Goal: Task Accomplishment & Management: Manage account settings

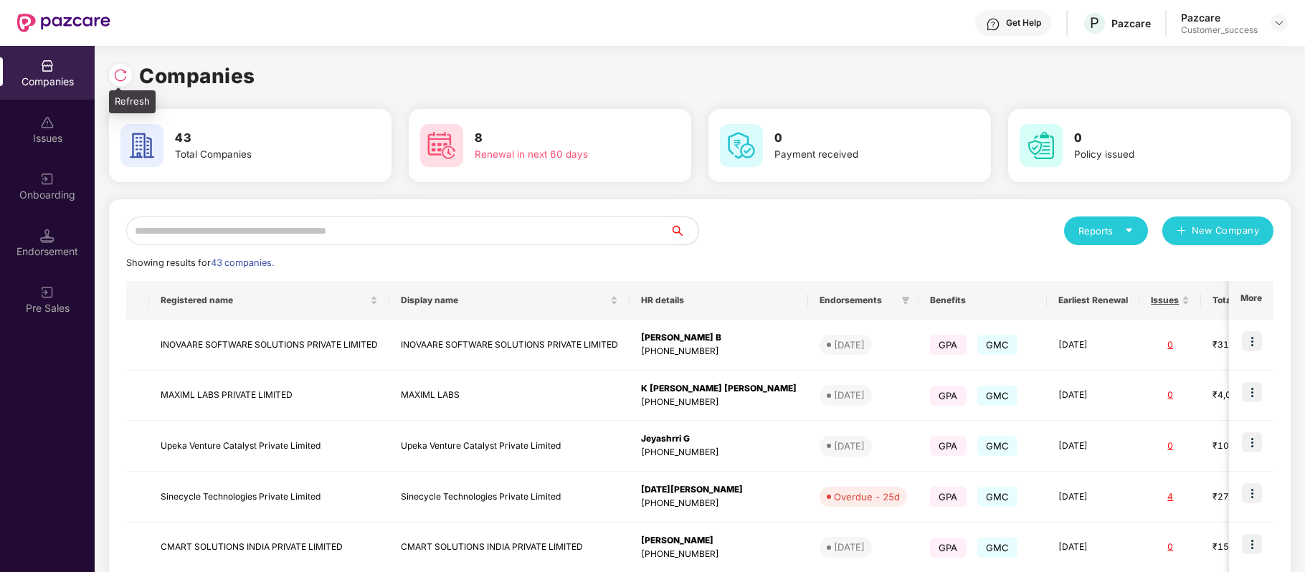
click at [115, 79] on img at bounding box center [120, 75] width 14 height 14
click at [262, 233] on input "text" at bounding box center [397, 230] width 543 height 29
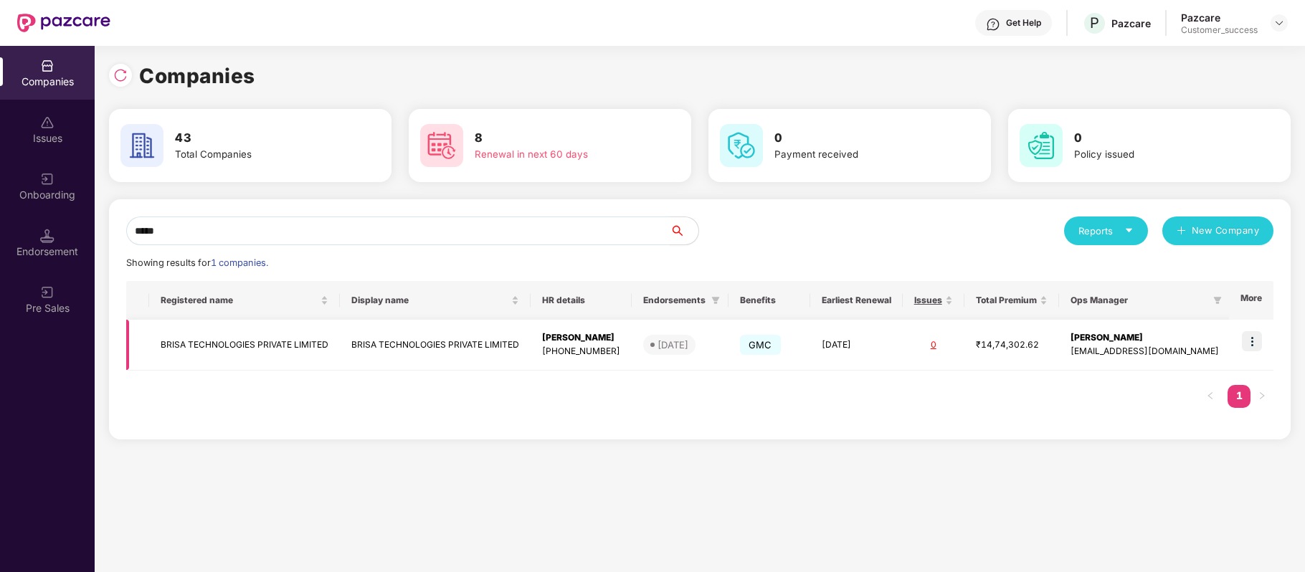
type input "*****"
click at [1249, 338] on img at bounding box center [1251, 341] width 20 height 20
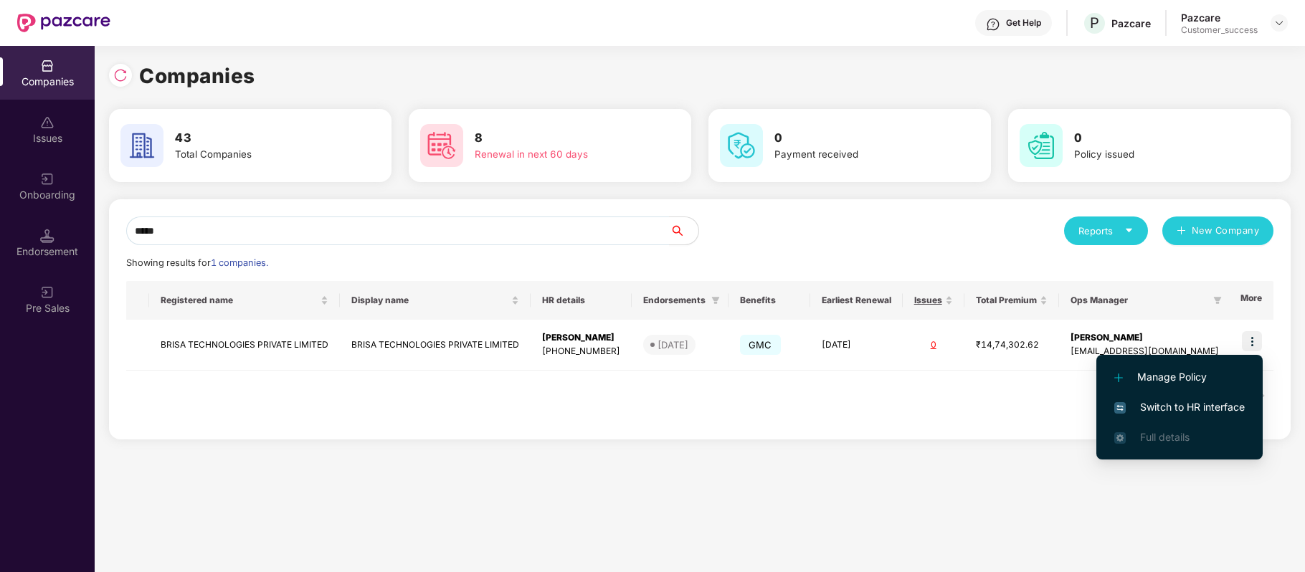
click at [1229, 396] on li "Switch to HR interface" at bounding box center [1179, 407] width 166 height 30
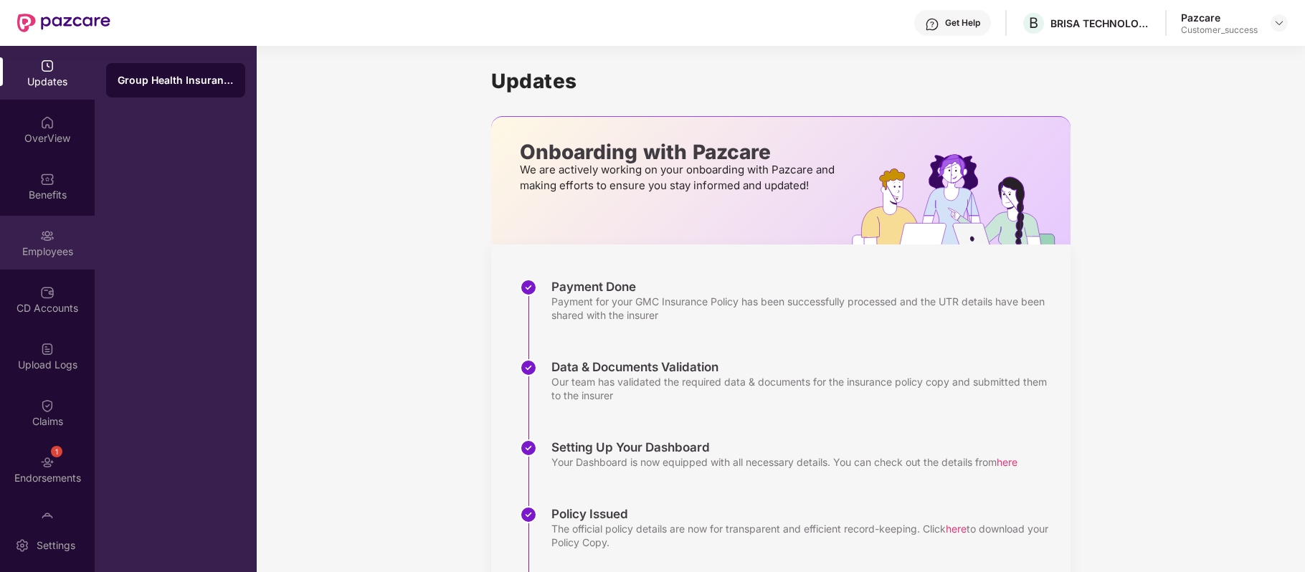
click at [56, 253] on div "Employees" at bounding box center [47, 251] width 95 height 14
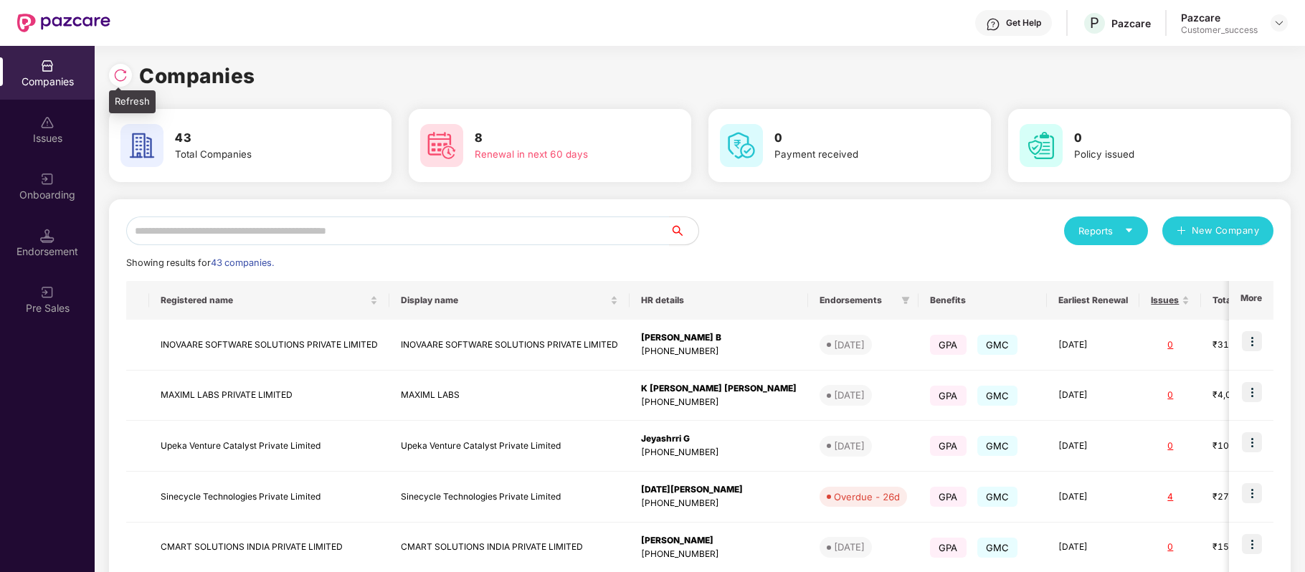
click at [110, 79] on div at bounding box center [120, 75] width 23 height 23
click at [311, 232] on input "text" at bounding box center [397, 230] width 543 height 29
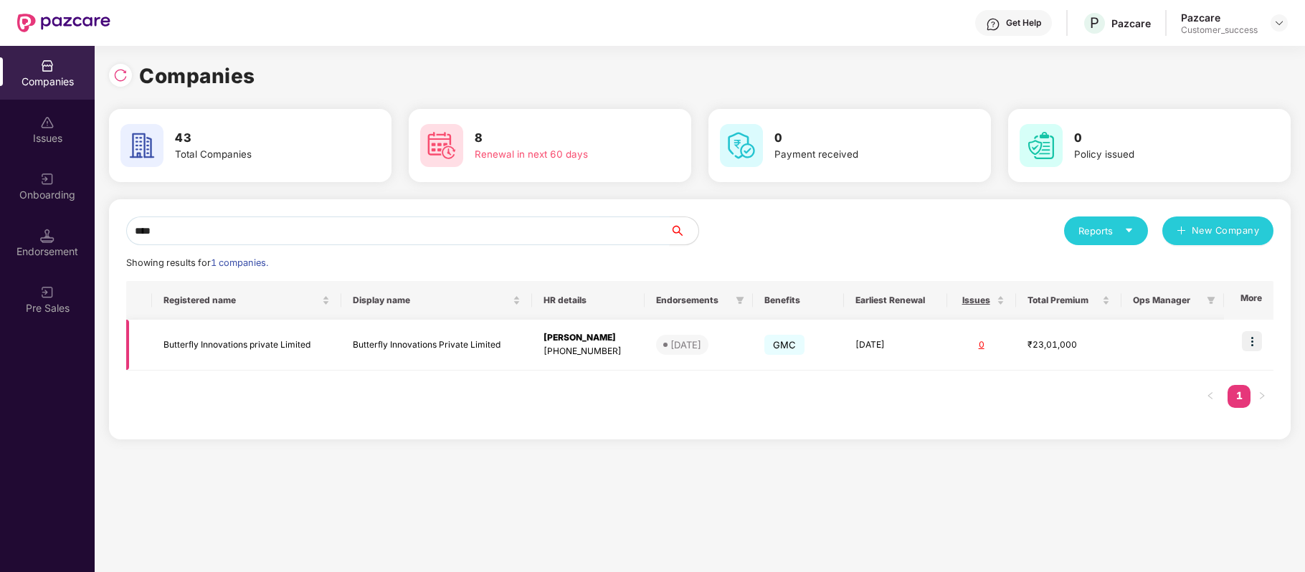
type input "****"
click at [261, 341] on td "Butterfly Innovations private Limited" at bounding box center [246, 345] width 189 height 51
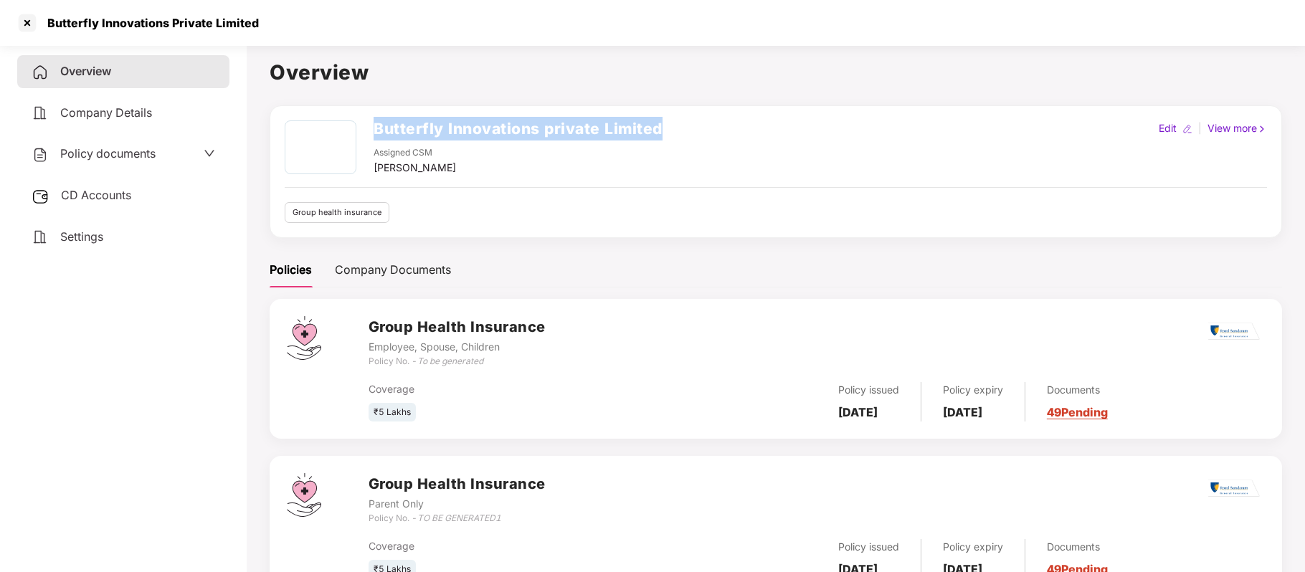
drag, startPoint x: 373, startPoint y: 127, endPoint x: 691, endPoint y: 121, distance: 317.6
click at [691, 121] on div "Butterfly Innovations private Limited Assigned CSM Sugandha Singh Edit | View m…" at bounding box center [776, 147] width 982 height 55
copy h2 "Butterfly Innovations private Limited"
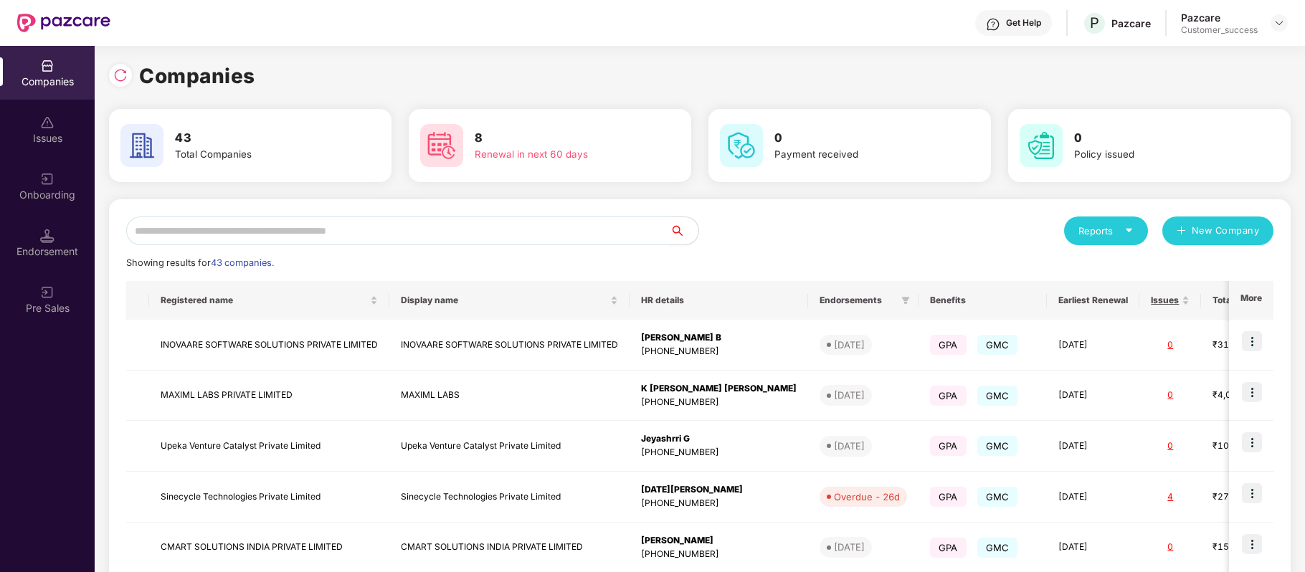
click at [287, 227] on input "text" at bounding box center [397, 230] width 543 height 29
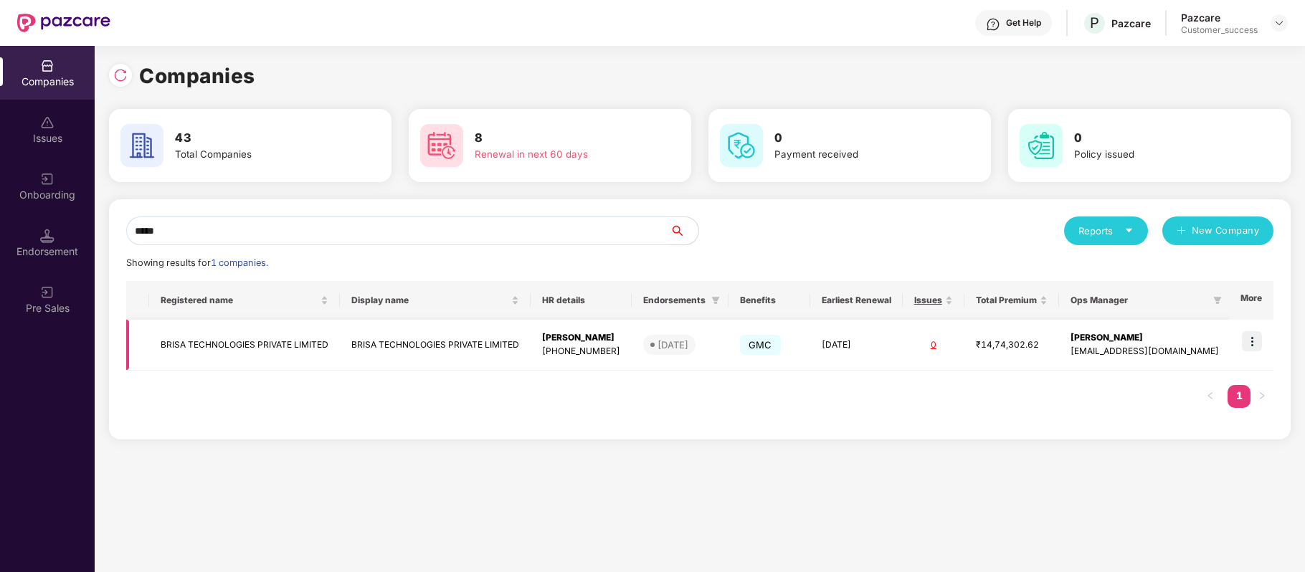
type input "*****"
click at [1256, 348] on img at bounding box center [1251, 341] width 20 height 20
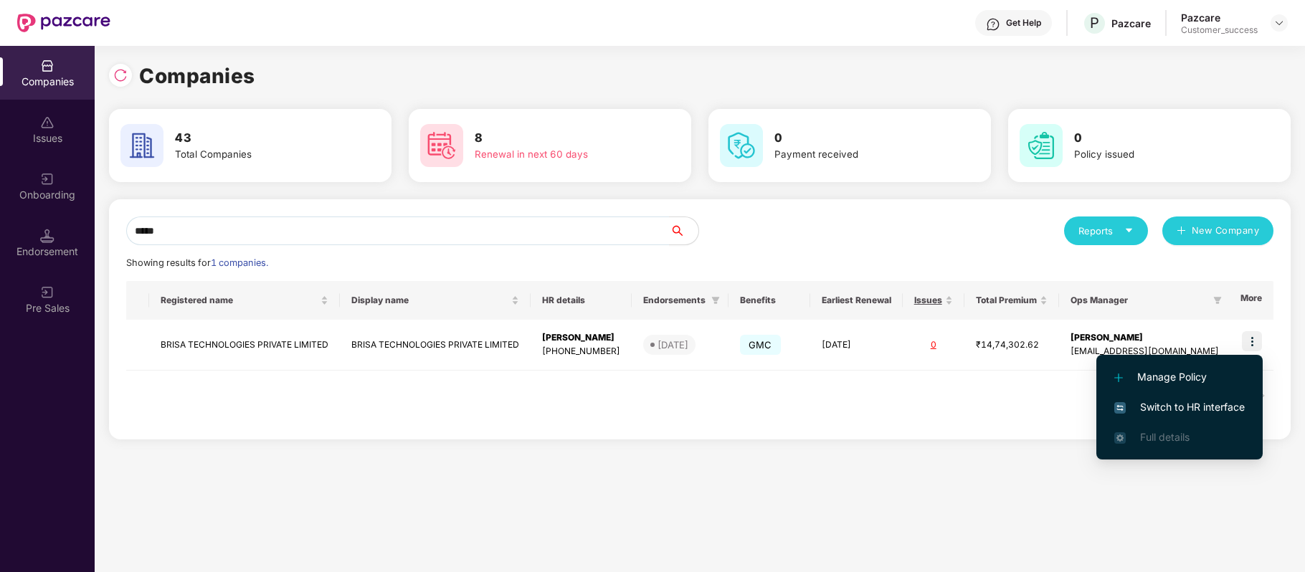
click at [1214, 408] on span "Switch to HR interface" at bounding box center [1179, 407] width 130 height 16
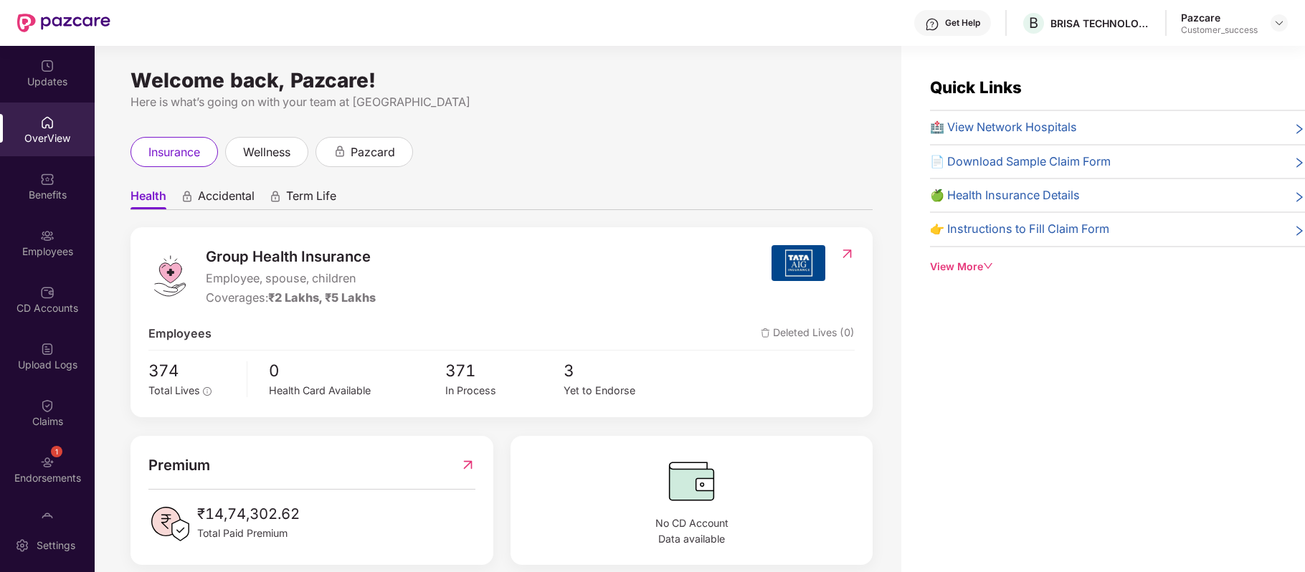
click at [42, 194] on div "Benefits" at bounding box center [47, 195] width 95 height 14
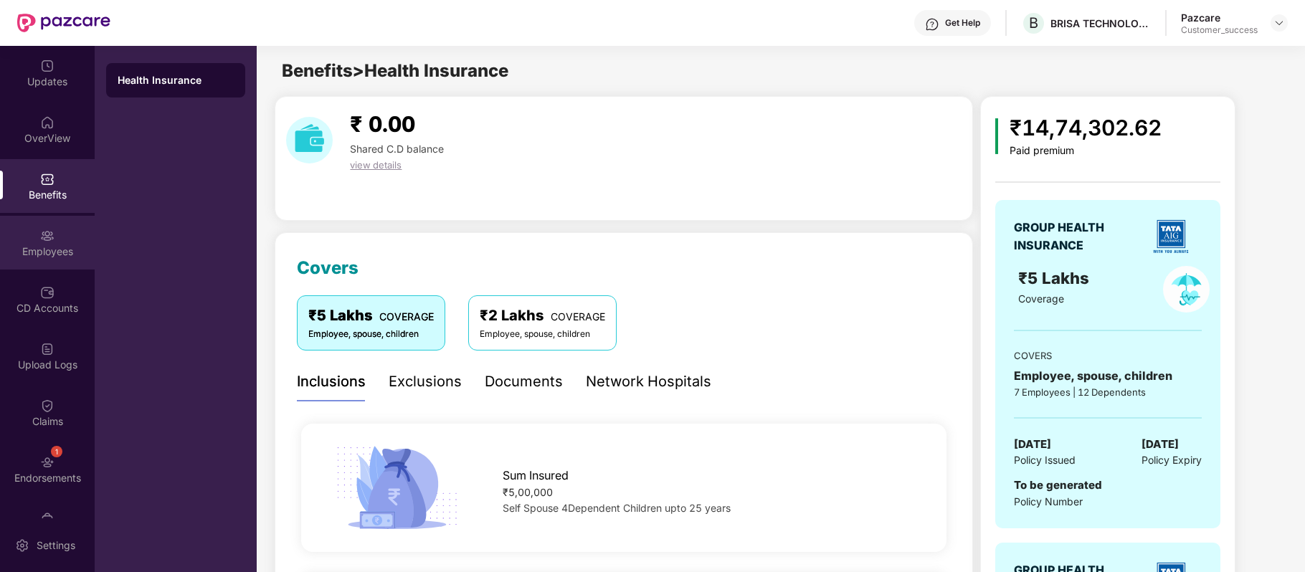
click at [47, 257] on div "Employees" at bounding box center [47, 251] width 95 height 14
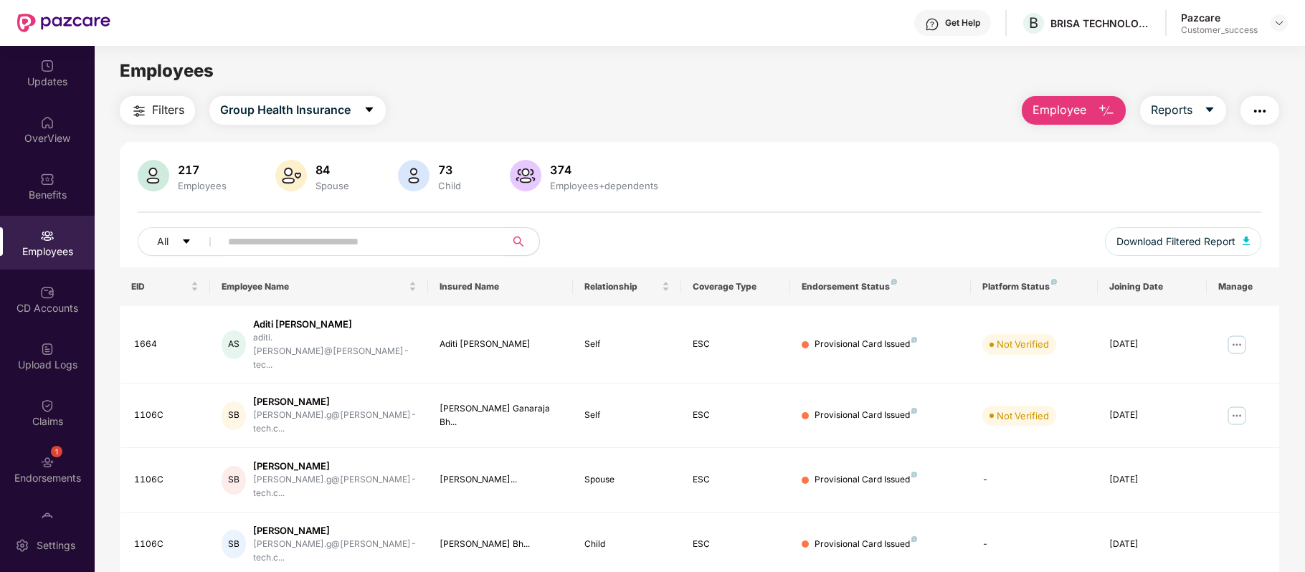
click at [284, 231] on input "text" at bounding box center [356, 242] width 257 height 22
paste input "**********"
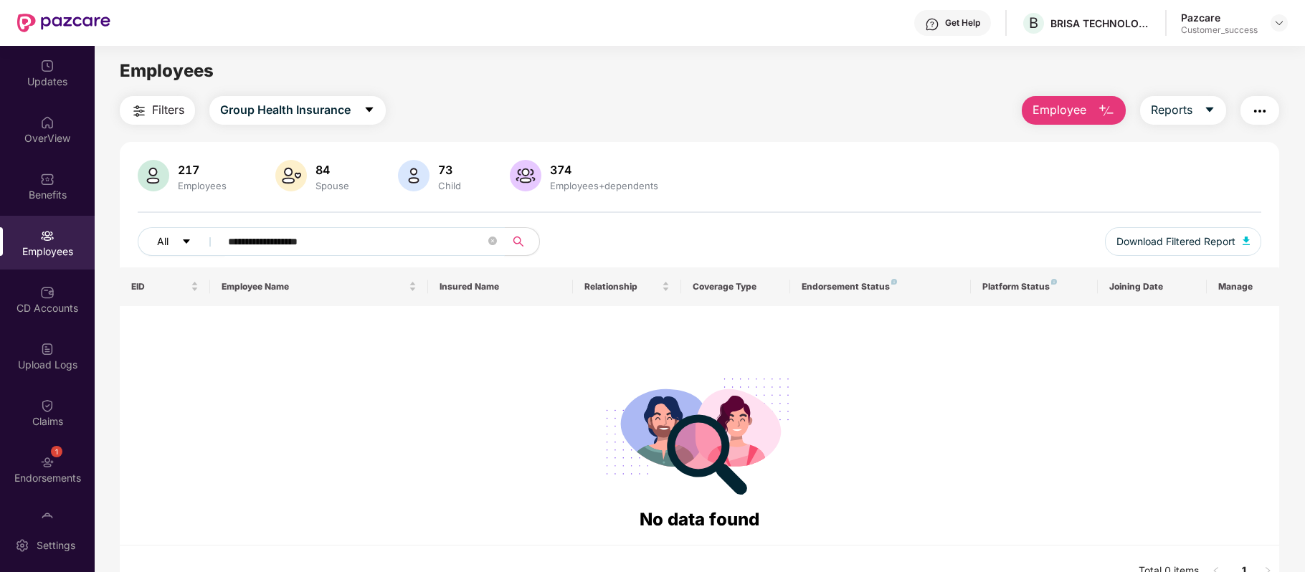
drag, startPoint x: 338, startPoint y: 235, endPoint x: 155, endPoint y: 248, distance: 184.0
click at [155, 248] on div "**********" at bounding box center [465, 241] width 655 height 29
paste input "text"
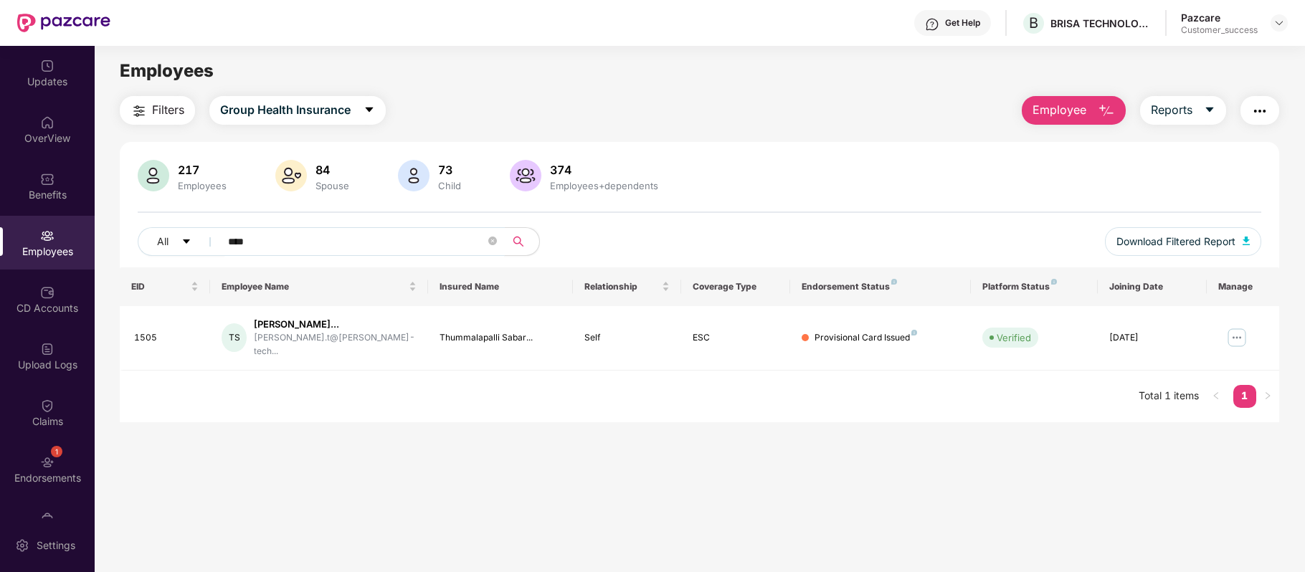
type input "****"
drag, startPoint x: 1025, startPoint y: 44, endPoint x: 1071, endPoint y: 62, distance: 49.0
click at [1071, 62] on div "BRISA TECHNOLOGIES PRIVATE LIMITED" at bounding box center [1109, 56] width 179 height 34
copy div "BRISA TECHNOLOGIES PRIVATE LIMITED"
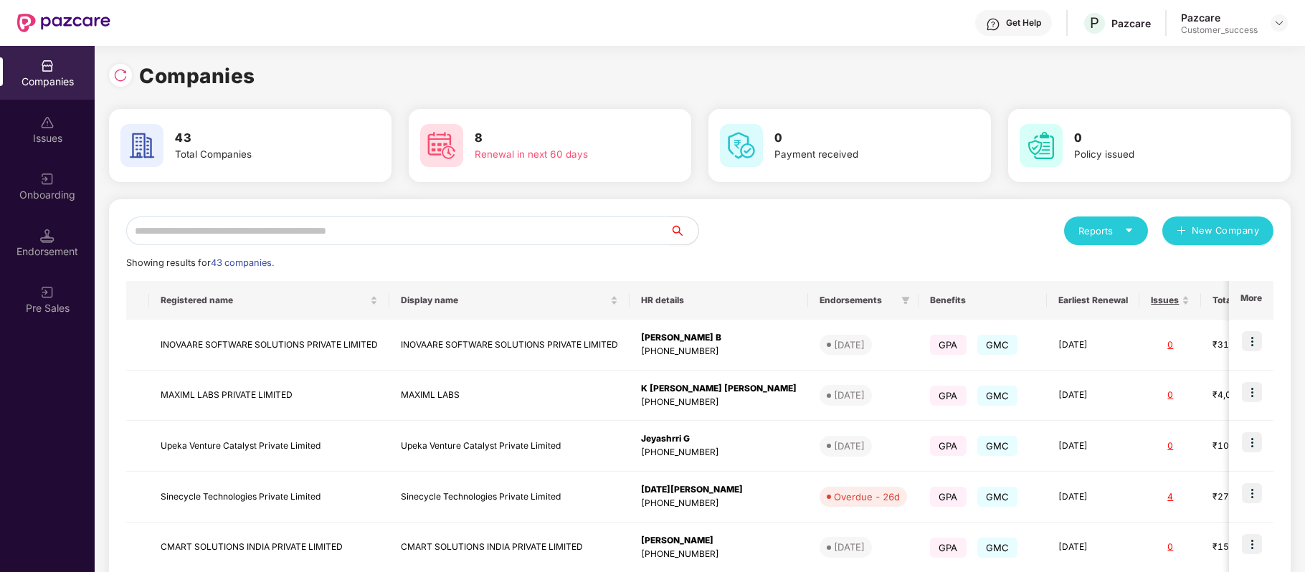
click at [318, 229] on input "text" at bounding box center [397, 230] width 543 height 29
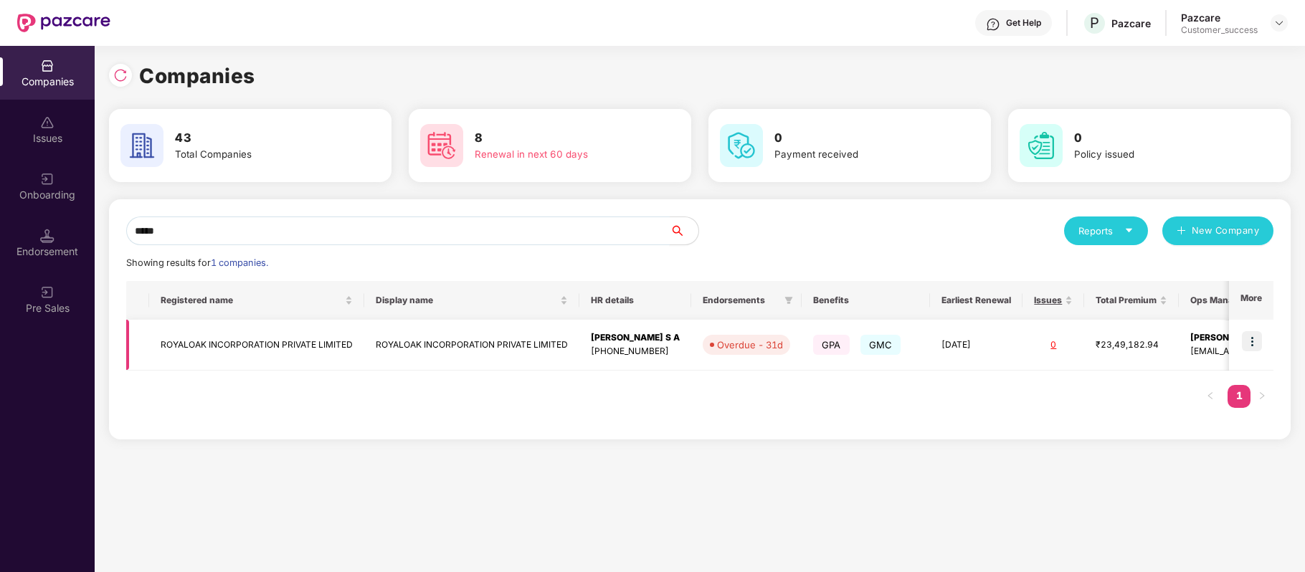
type input "*****"
click at [1251, 344] on img at bounding box center [1251, 341] width 20 height 20
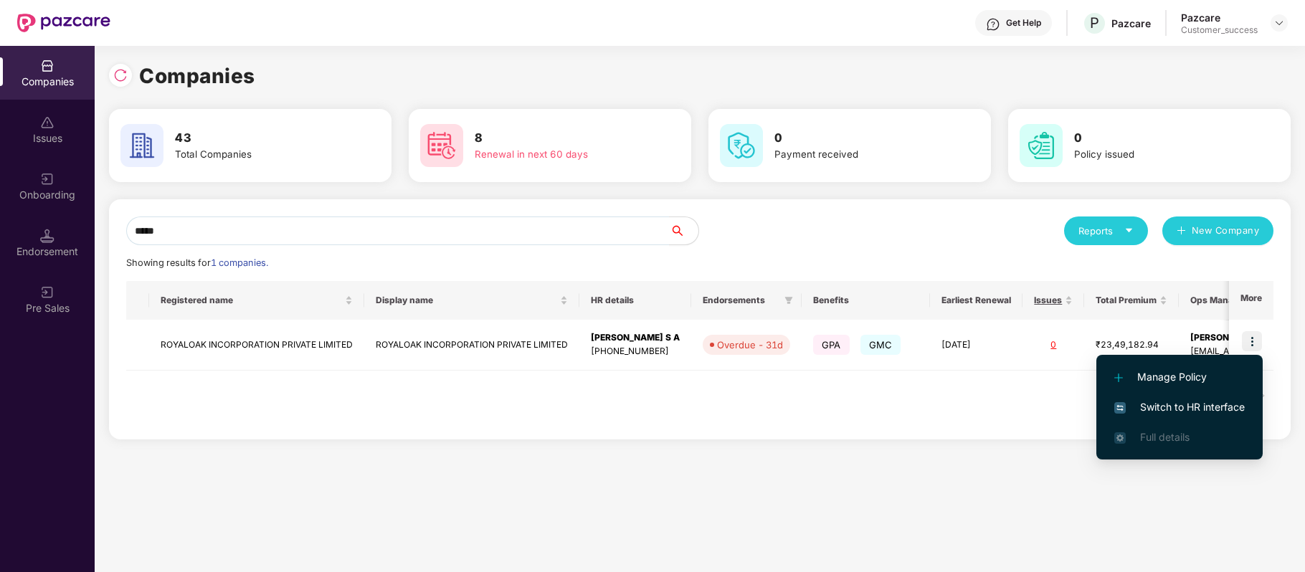
click at [1209, 402] on span "Switch to HR interface" at bounding box center [1179, 407] width 130 height 16
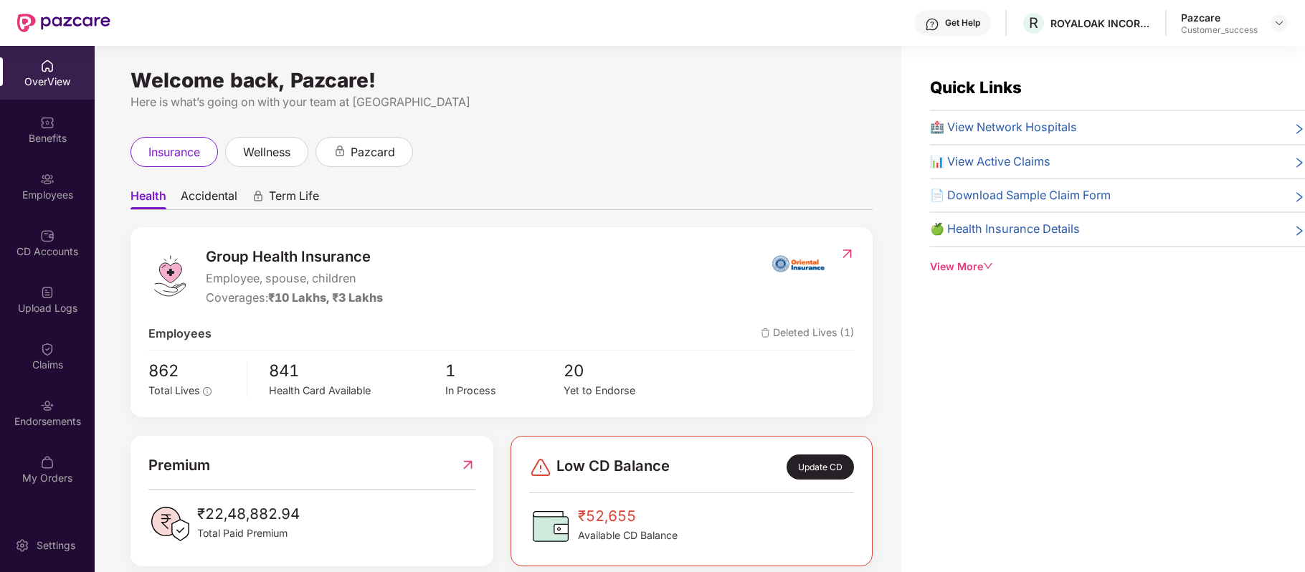
click at [64, 182] on div "Employees" at bounding box center [47, 186] width 95 height 54
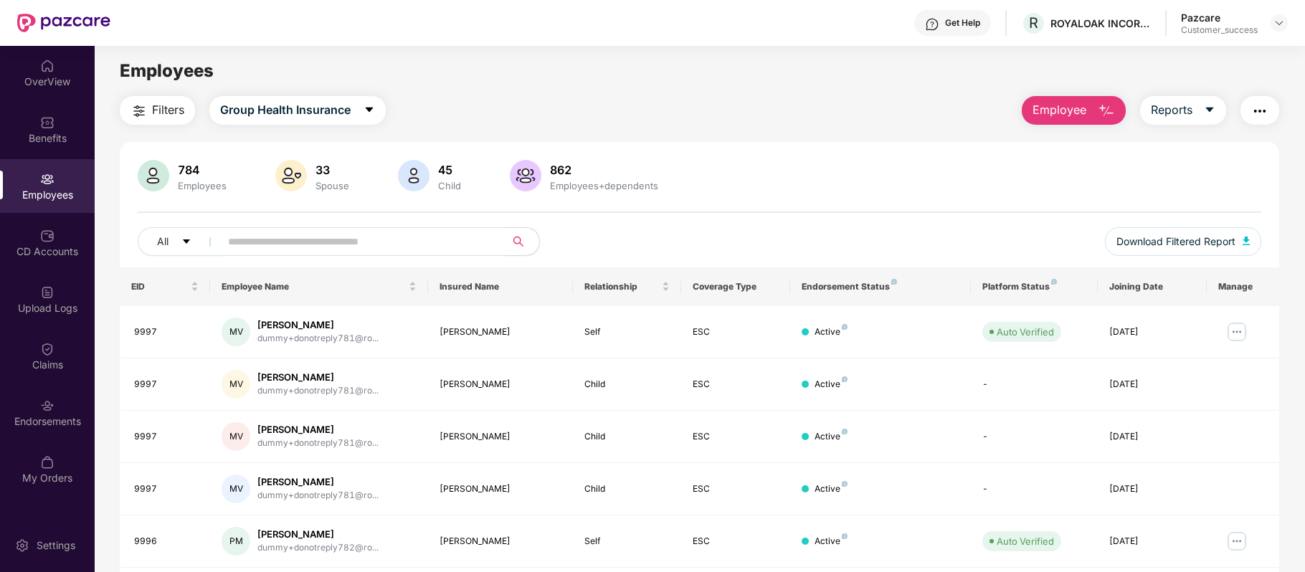
click at [291, 244] on input "text" at bounding box center [356, 242] width 257 height 22
paste input "****"
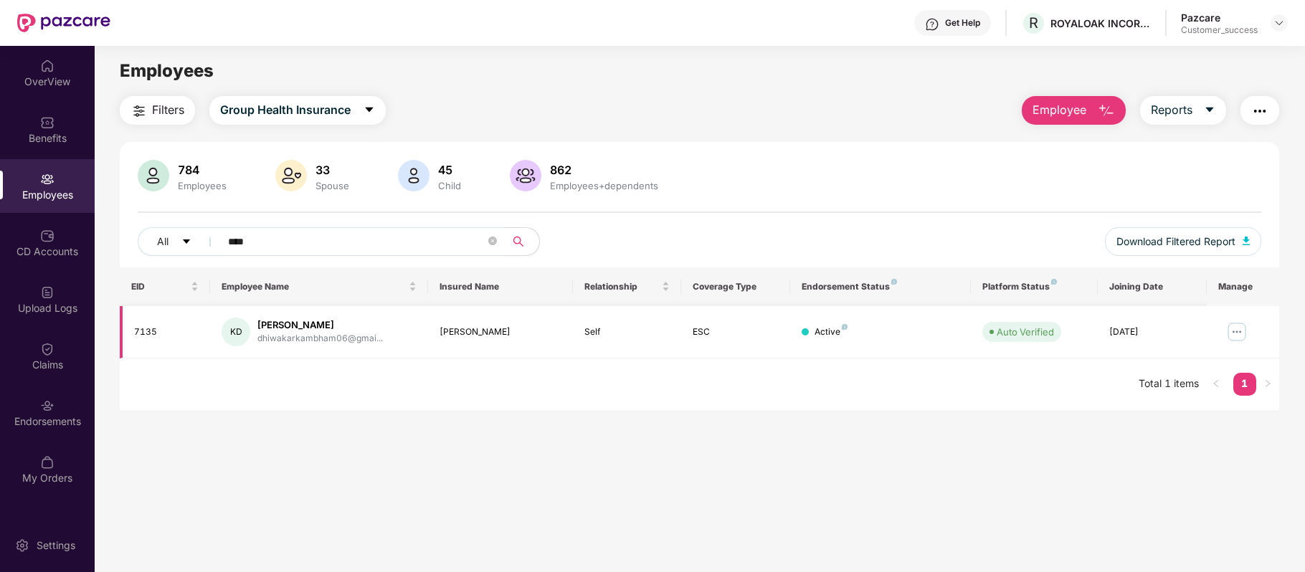
type input "****"
click at [1231, 333] on img at bounding box center [1236, 331] width 23 height 23
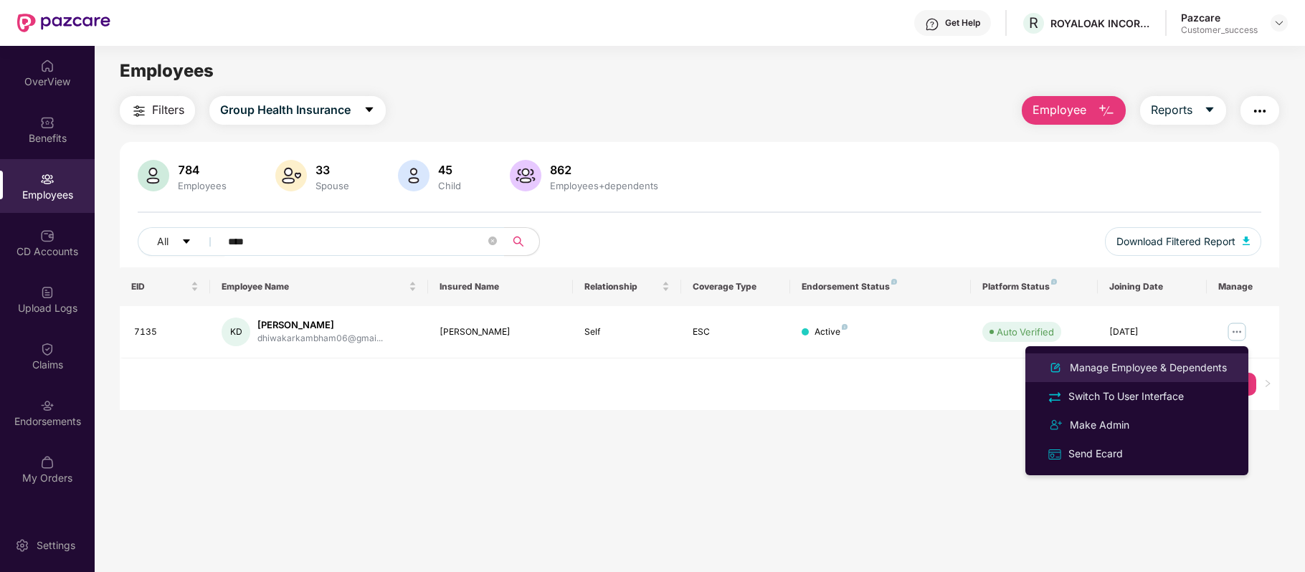
click at [1193, 364] on div "Manage Employee & Dependents" at bounding box center [1148, 368] width 163 height 16
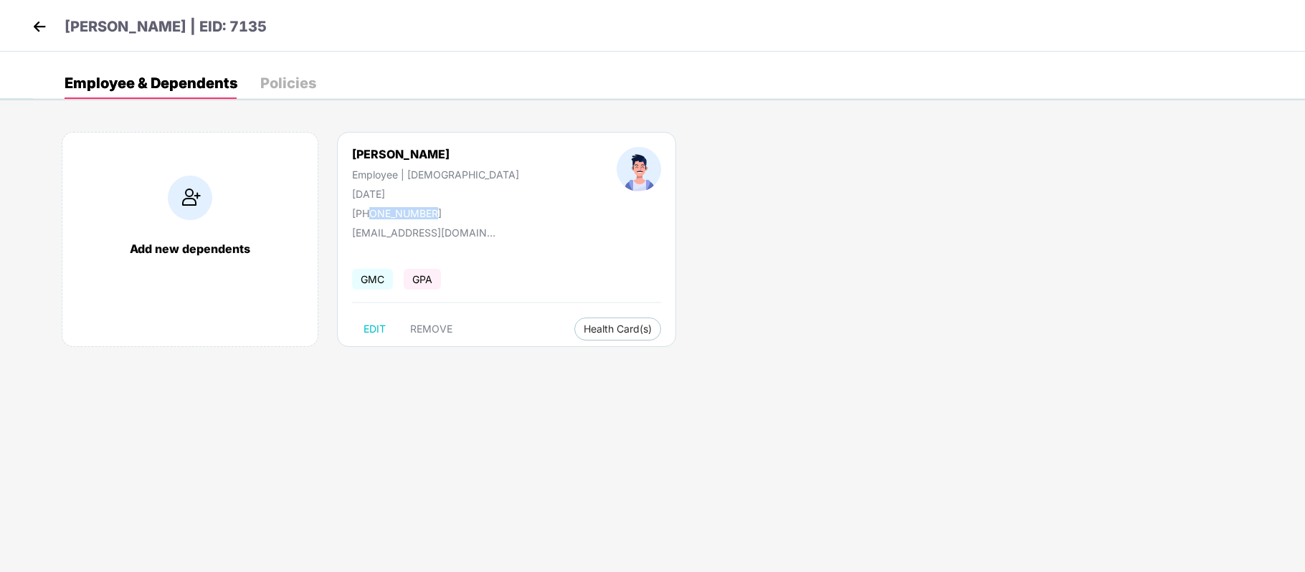
drag, startPoint x: 442, startPoint y: 214, endPoint x: 371, endPoint y: 215, distance: 71.0
click at [371, 215] on div "+918500836834" at bounding box center [435, 213] width 167 height 12
copy div "8500836834"
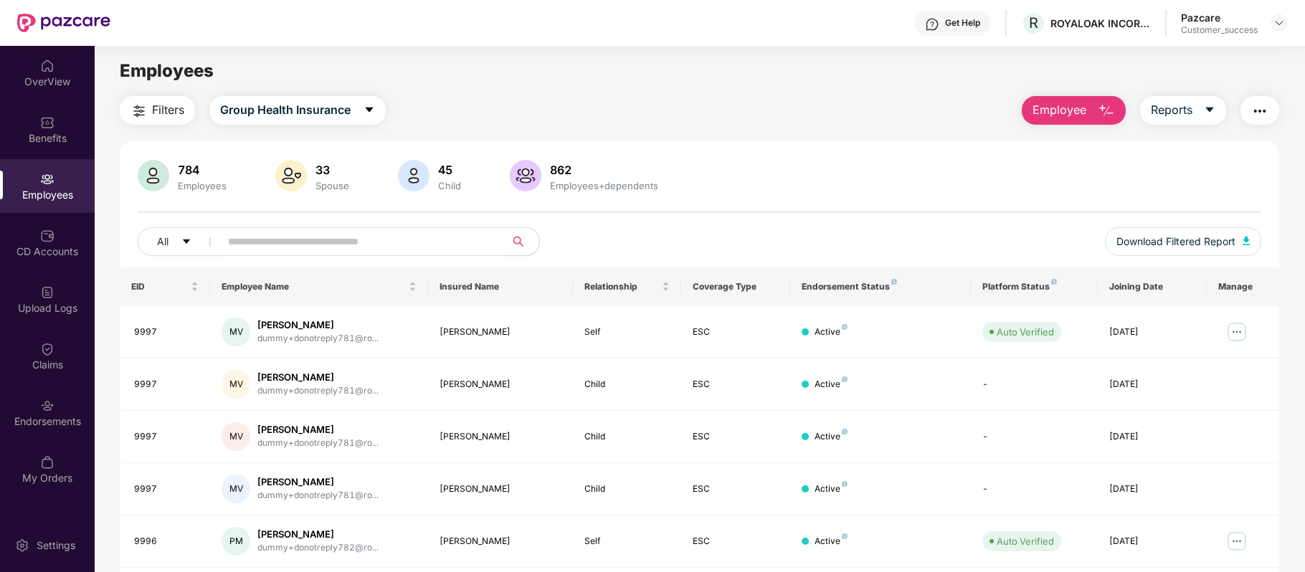
click at [54, 190] on div "Employees" at bounding box center [47, 195] width 95 height 14
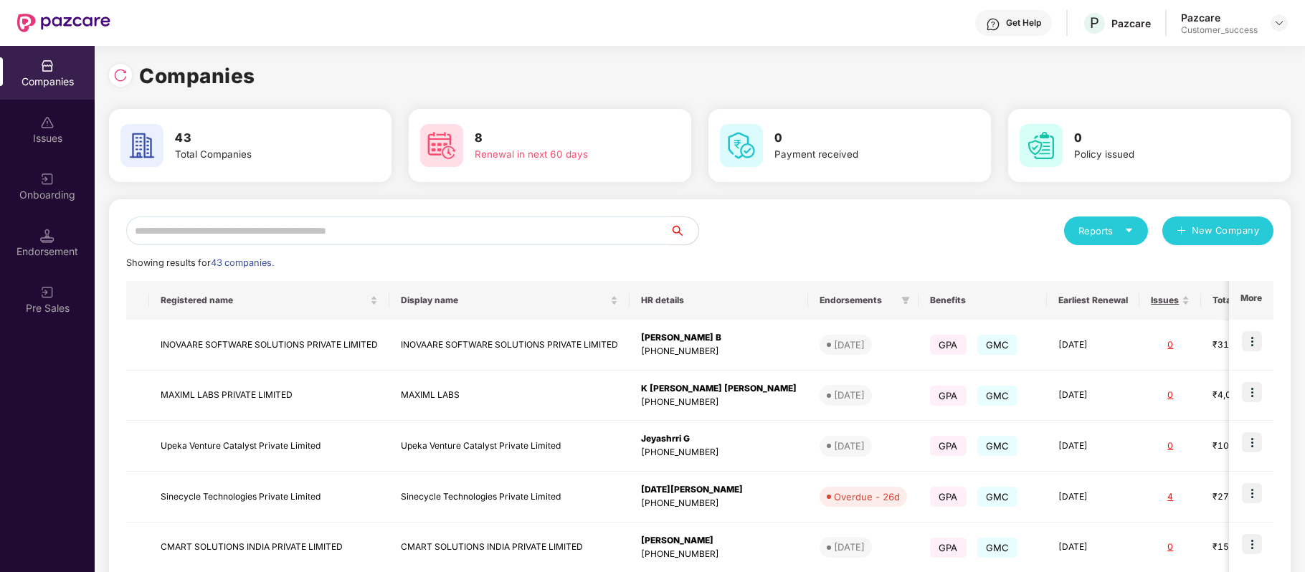
click at [378, 230] on input "text" at bounding box center [397, 230] width 543 height 29
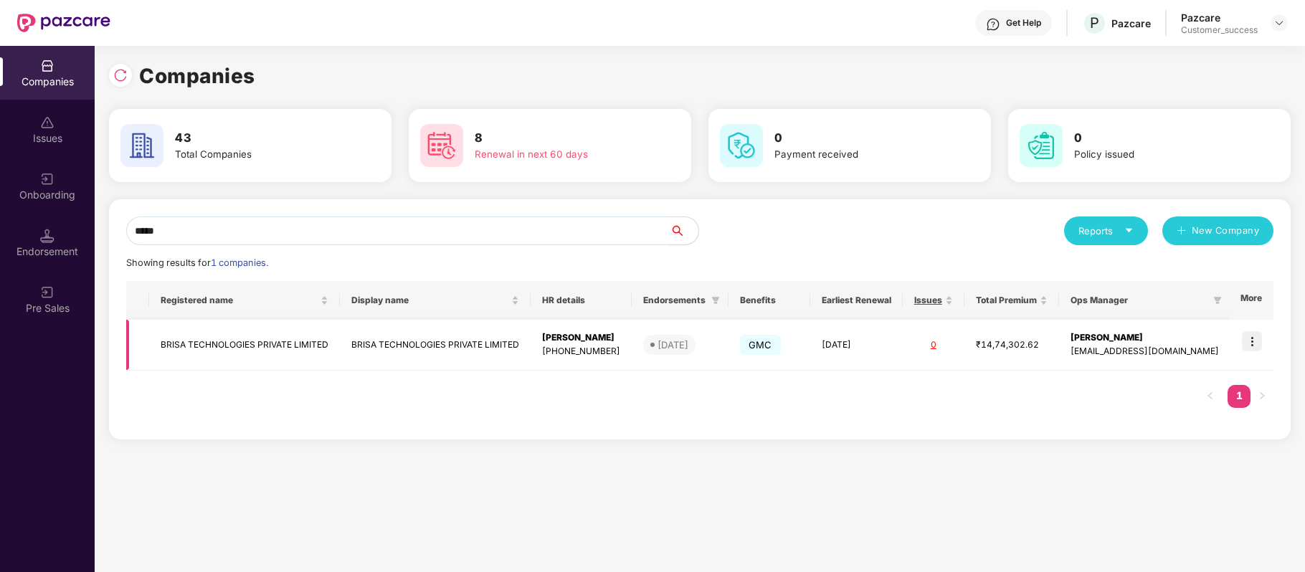
type input "*****"
click at [1252, 348] on img at bounding box center [1251, 341] width 20 height 20
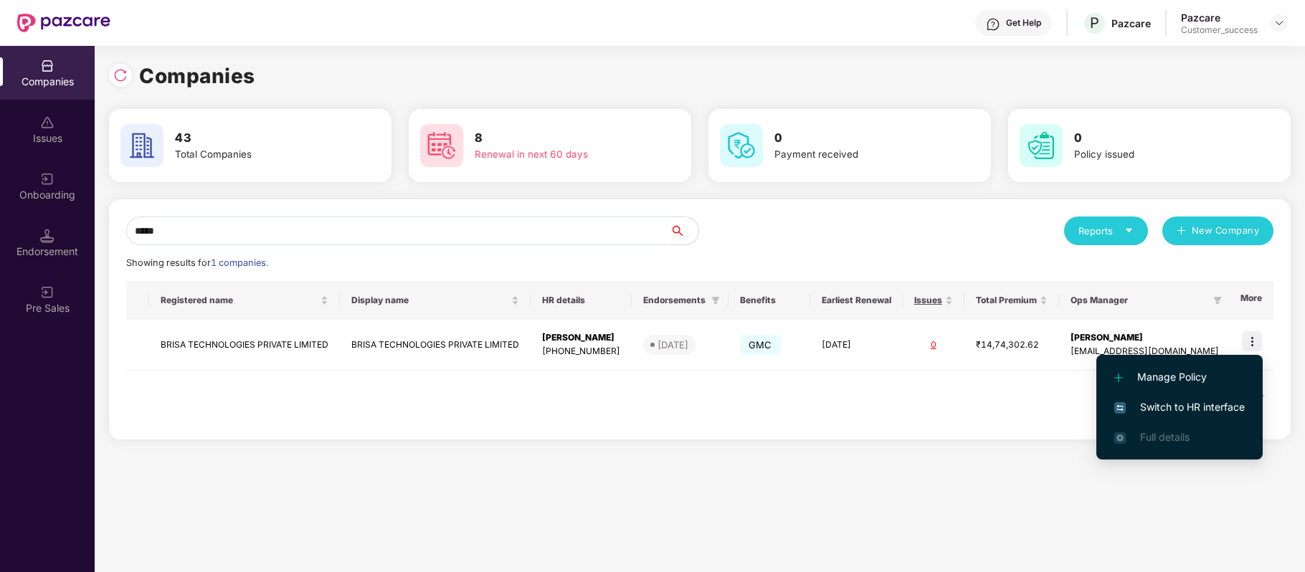
click at [1222, 405] on span "Switch to HR interface" at bounding box center [1179, 407] width 130 height 16
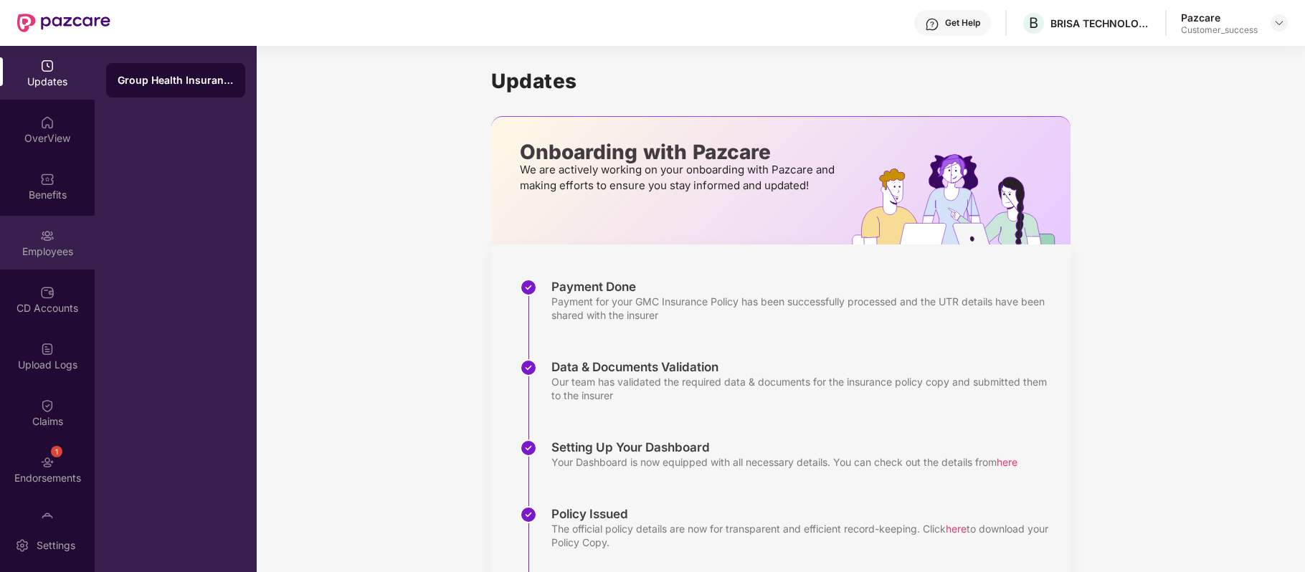
click at [54, 238] on div "Employees" at bounding box center [47, 243] width 95 height 54
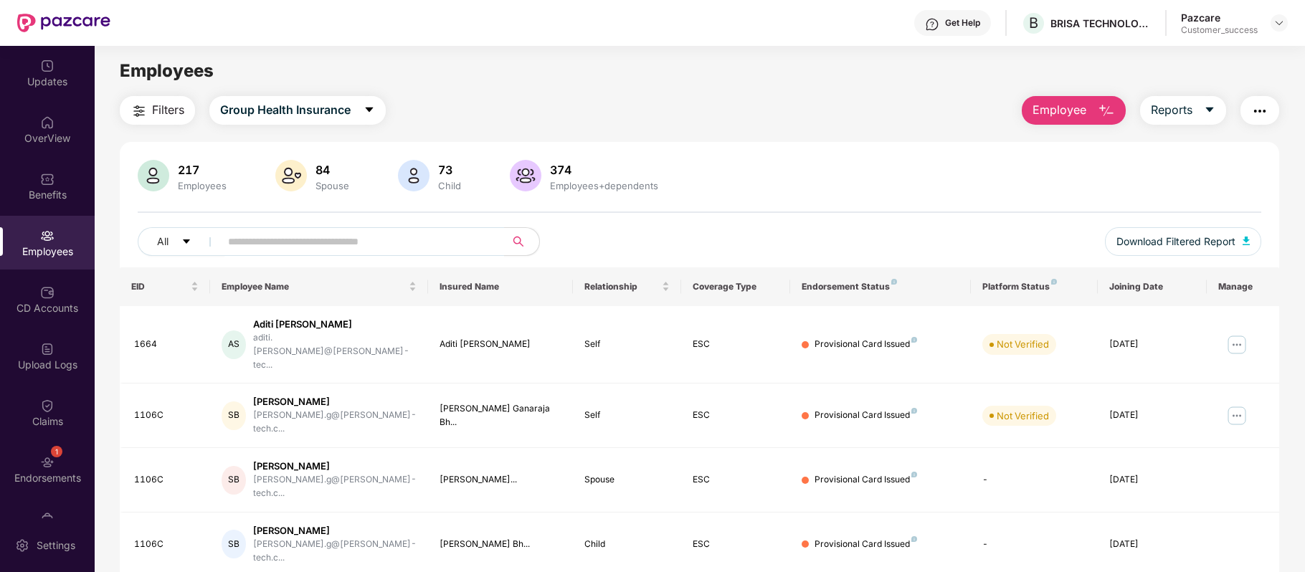
click at [1087, 113] on button "Employee" at bounding box center [1073, 110] width 104 height 29
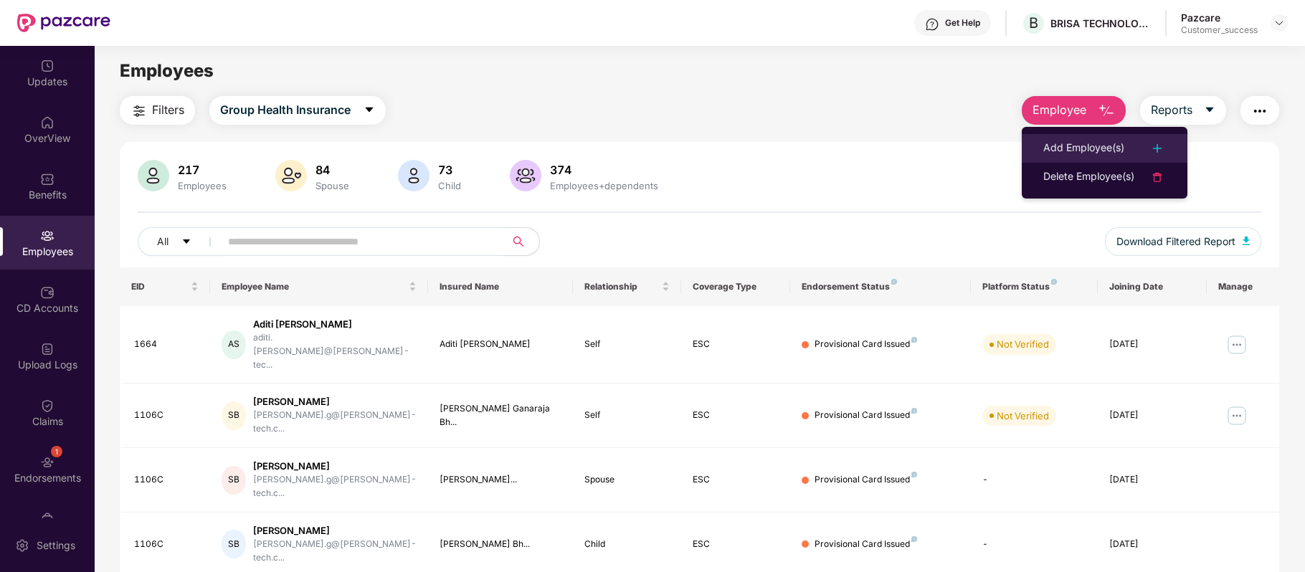
click at [1072, 146] on div "Add Employee(s)" at bounding box center [1083, 148] width 81 height 17
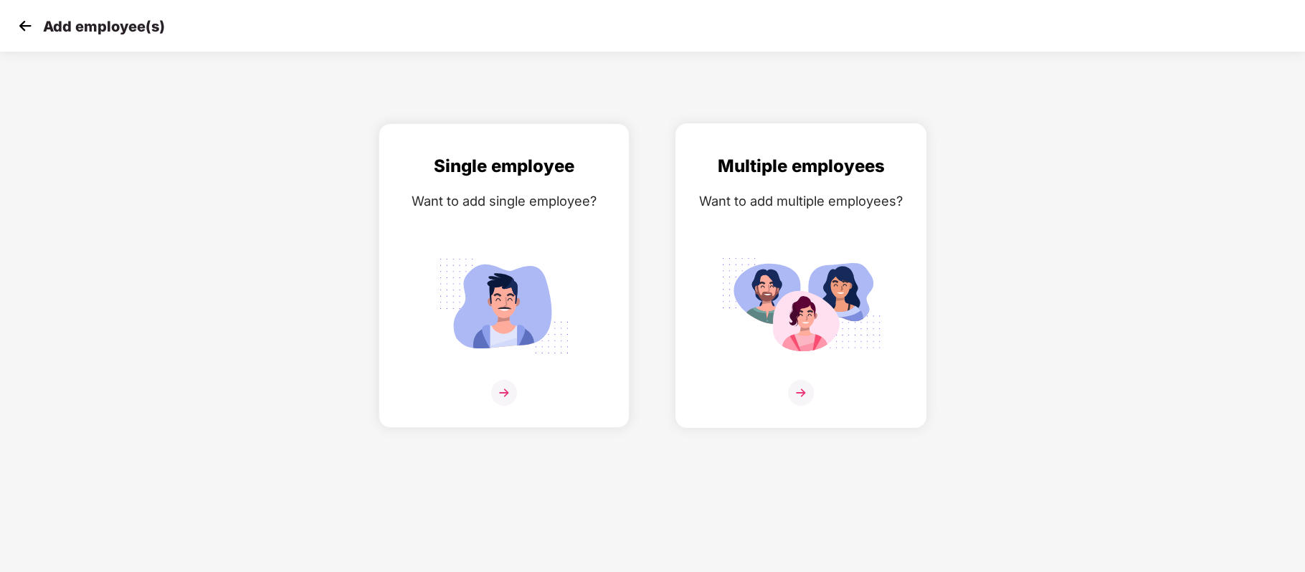
click at [804, 387] on img at bounding box center [801, 393] width 26 height 26
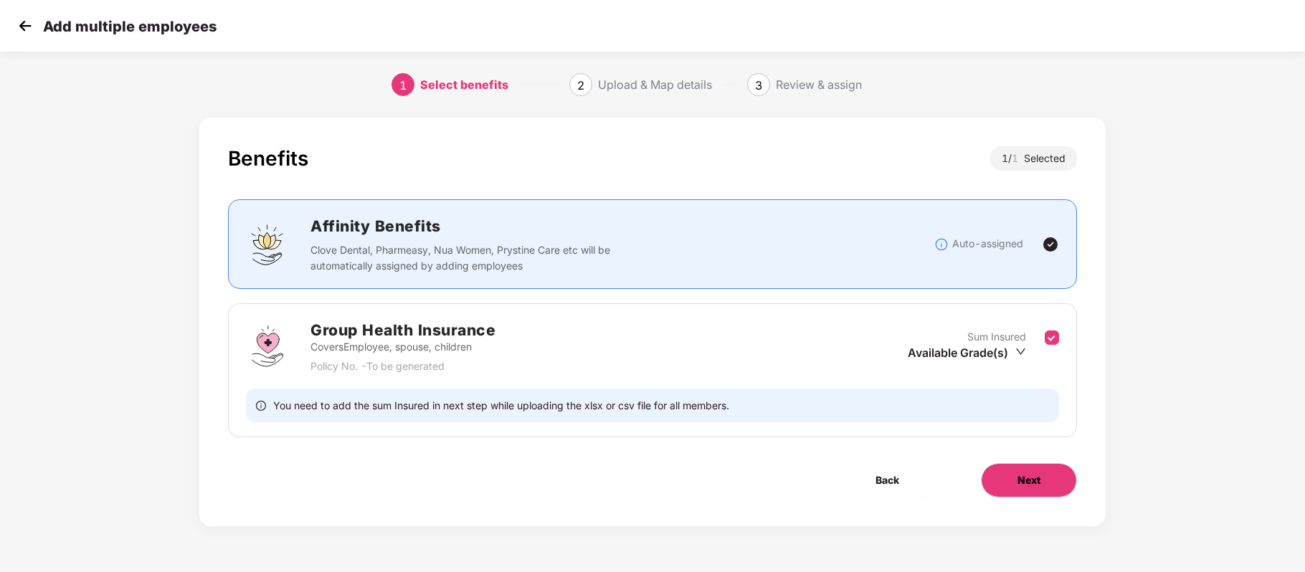
click at [1024, 470] on button "Next" at bounding box center [1029, 480] width 96 height 34
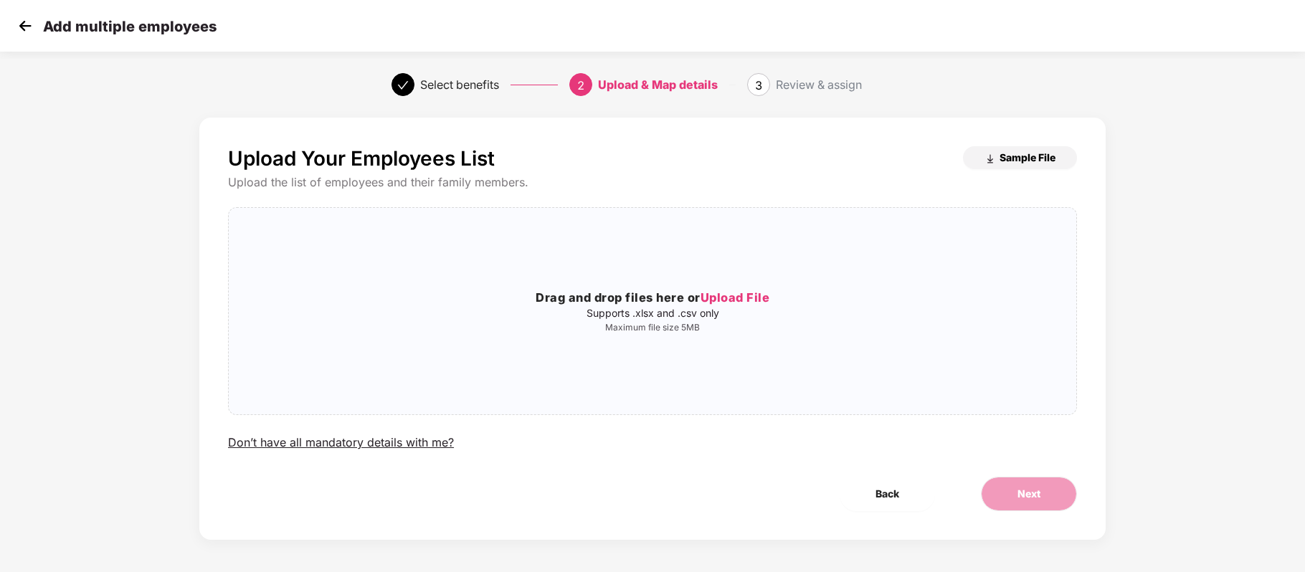
click at [1029, 152] on span "Sample File" at bounding box center [1027, 158] width 56 height 14
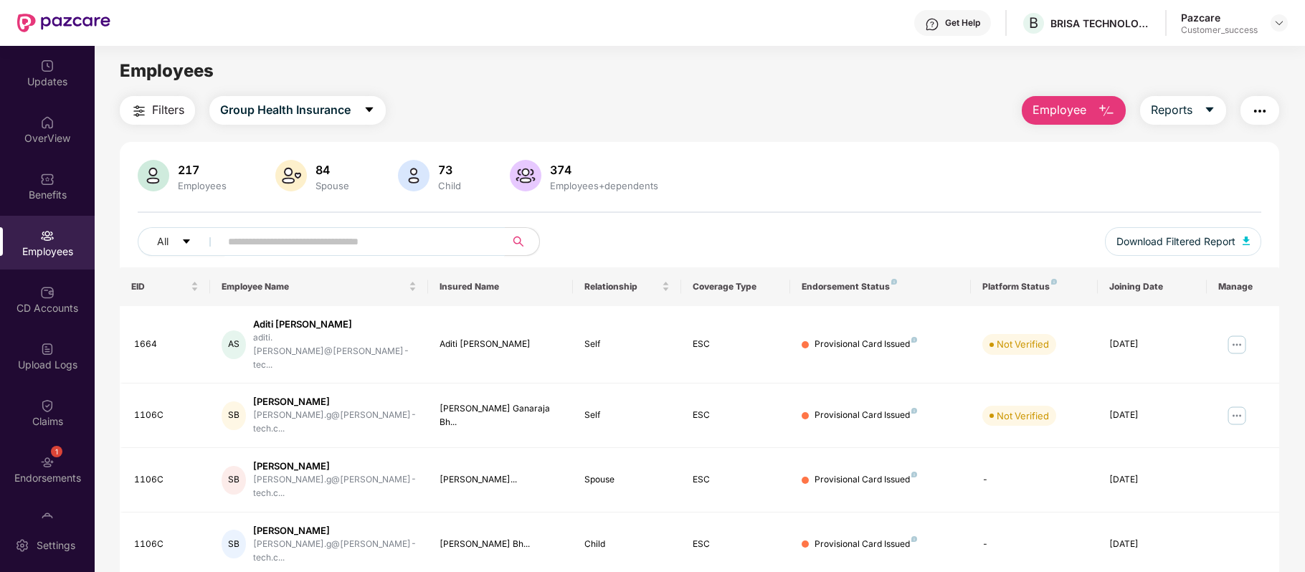
click at [264, 242] on input "text" at bounding box center [356, 242] width 257 height 22
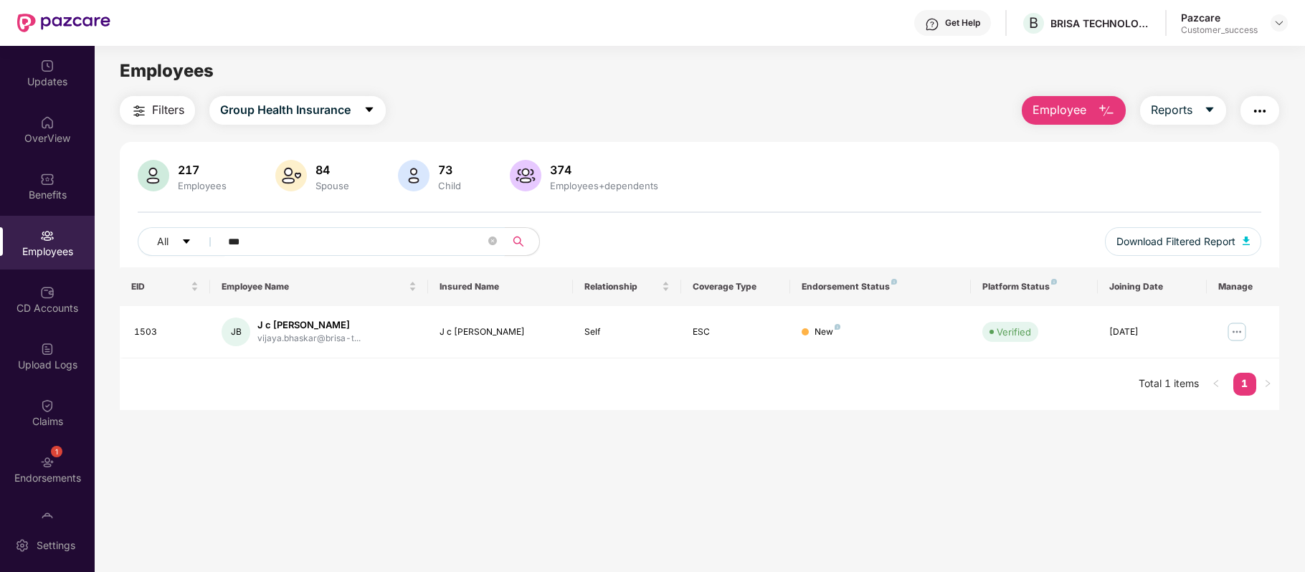
type input "***"
click at [1099, 103] on img "button" at bounding box center [1105, 111] width 17 height 17
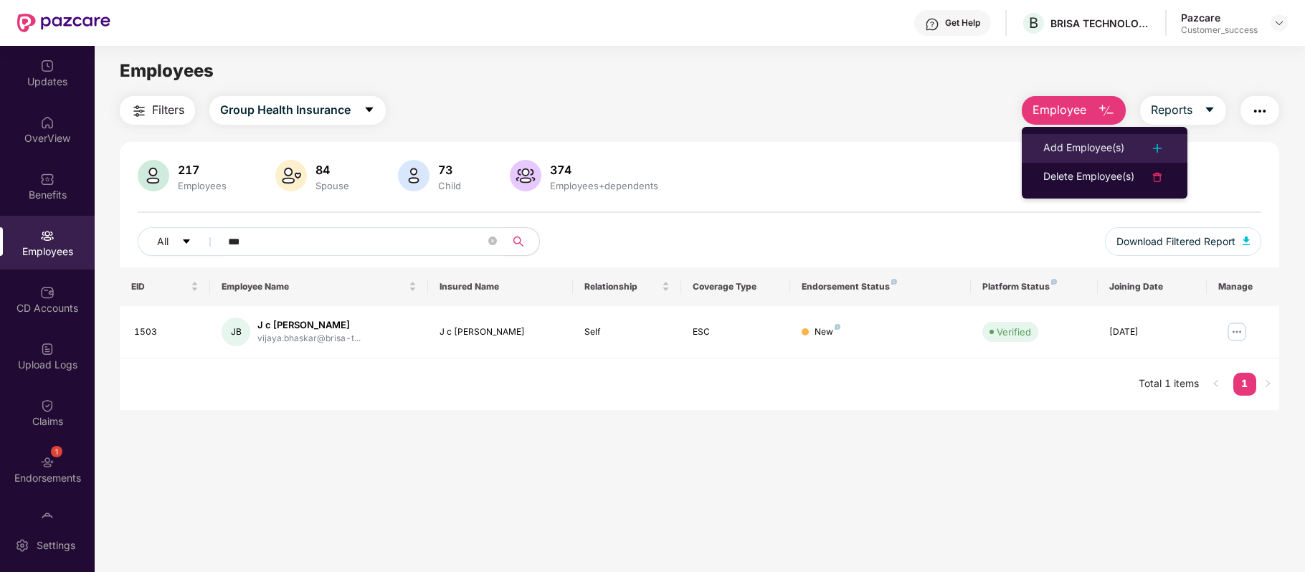
click at [1088, 145] on div "Add Employee(s)" at bounding box center [1083, 148] width 81 height 17
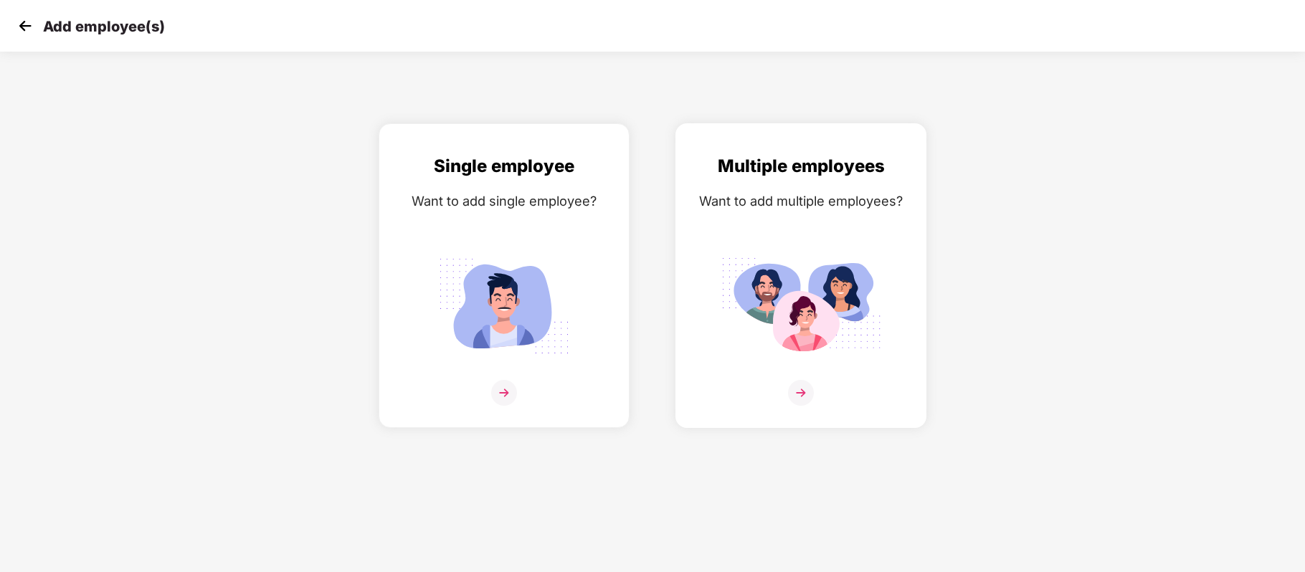
click at [801, 384] on img at bounding box center [801, 393] width 26 height 26
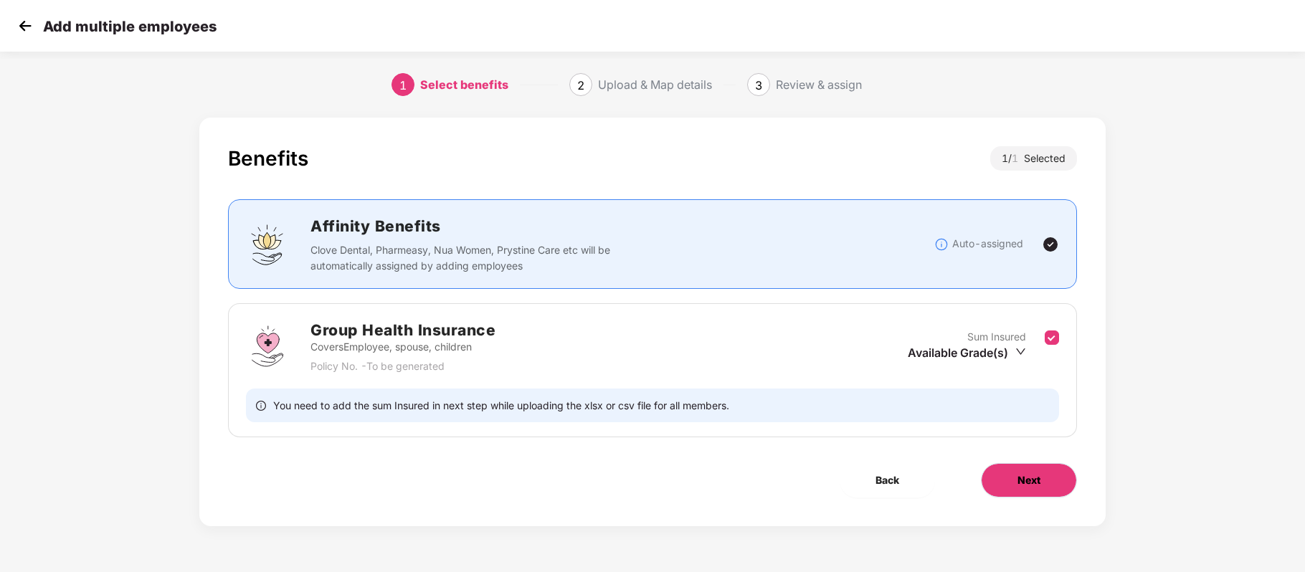
click at [1029, 472] on button "Next" at bounding box center [1029, 480] width 96 height 34
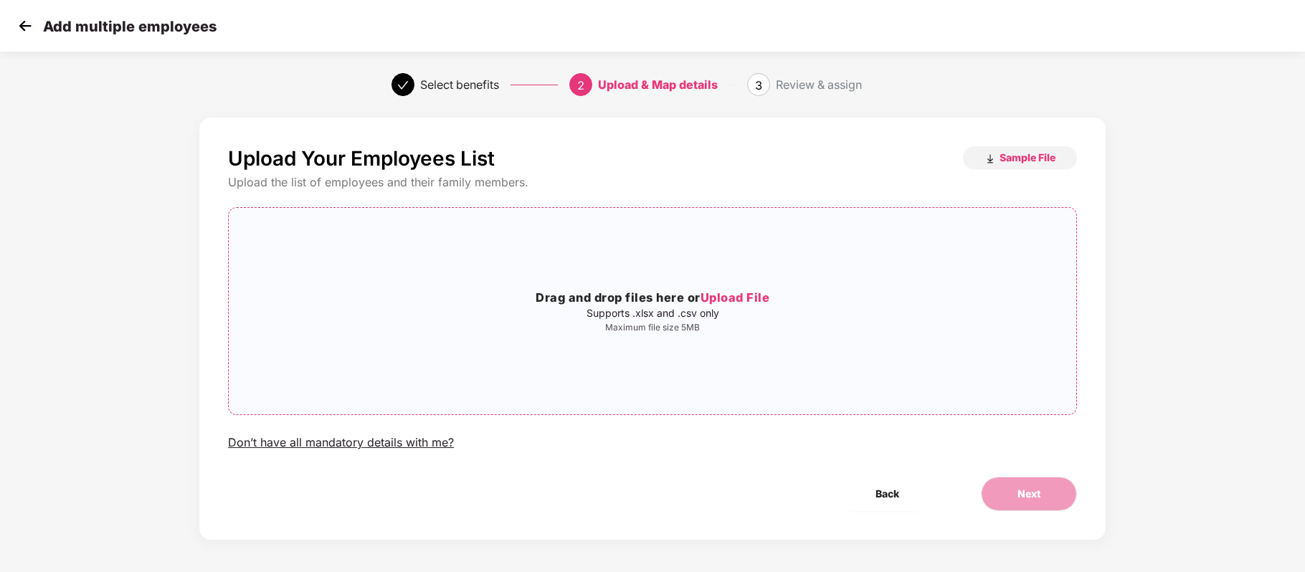
click at [746, 297] on span "Upload File" at bounding box center [735, 297] width 70 height 14
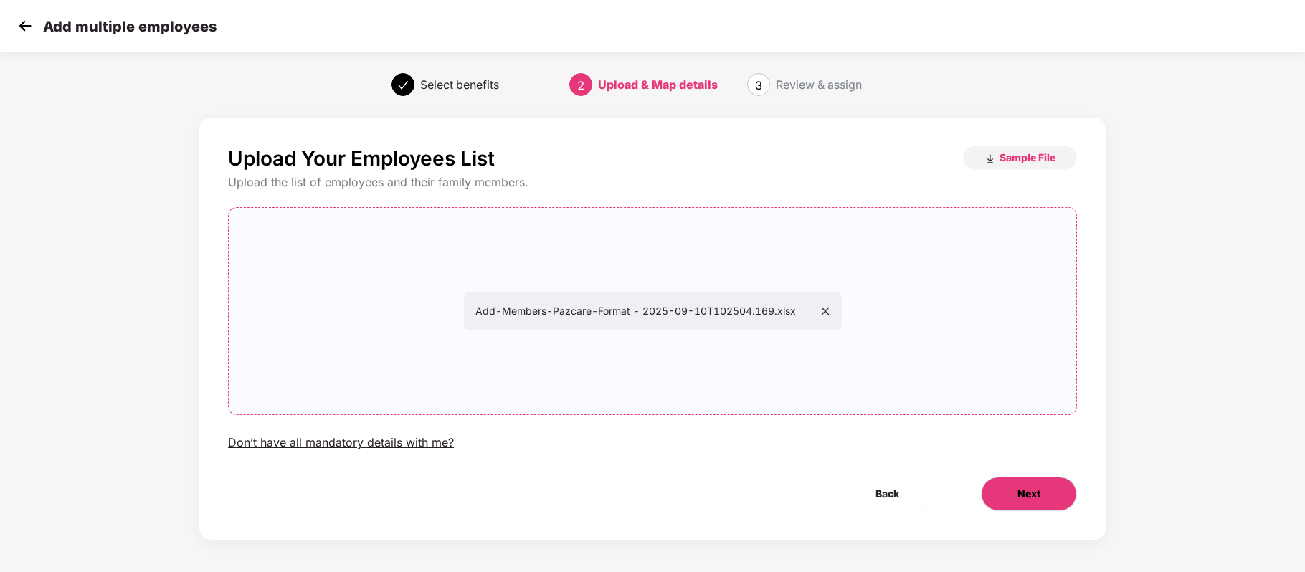
click at [1039, 489] on button "Next" at bounding box center [1029, 494] width 96 height 34
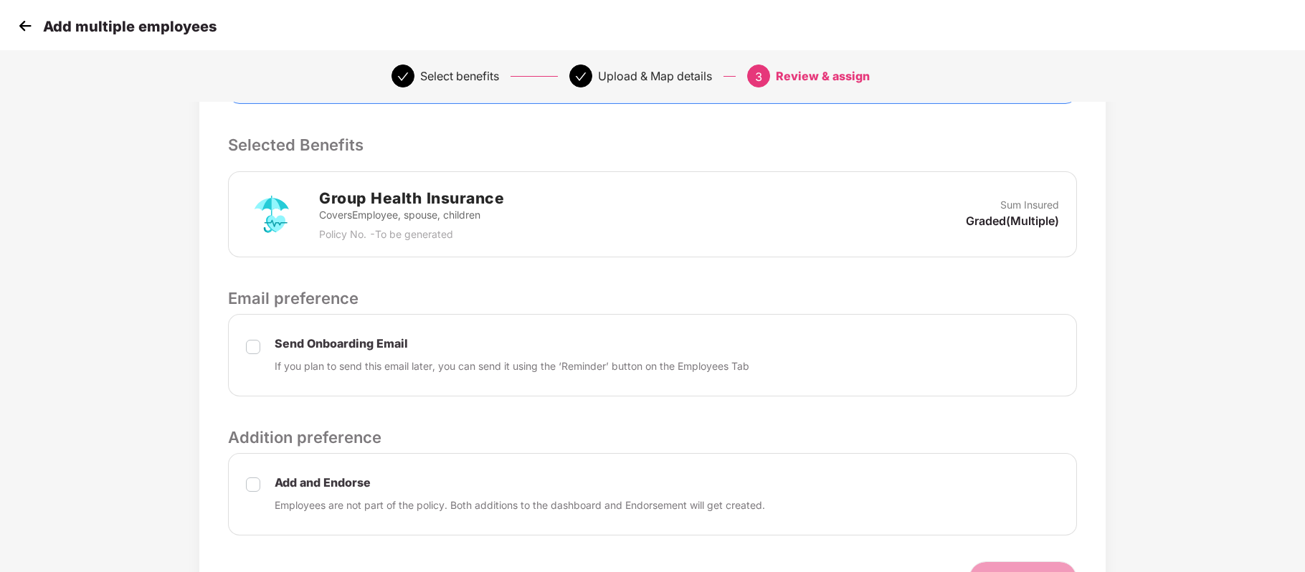
scroll to position [368, 0]
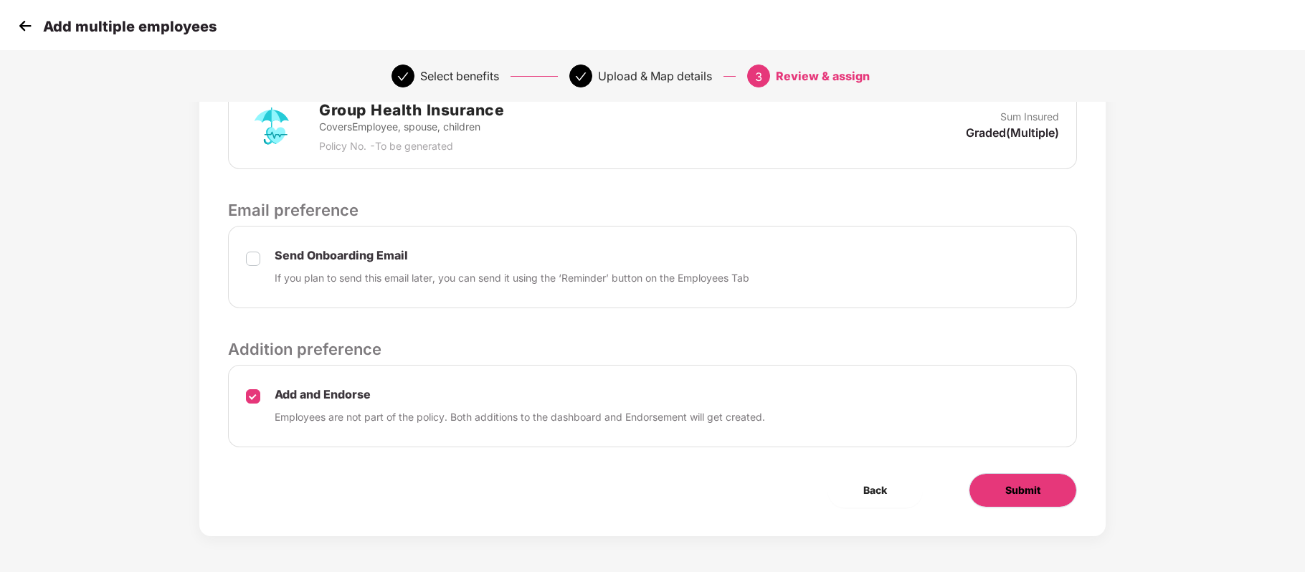
click at [1041, 485] on button "Submit" at bounding box center [1022, 490] width 108 height 34
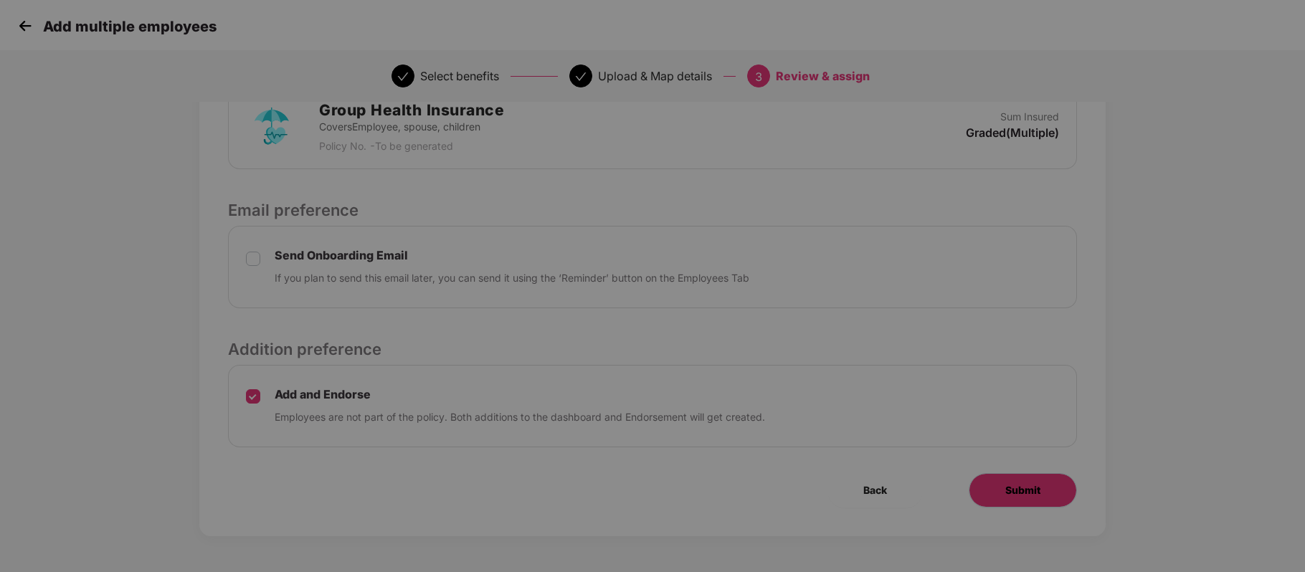
scroll to position [0, 0]
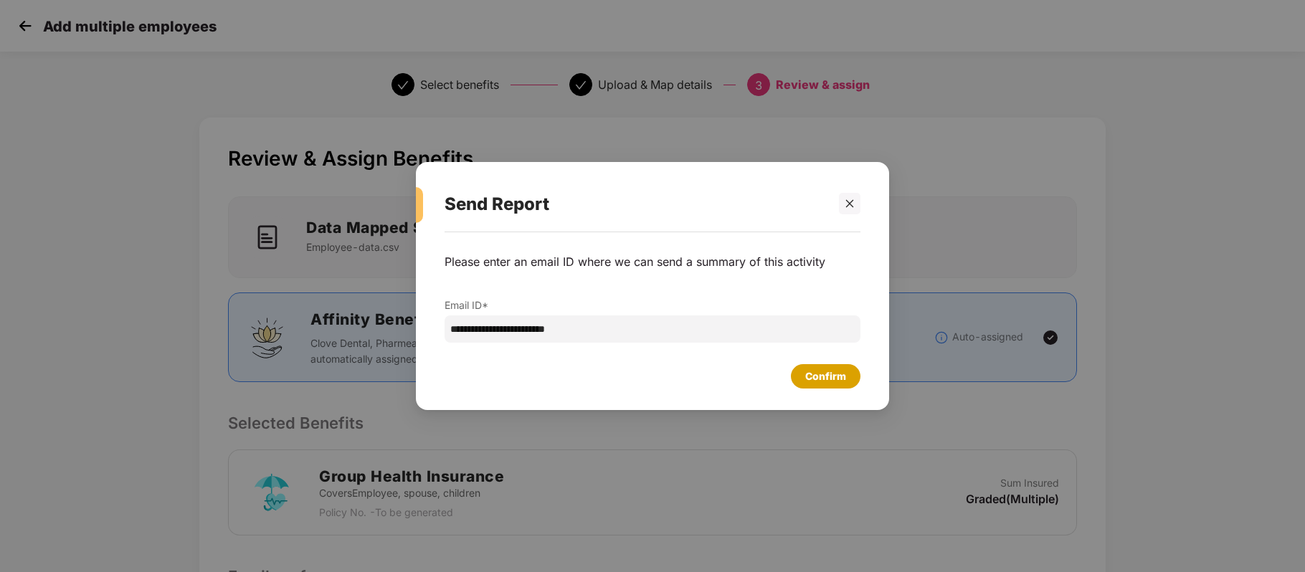
click at [821, 378] on div "Confirm" at bounding box center [825, 376] width 41 height 16
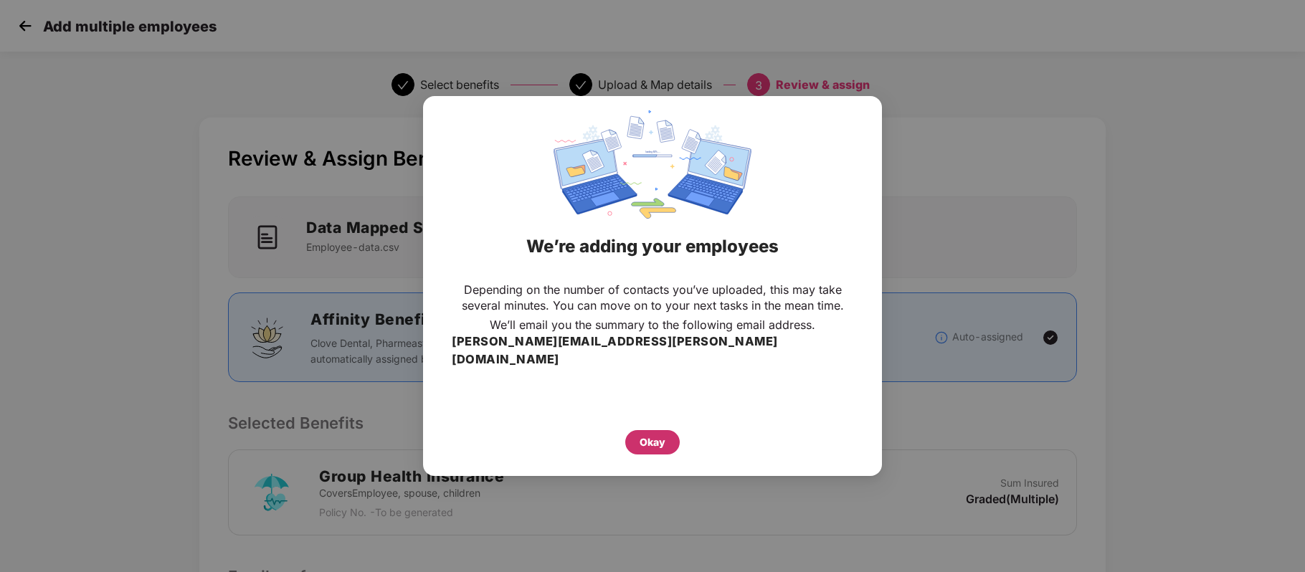
click at [643, 436] on div "Okay" at bounding box center [652, 442] width 26 height 16
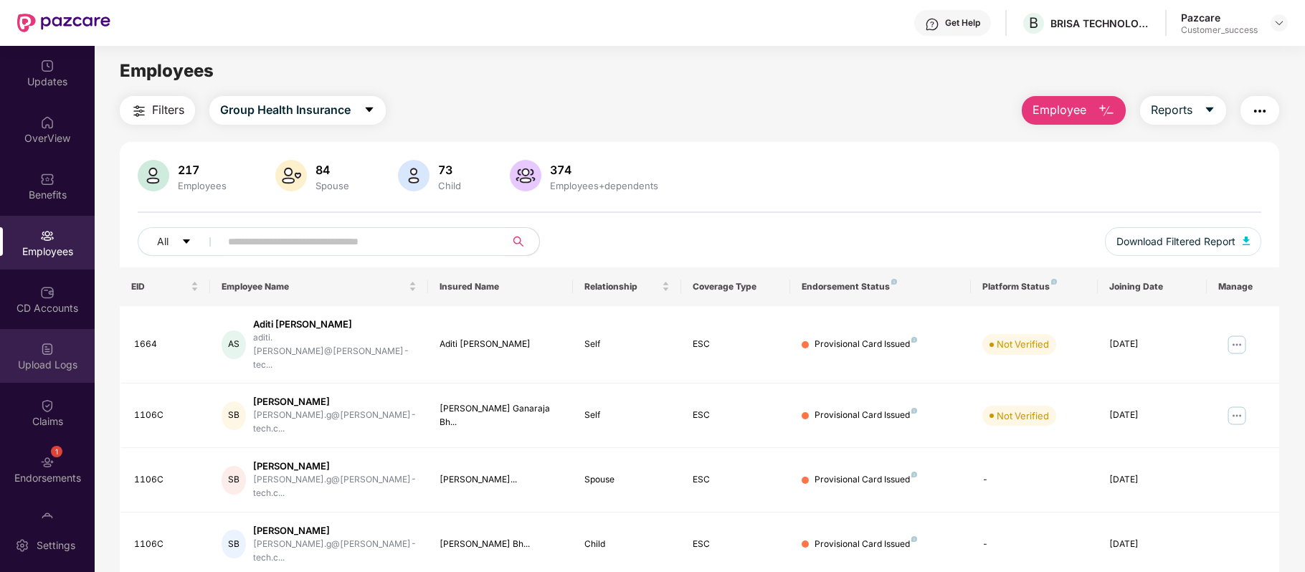
click at [44, 367] on div "Upload Logs" at bounding box center [47, 365] width 95 height 14
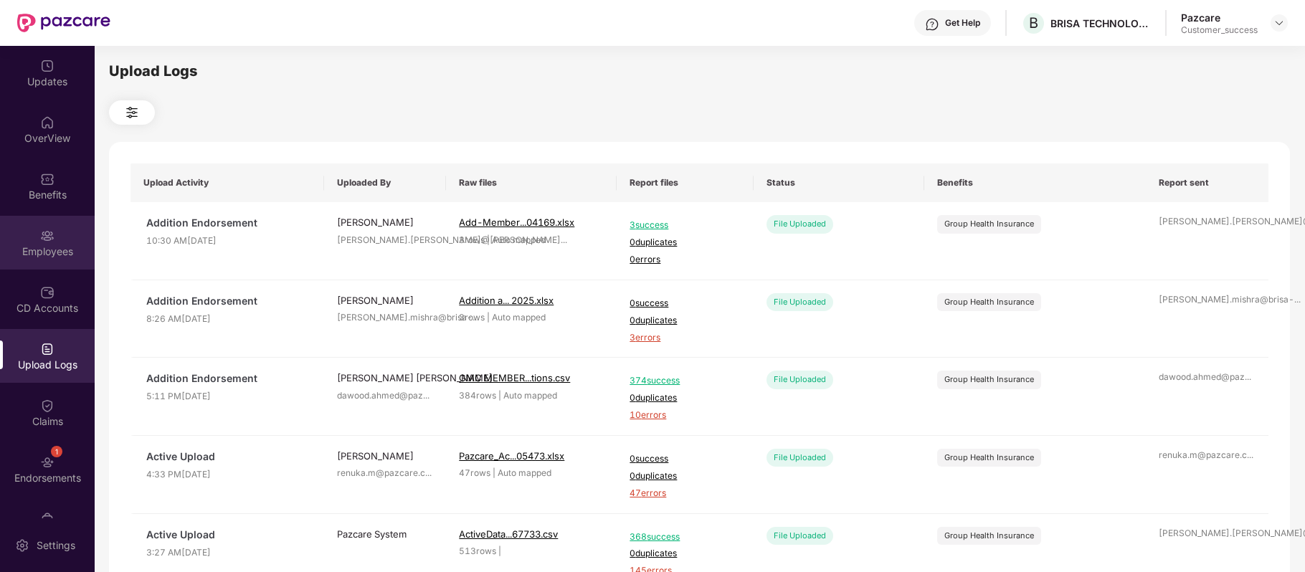
click at [42, 235] on img at bounding box center [47, 236] width 14 height 14
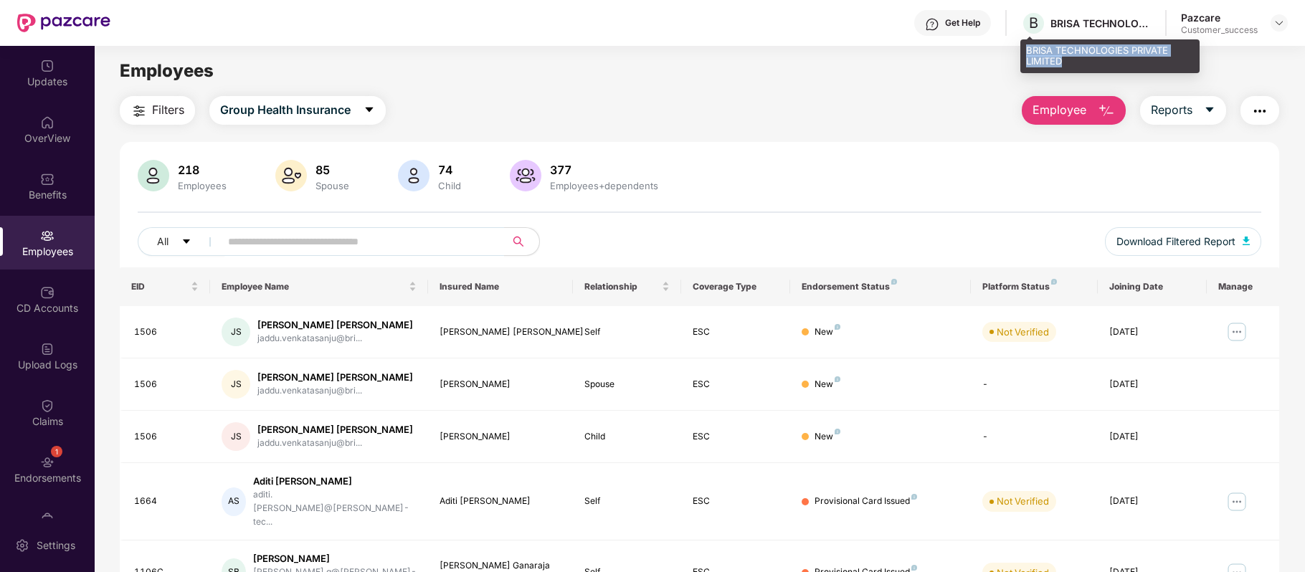
drag, startPoint x: 1025, startPoint y: 44, endPoint x: 1067, endPoint y: 58, distance: 44.4
click at [1067, 58] on div "BRISA TECHNOLOGIES PRIVATE LIMITED" at bounding box center [1109, 56] width 179 height 34
copy div "BRISA TECHNOLOGIES PRIVATE LIMITED"
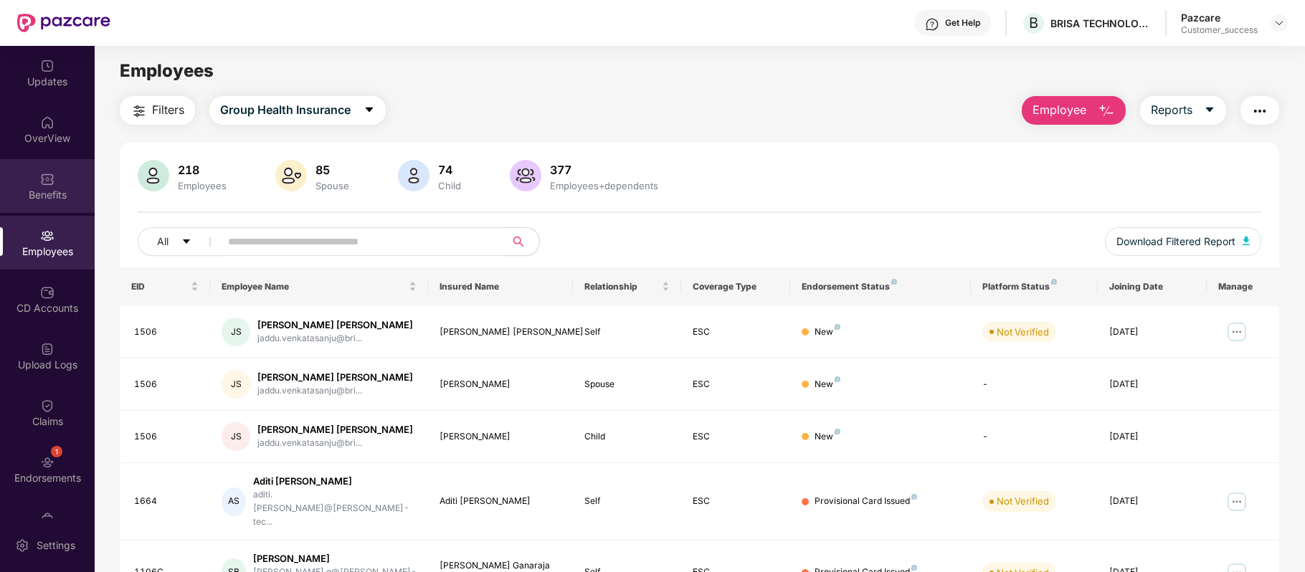
click at [50, 179] on img at bounding box center [47, 179] width 14 height 14
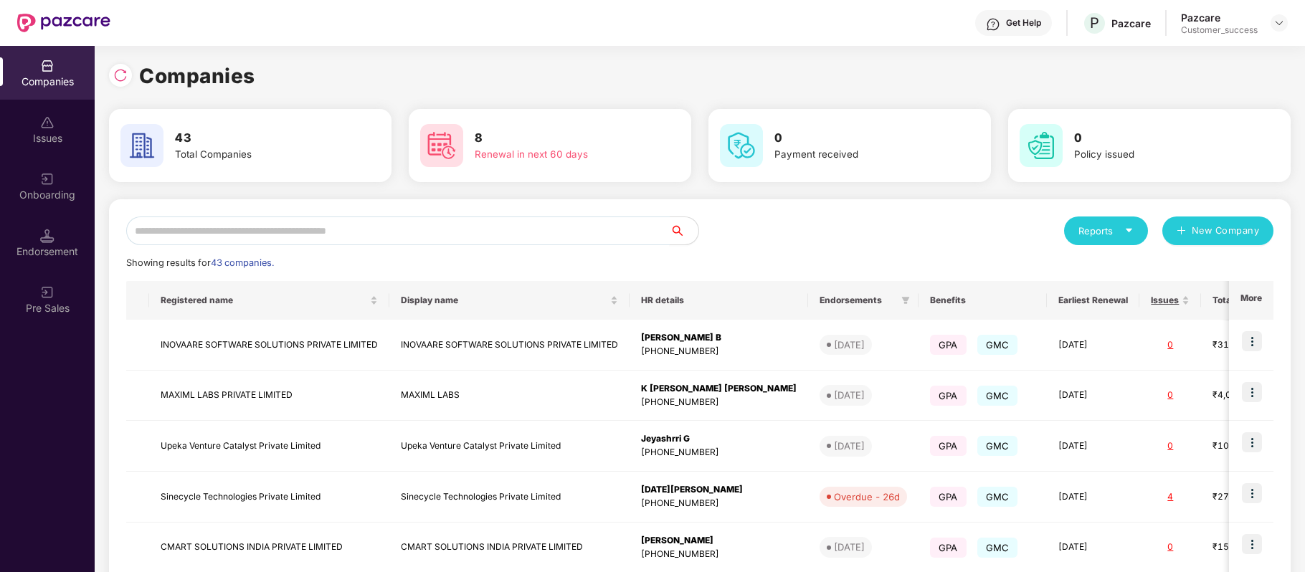
click at [291, 232] on input "text" at bounding box center [397, 230] width 543 height 29
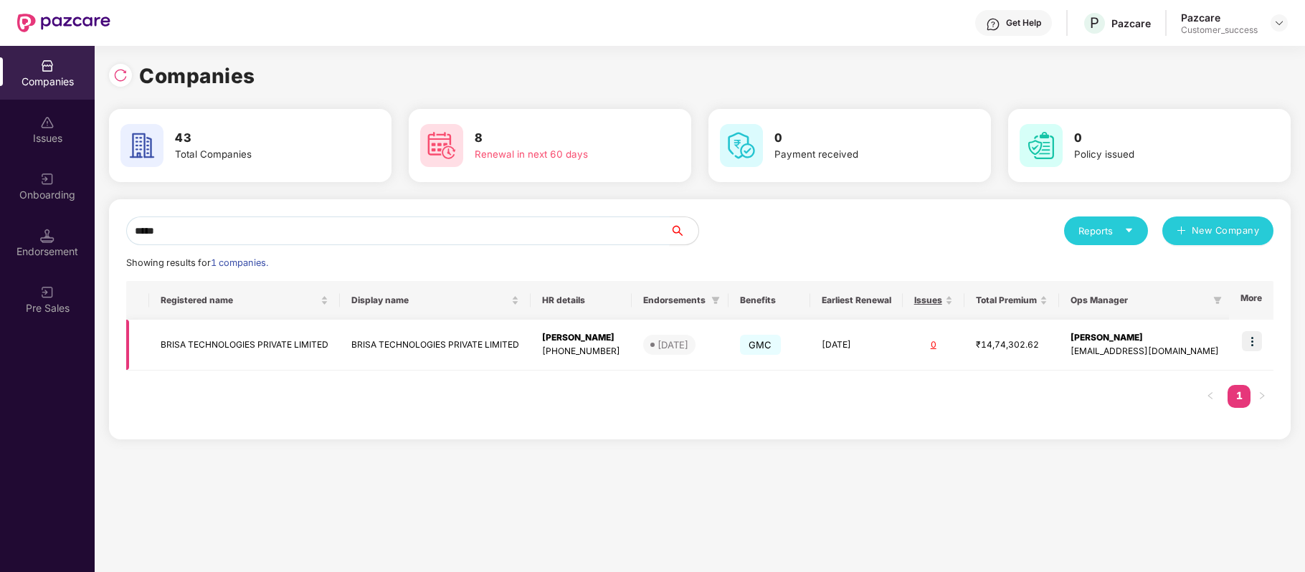
type input "*****"
click at [274, 343] on td "BRISA TECHNOLOGIES PRIVATE LIMITED" at bounding box center [244, 345] width 191 height 51
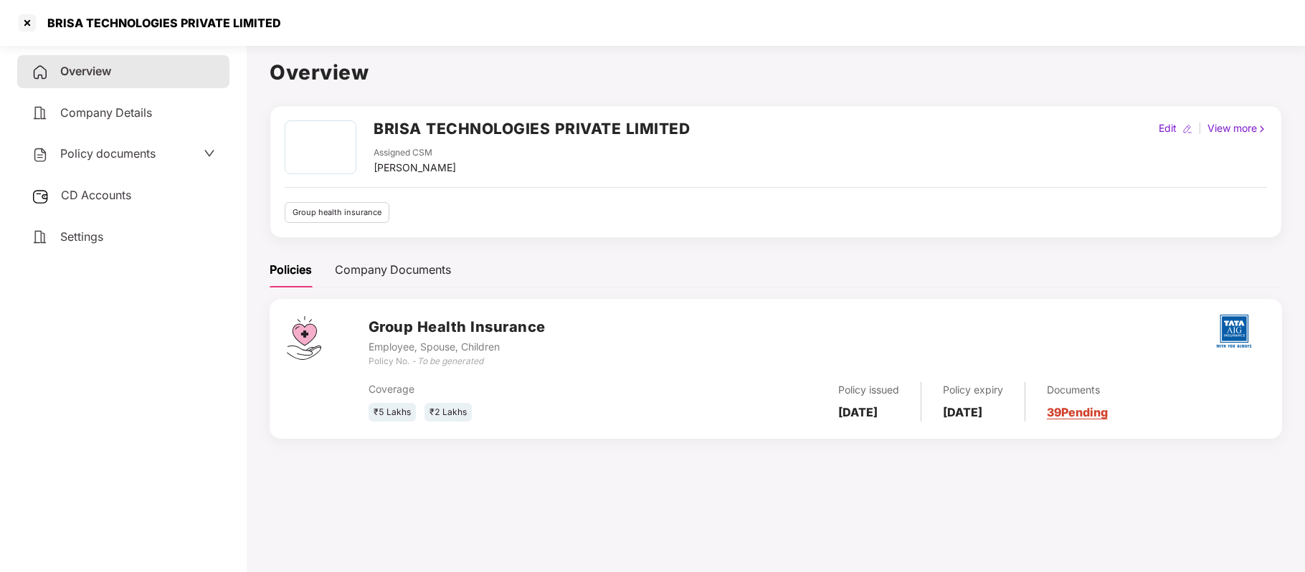
click at [115, 150] on span "Policy documents" at bounding box center [107, 153] width 95 height 14
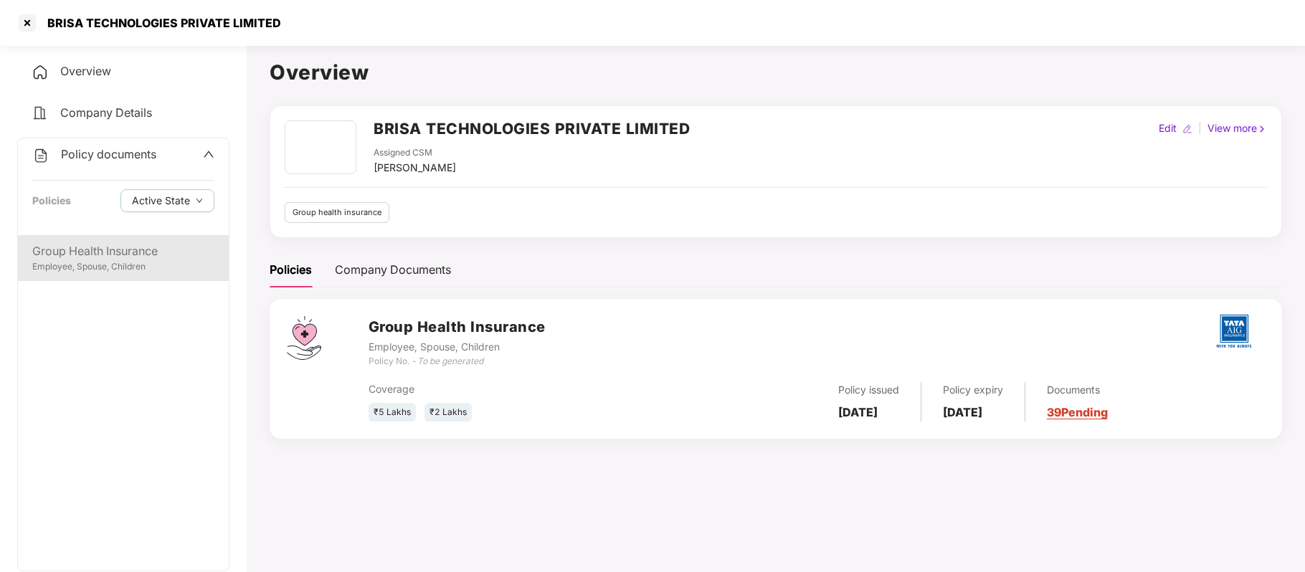
click at [112, 256] on div "Group Health Insurance" at bounding box center [123, 251] width 182 height 18
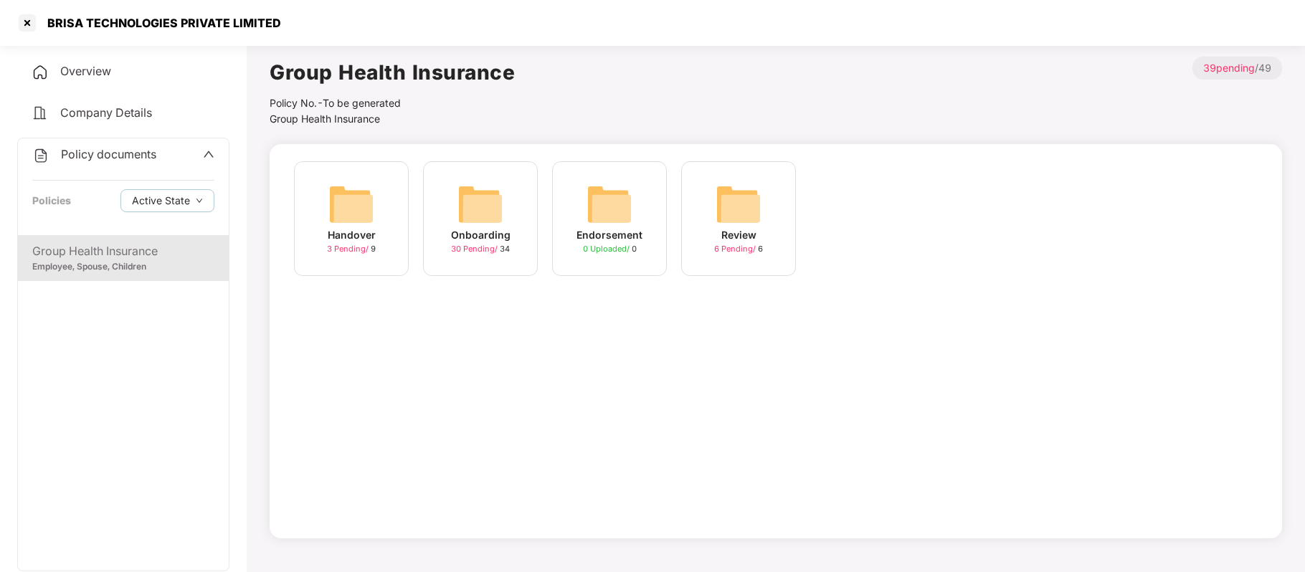
click at [477, 244] on span "30 Pending /" at bounding box center [475, 249] width 49 height 10
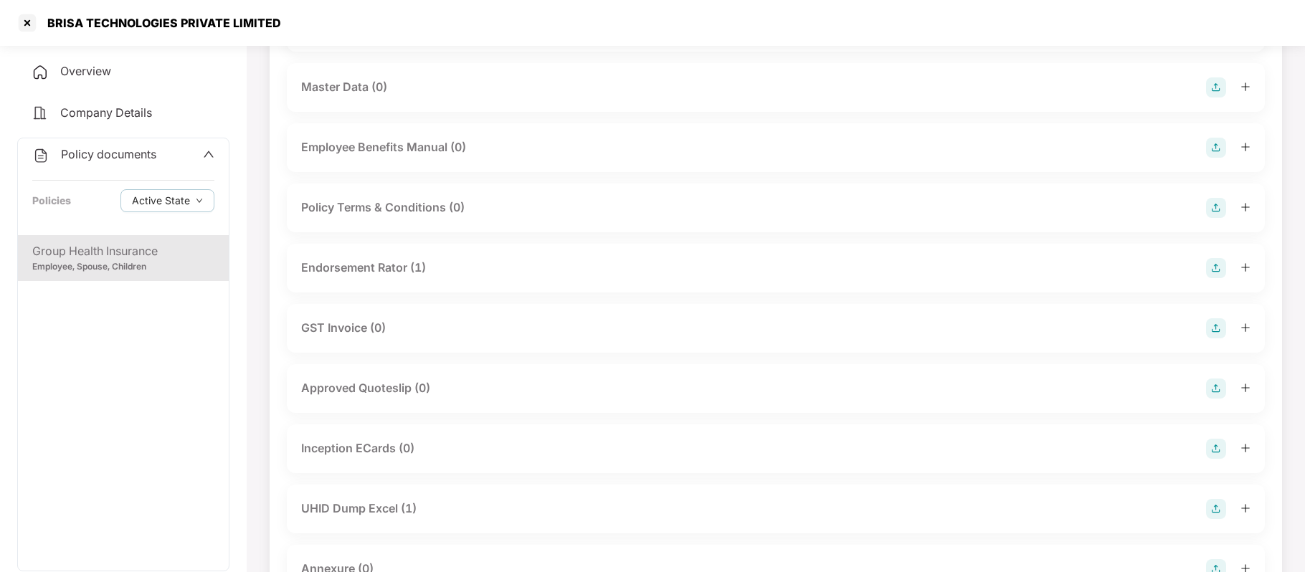
scroll to position [280, 0]
click at [389, 321] on div "GST Invoice (0)" at bounding box center [775, 328] width 949 height 20
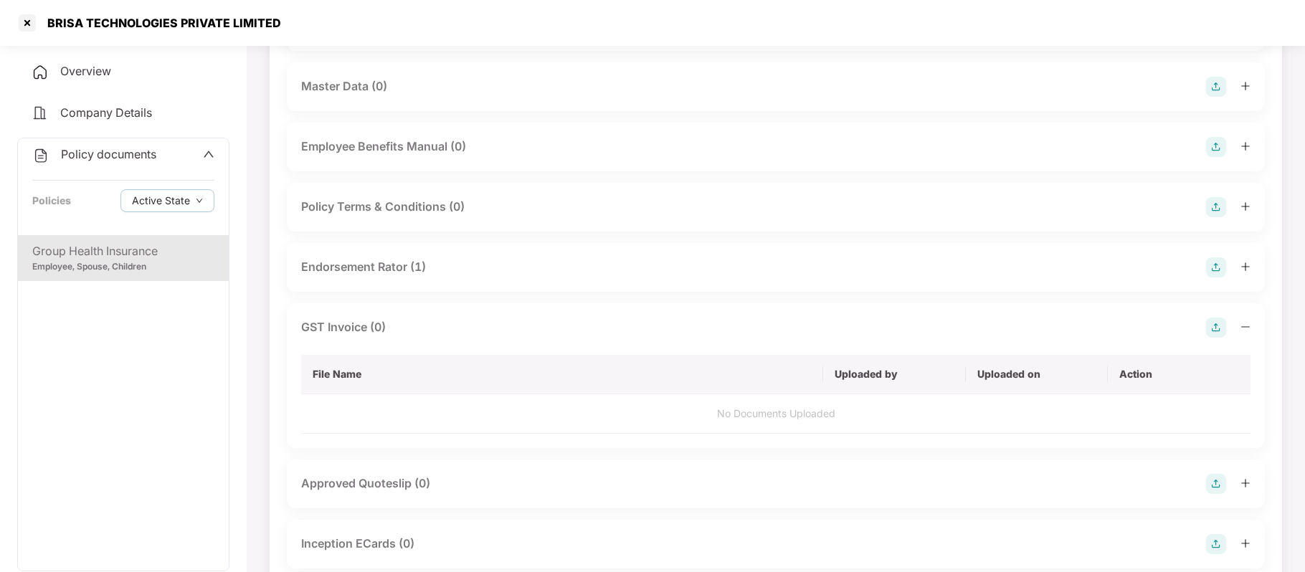
click at [1207, 327] on img at bounding box center [1216, 328] width 20 height 20
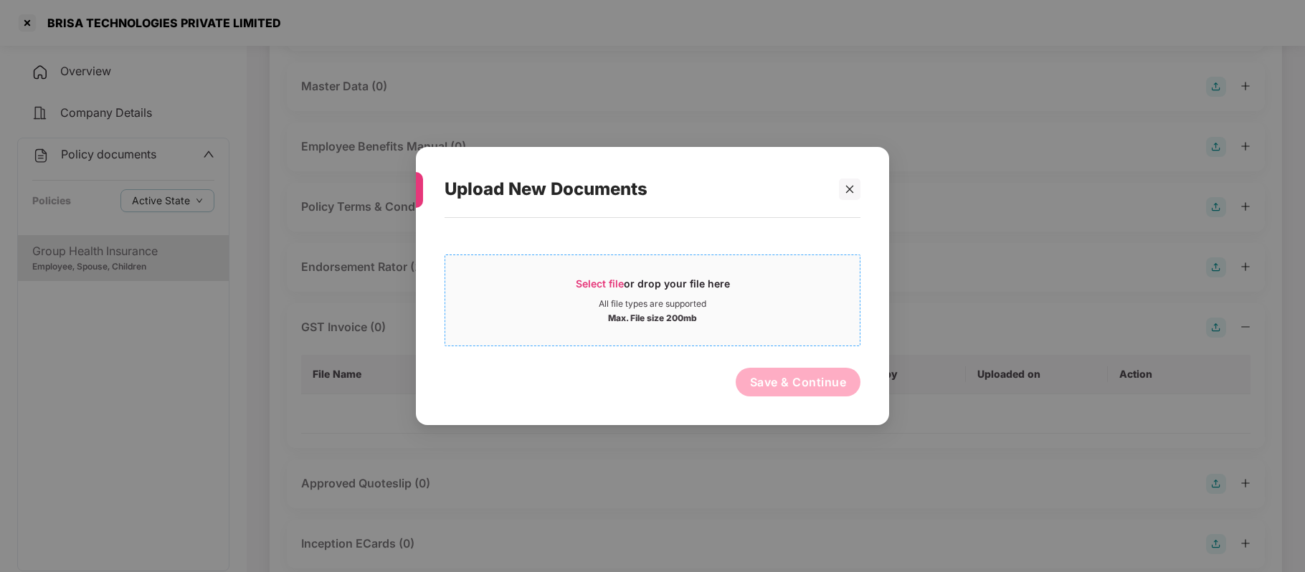
click at [606, 277] on span "Select file" at bounding box center [600, 283] width 48 height 12
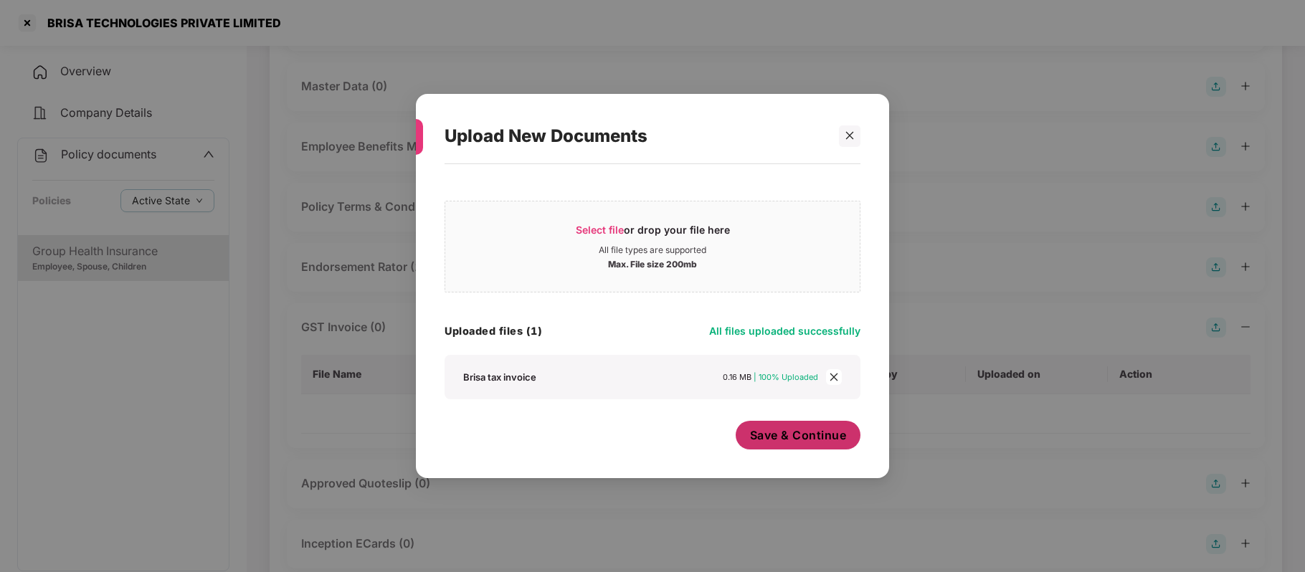
click at [804, 432] on span "Save & Continue" at bounding box center [798, 435] width 97 height 16
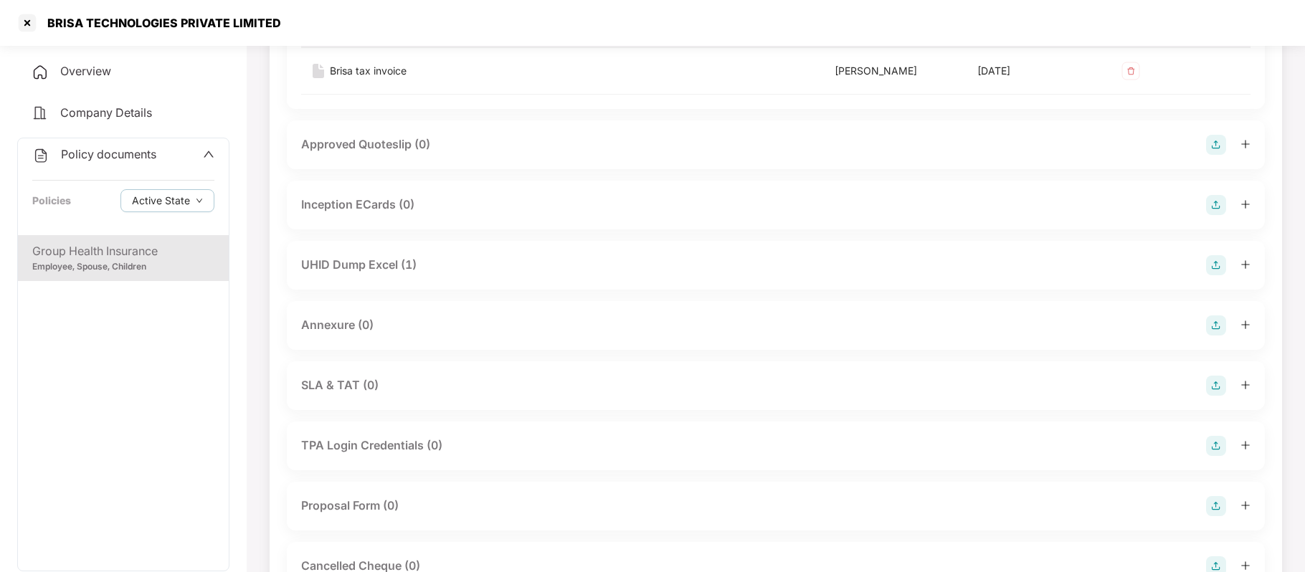
scroll to position [629, 0]
click at [953, 330] on div "Annexure (0)" at bounding box center [775, 322] width 949 height 20
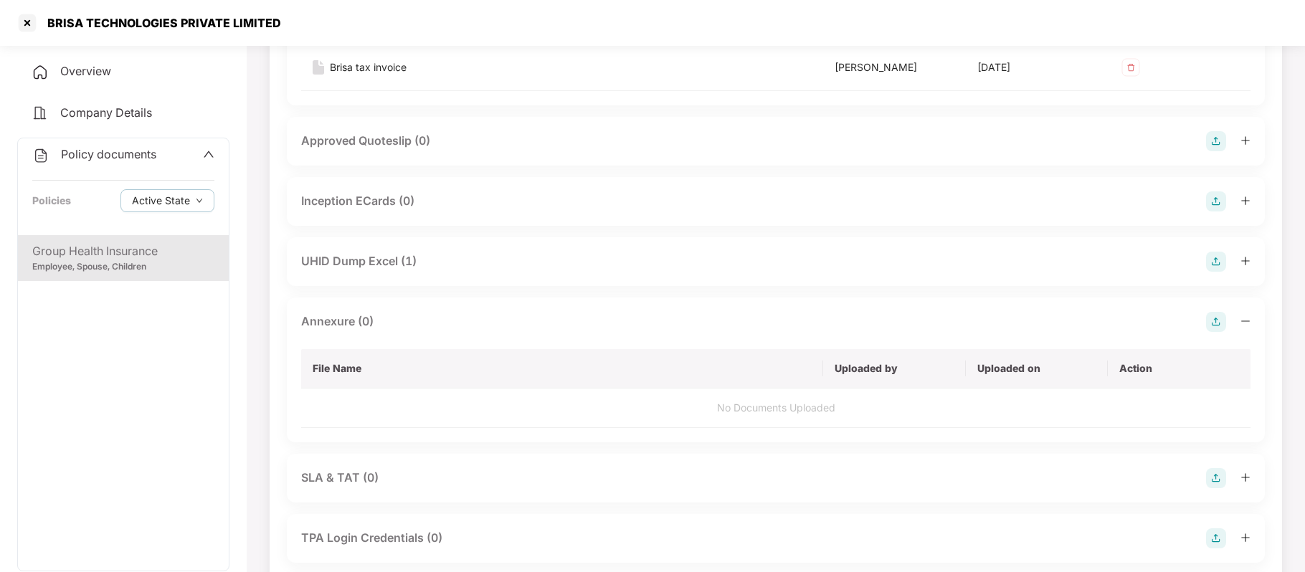
click at [842, 255] on div "UHID Dump Excel (1)" at bounding box center [775, 262] width 949 height 20
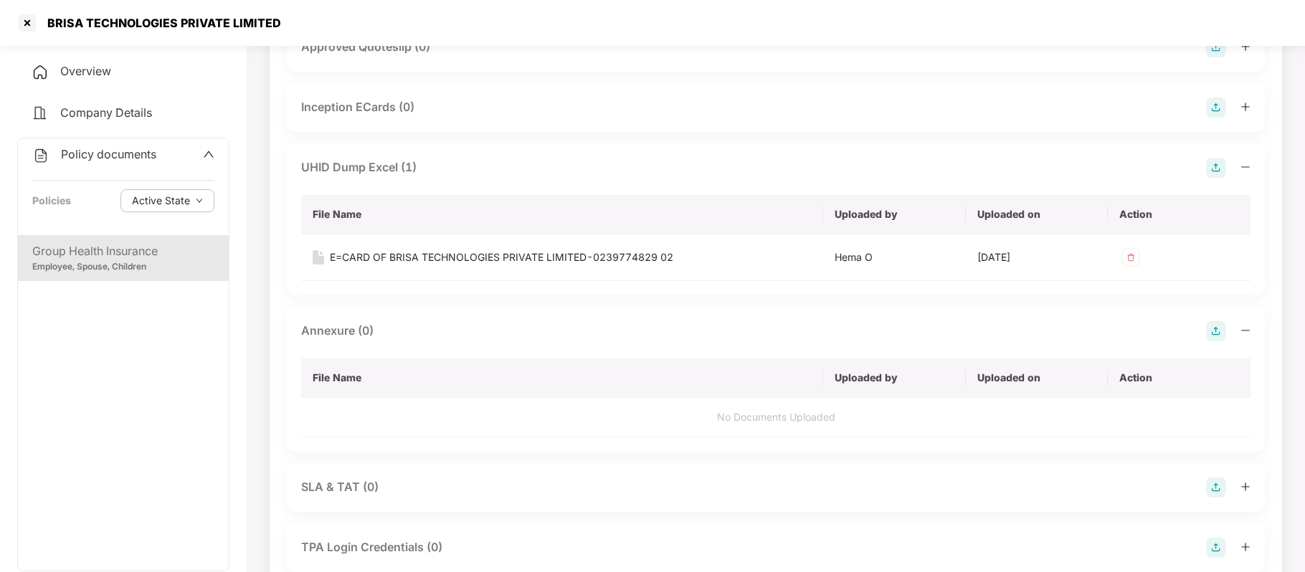
scroll to position [724, 0]
click at [1217, 333] on img at bounding box center [1216, 330] width 20 height 20
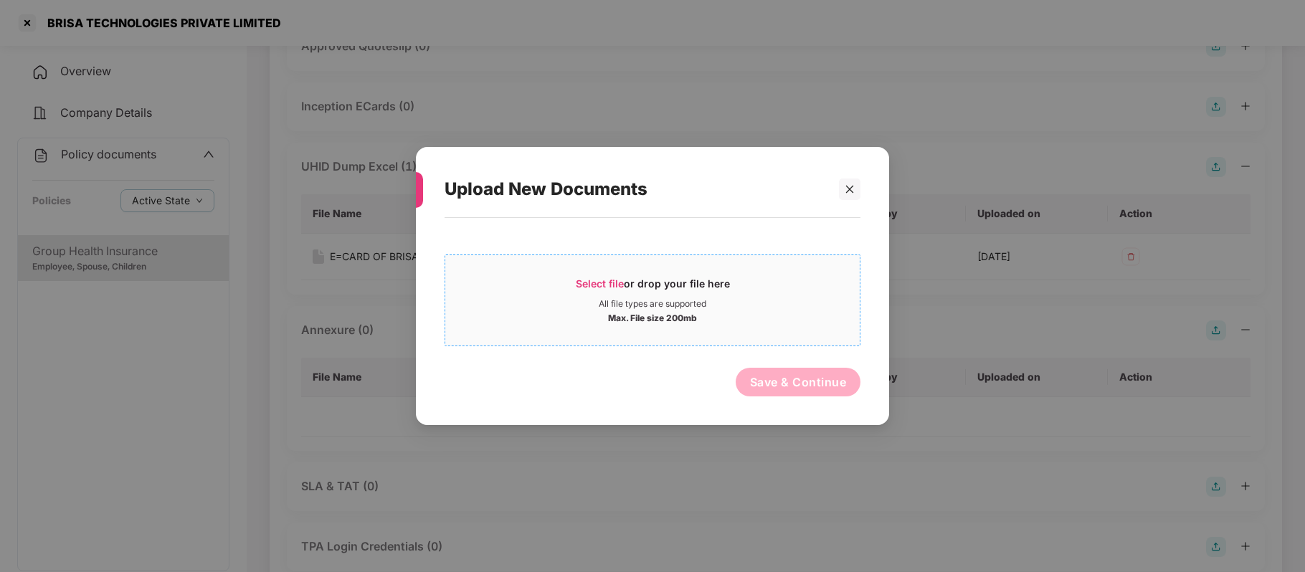
click at [606, 281] on span "Select file" at bounding box center [600, 283] width 48 height 12
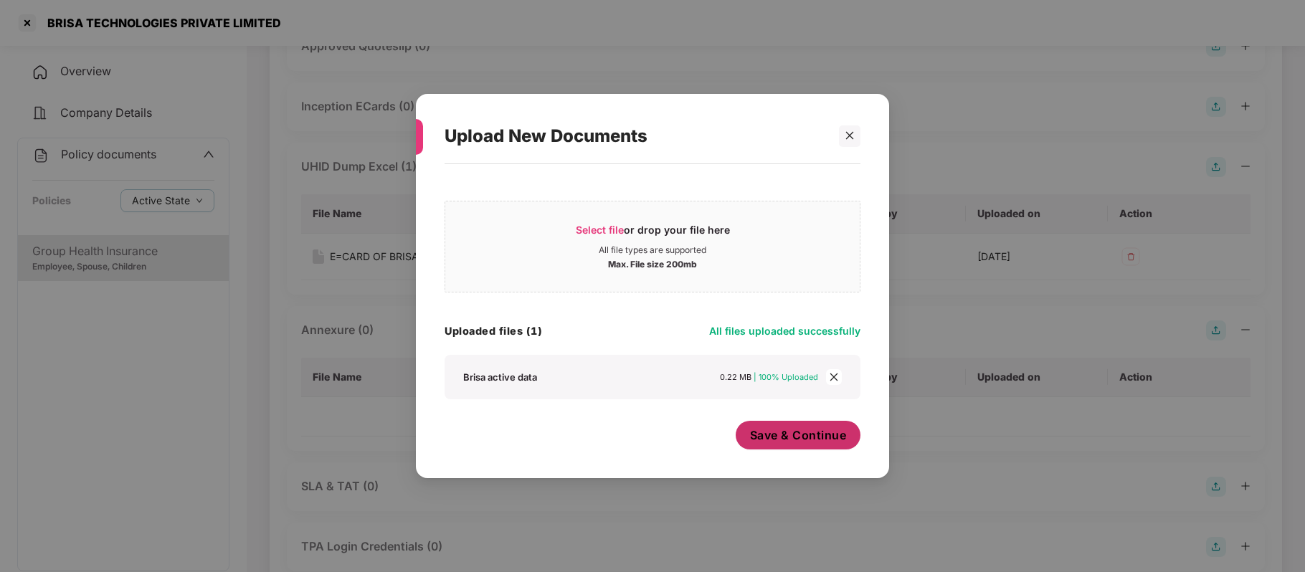
click at [793, 442] on span "Save & Continue" at bounding box center [798, 435] width 97 height 16
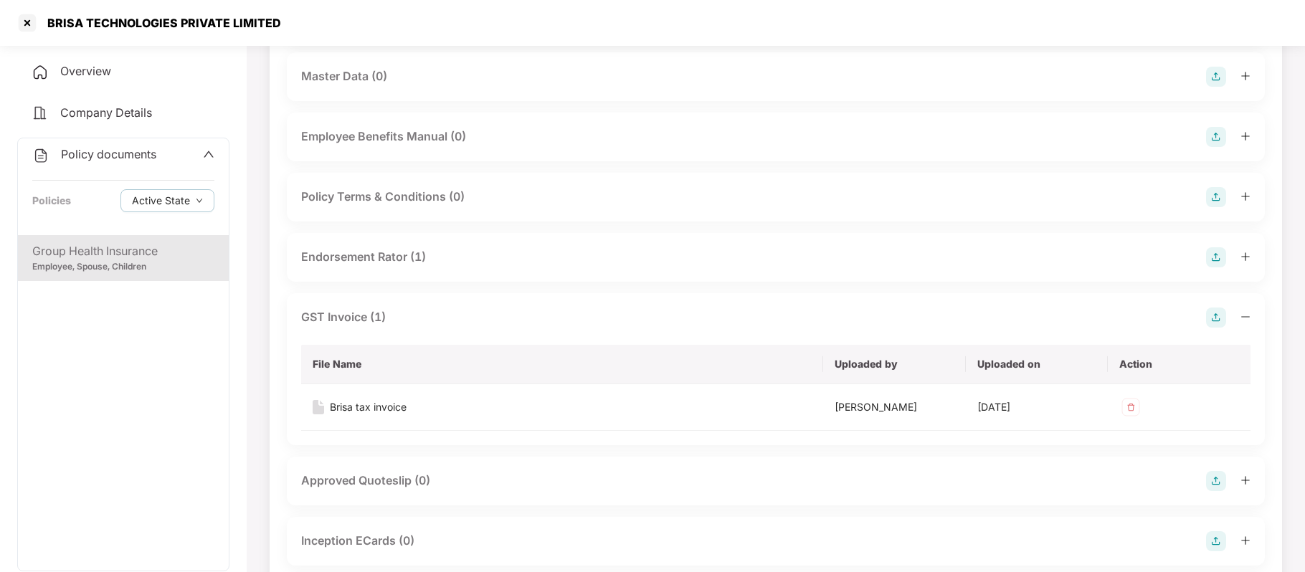
scroll to position [288, 0]
click at [675, 249] on div "Endorsement Rator (1)" at bounding box center [775, 259] width 949 height 20
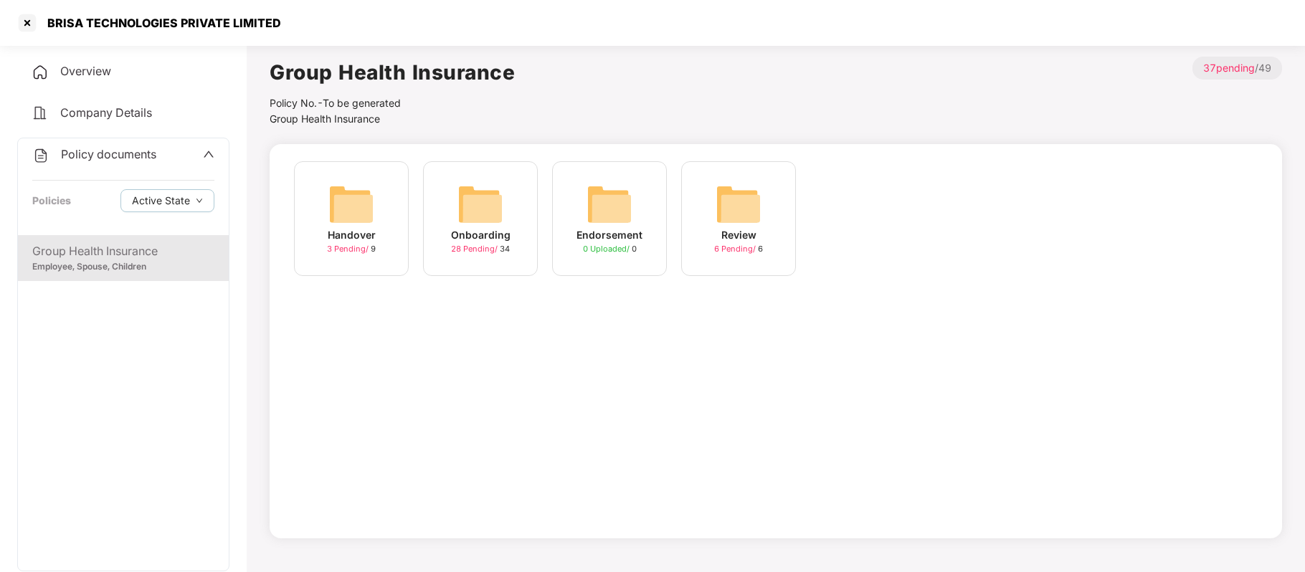
click at [485, 225] on img at bounding box center [480, 204] width 46 height 46
click at [29, 26] on div at bounding box center [27, 22] width 23 height 23
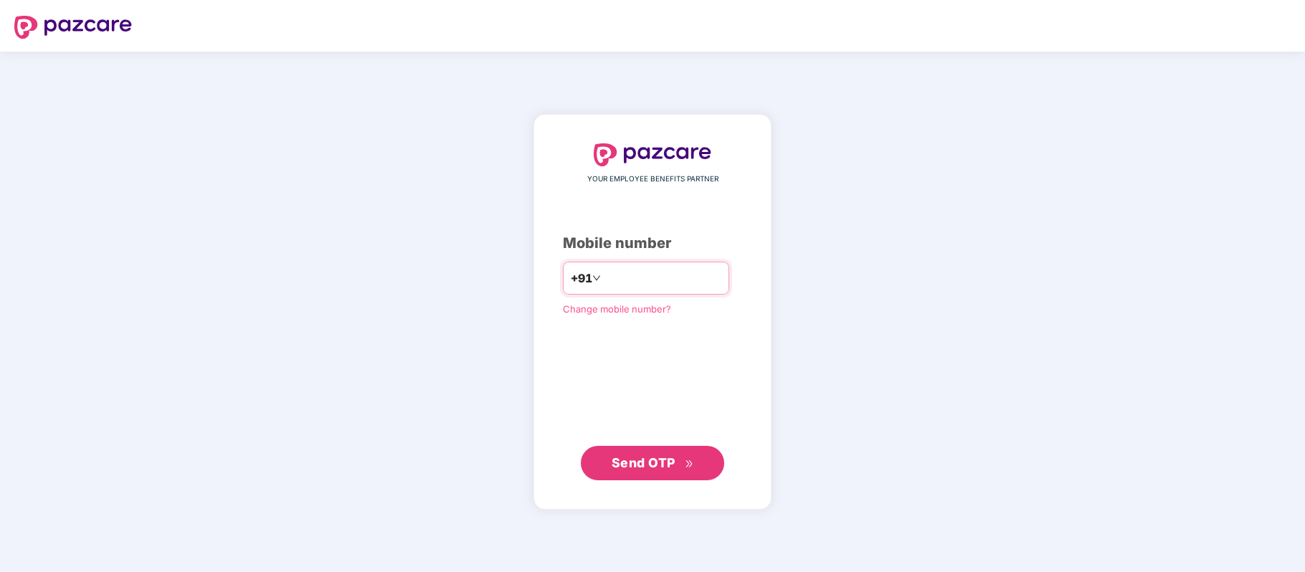
paste input "**********"
type input "**********"
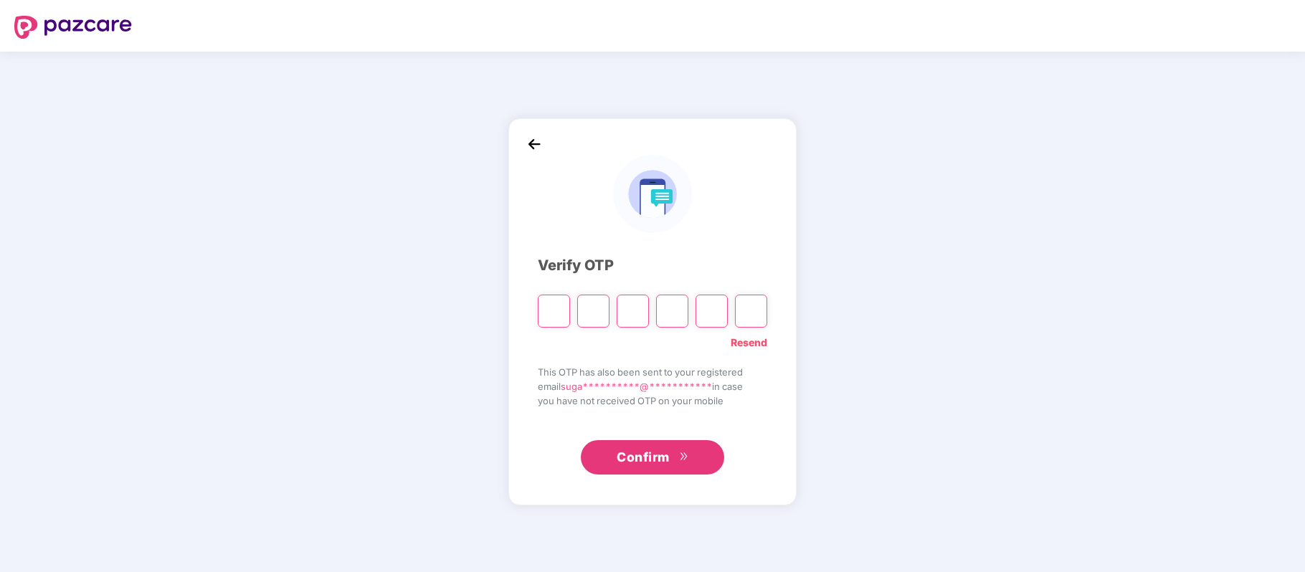
type input "*"
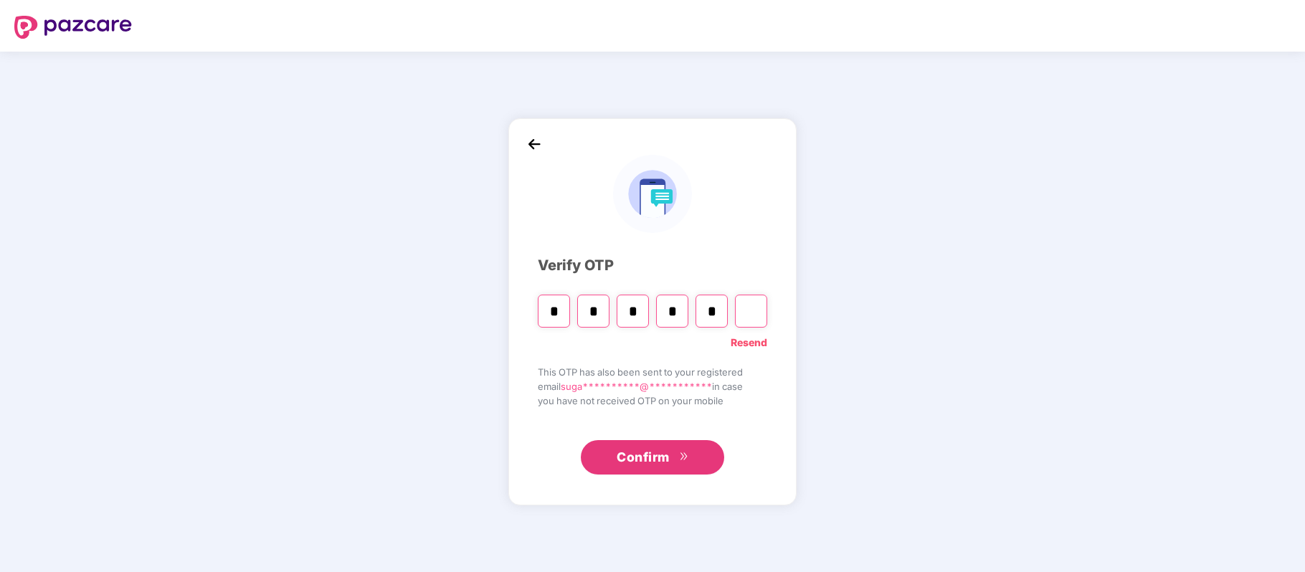
type input "*"
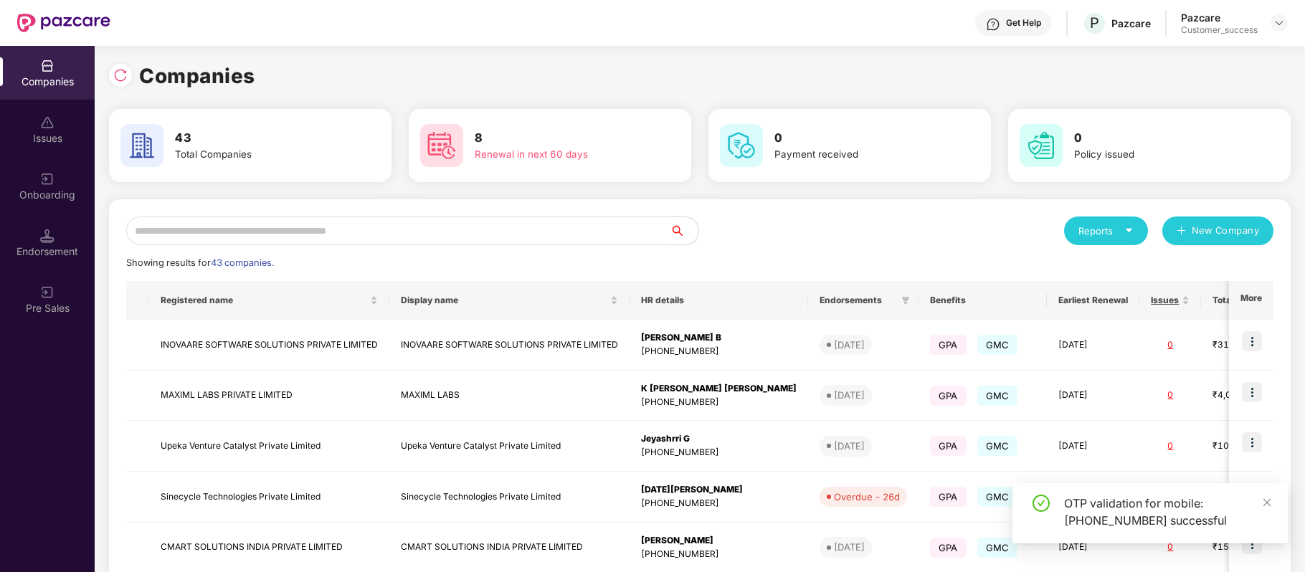
click at [421, 230] on input "text" at bounding box center [397, 230] width 543 height 29
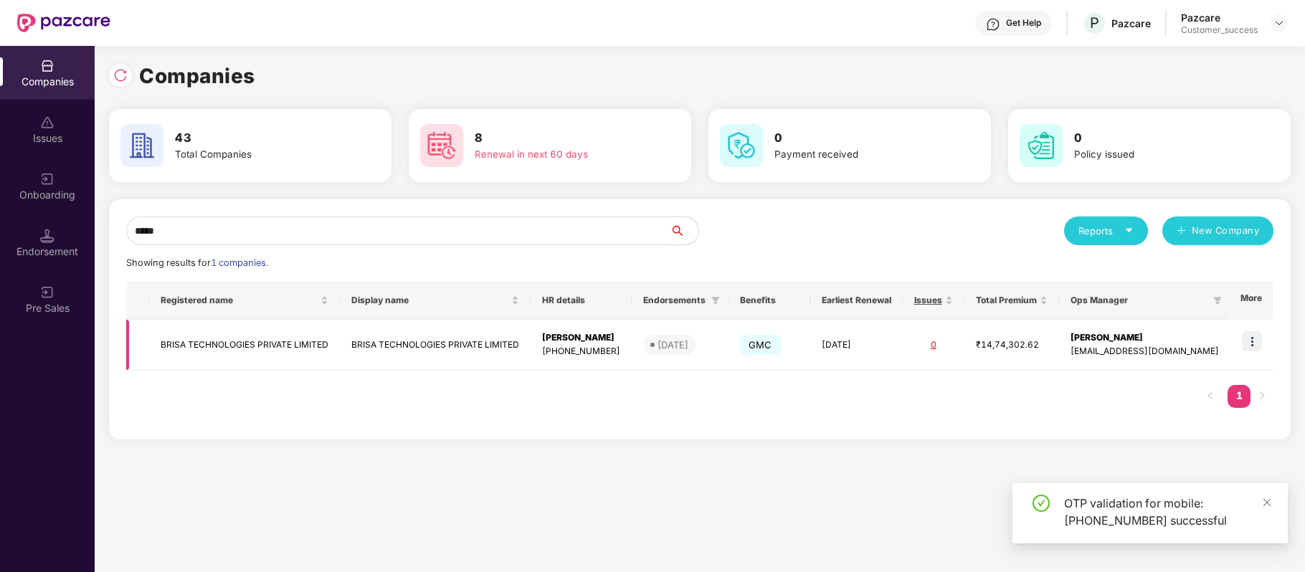
type input "*****"
click at [1248, 348] on img at bounding box center [1251, 341] width 20 height 20
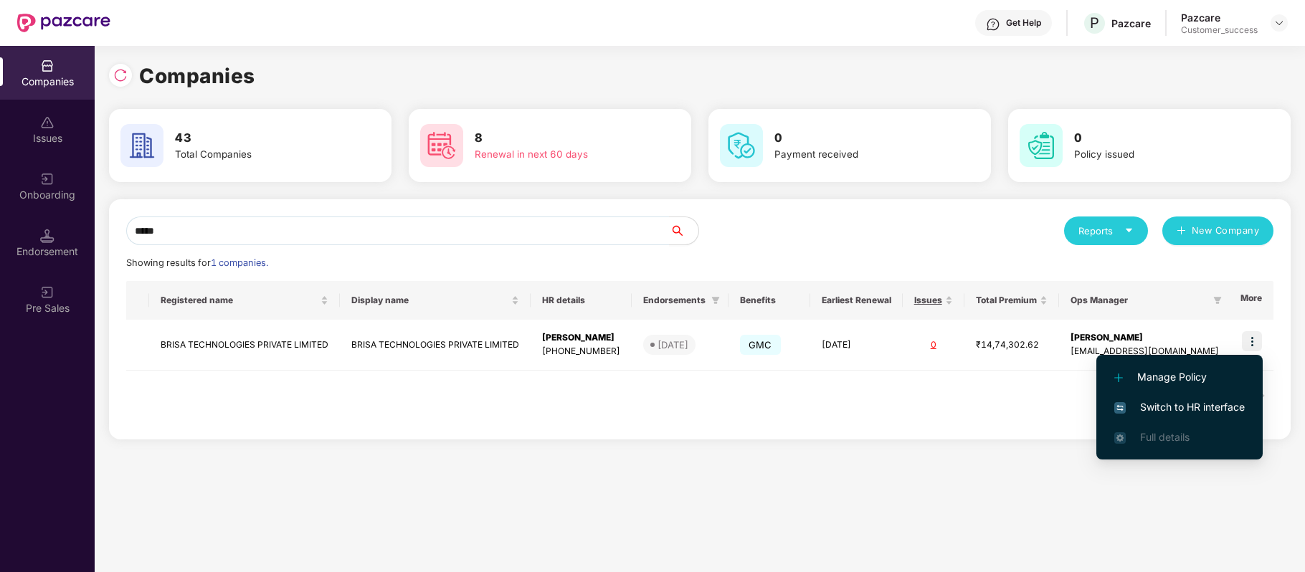
click at [1226, 406] on span "Switch to HR interface" at bounding box center [1179, 407] width 130 height 16
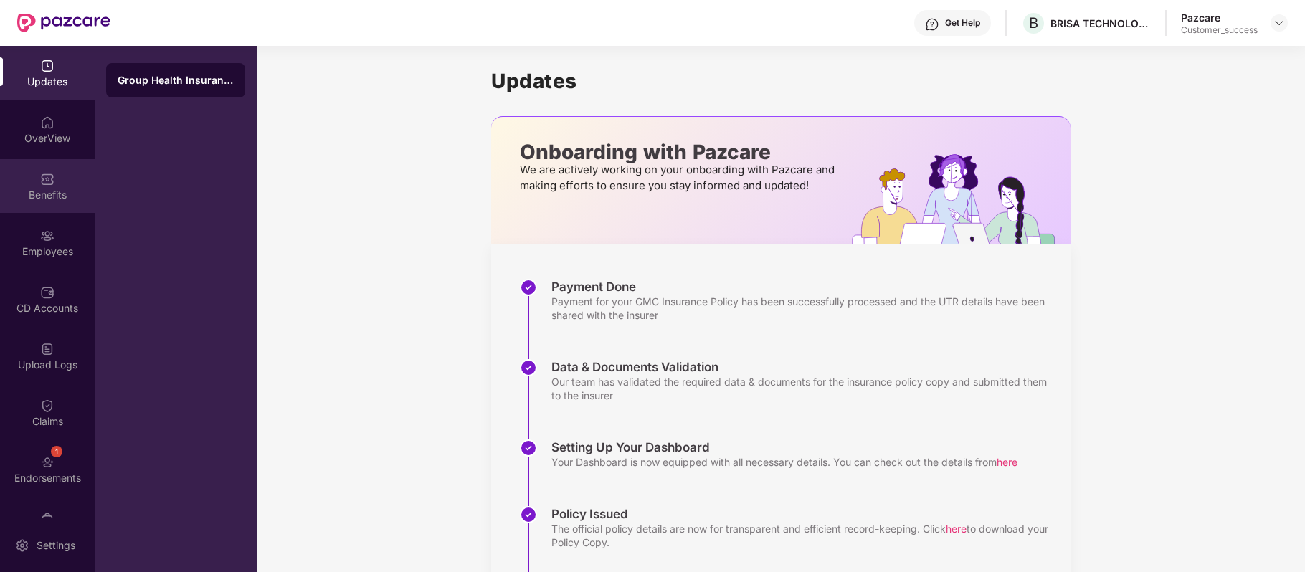
click at [32, 179] on div "Benefits" at bounding box center [47, 186] width 95 height 54
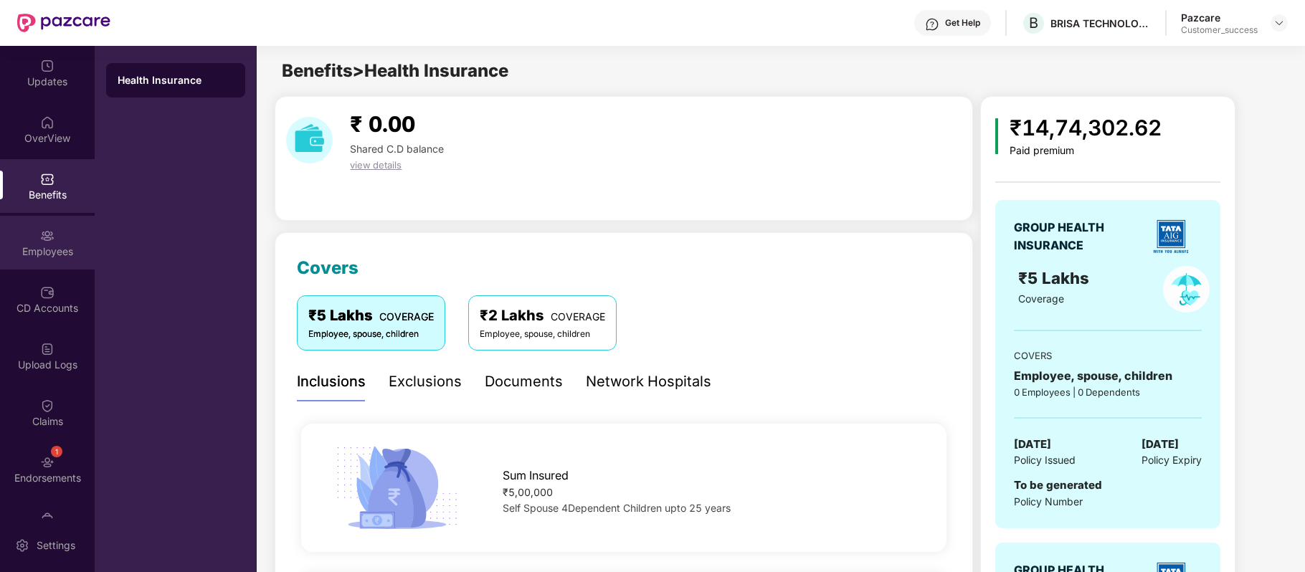
click at [50, 255] on div "Employees" at bounding box center [47, 251] width 95 height 14
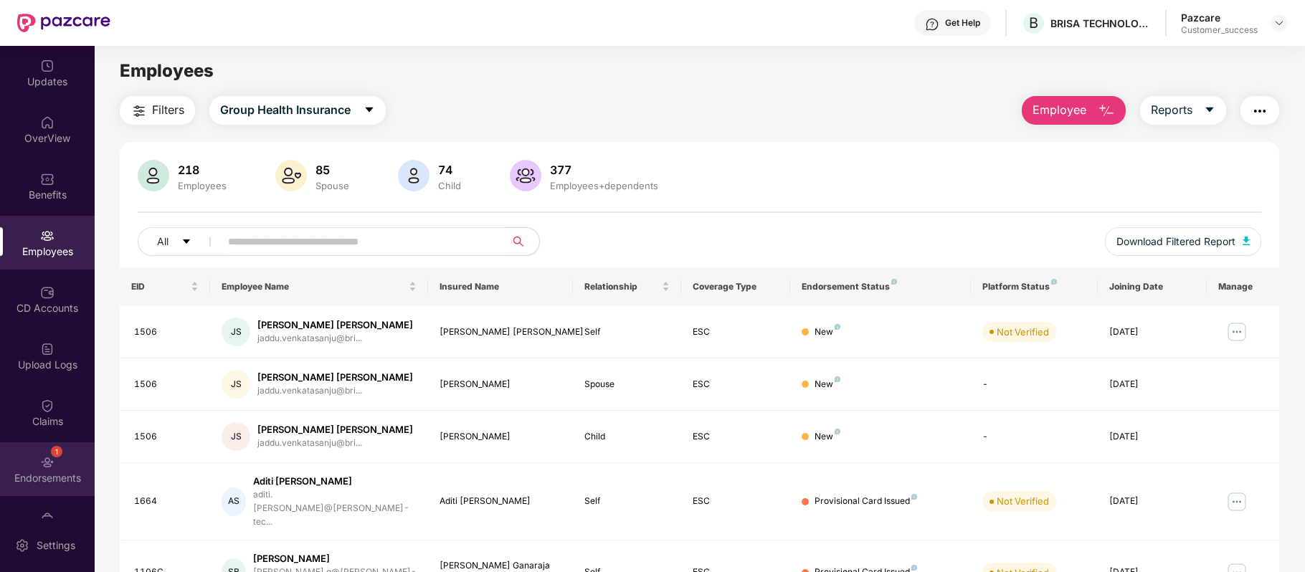
click at [52, 448] on div "1" at bounding box center [56, 451] width 11 height 11
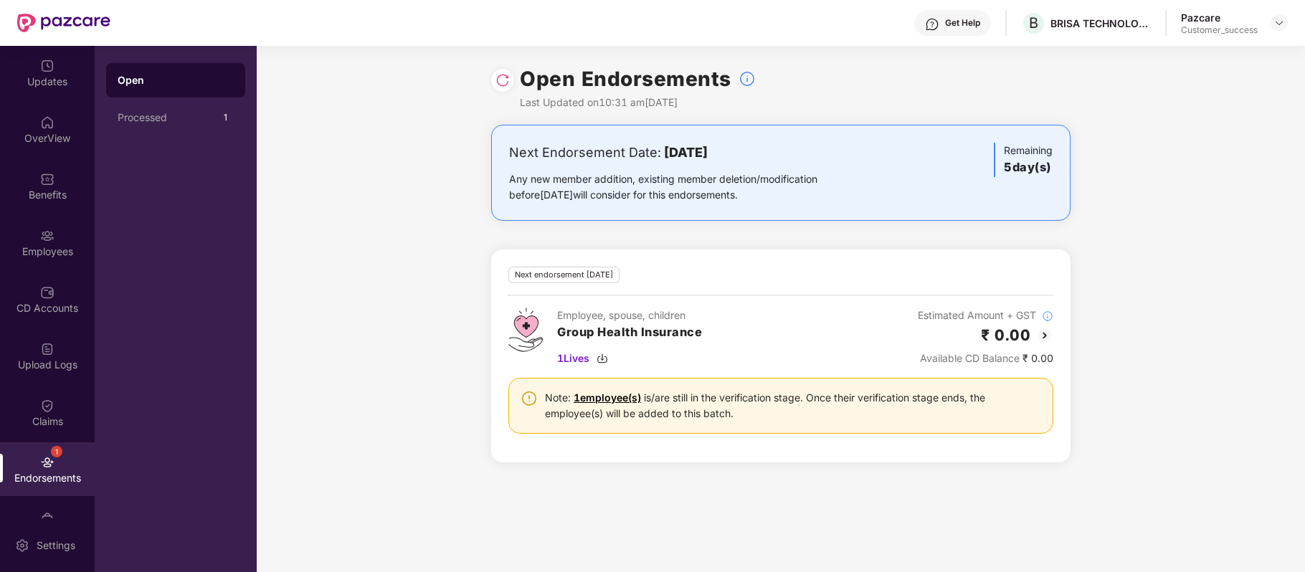
click at [502, 79] on img at bounding box center [502, 80] width 14 height 14
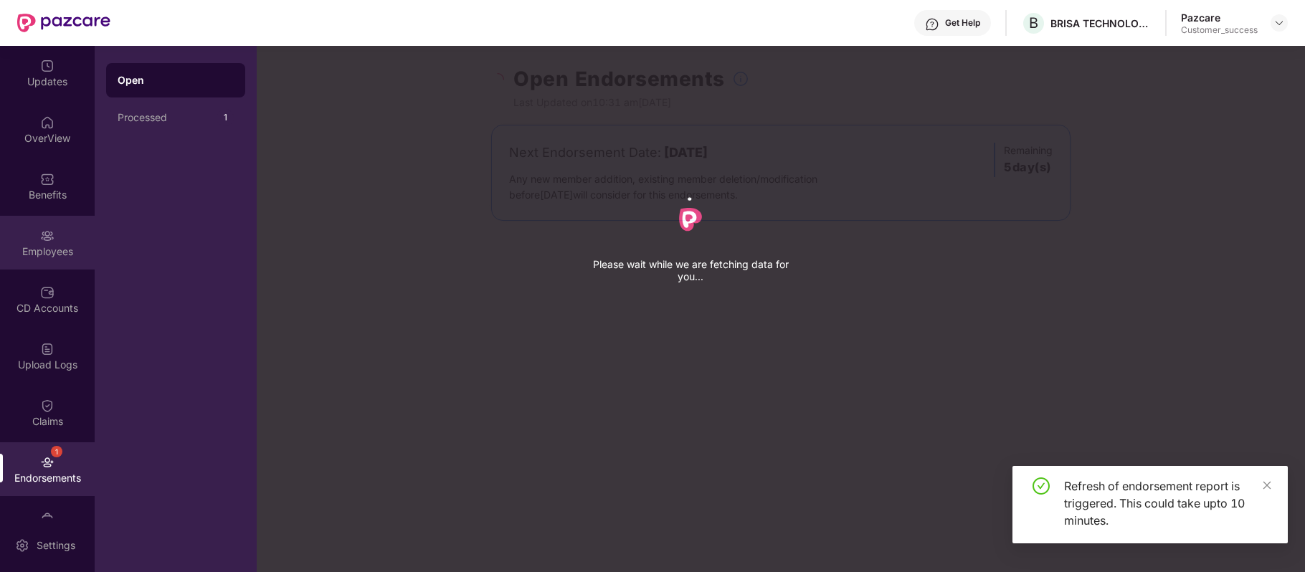
click at [56, 224] on div "Employees" at bounding box center [47, 243] width 95 height 54
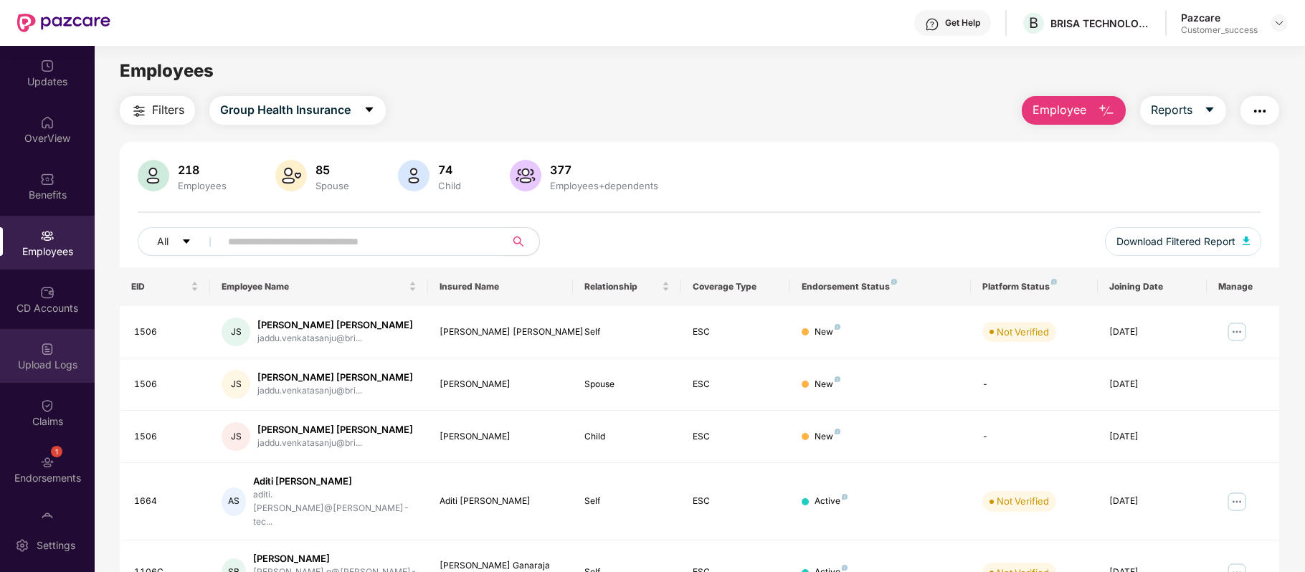
click at [58, 331] on div "Upload Logs" at bounding box center [47, 356] width 95 height 54
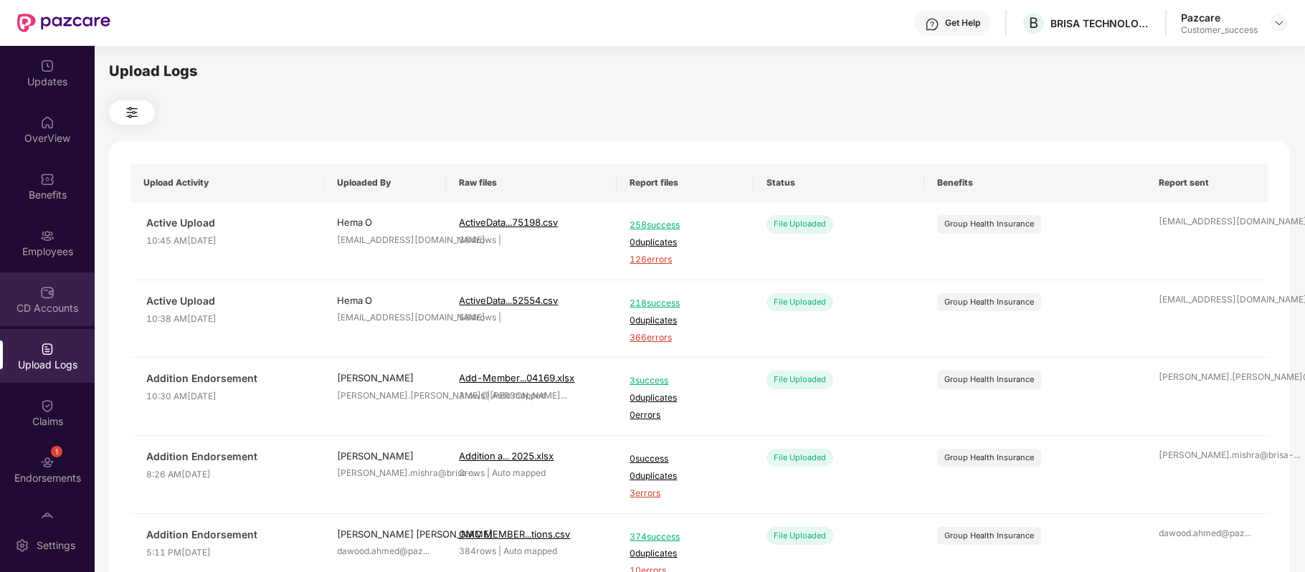
click at [53, 305] on div "CD Accounts" at bounding box center [47, 308] width 95 height 14
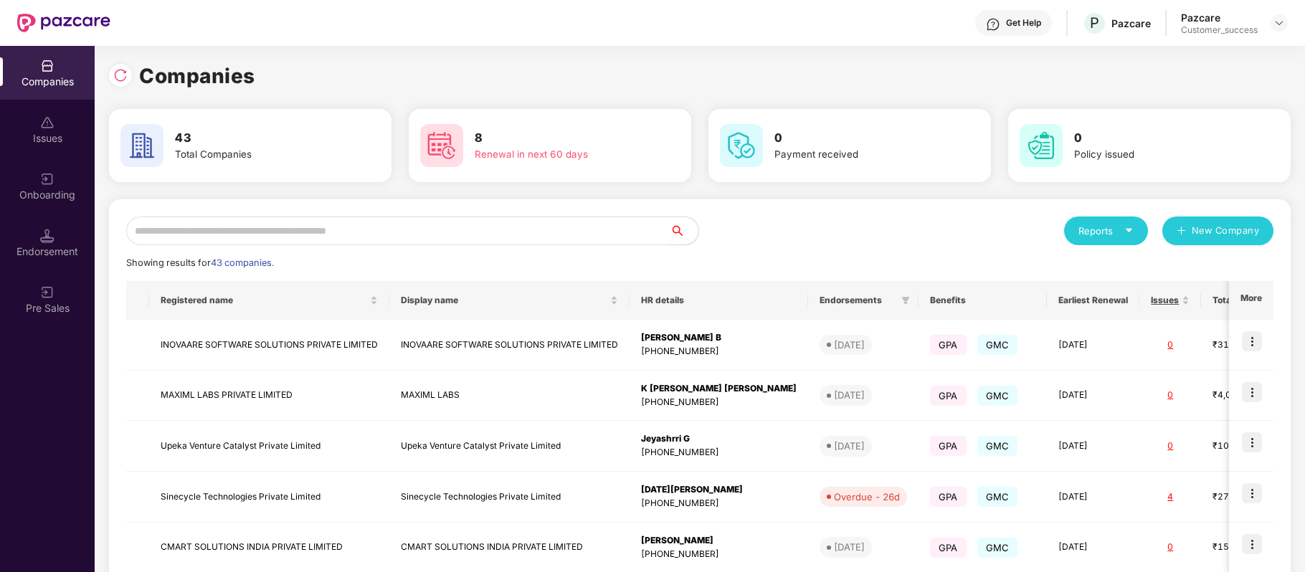
click at [279, 233] on input "text" at bounding box center [397, 230] width 543 height 29
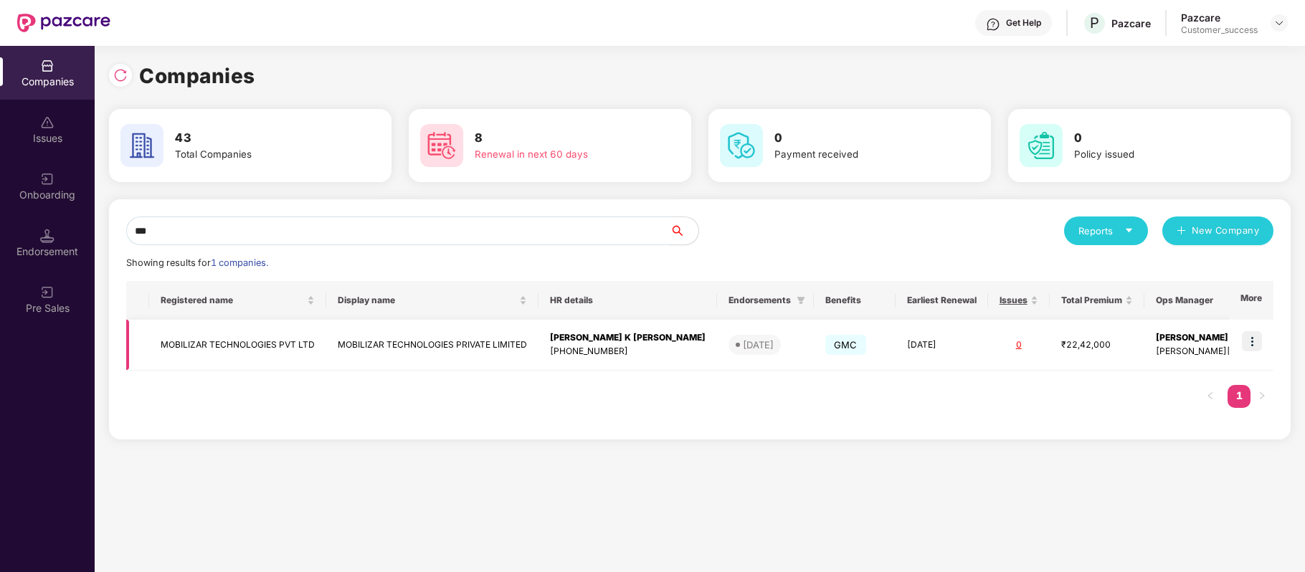
type input "***"
click at [1257, 345] on img at bounding box center [1251, 341] width 20 height 20
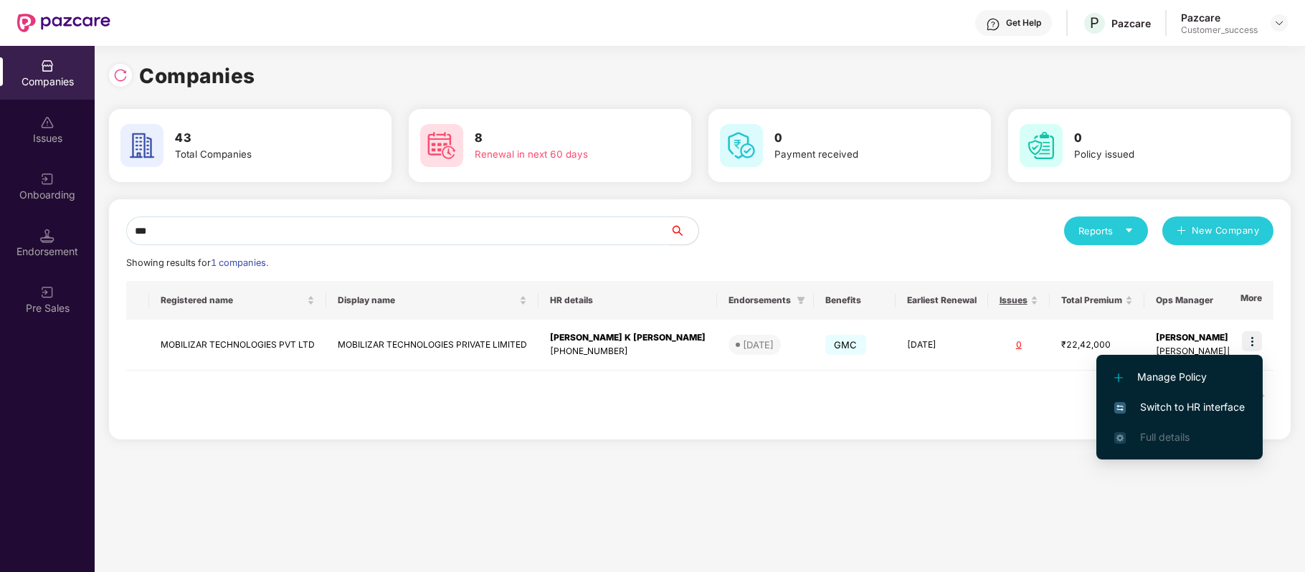
click at [1217, 405] on span "Switch to HR interface" at bounding box center [1179, 407] width 130 height 16
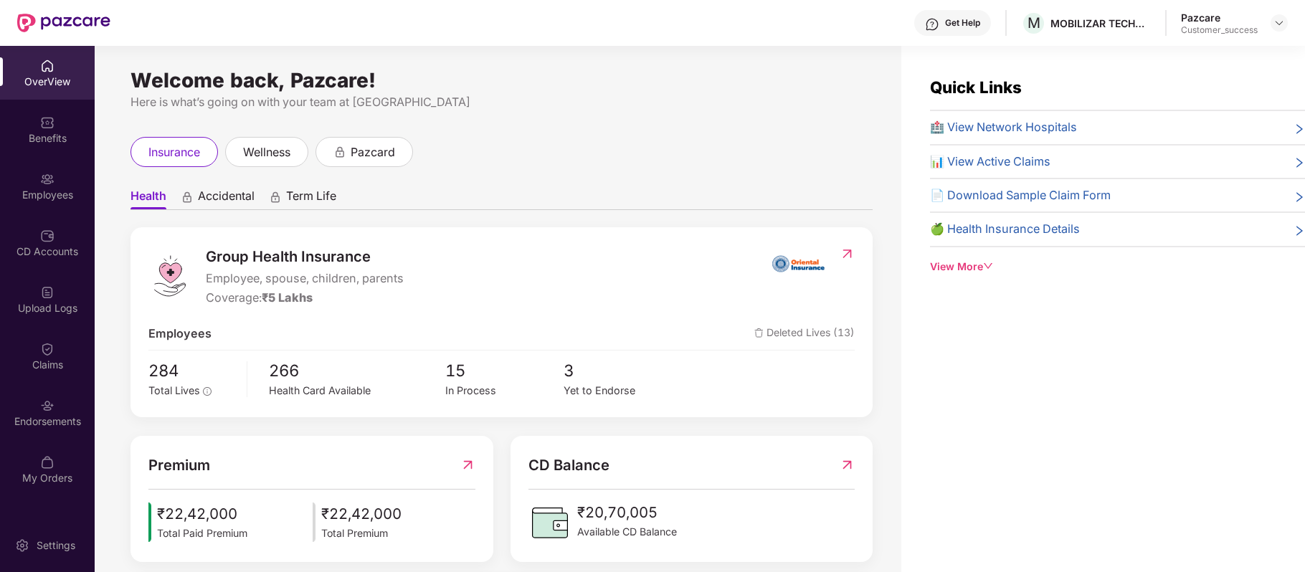
click at [55, 188] on div "Employees" at bounding box center [47, 195] width 95 height 14
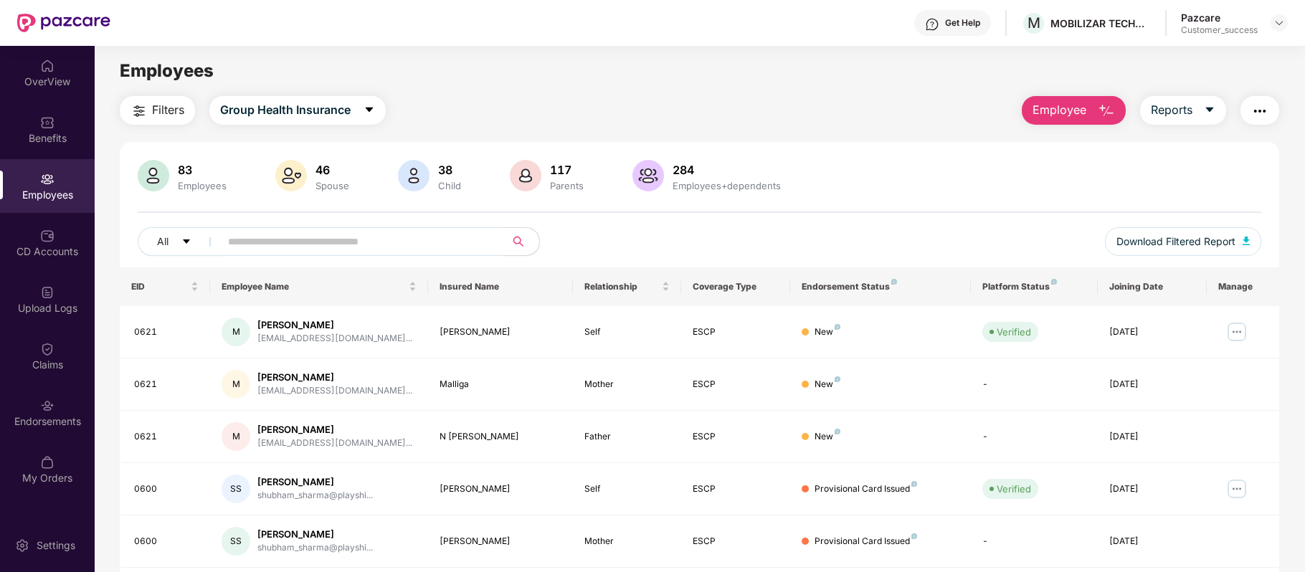
click at [568, 104] on div "Filters Group Health Insurance Employee Reports" at bounding box center [699, 110] width 1159 height 29
paste input "*****"
click at [330, 236] on input "text" at bounding box center [356, 242] width 257 height 22
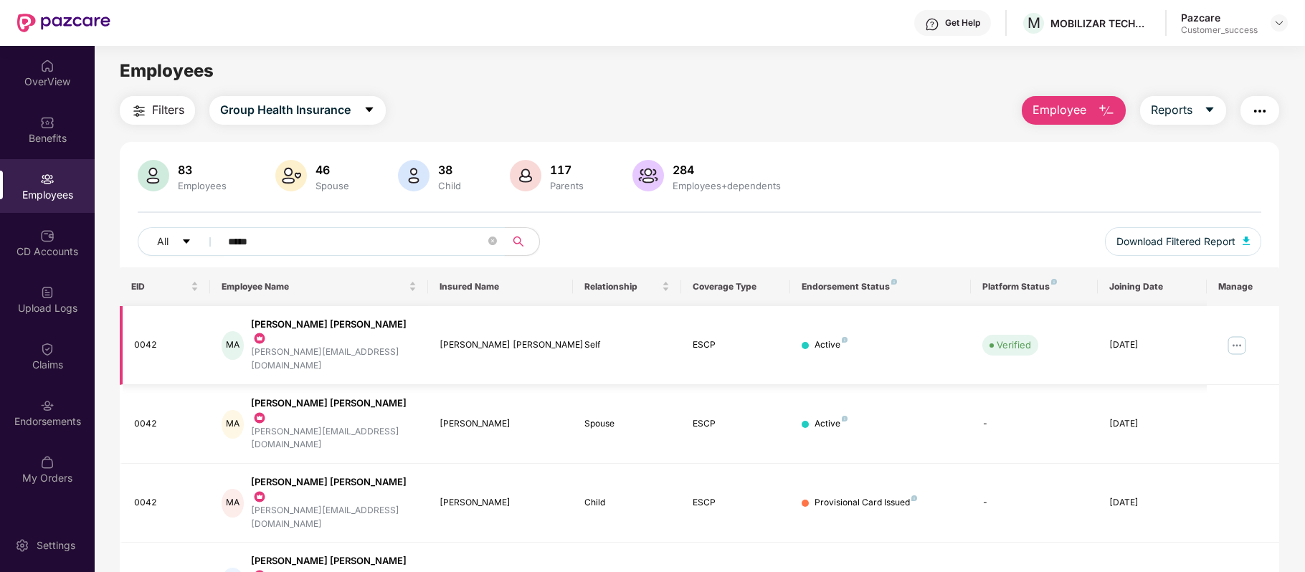
scroll to position [49, 0]
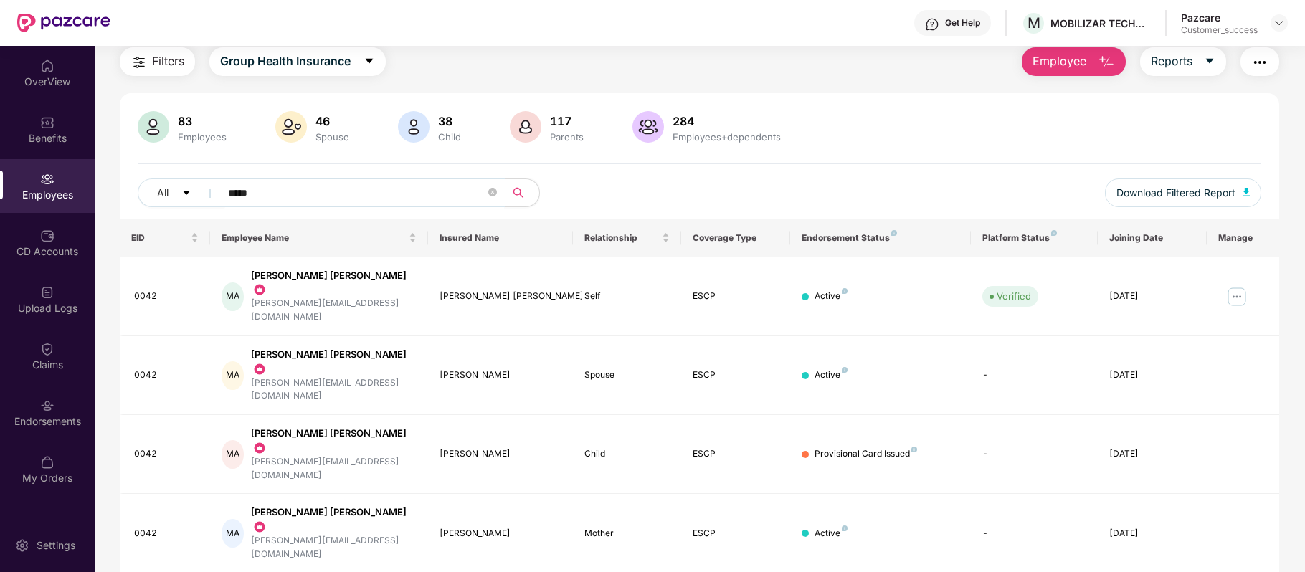
type input "*****"
click at [1233, 285] on img at bounding box center [1236, 296] width 23 height 23
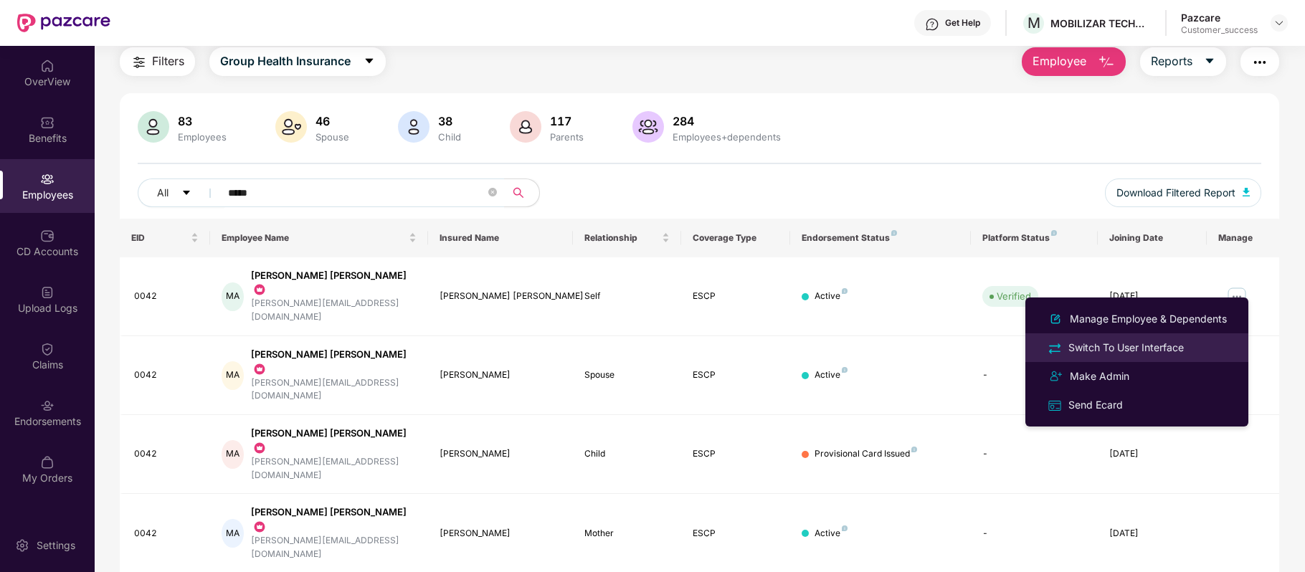
click at [1104, 341] on div "Switch To User Interface" at bounding box center [1125, 348] width 121 height 16
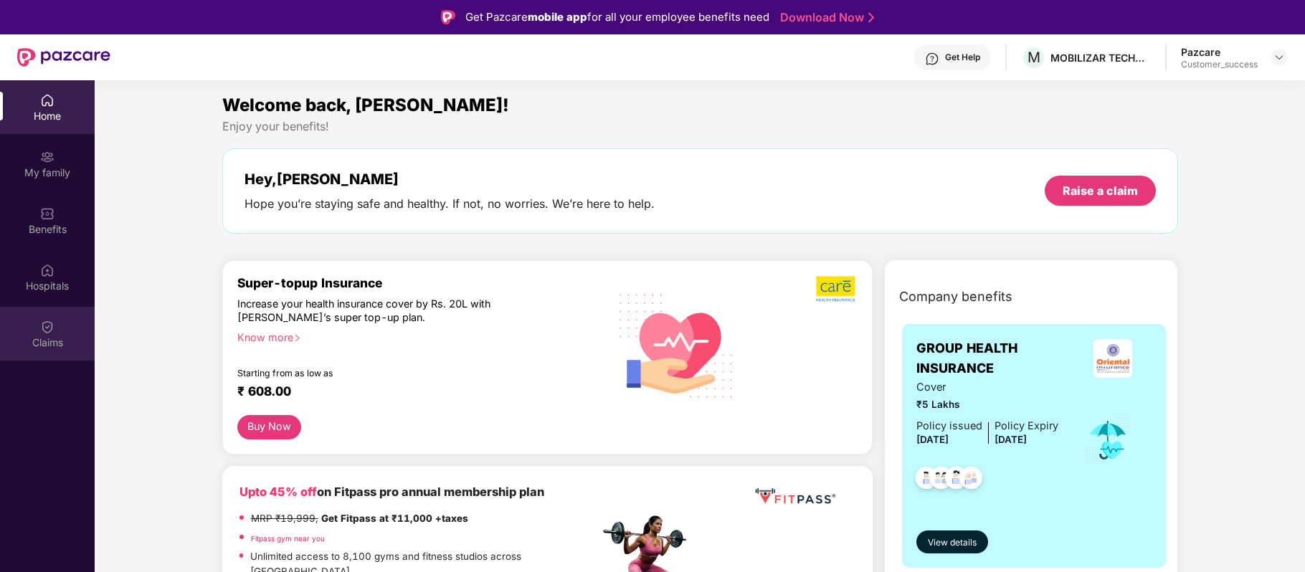
click at [52, 323] on img at bounding box center [47, 327] width 14 height 14
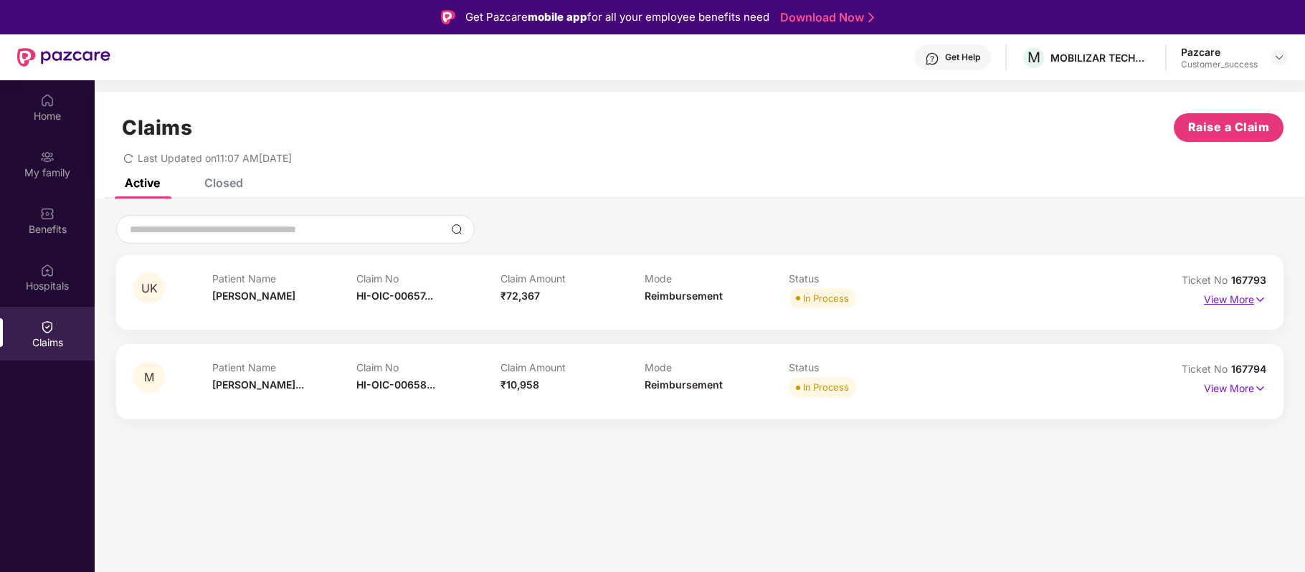
click at [1214, 298] on p "View More" at bounding box center [1234, 297] width 62 height 19
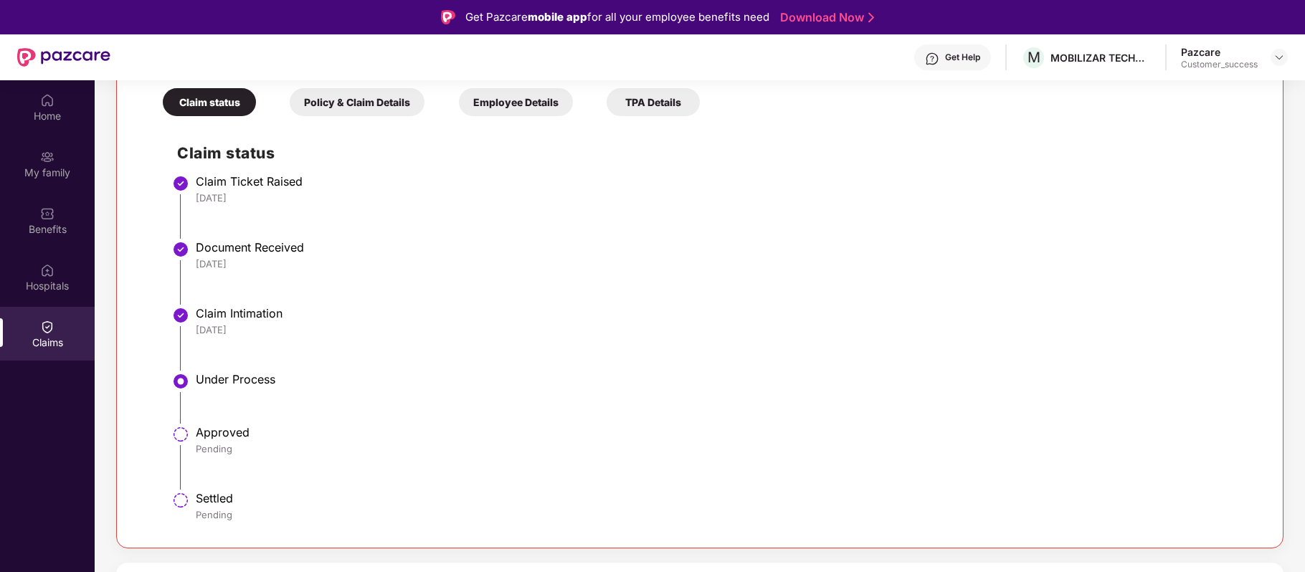
scroll to position [80, 0]
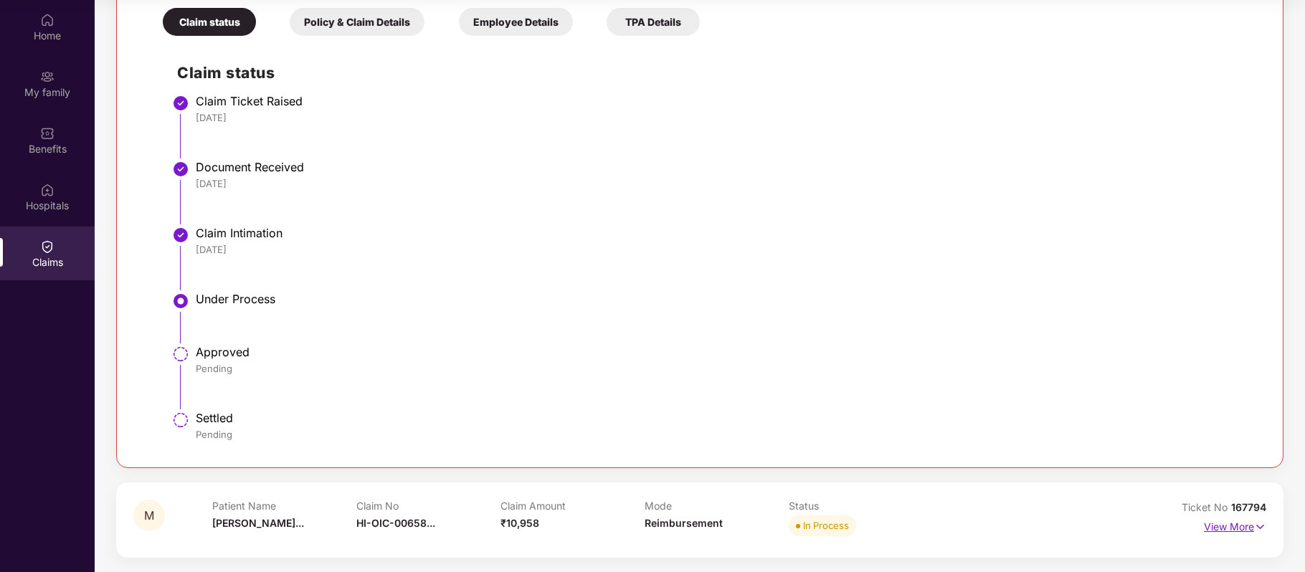
click at [1241, 519] on p "View More" at bounding box center [1234, 524] width 62 height 19
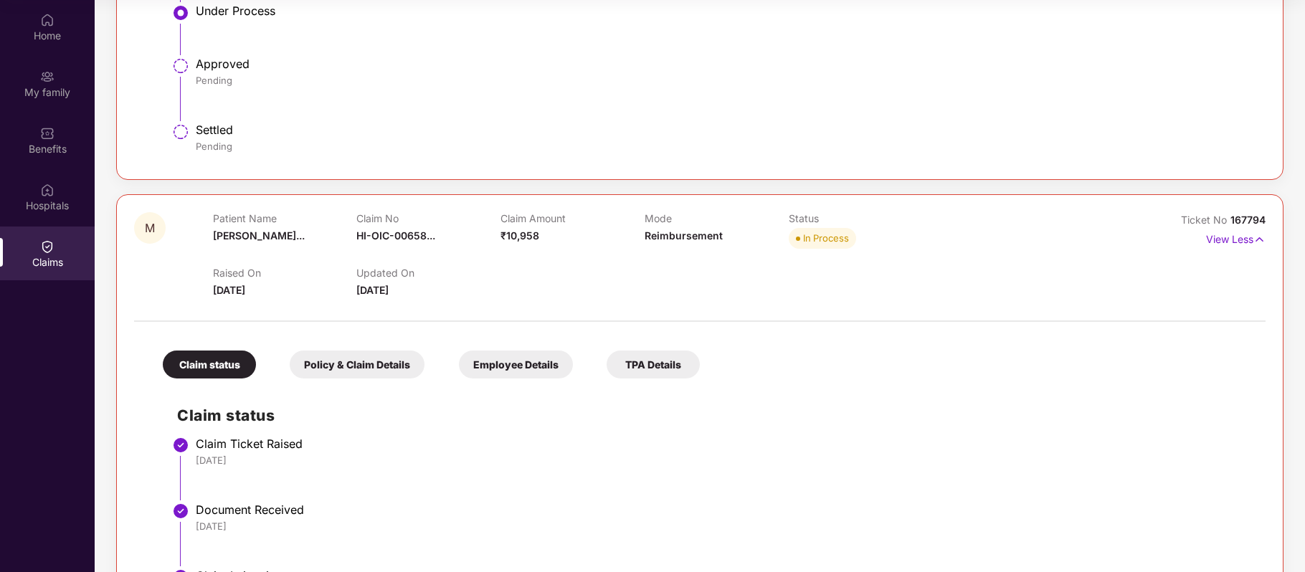
scroll to position [611, 0]
click at [53, 87] on div "My family" at bounding box center [47, 92] width 95 height 14
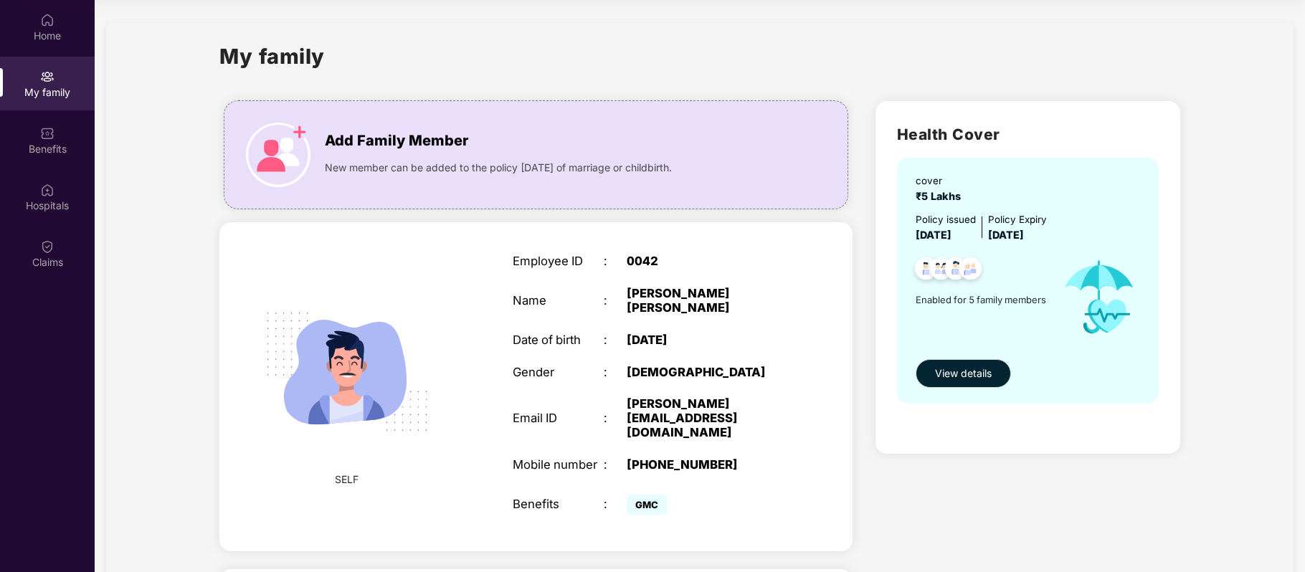
scroll to position [0, 0]
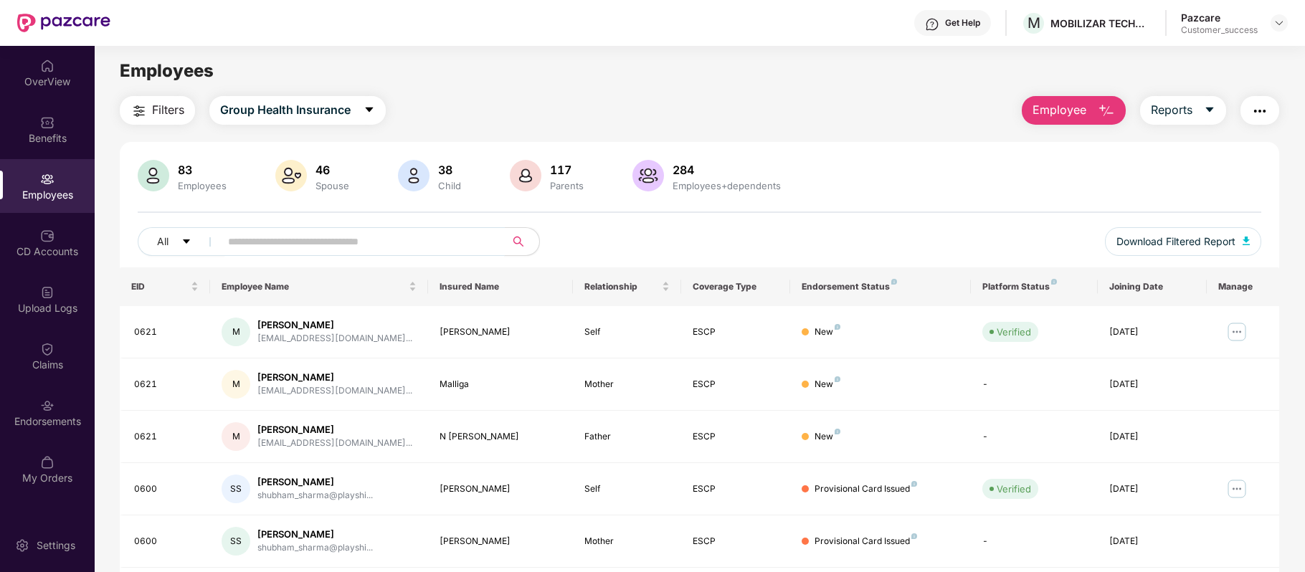
click at [314, 244] on input "text" at bounding box center [356, 242] width 257 height 22
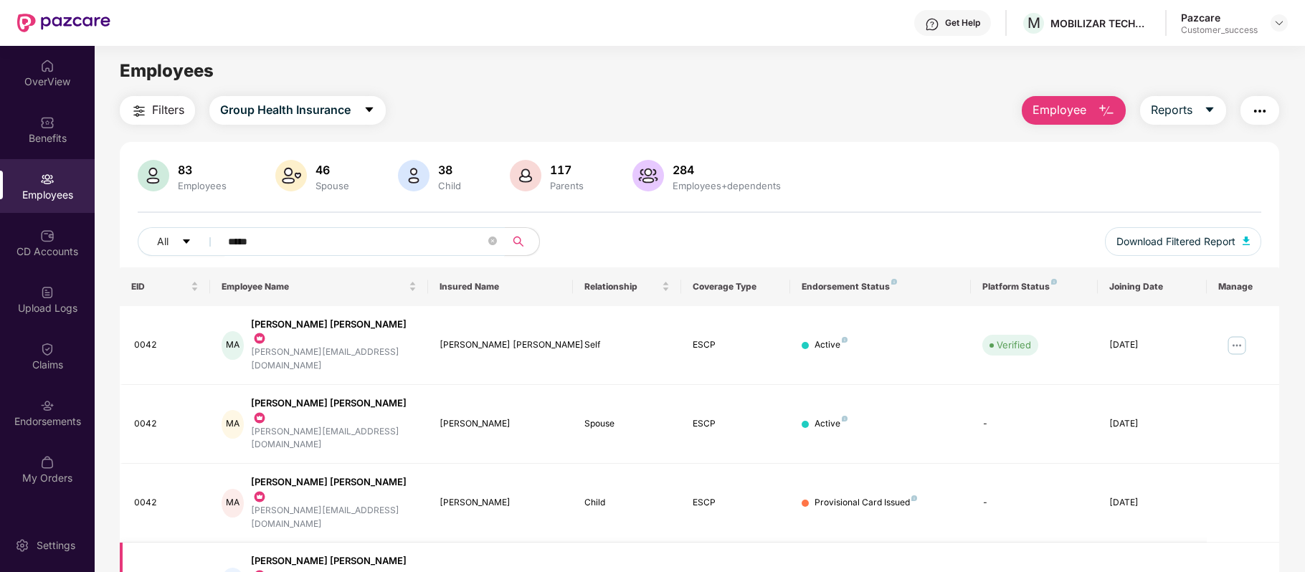
scroll to position [49, 0]
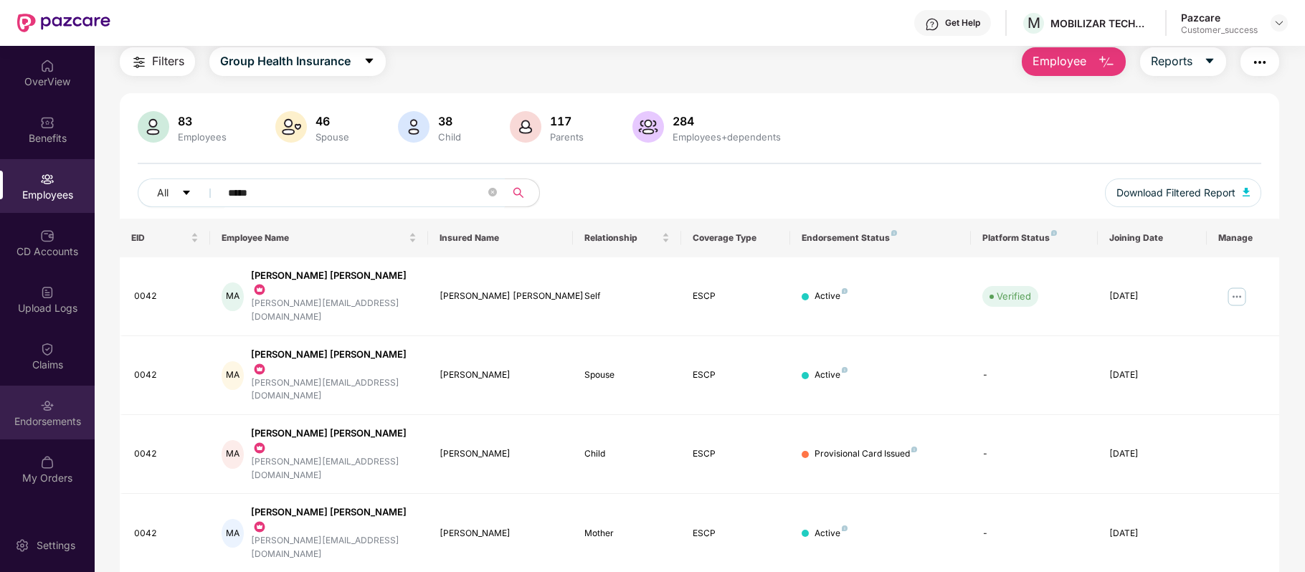
type input "*****"
click at [70, 423] on div "Endorsements" at bounding box center [47, 421] width 95 height 14
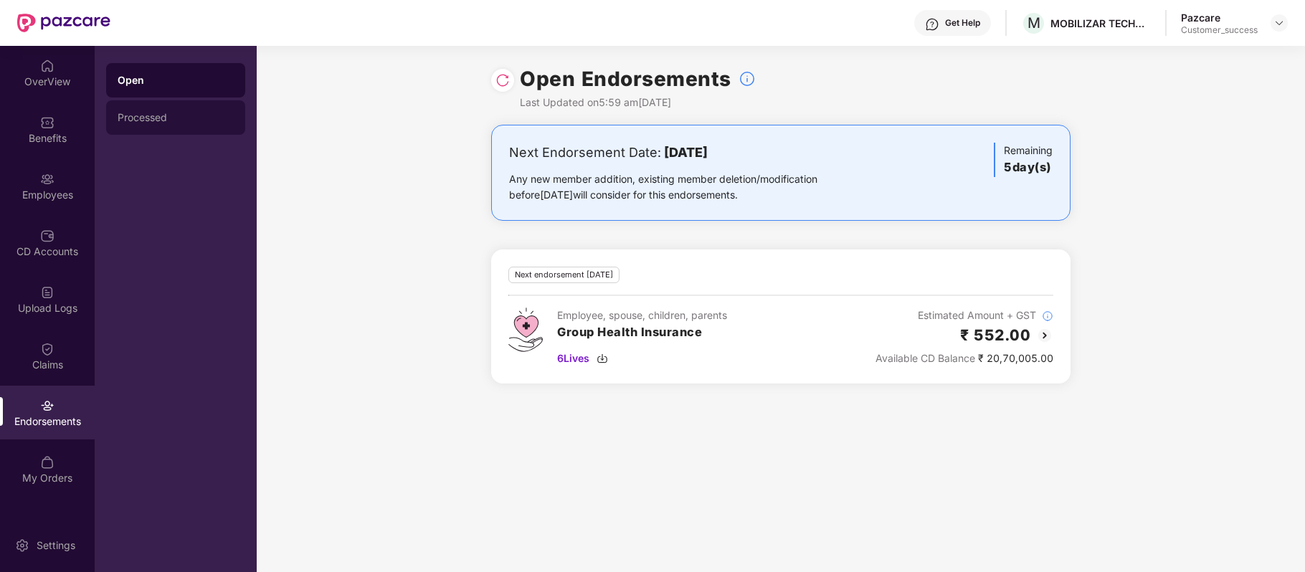
click at [151, 118] on div "Processed" at bounding box center [176, 117] width 116 height 11
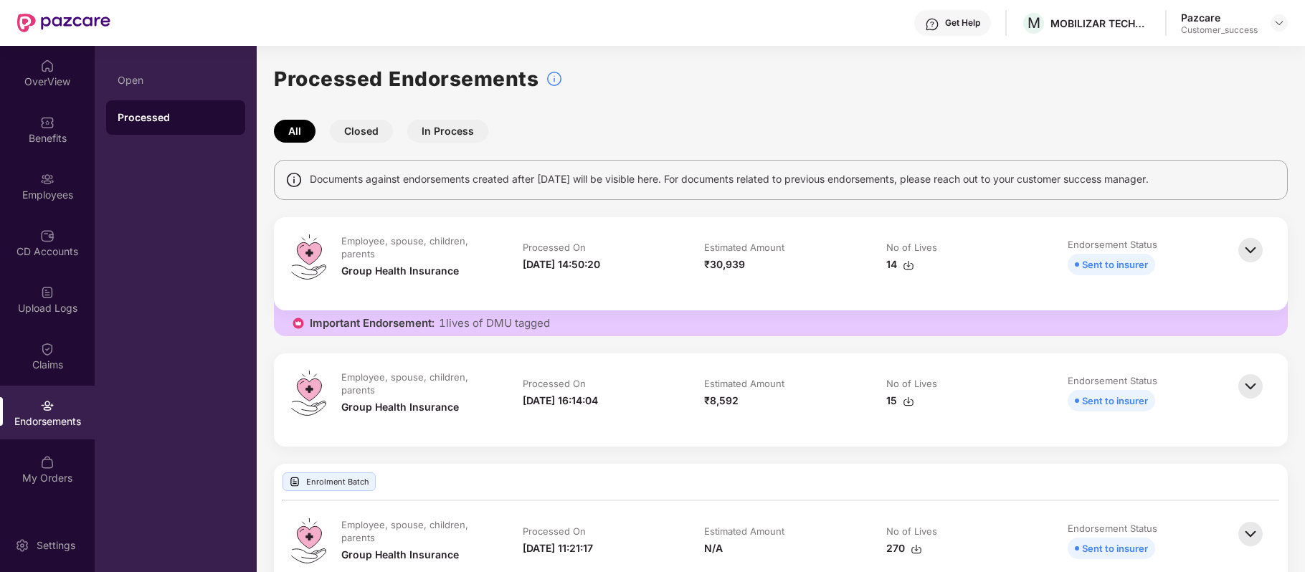
click at [898, 264] on div "14" at bounding box center [900, 265] width 28 height 16
click at [52, 201] on div "Employees" at bounding box center [47, 195] width 95 height 14
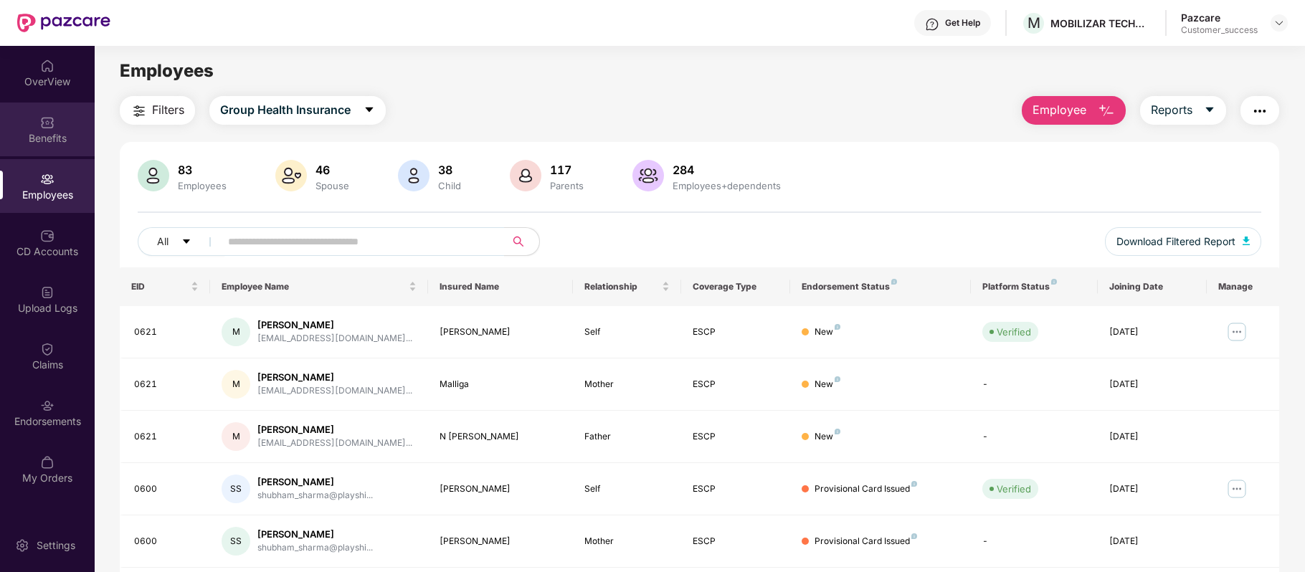
click at [40, 131] on div "Benefits" at bounding box center [47, 138] width 95 height 14
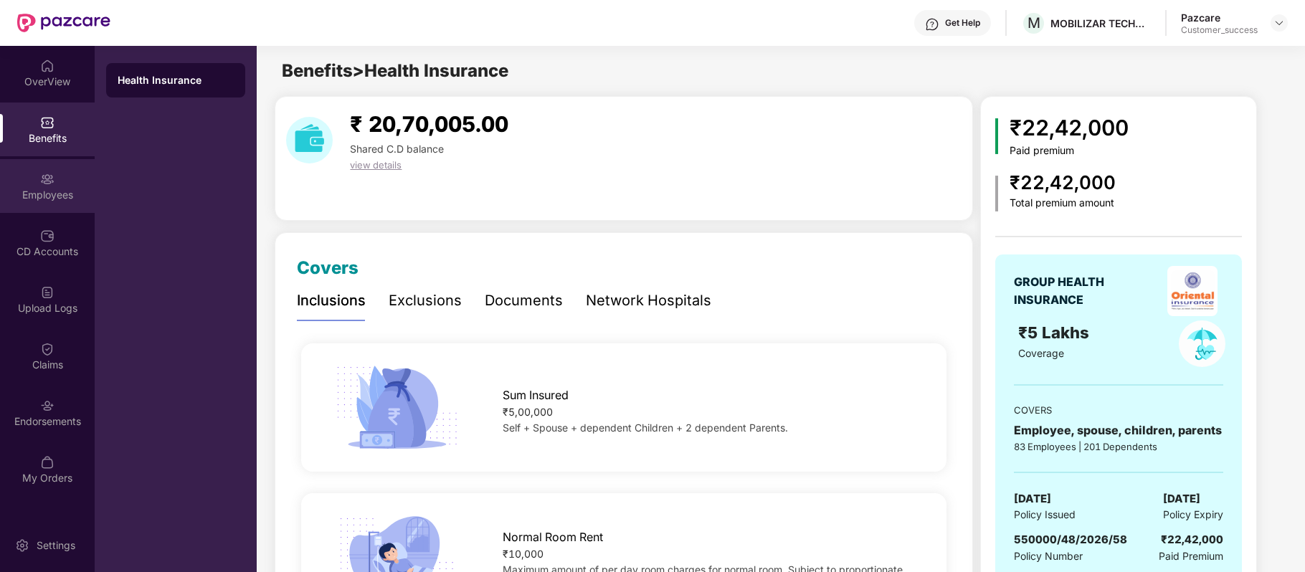
click at [61, 188] on div "Employees" at bounding box center [47, 195] width 95 height 14
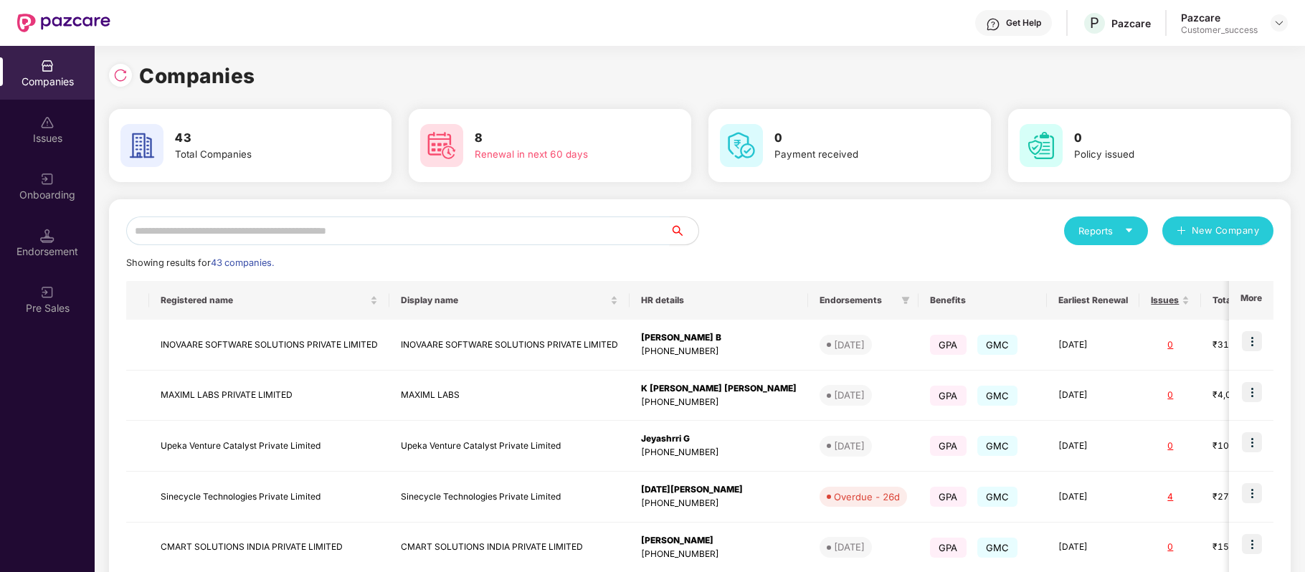
click at [434, 230] on input "text" at bounding box center [397, 230] width 543 height 29
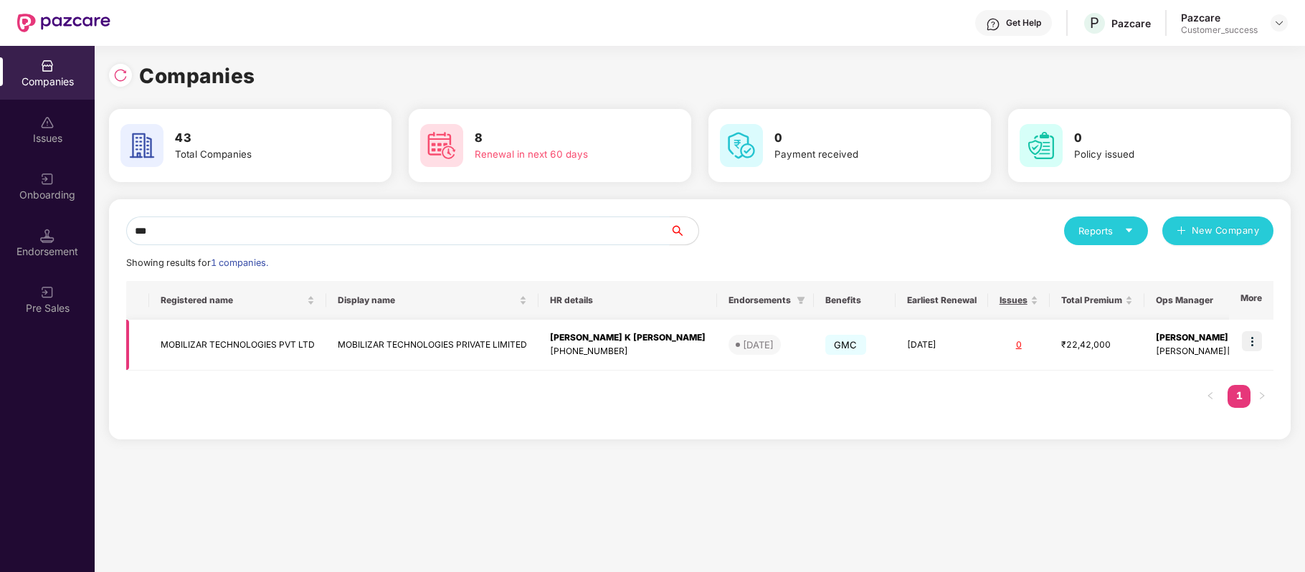
type input "***"
click at [1245, 343] on img at bounding box center [1251, 341] width 20 height 20
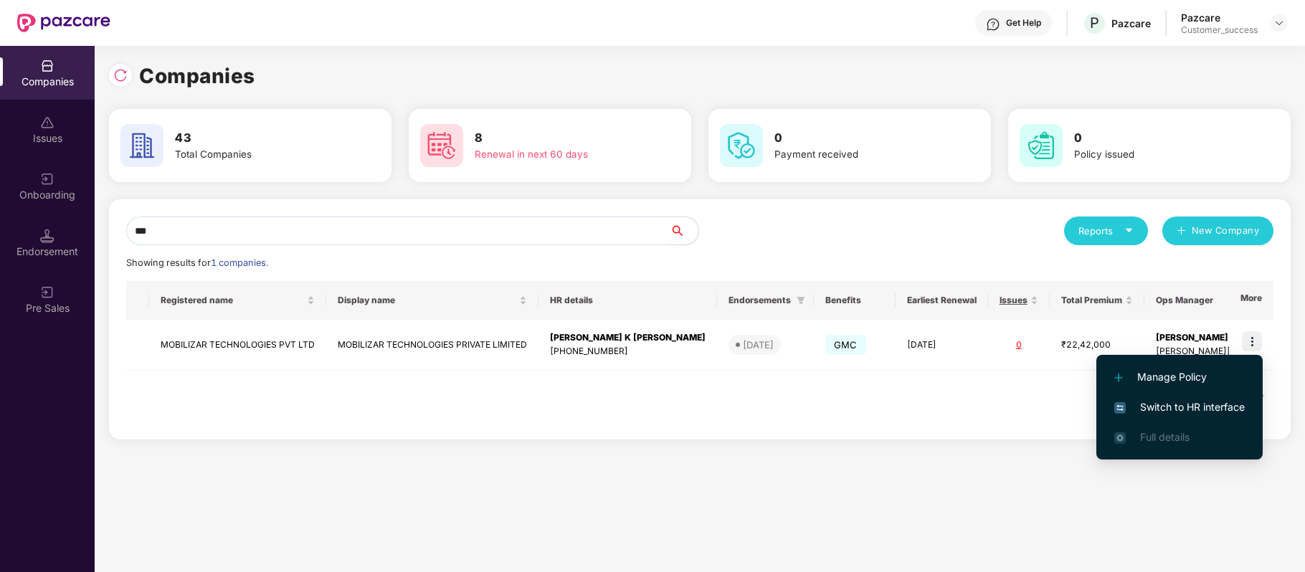
click at [1229, 404] on span "Switch to HR interface" at bounding box center [1179, 407] width 130 height 16
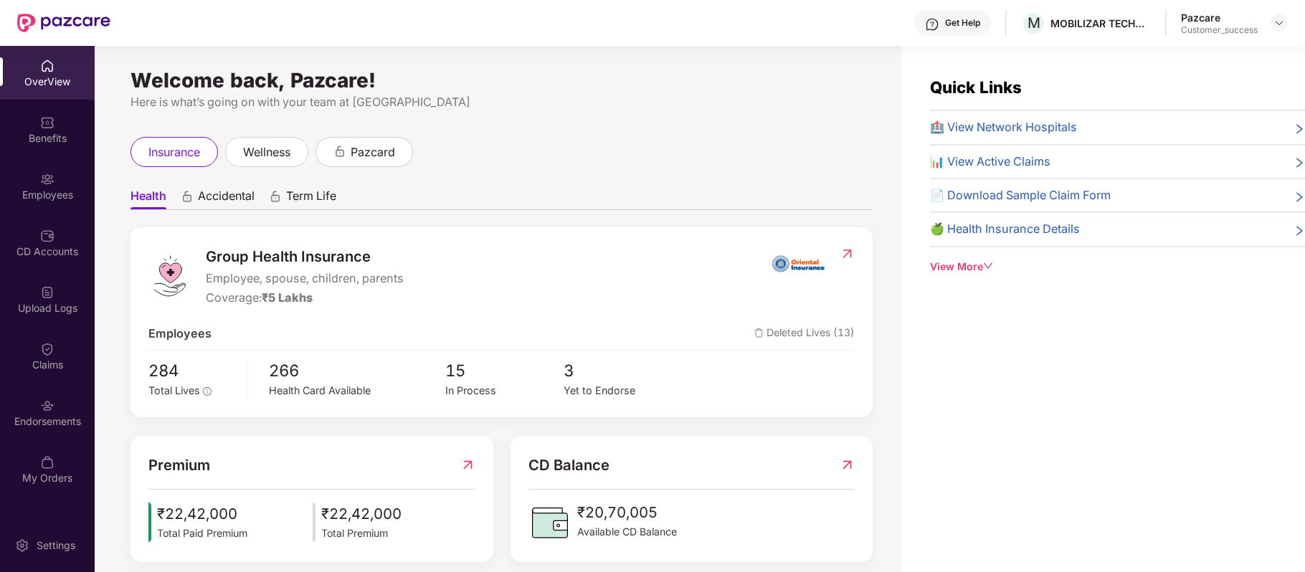
click at [54, 176] on div "Employees" at bounding box center [47, 186] width 95 height 54
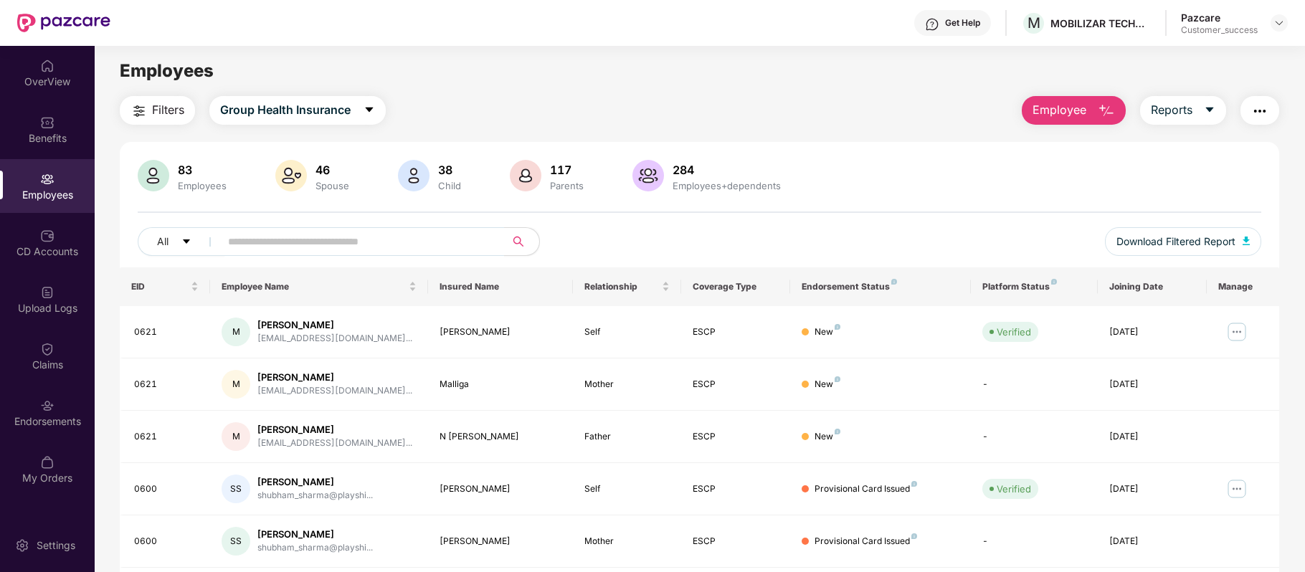
click at [1262, 113] on img "button" at bounding box center [1259, 111] width 17 height 17
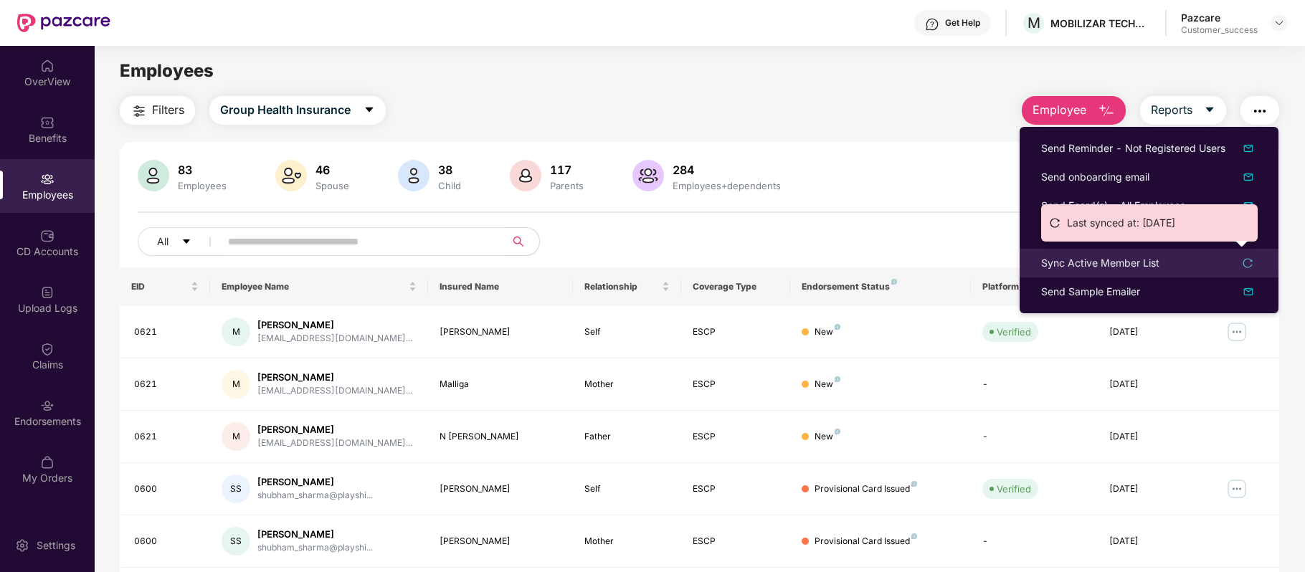
click at [1110, 259] on div "Sync Active Member List" at bounding box center [1100, 263] width 118 height 16
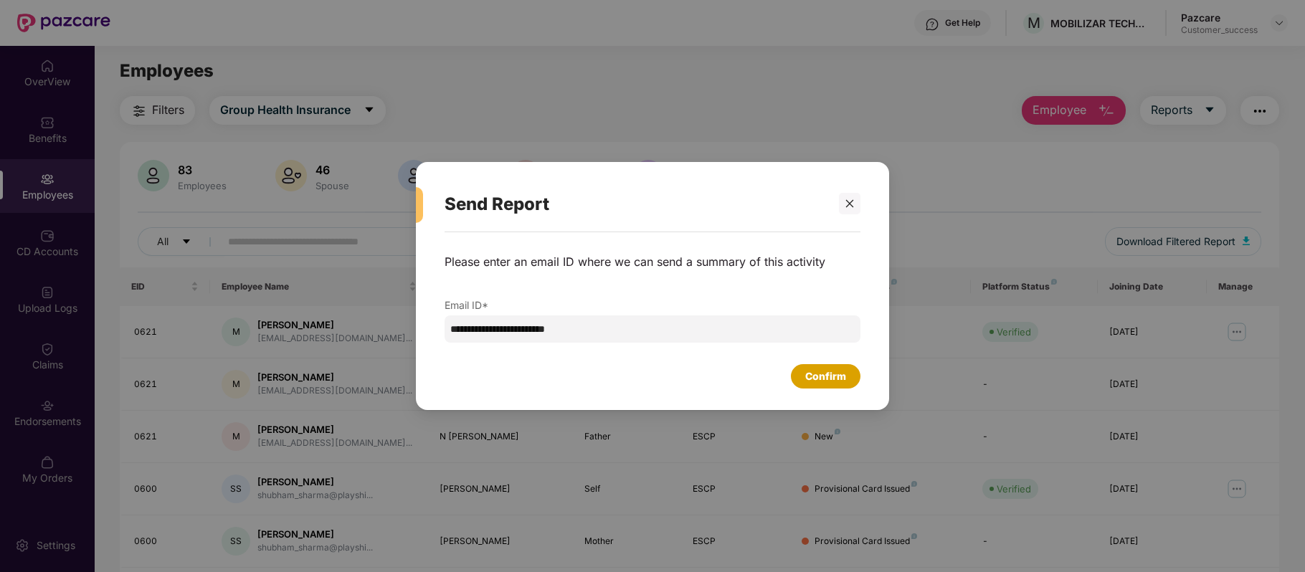
click at [823, 373] on div "Confirm" at bounding box center [825, 376] width 41 height 16
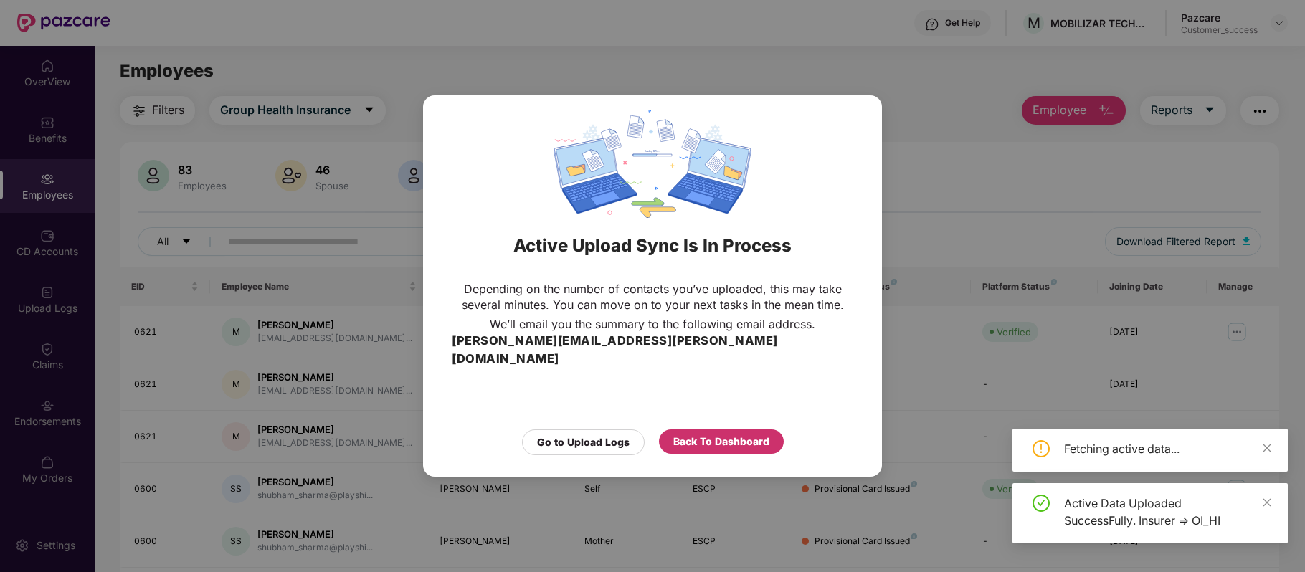
click at [755, 436] on div "Back To Dashboard" at bounding box center [721, 442] width 96 height 16
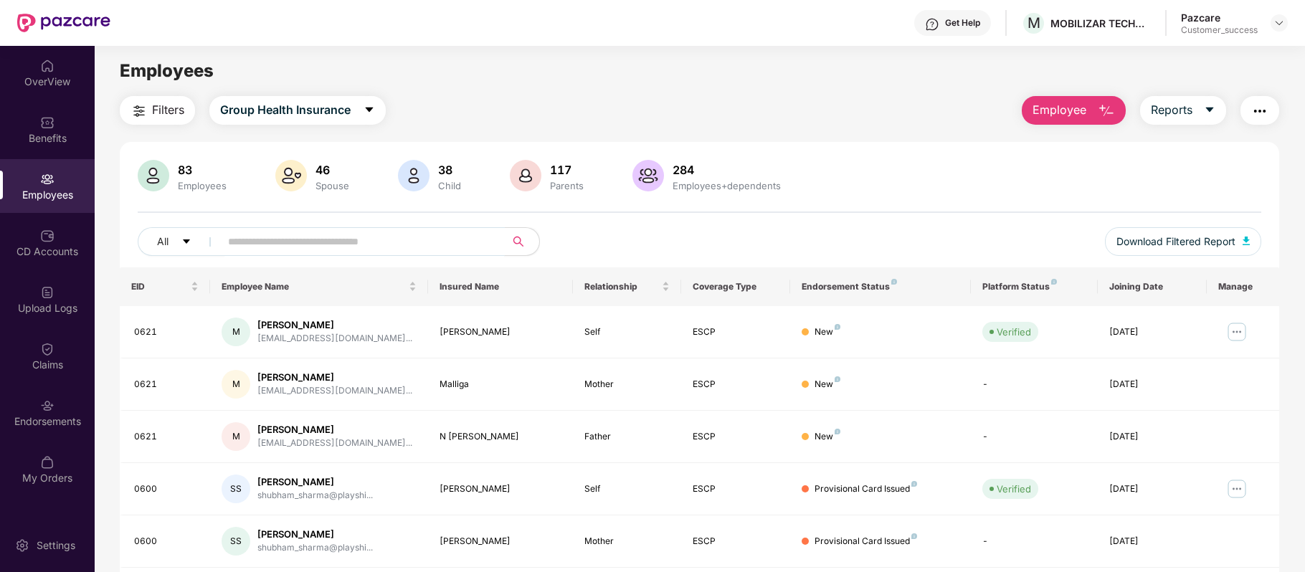
click at [323, 244] on input "text" at bounding box center [356, 242] width 257 height 22
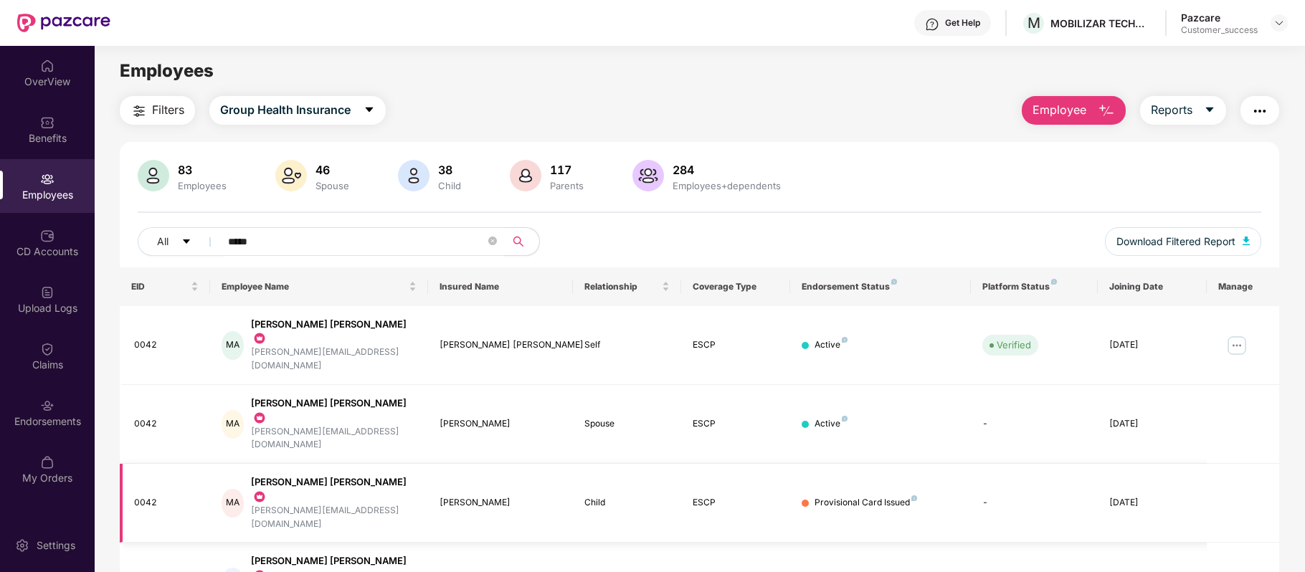
scroll to position [49, 0]
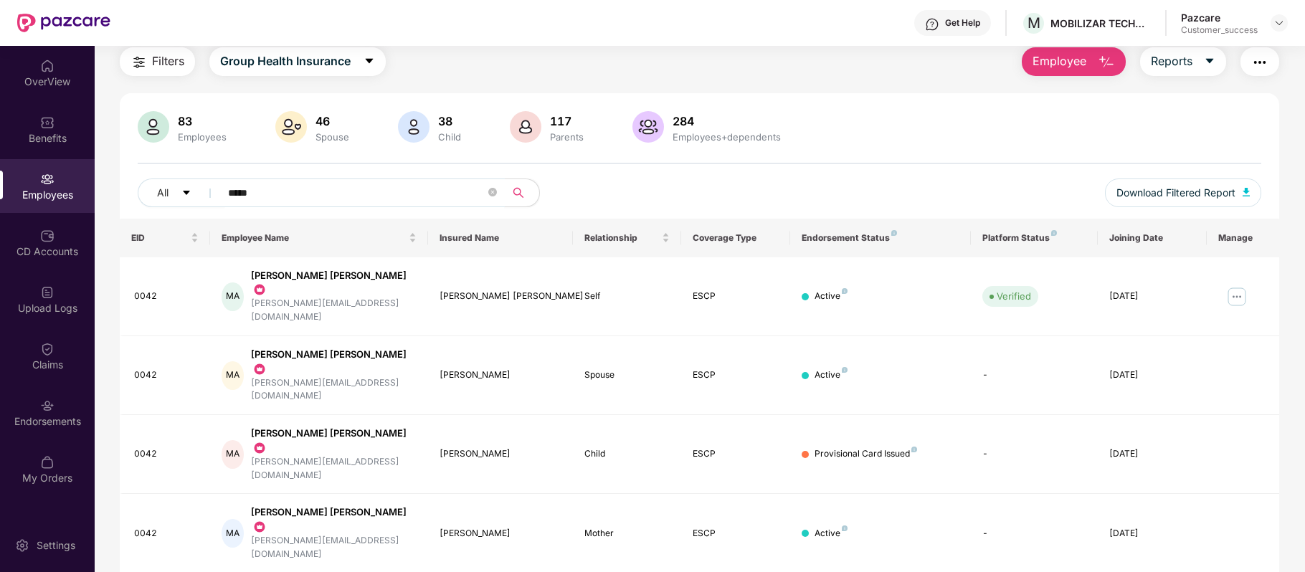
type input "*****"
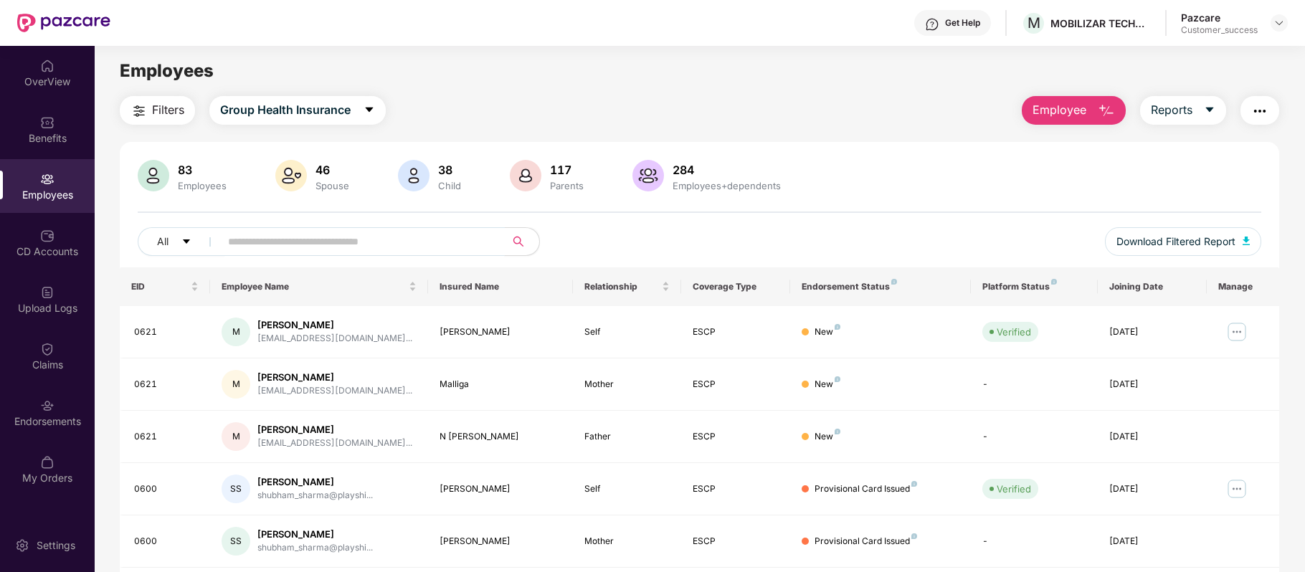
click at [380, 235] on input "text" at bounding box center [356, 242] width 257 height 22
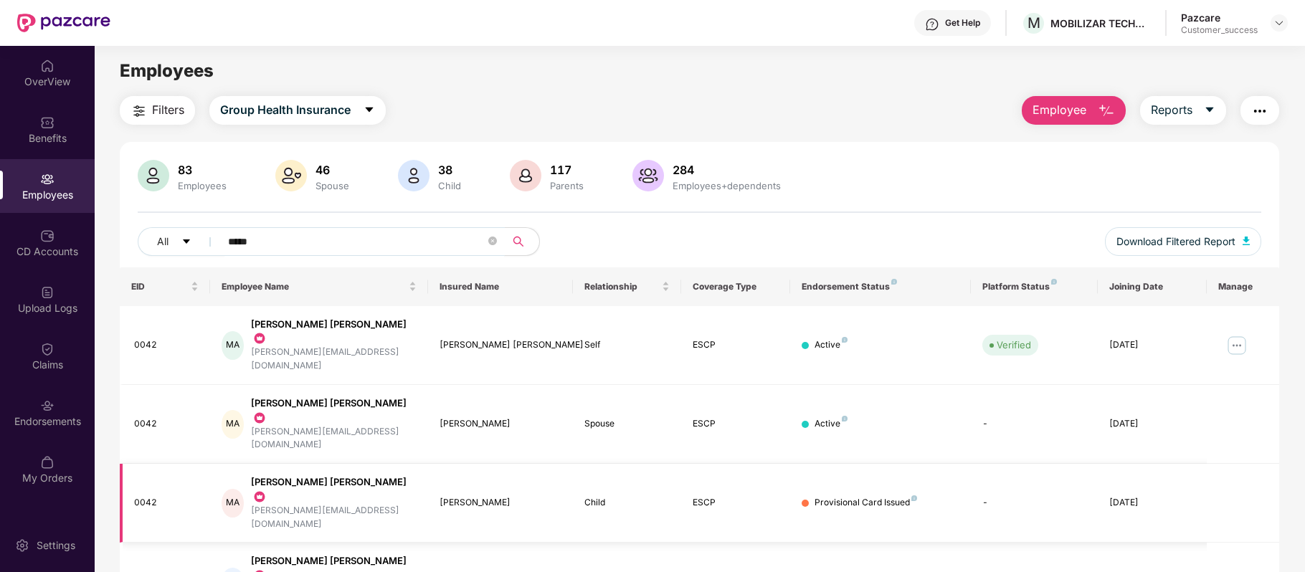
scroll to position [49, 0]
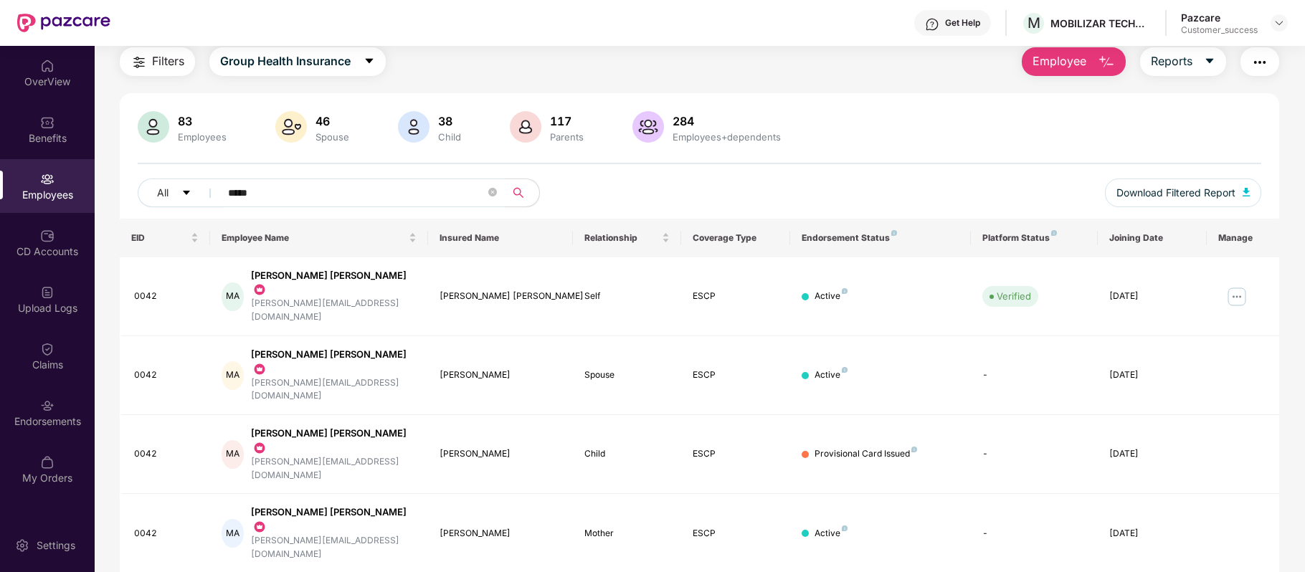
type input "*****"
click at [1239, 287] on img at bounding box center [1236, 296] width 23 height 23
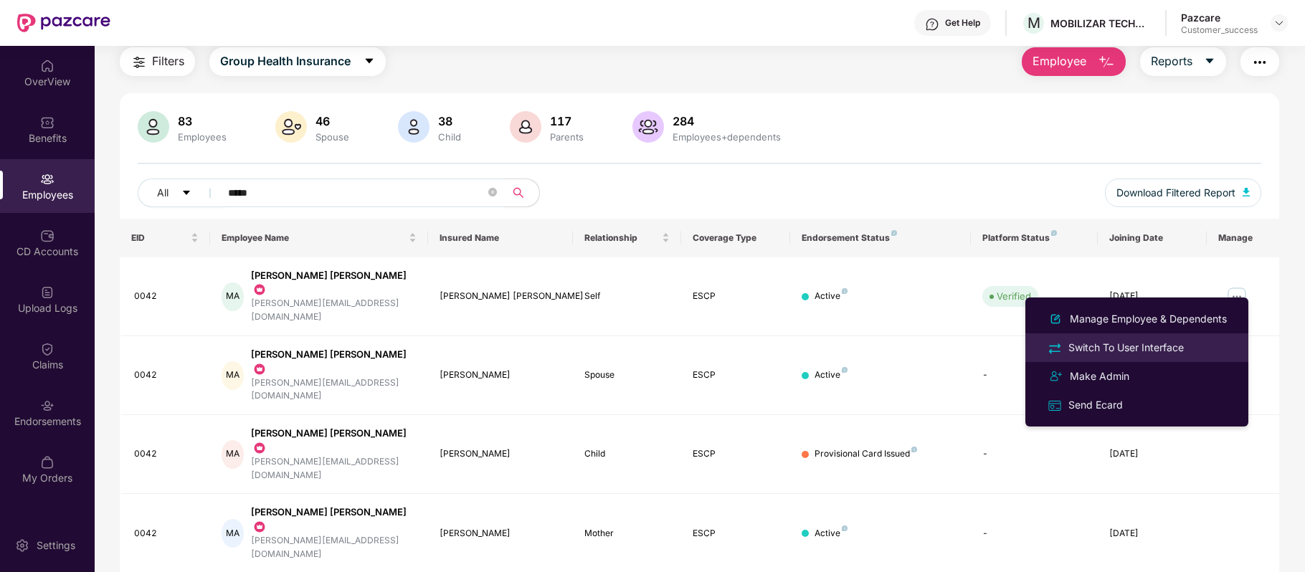
click at [1145, 340] on div "Switch To User Interface" at bounding box center [1125, 348] width 121 height 16
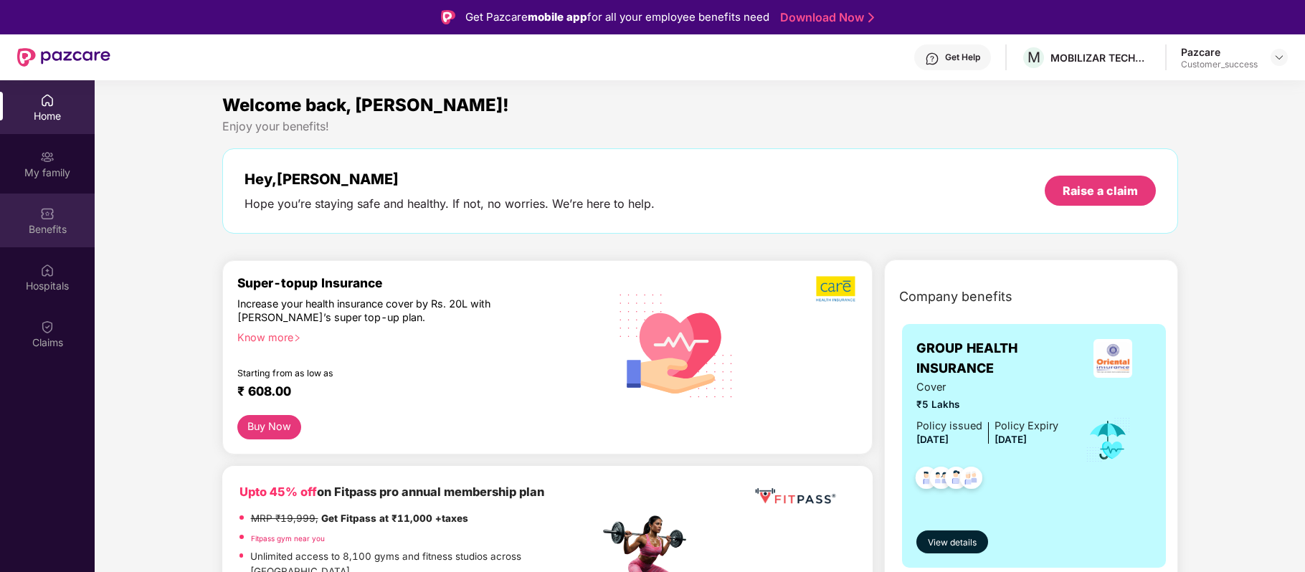
click at [49, 216] on img at bounding box center [47, 213] width 14 height 14
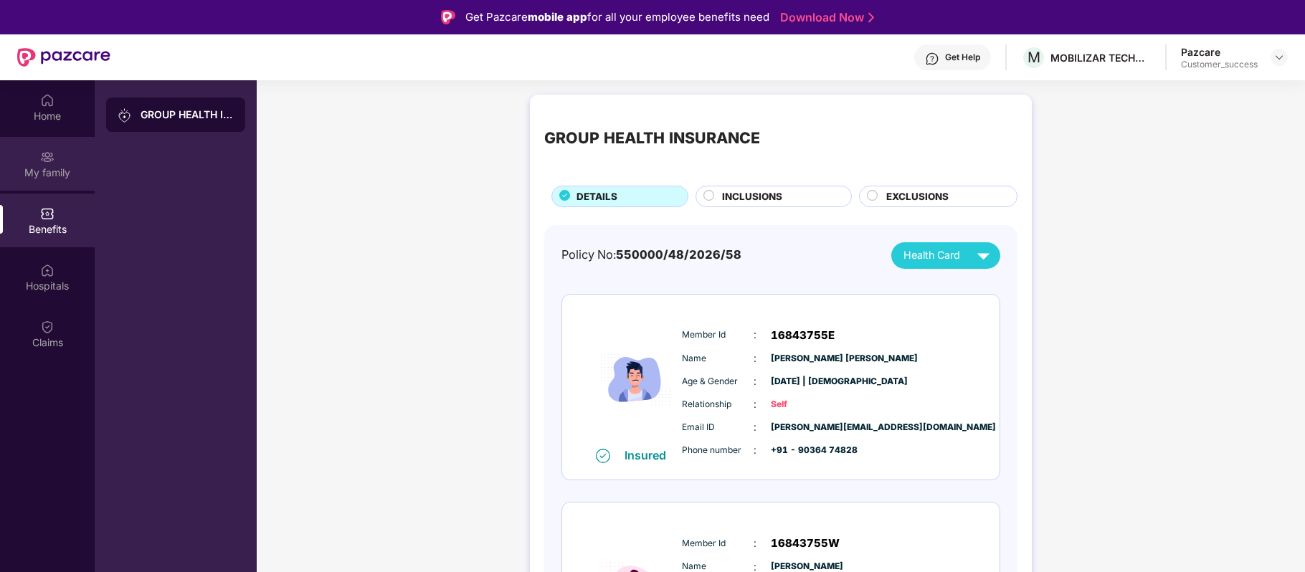
click at [58, 167] on div "My family" at bounding box center [47, 173] width 95 height 14
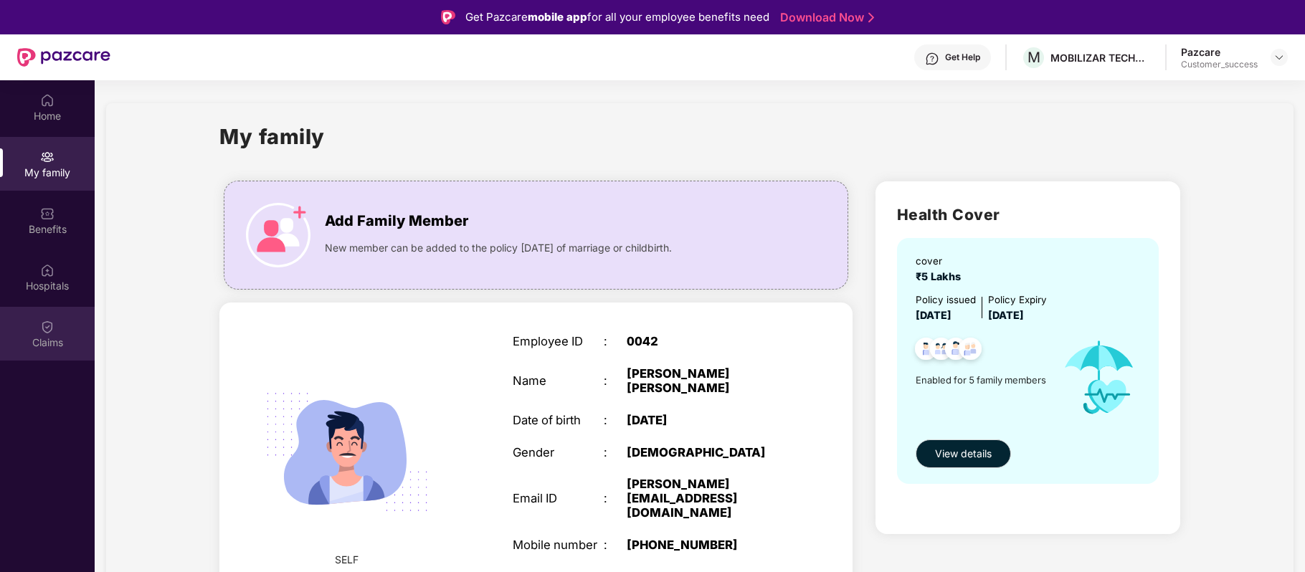
click at [49, 324] on img at bounding box center [47, 327] width 14 height 14
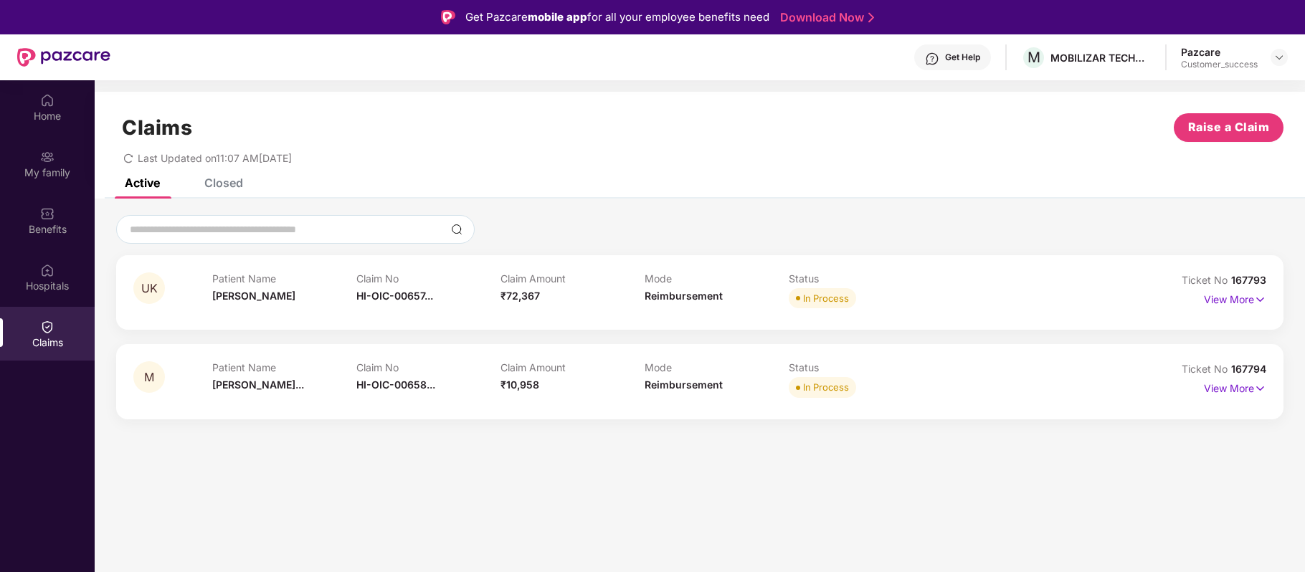
scroll to position [32, 0]
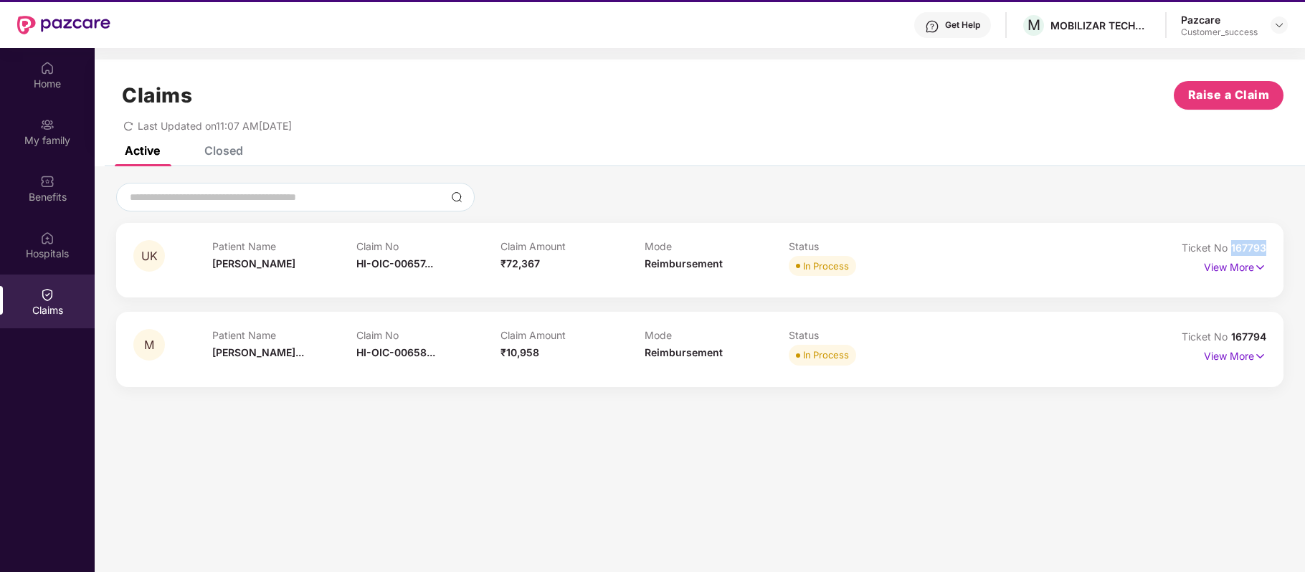
drag, startPoint x: 1271, startPoint y: 244, endPoint x: 1229, endPoint y: 245, distance: 42.3
click at [1229, 245] on div "UK Patient Name Uzma Khanum Claim No HI-OIC-00657... Claim Amount ₹72,367 Mode …" at bounding box center [699, 260] width 1167 height 75
copy span "167793"
drag, startPoint x: 1274, startPoint y: 334, endPoint x: 1229, endPoint y: 333, distance: 45.2
click at [1229, 333] on div "M Patient Name Mohammed Mus... Claim No HI-OIC-00658... Claim Amount ₹10,958 Mo…" at bounding box center [699, 349] width 1167 height 75
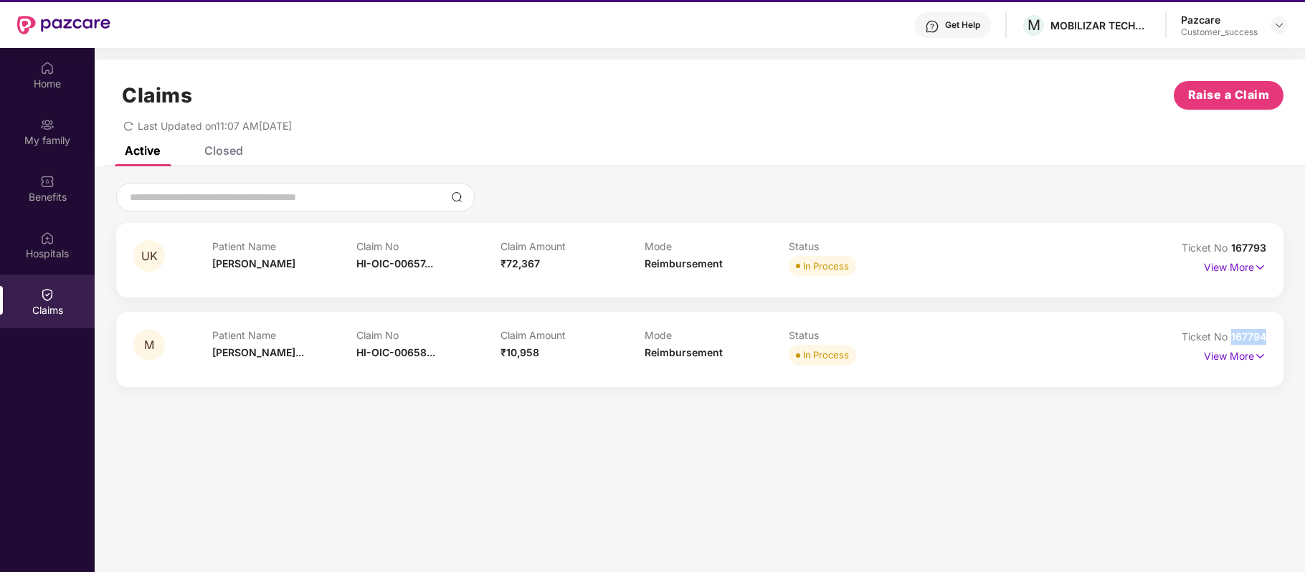
copy span "167794"
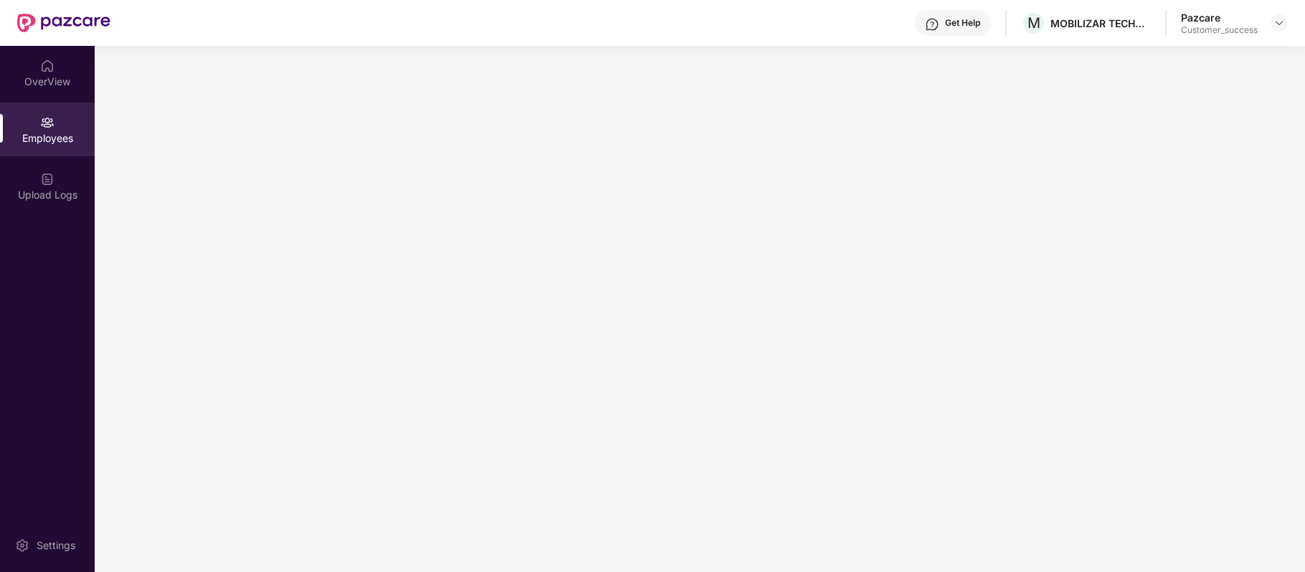
scroll to position [0, 0]
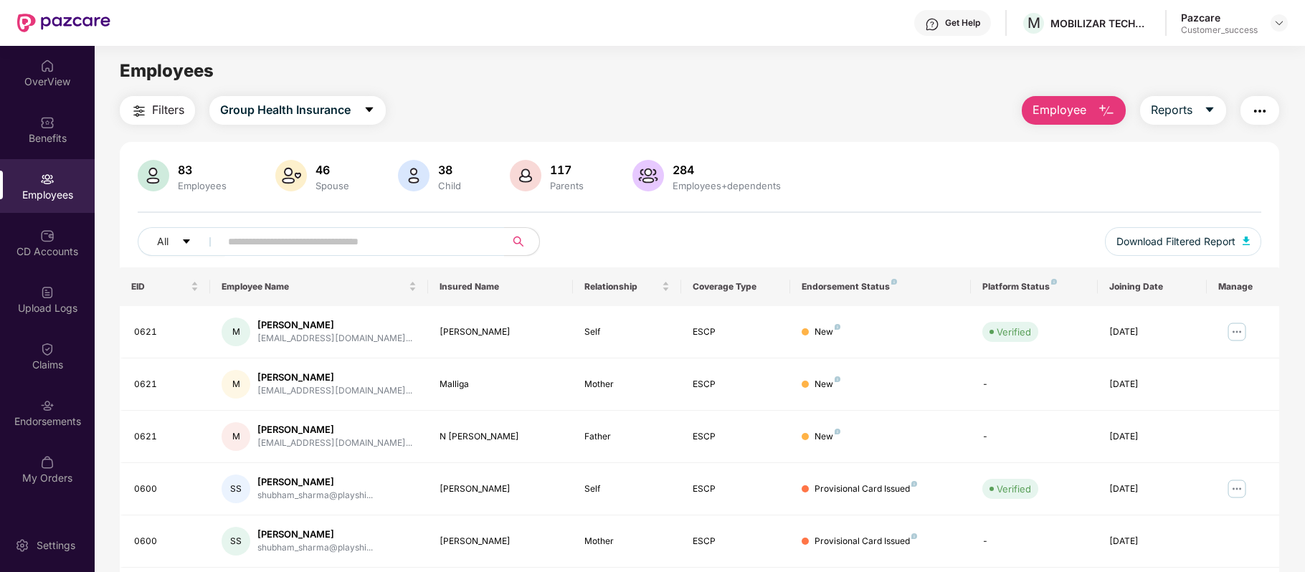
click at [953, 23] on div "Get Help" at bounding box center [962, 22] width 35 height 11
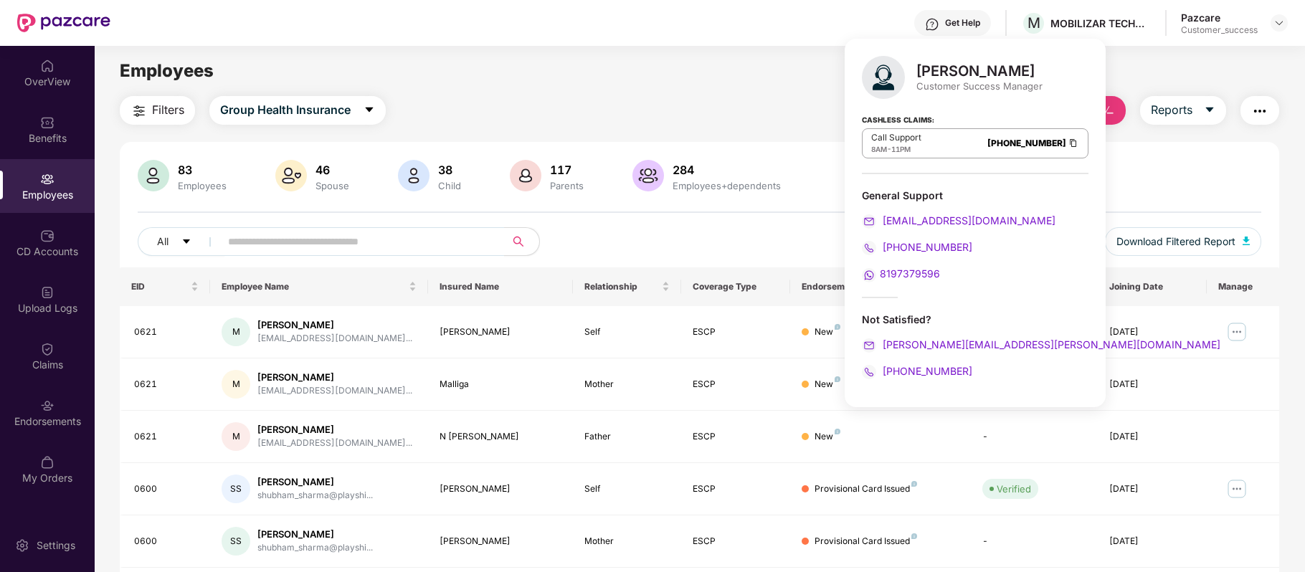
click at [1067, 145] on img at bounding box center [1072, 143] width 11 height 12
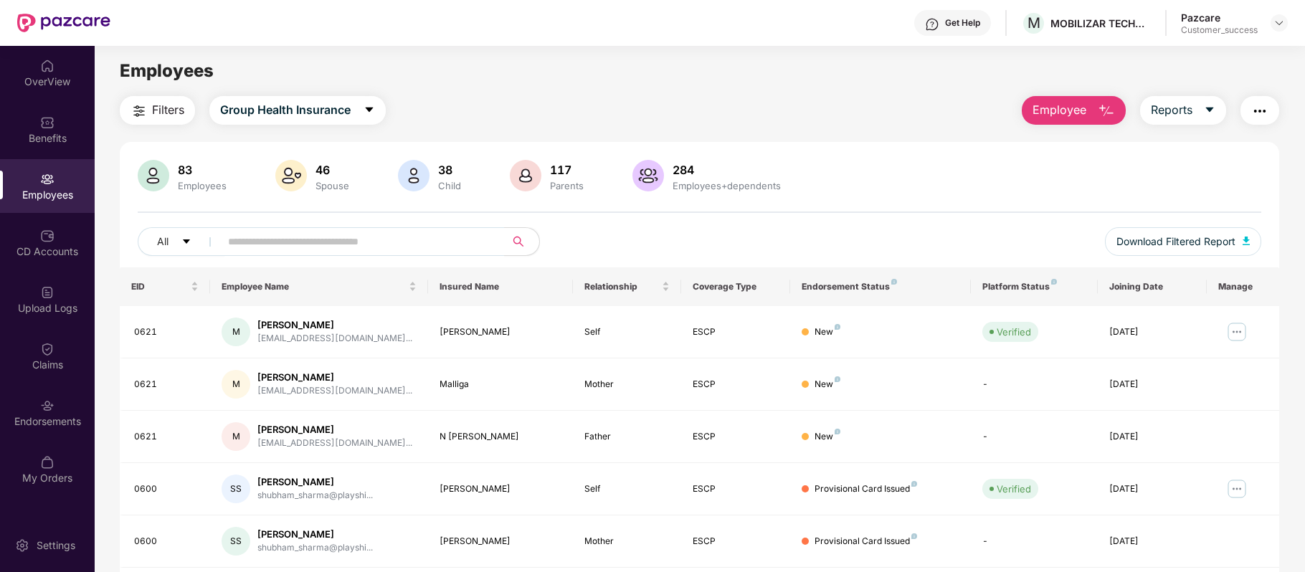
click at [626, 84] on div "Employees" at bounding box center [699, 70] width 1209 height 27
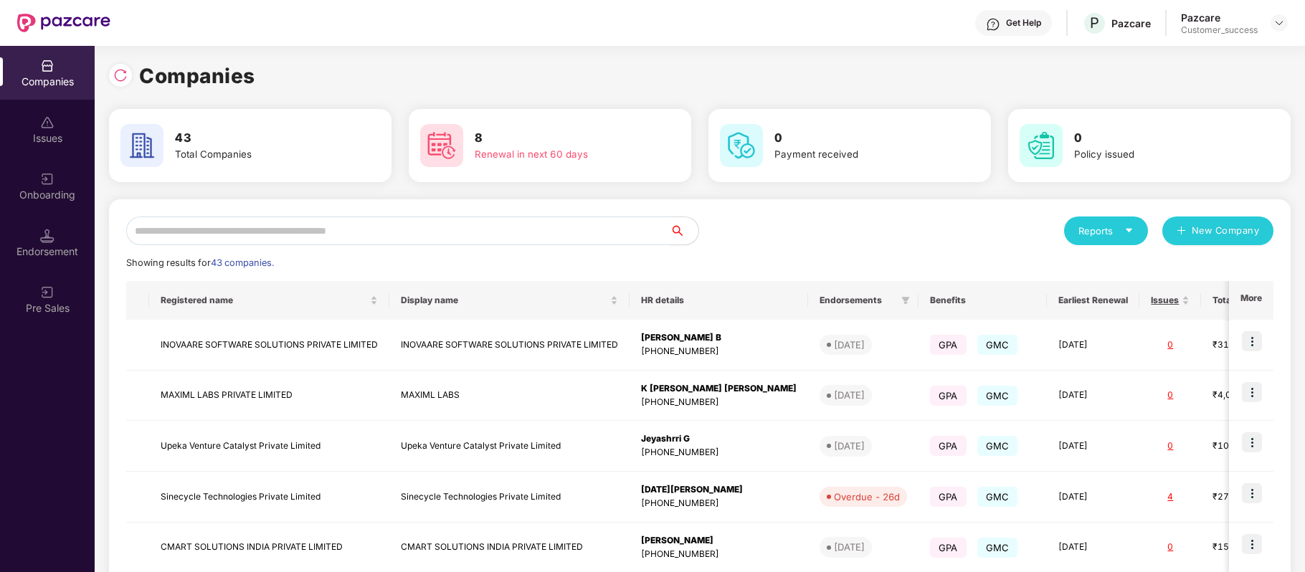
click at [419, 234] on input "text" at bounding box center [397, 230] width 543 height 29
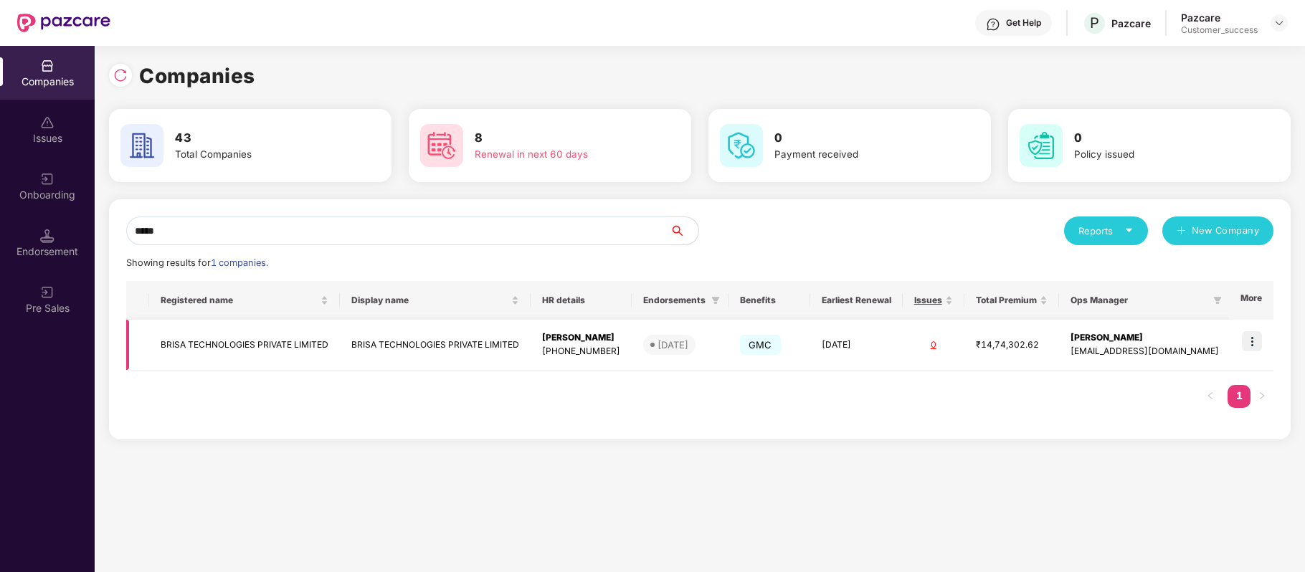
type input "*****"
click at [313, 345] on td "BRISA TECHNOLOGIES PRIVATE LIMITED" at bounding box center [244, 345] width 191 height 51
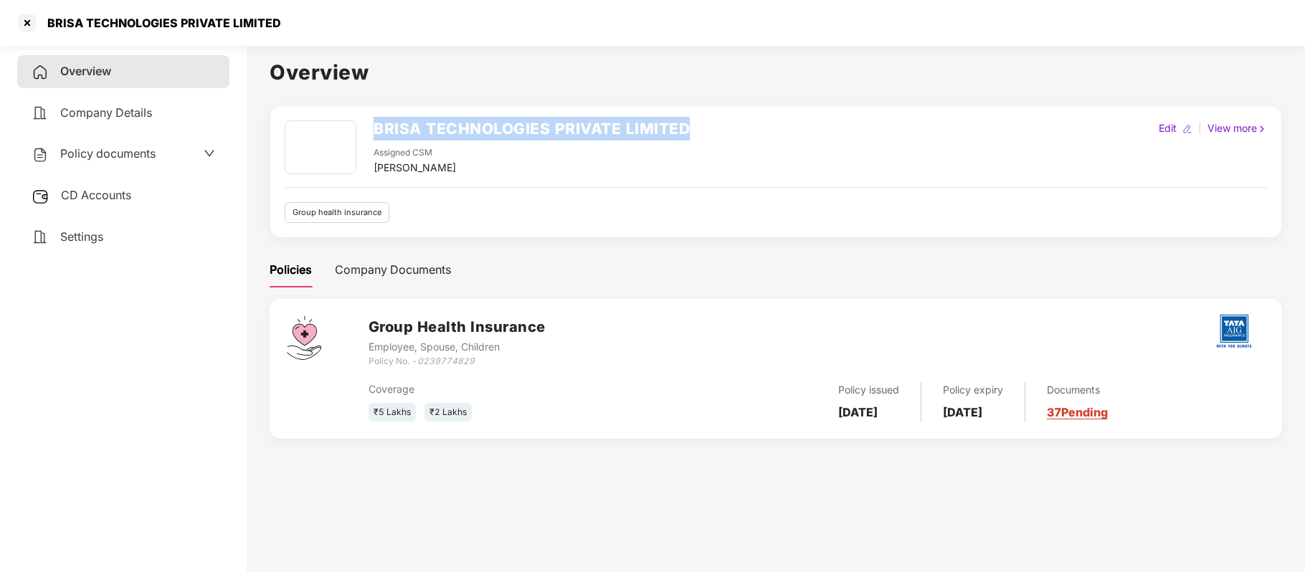
drag, startPoint x: 376, startPoint y: 135, endPoint x: 700, endPoint y: 138, distance: 324.7
click at [700, 138] on div "BRISA TECHNOLOGIES PRIVATE LIMITED Assigned CSM Sugandha Singh Edit | View more" at bounding box center [776, 147] width 982 height 55
copy h2 "BRISA TECHNOLOGIES PRIVATE LIMITED"
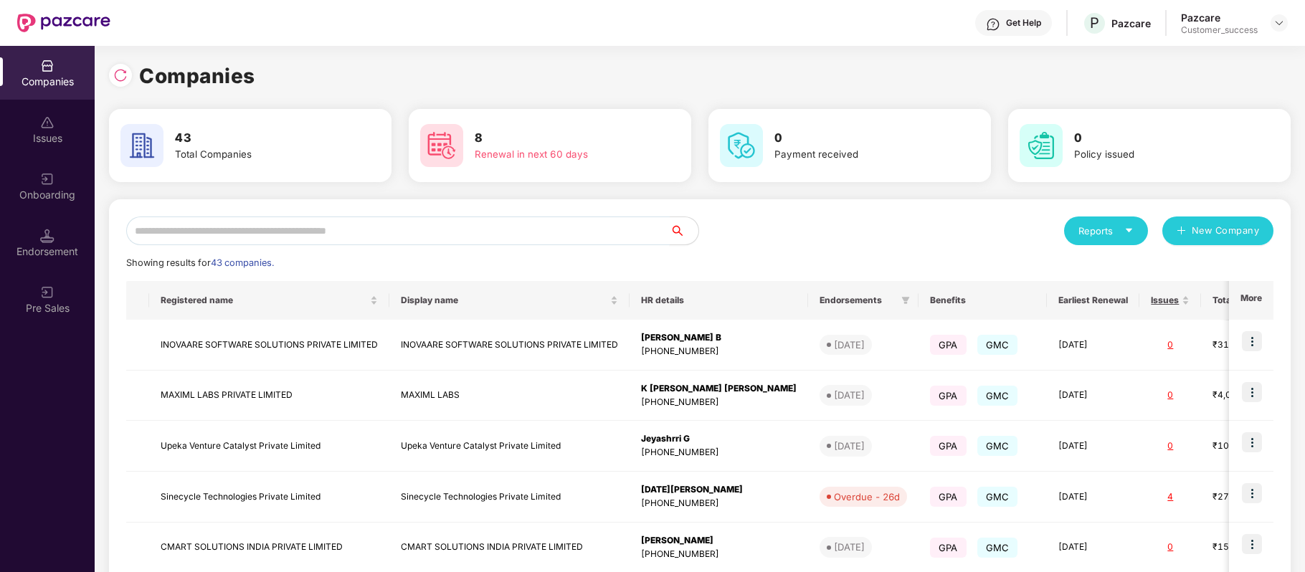
click at [255, 235] on input "text" at bounding box center [397, 230] width 543 height 29
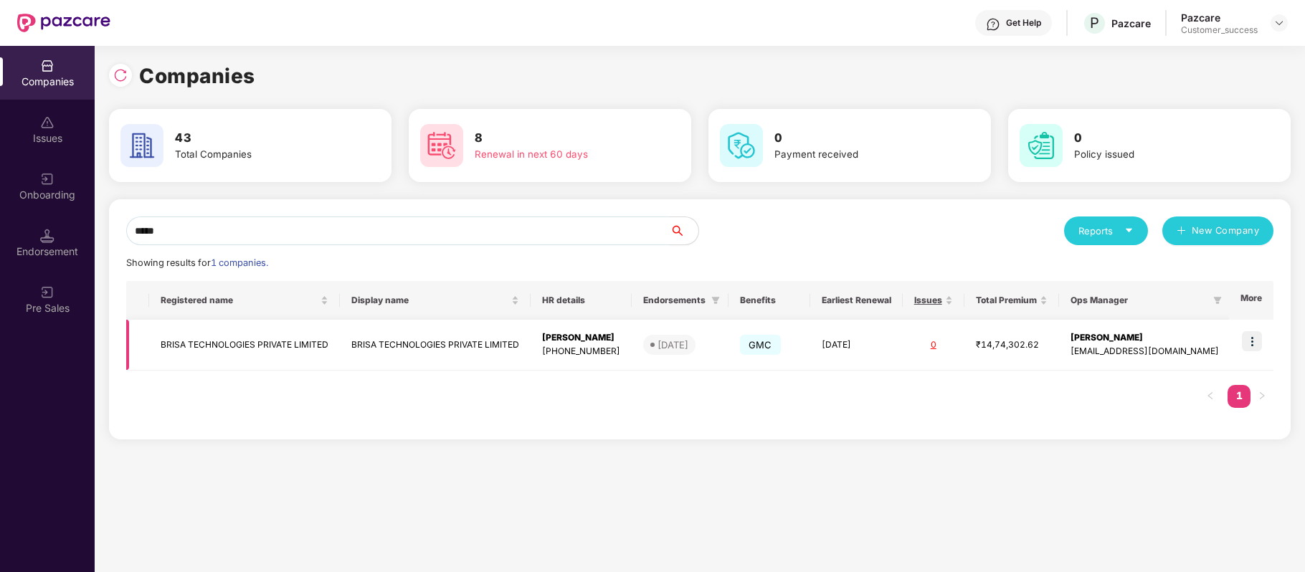
type input "*****"
click at [1251, 340] on img at bounding box center [1251, 341] width 20 height 20
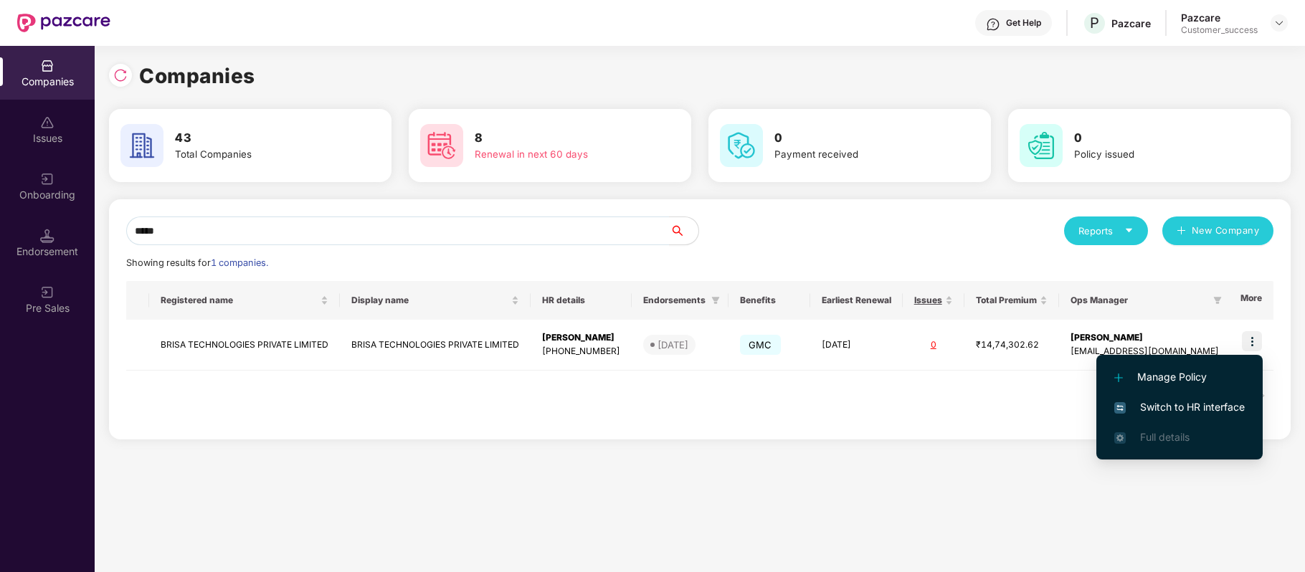
click at [1223, 410] on span "Switch to HR interface" at bounding box center [1179, 407] width 130 height 16
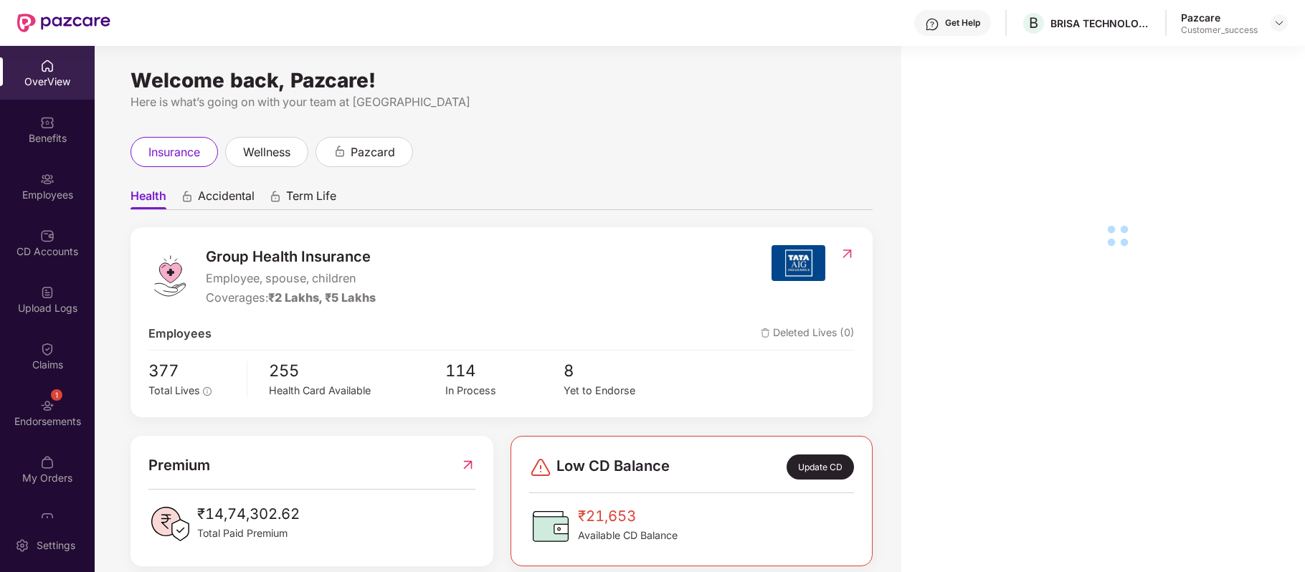
click at [44, 192] on div "Employees" at bounding box center [47, 195] width 95 height 14
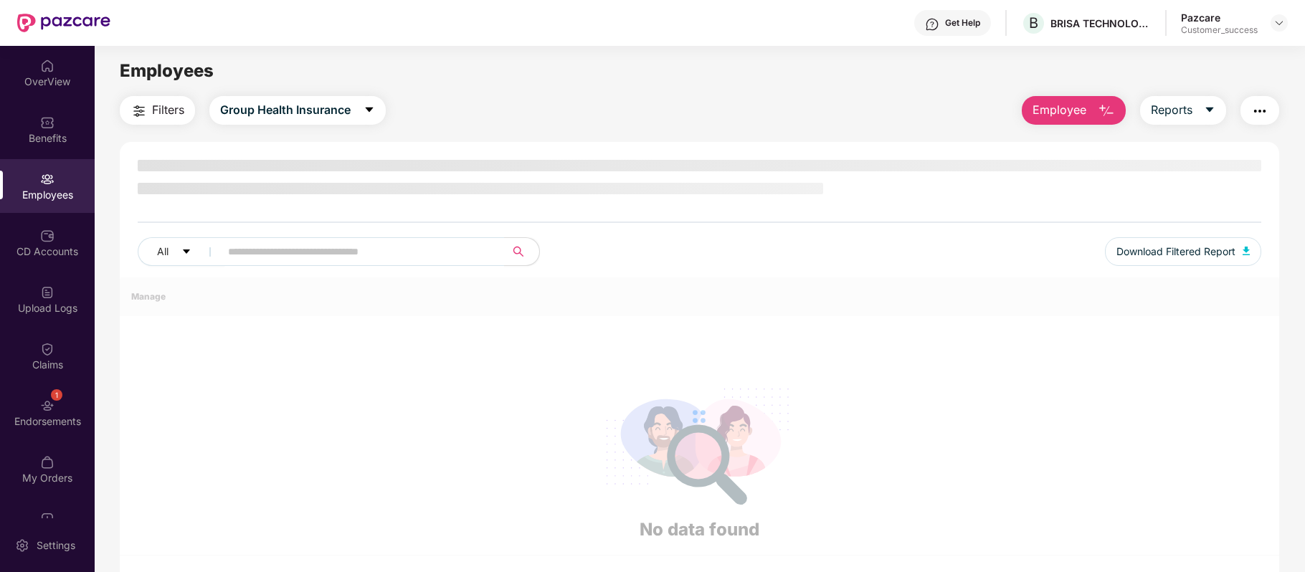
click at [44, 192] on div "Employees" at bounding box center [47, 195] width 95 height 14
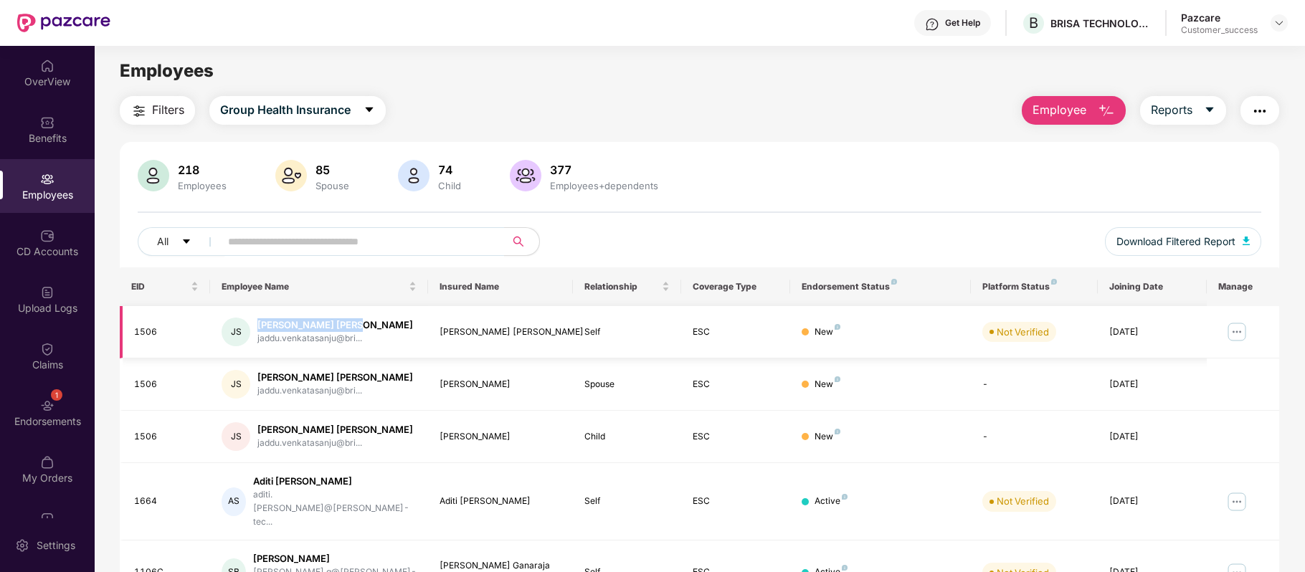
drag, startPoint x: 365, startPoint y: 324, endPoint x: 252, endPoint y: 325, distance: 112.5
click at [252, 325] on div "JS Jaddu Venkata Sanju jaddu.venkatasanju@bri..." at bounding box center [318, 332] width 194 height 29
copy div "[PERSON_NAME] [PERSON_NAME]"
drag, startPoint x: 159, startPoint y: 325, endPoint x: 132, endPoint y: 328, distance: 27.4
click at [132, 328] on td "1506" at bounding box center [165, 332] width 90 height 52
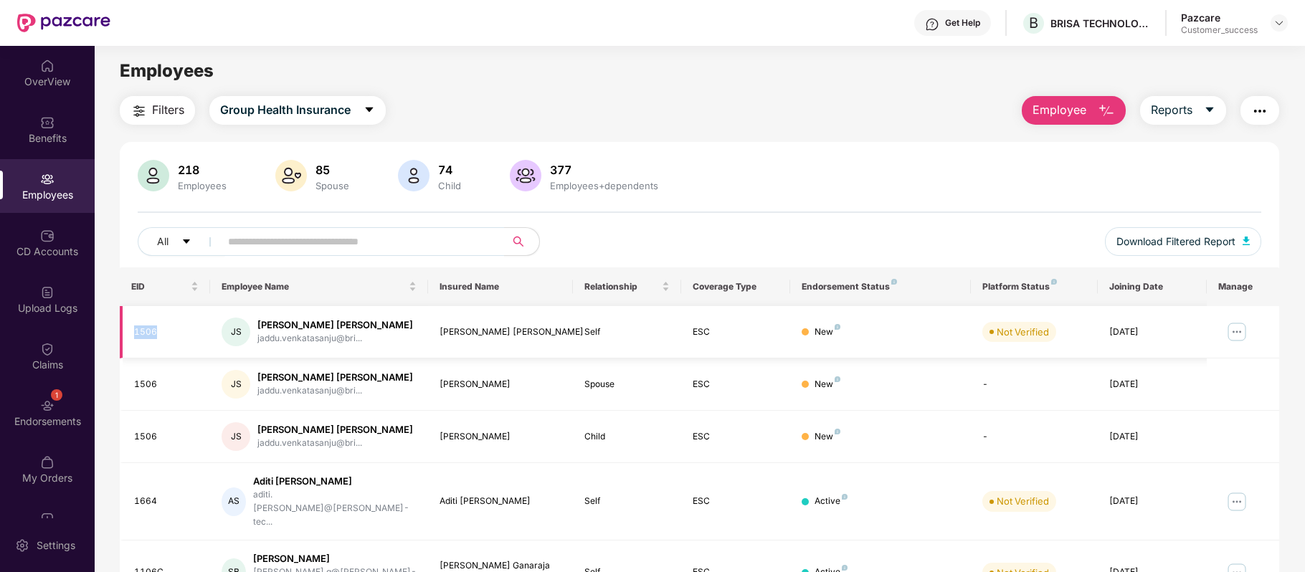
copy div "1506"
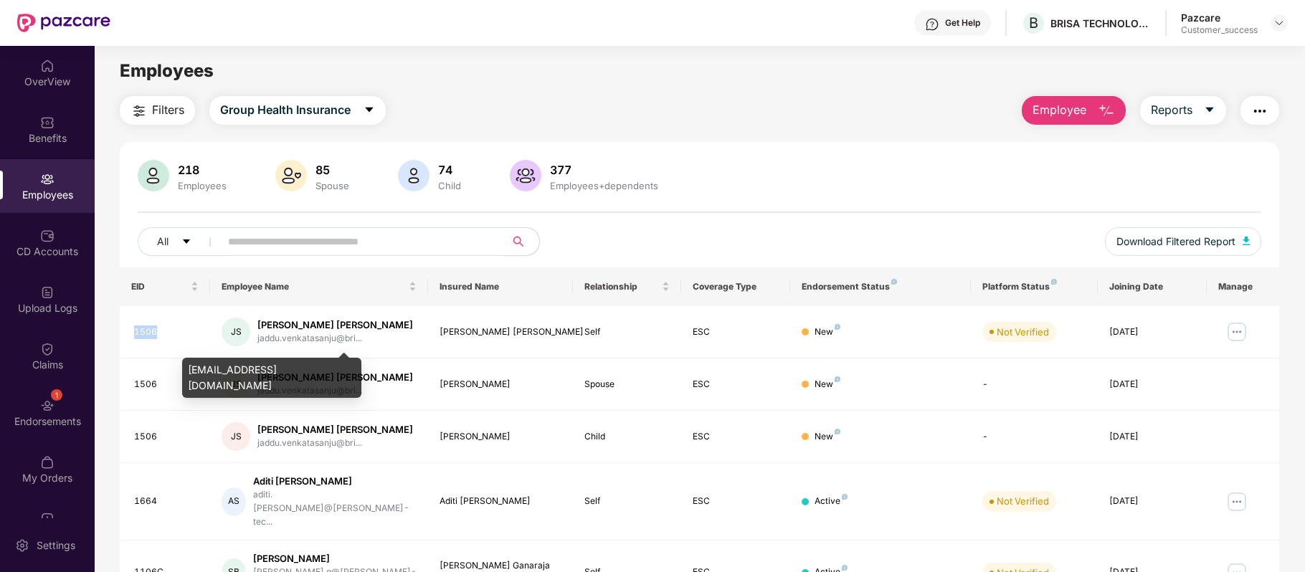
drag, startPoint x: 187, startPoint y: 371, endPoint x: 236, endPoint y: 381, distance: 49.8
click at [236, 381] on div "jaddu.venkatasanju@brisa-tech.com" at bounding box center [271, 378] width 179 height 40
copy div "jaddu.venkatasanju@brisa-tech.com"
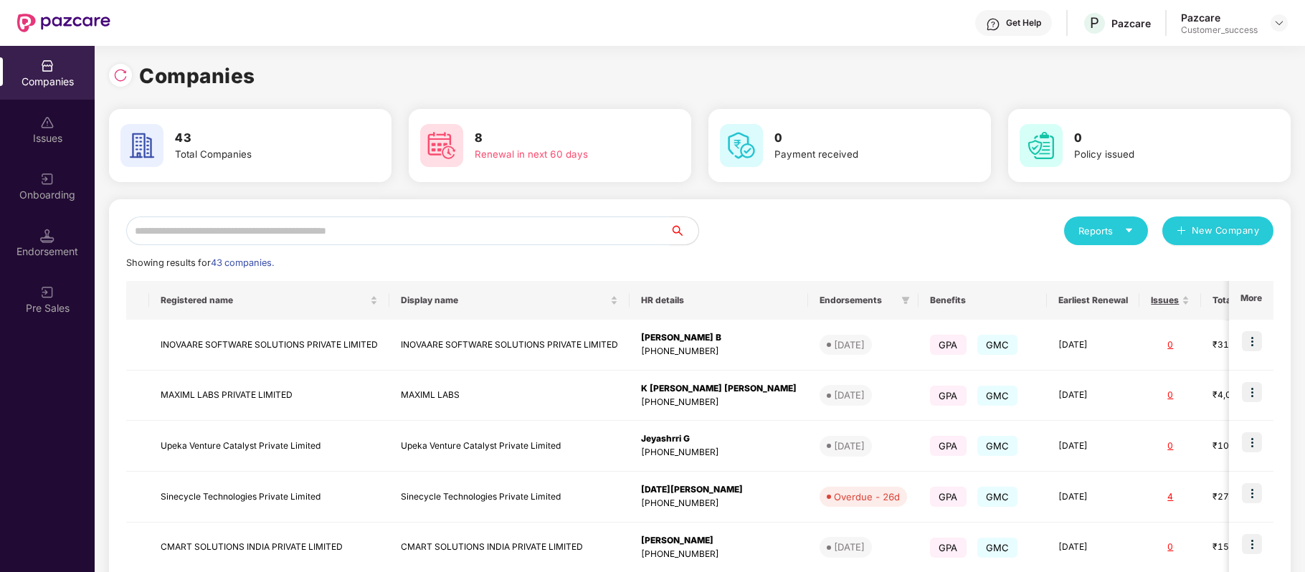
click at [373, 227] on input "text" at bounding box center [397, 230] width 543 height 29
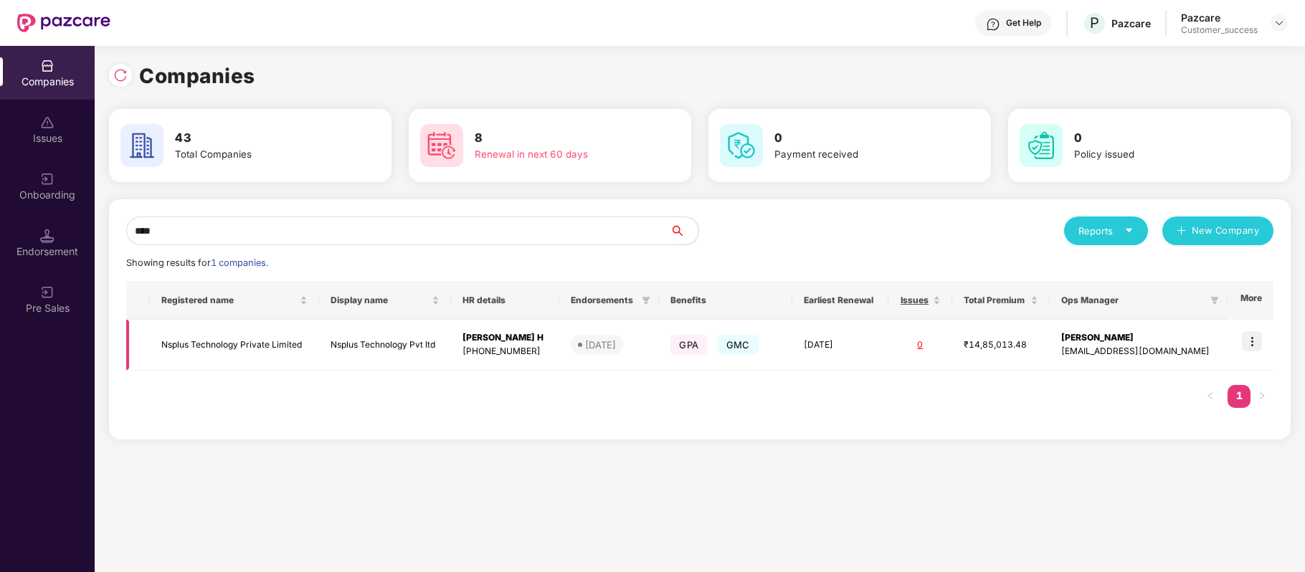
type input "****"
click at [1256, 344] on img at bounding box center [1251, 341] width 20 height 20
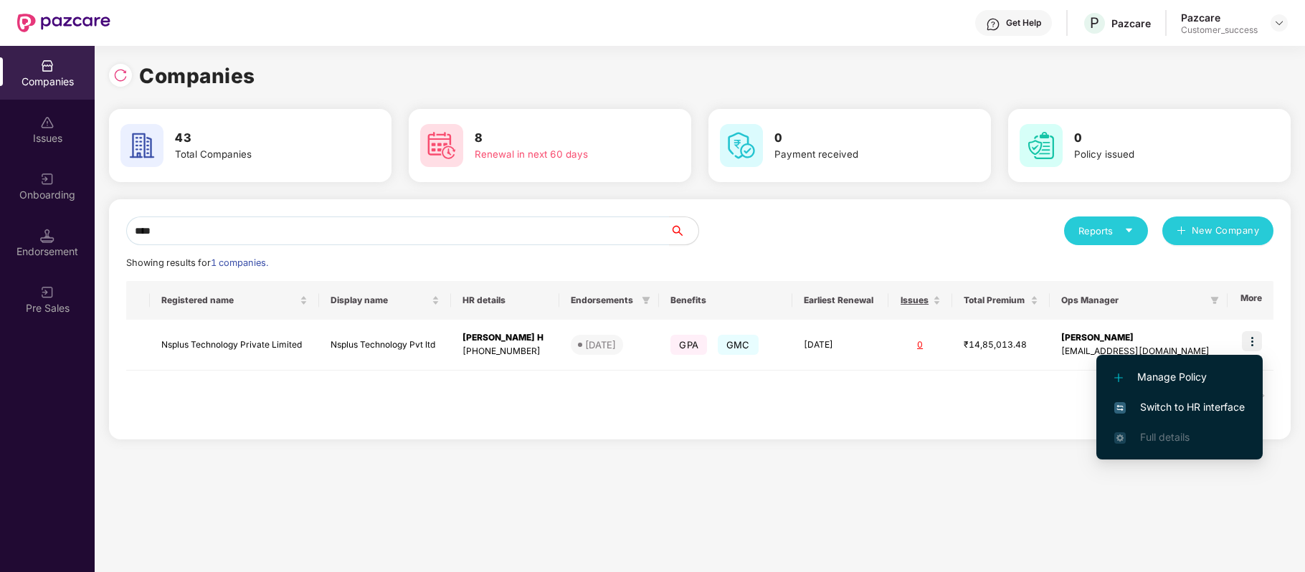
click at [1223, 404] on span "Switch to HR interface" at bounding box center [1179, 407] width 130 height 16
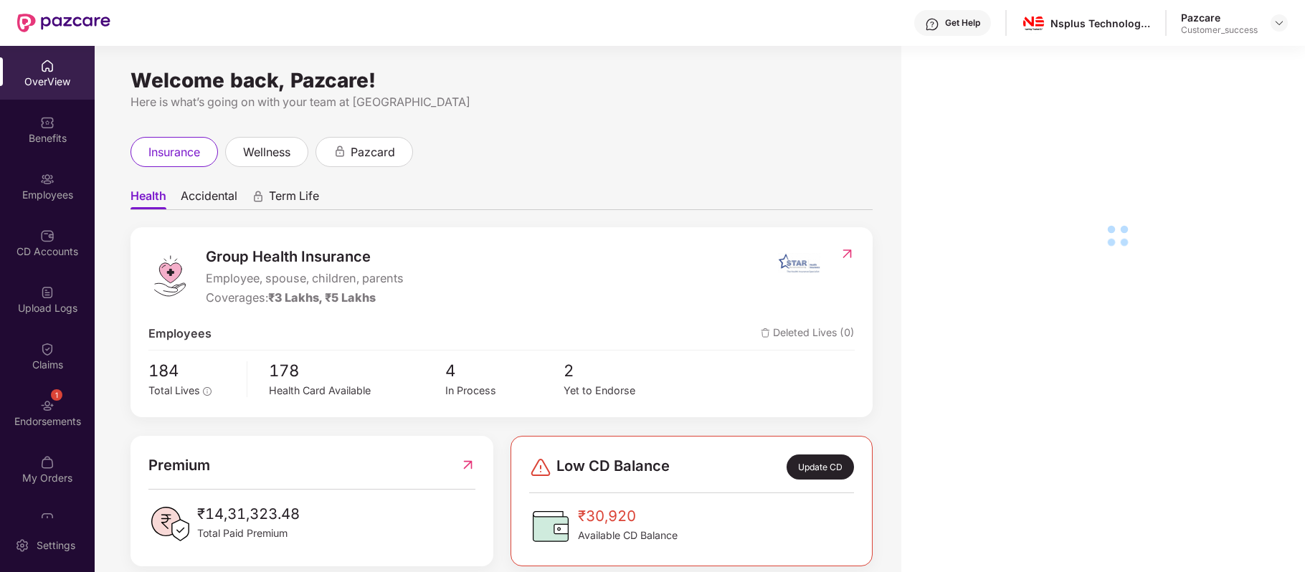
click at [40, 184] on img at bounding box center [47, 179] width 14 height 14
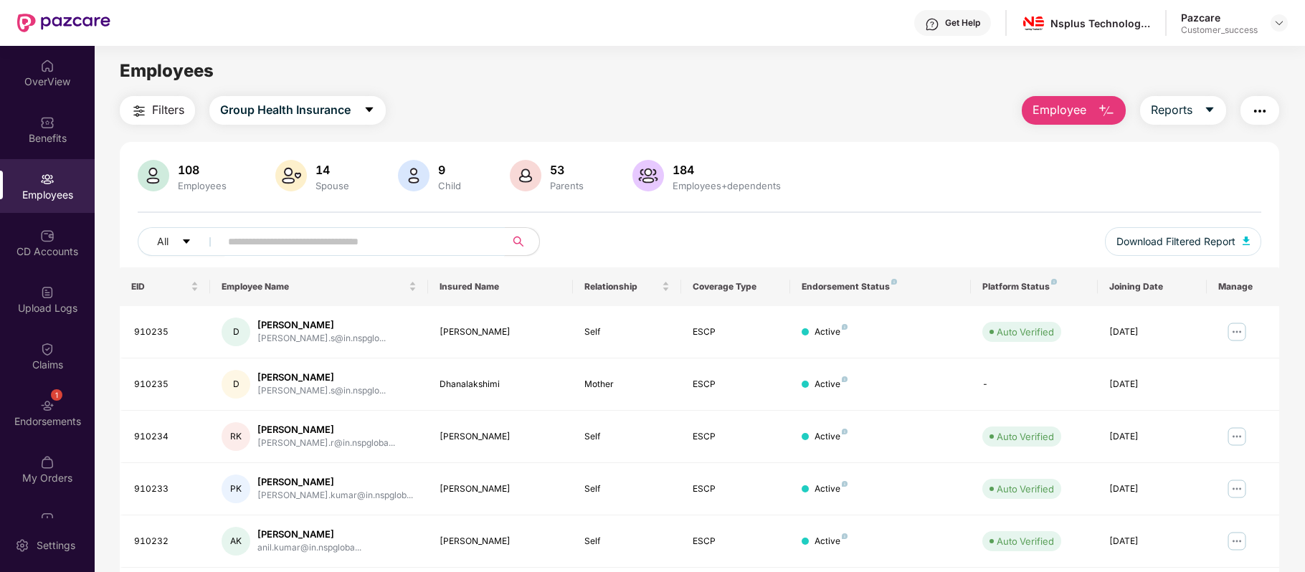
click at [315, 245] on input "text" at bounding box center [356, 242] width 257 height 22
paste input "******"
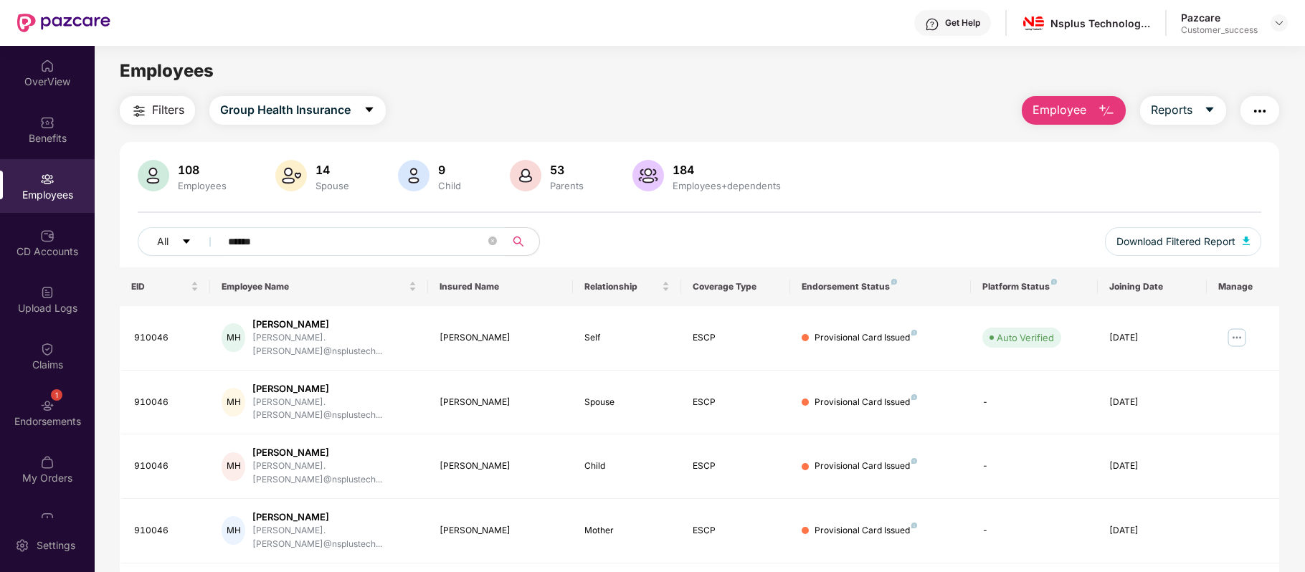
type input "******"
drag, startPoint x: 324, startPoint y: 327, endPoint x: 257, endPoint y: 327, distance: 67.4
click at [257, 327] on div "[PERSON_NAME]" at bounding box center [334, 325] width 164 height 14
copy div "[PERSON_NAME]"
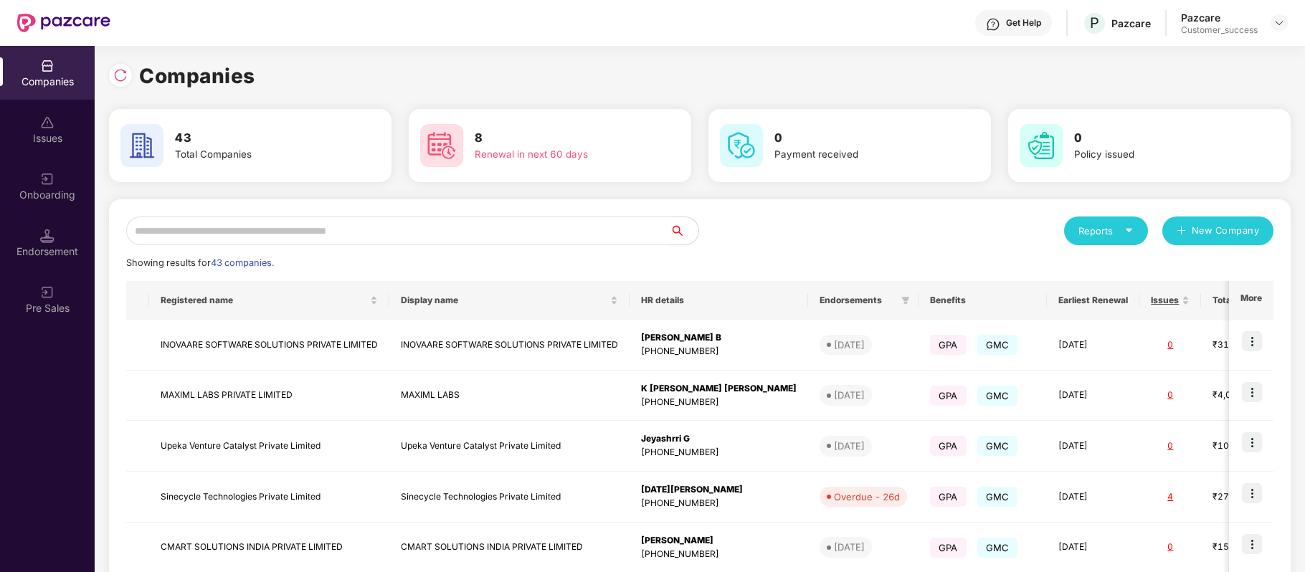
click at [411, 239] on input "text" at bounding box center [397, 230] width 543 height 29
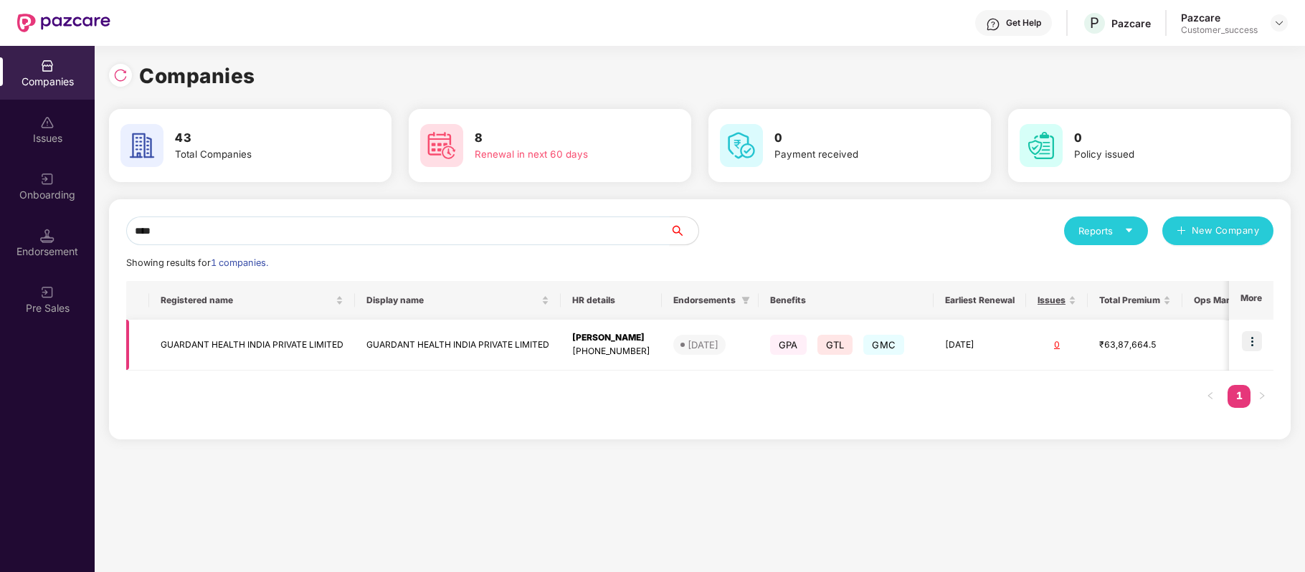
type input "****"
click at [1249, 343] on img at bounding box center [1251, 341] width 20 height 20
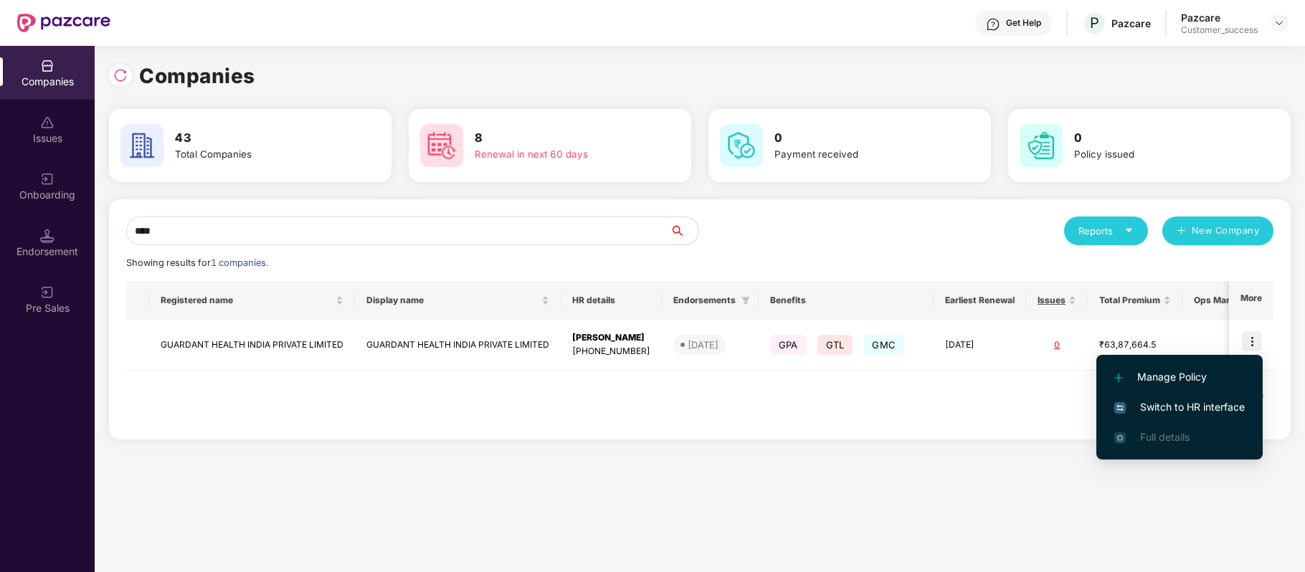
click at [1216, 413] on span "Switch to HR interface" at bounding box center [1179, 407] width 130 height 16
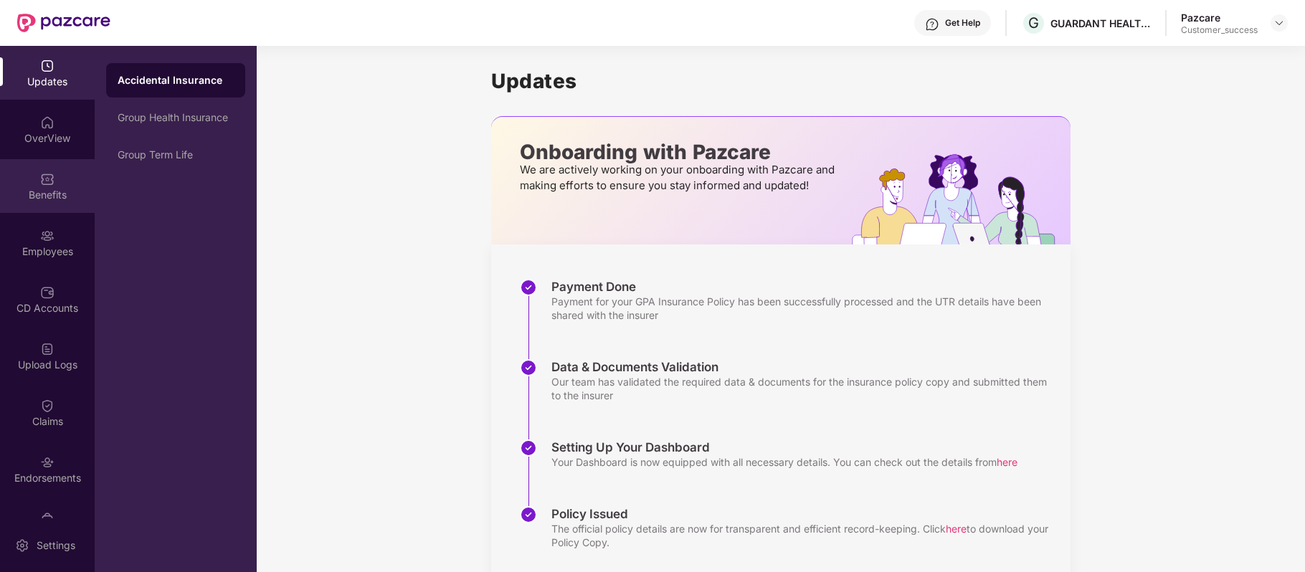
click at [58, 178] on div "Benefits" at bounding box center [47, 186] width 95 height 54
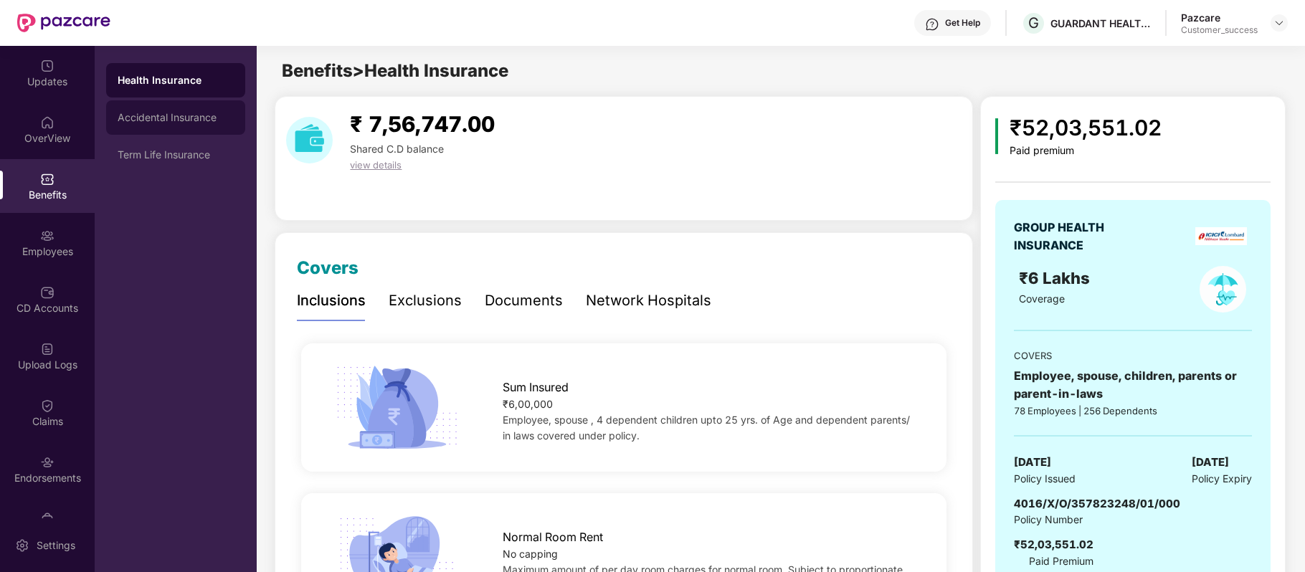
click at [199, 125] on div "Accidental Insurance" at bounding box center [175, 117] width 139 height 34
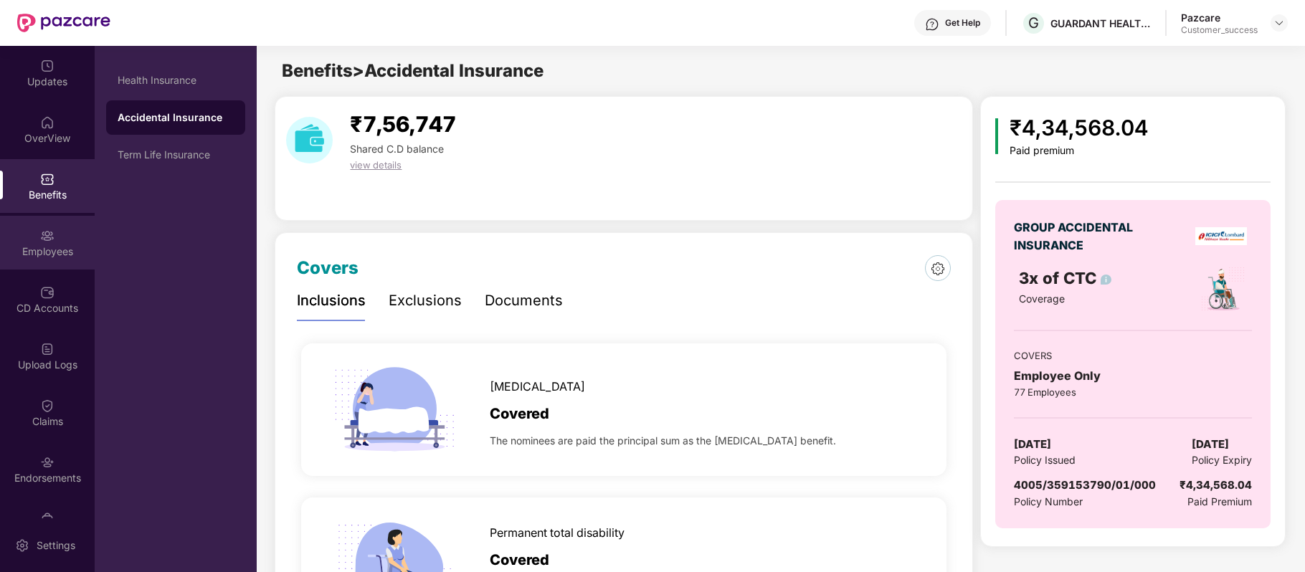
click at [61, 242] on div "Employees" at bounding box center [47, 243] width 95 height 54
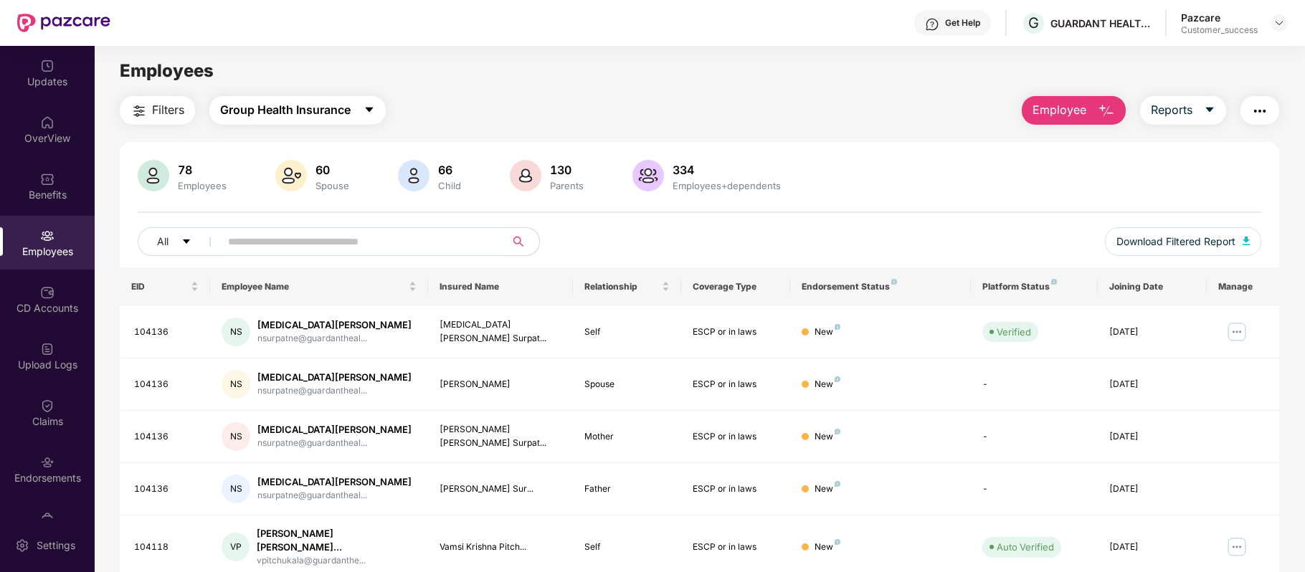
click at [318, 119] on button "Group Health Insurance" at bounding box center [297, 110] width 176 height 29
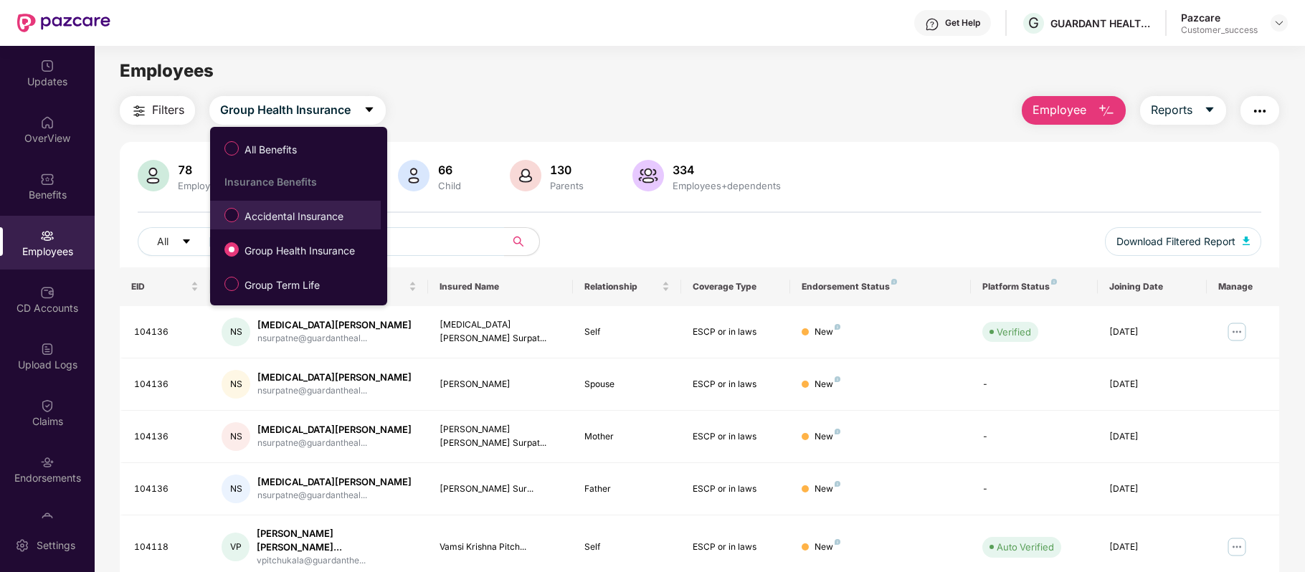
click at [299, 215] on span "Accidental Insurance" at bounding box center [294, 217] width 110 height 16
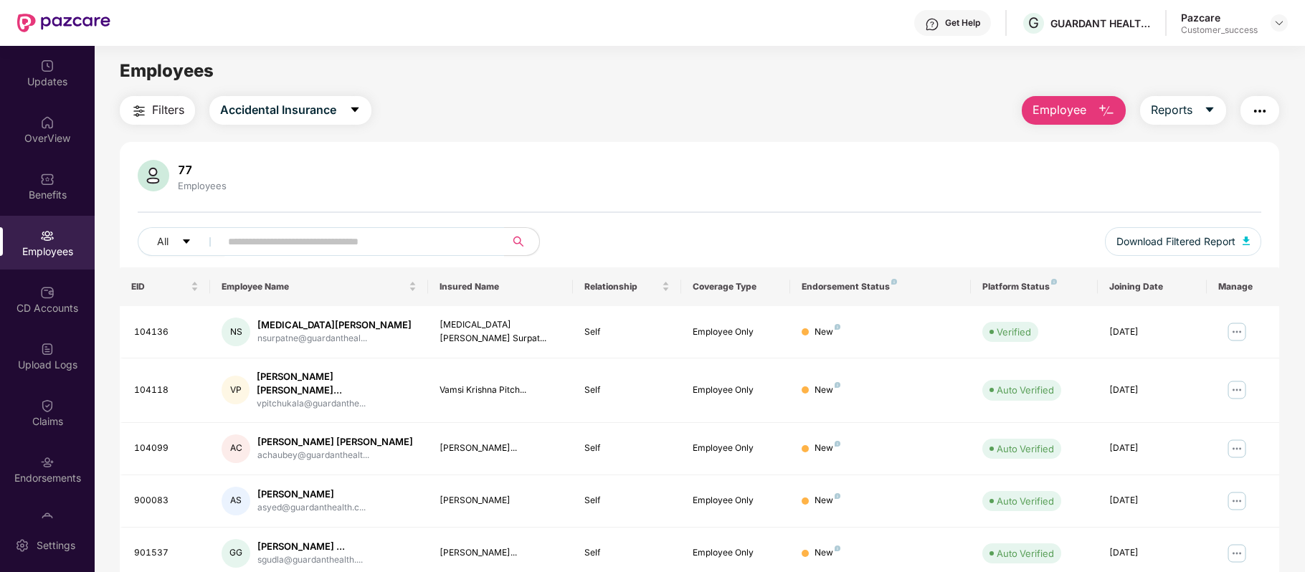
scroll to position [311, 0]
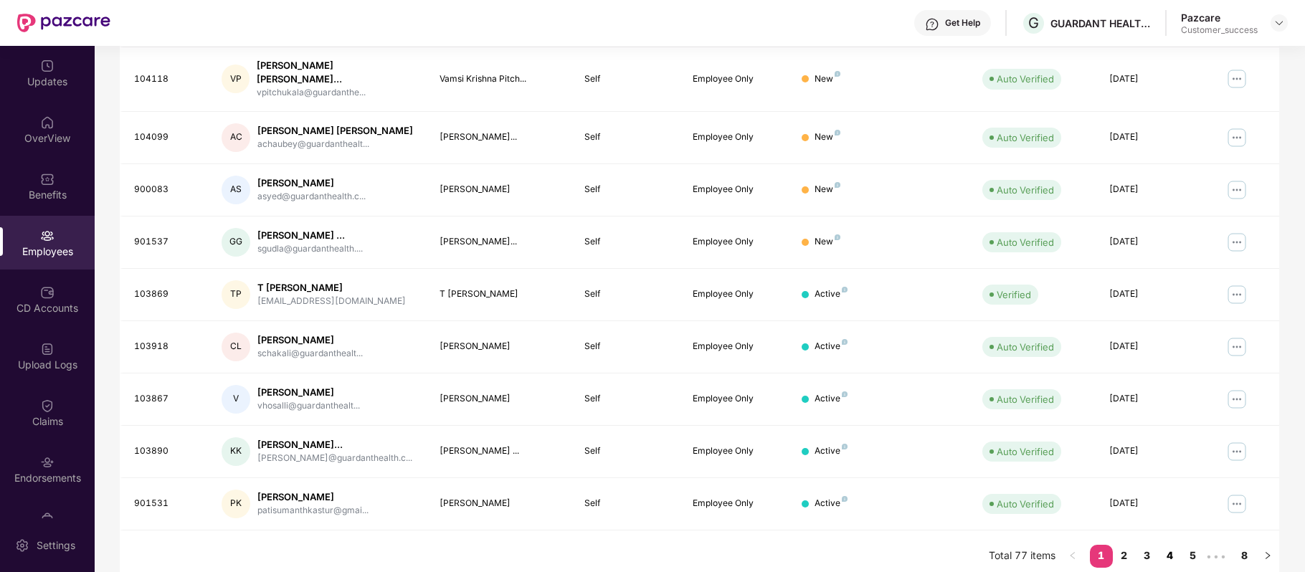
click at [1159, 545] on link "4" at bounding box center [1169, 556] width 23 height 22
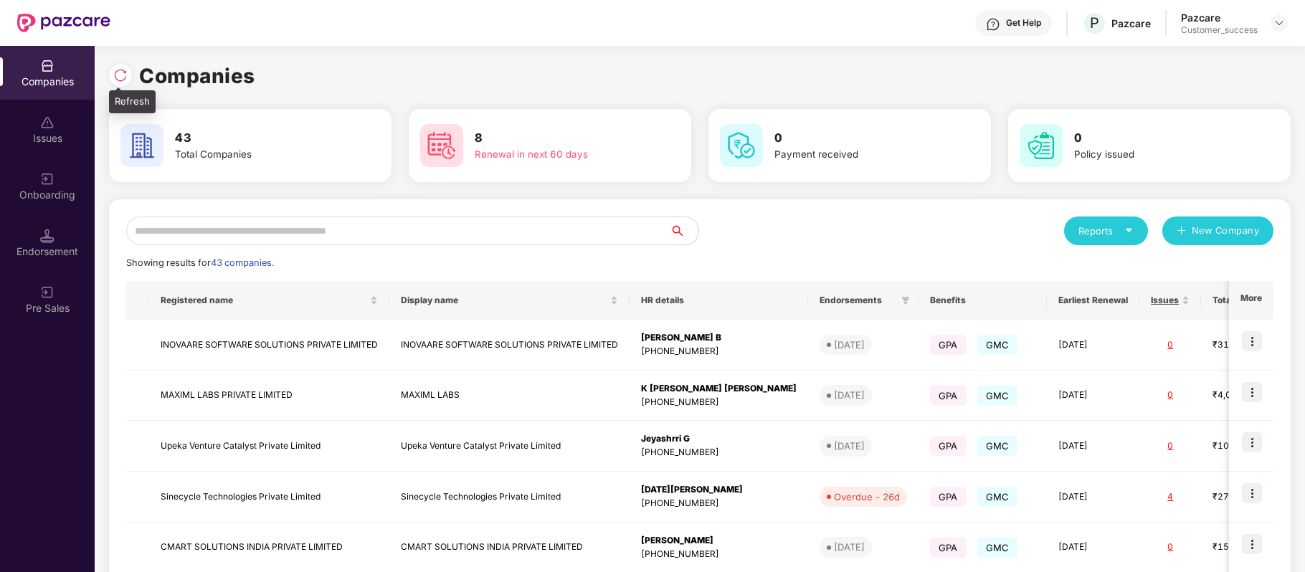
click at [127, 75] on img at bounding box center [120, 75] width 14 height 14
click at [276, 227] on input "text" at bounding box center [397, 230] width 543 height 29
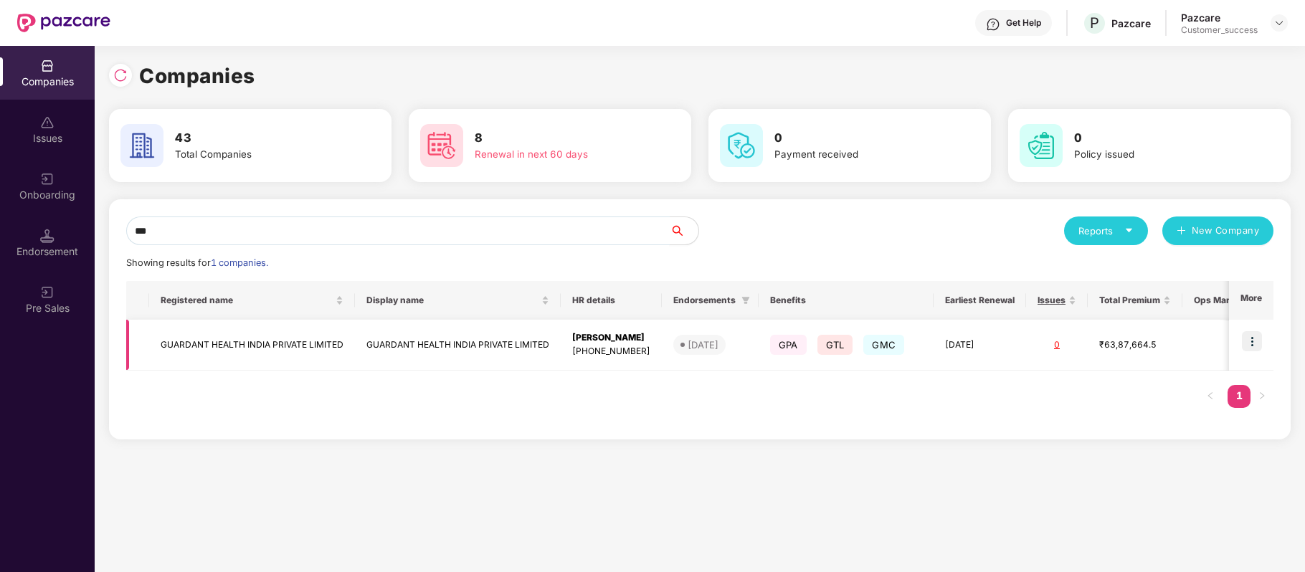
type input "***"
click at [274, 343] on td "GUARDANT HEALTH INDIA PRIVATE LIMITED" at bounding box center [252, 345] width 206 height 51
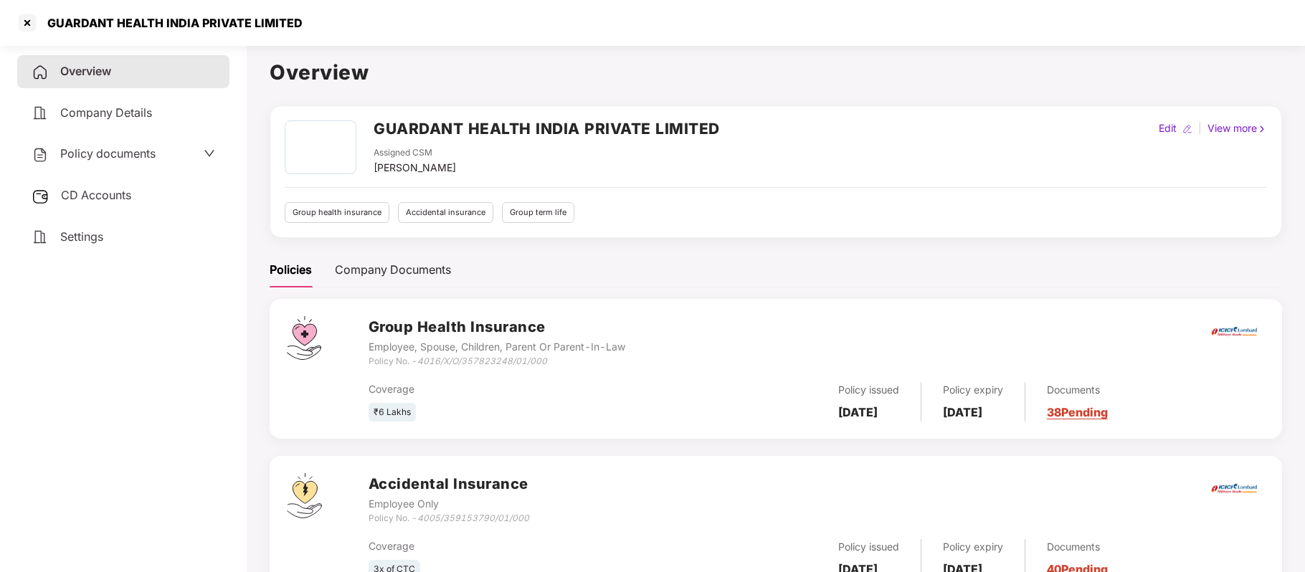
click at [156, 153] on div "Policy documents" at bounding box center [123, 154] width 183 height 19
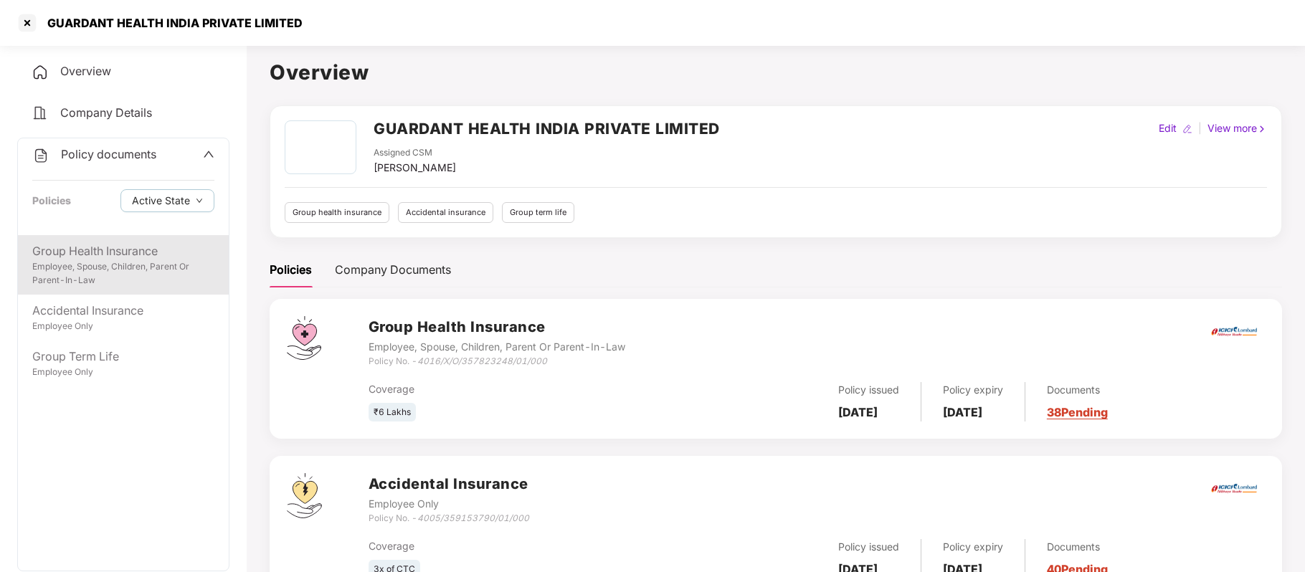
click at [162, 251] on div "Group Health Insurance" at bounding box center [123, 251] width 182 height 18
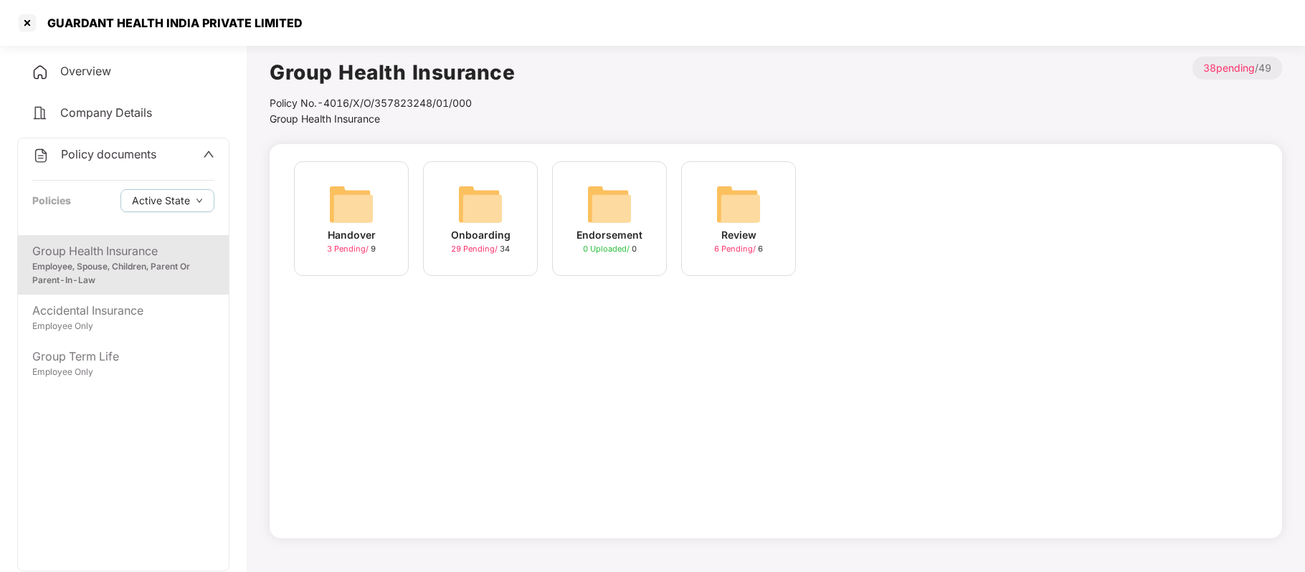
click at [479, 219] on img at bounding box center [480, 204] width 46 height 46
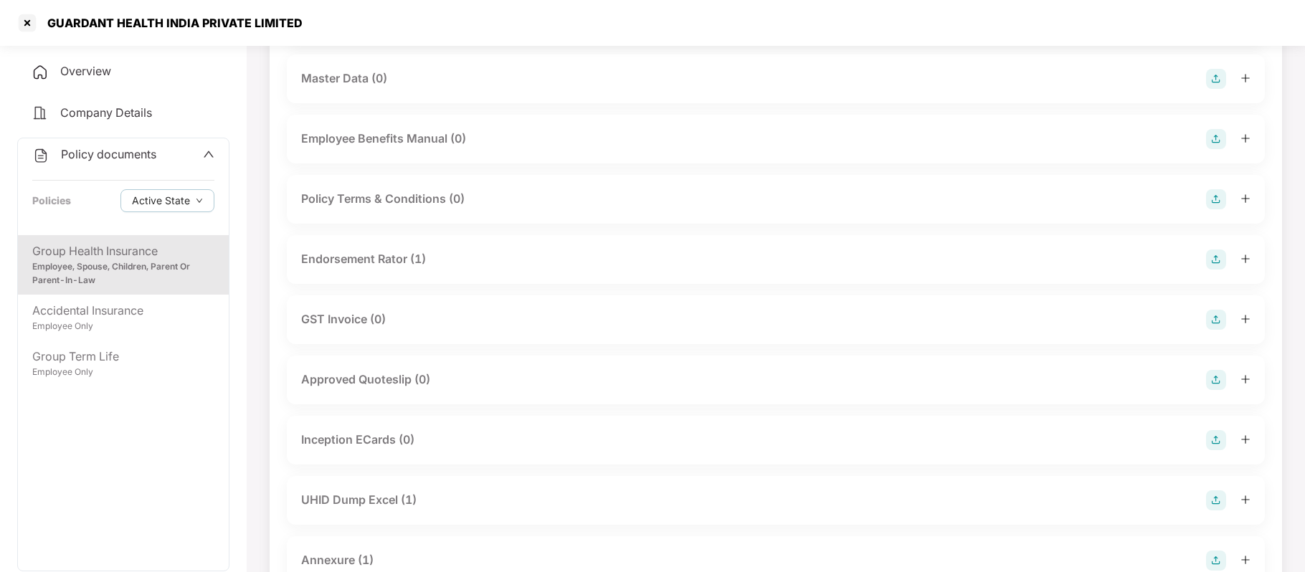
scroll to position [287, 0]
click at [382, 314] on div "GST Invoice (0)" at bounding box center [343, 320] width 85 height 18
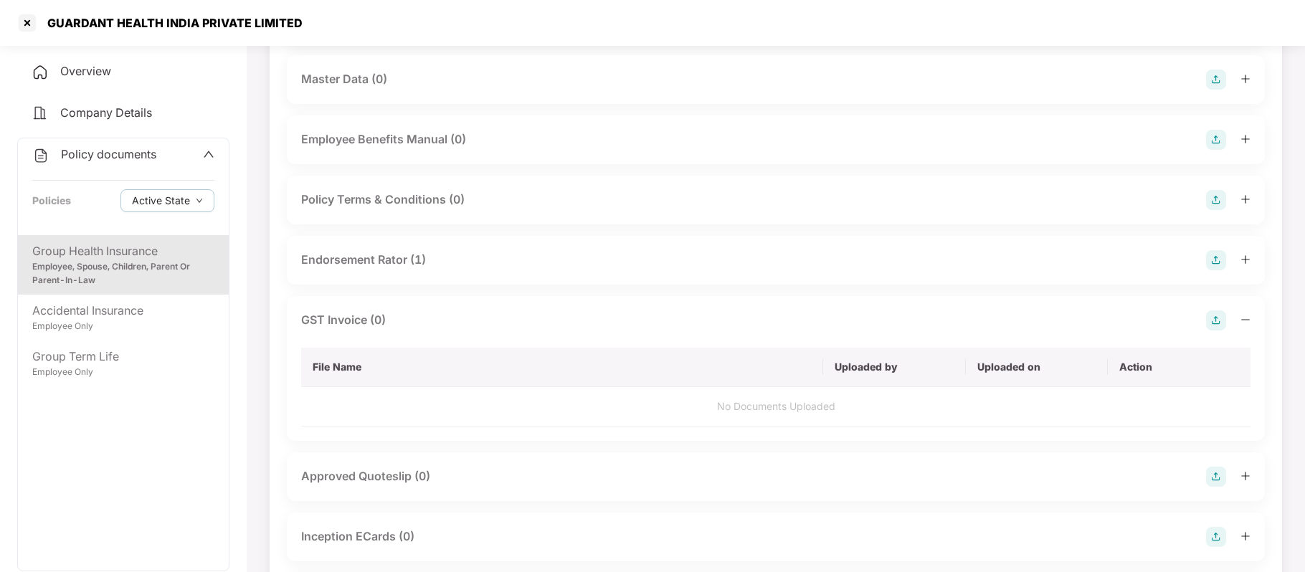
click at [1211, 318] on img at bounding box center [1216, 320] width 20 height 20
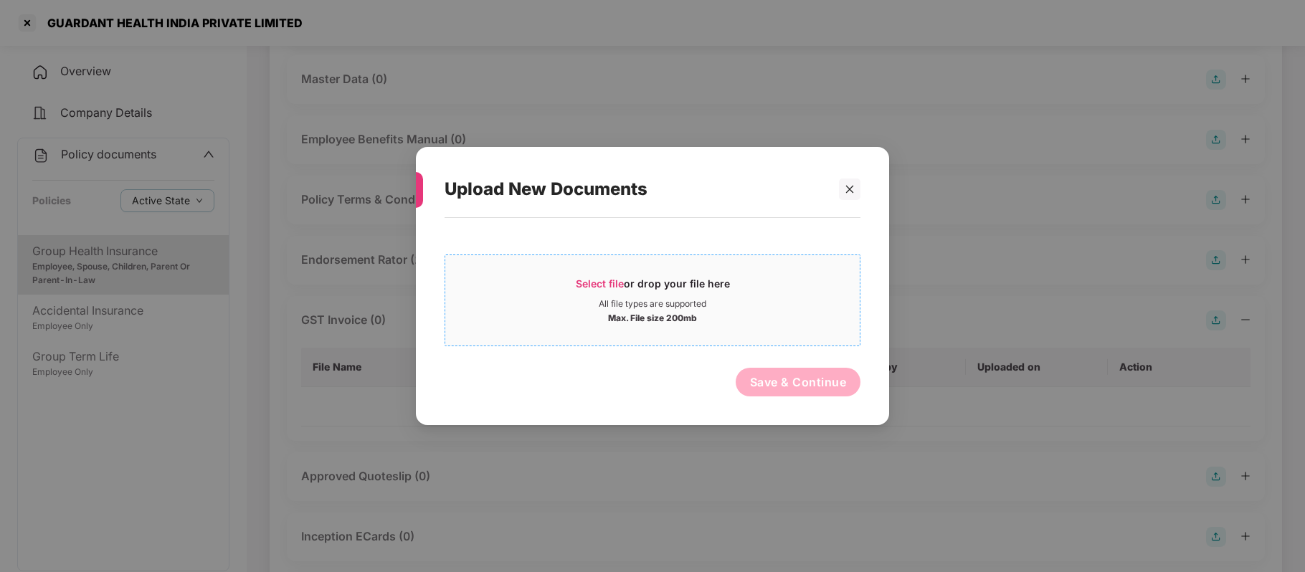
click at [616, 278] on span "Select file" at bounding box center [600, 283] width 48 height 12
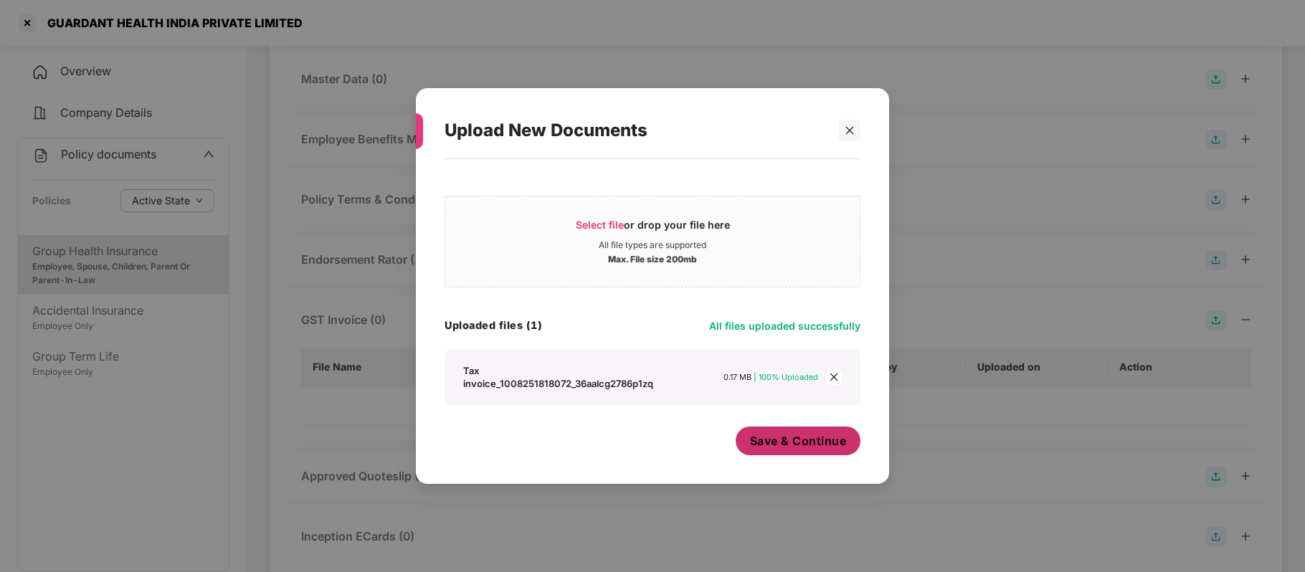
click at [793, 452] on button "Save & Continue" at bounding box center [797, 440] width 125 height 29
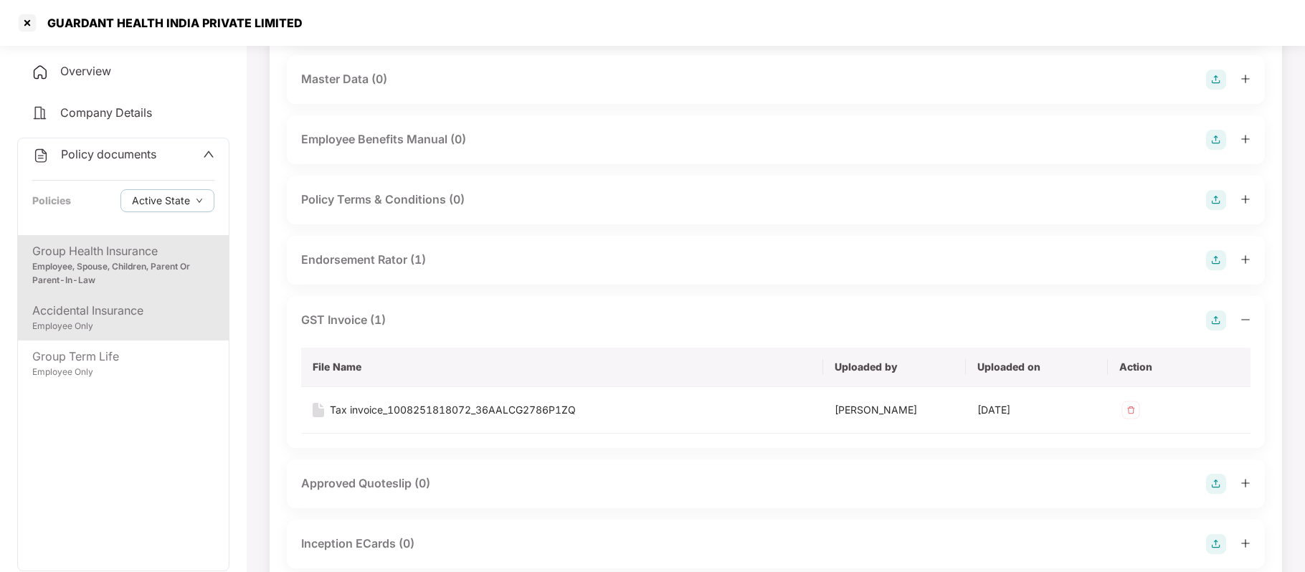
click at [156, 313] on div "Accidental Insurance" at bounding box center [123, 311] width 182 height 18
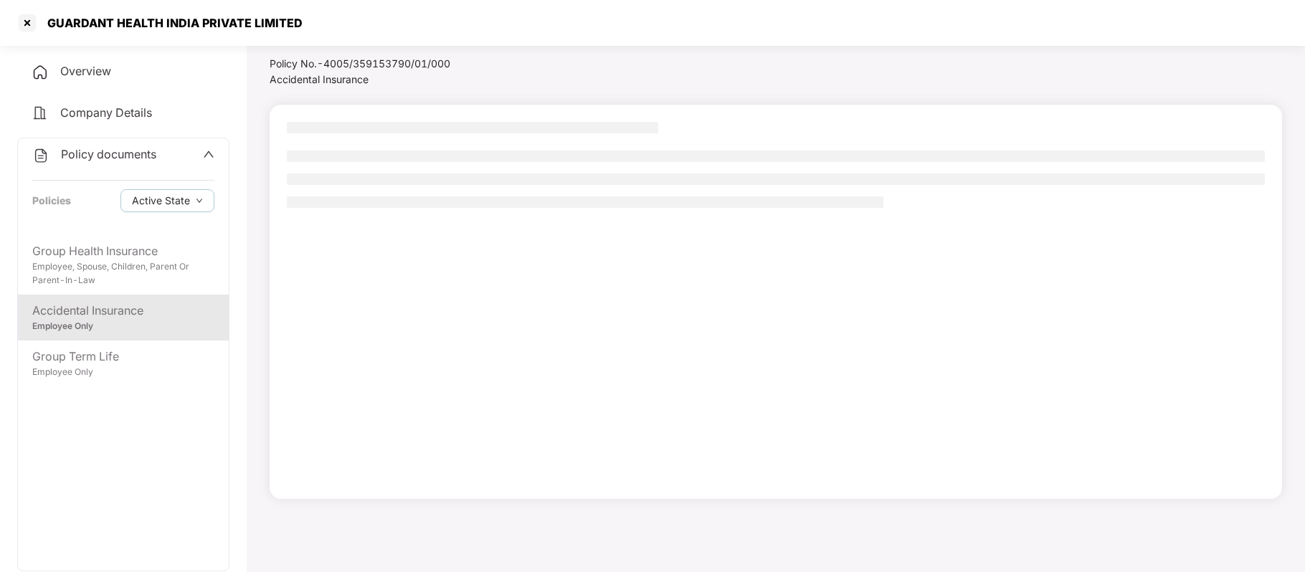
scroll to position [39, 0]
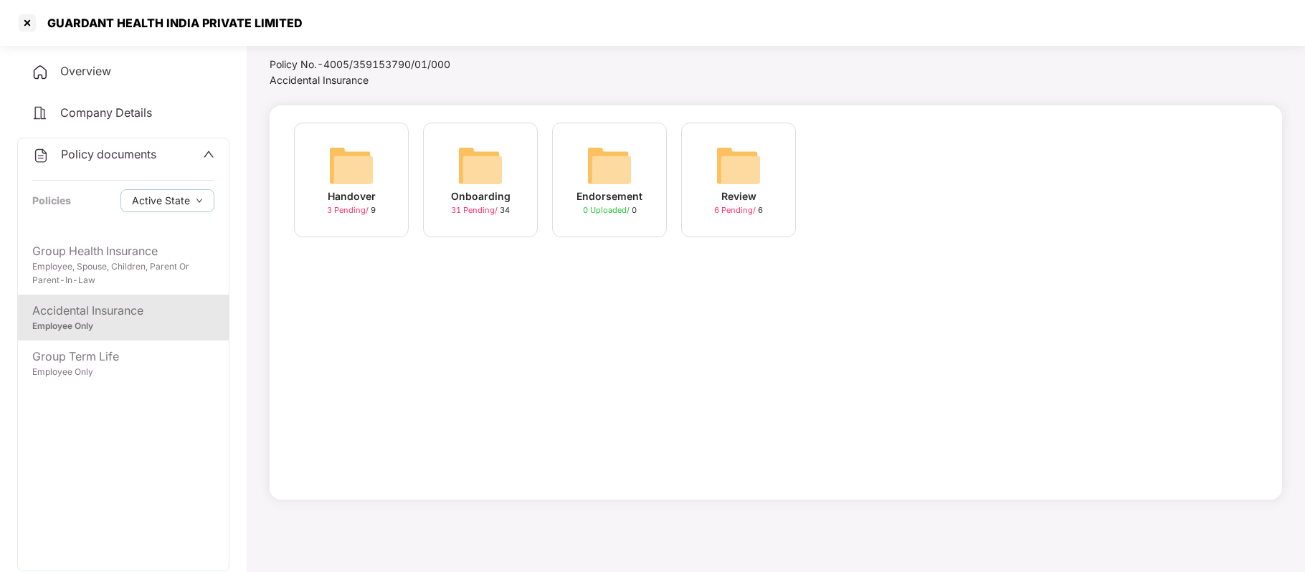
click at [474, 193] on div "Onboarding" at bounding box center [480, 197] width 59 height 16
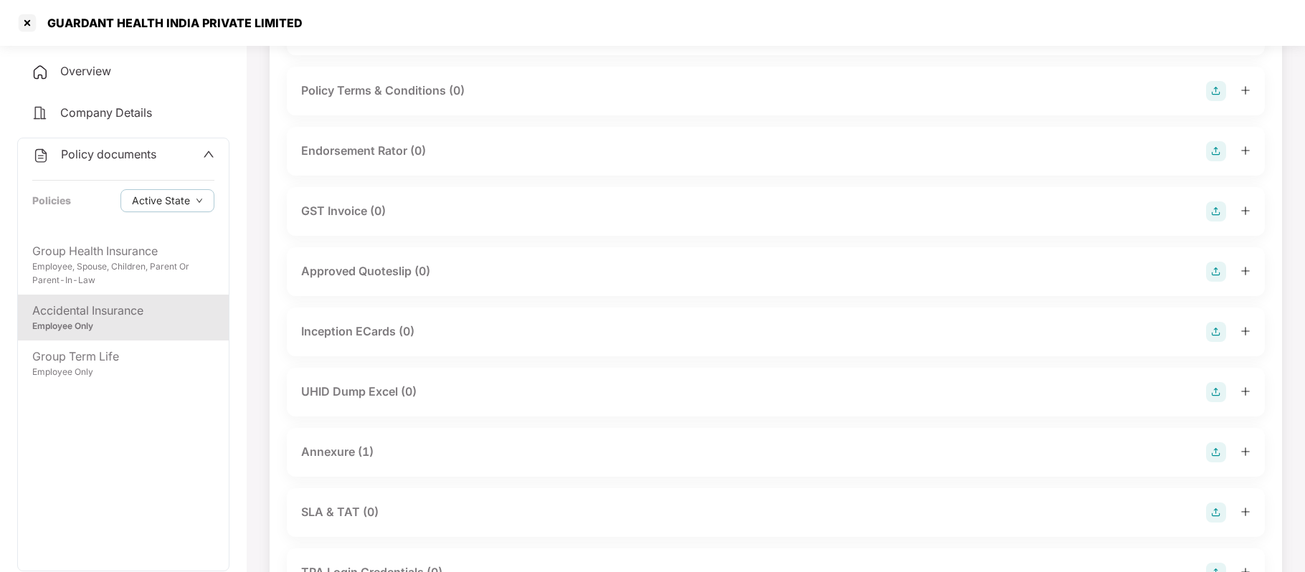
scroll to position [397, 0]
click at [619, 444] on div "Annexure (1)" at bounding box center [775, 451] width 949 height 20
click at [362, 325] on div "GST Invoice (0)" at bounding box center [343, 333] width 85 height 18
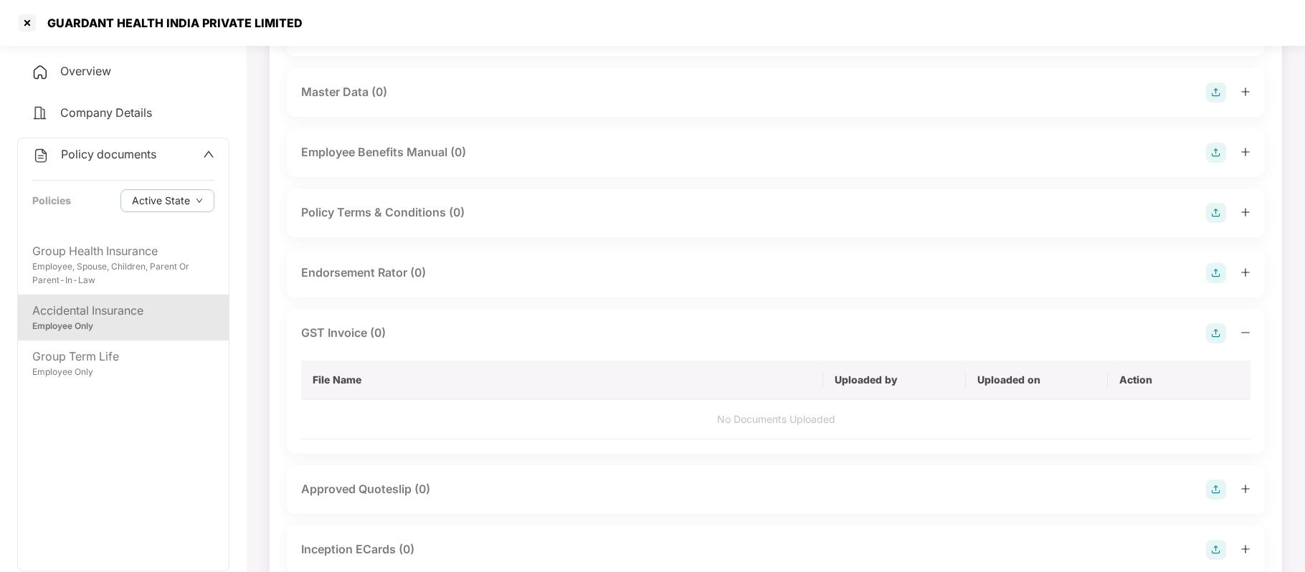
click at [1214, 330] on img at bounding box center [1216, 333] width 20 height 20
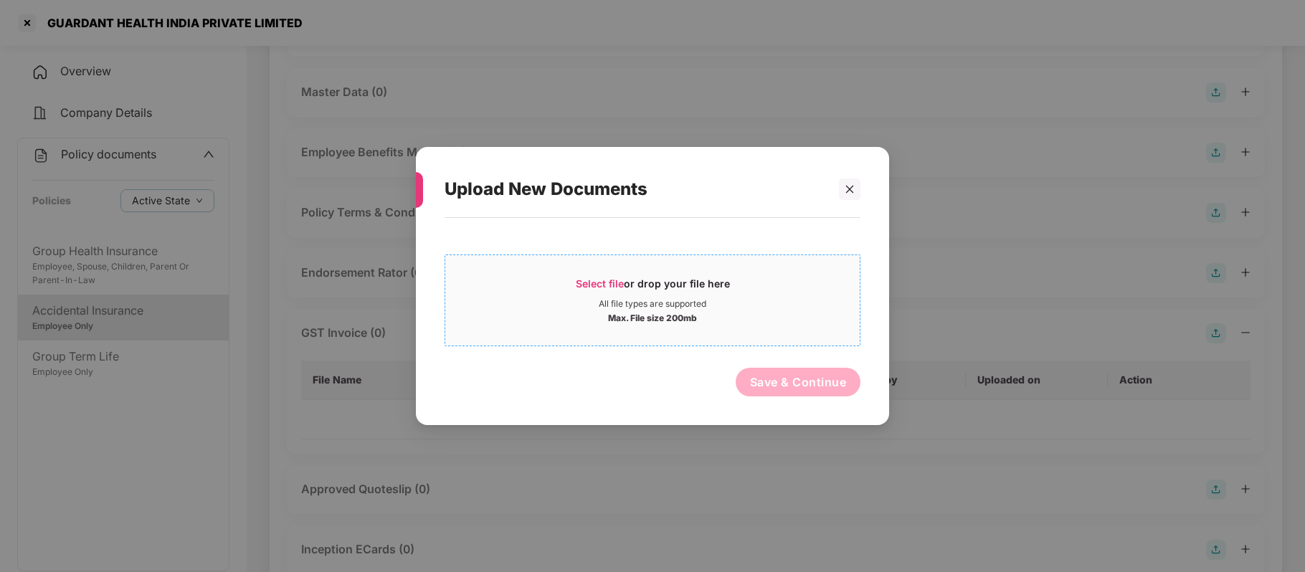
click at [611, 279] on span "Select file" at bounding box center [600, 283] width 48 height 12
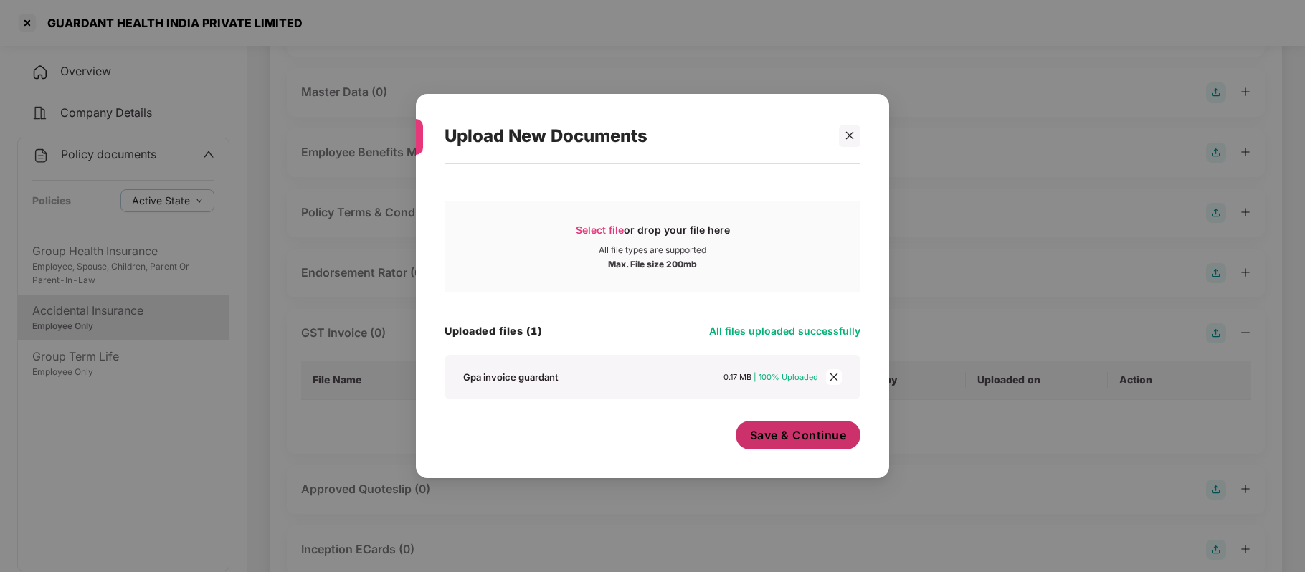
click at [791, 445] on button "Save & Continue" at bounding box center [797, 435] width 125 height 29
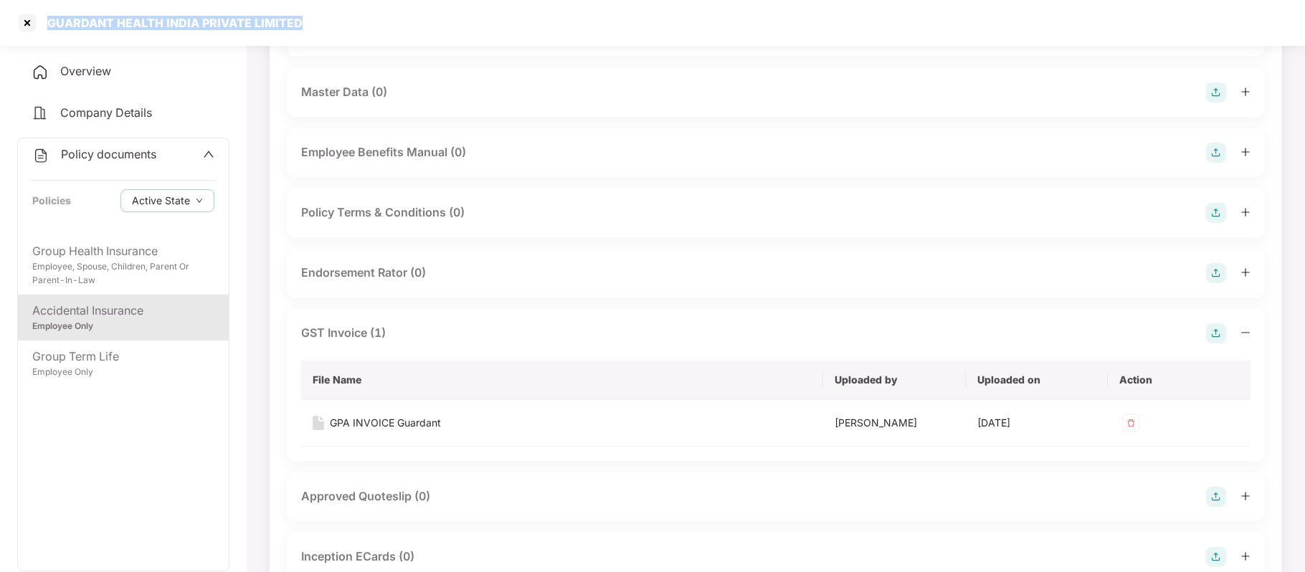
drag, startPoint x: 345, startPoint y: 20, endPoint x: 47, endPoint y: 10, distance: 297.6
click at [47, 10] on div "GUARDANT HEALTH INDIA PRIVATE LIMITED" at bounding box center [652, 23] width 1305 height 46
copy div "GUARDANT HEALTH INDIA PRIVATE LIMITED"
click at [29, 24] on div at bounding box center [27, 22] width 23 height 23
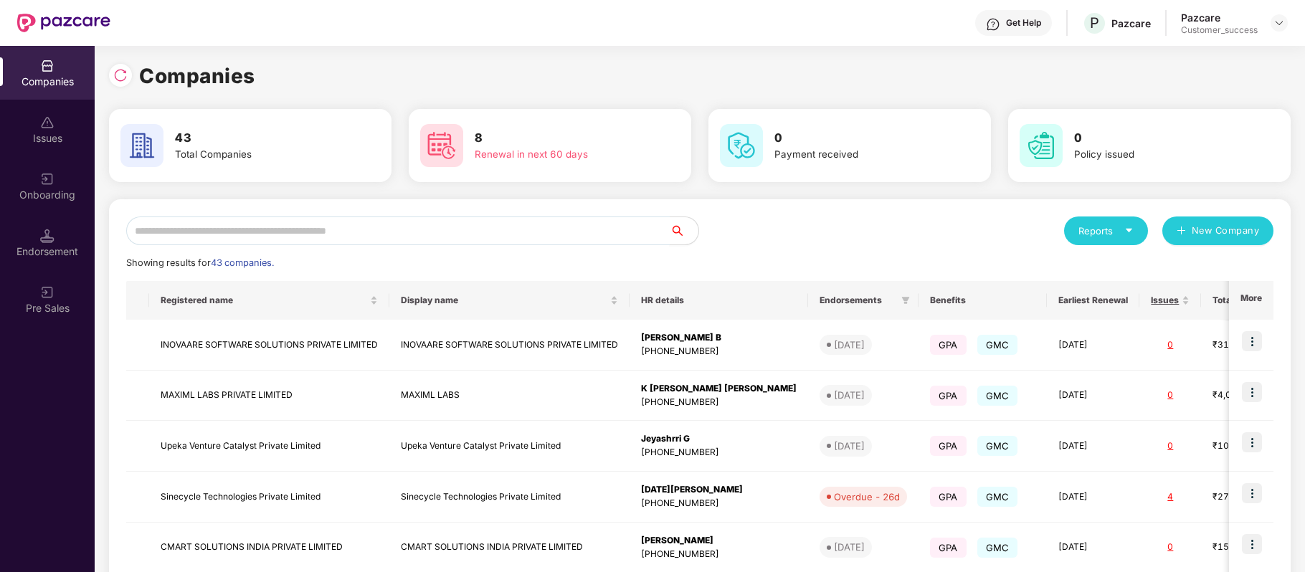
click at [296, 227] on input "text" at bounding box center [397, 230] width 543 height 29
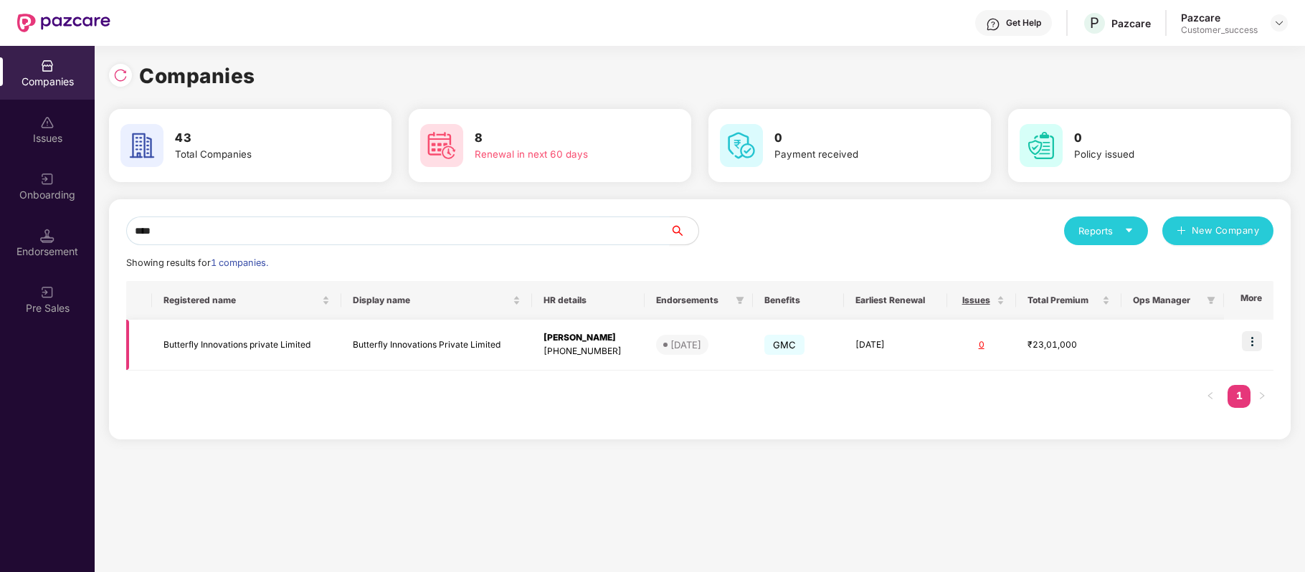
type input "****"
click at [1254, 343] on img at bounding box center [1251, 341] width 20 height 20
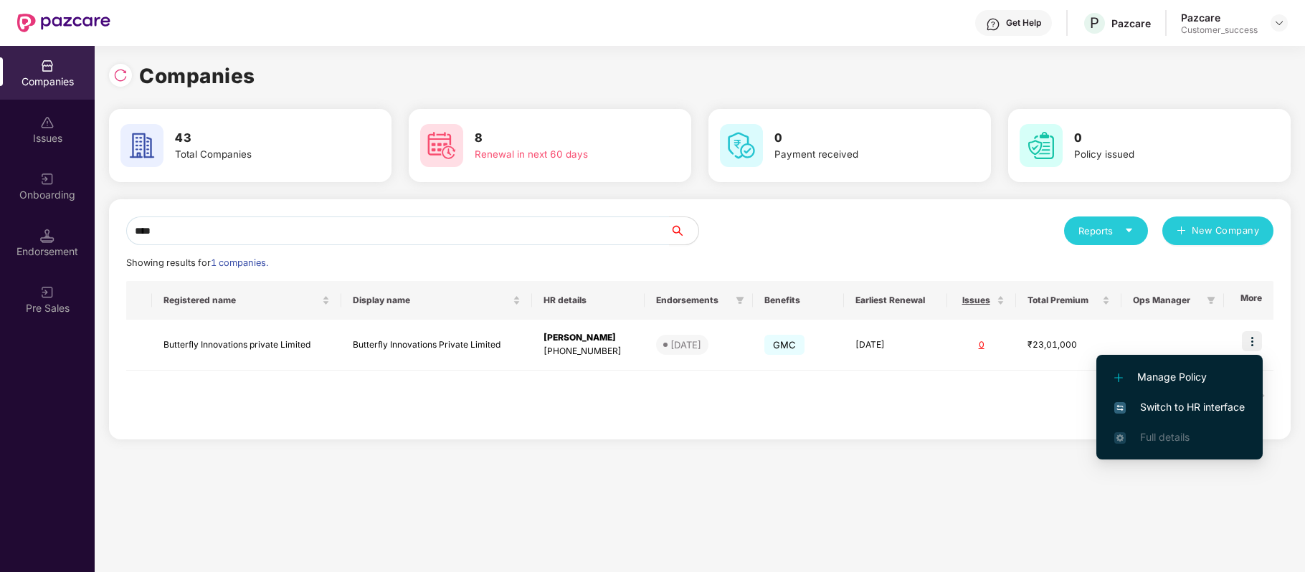
click at [1180, 378] on span "Manage Policy" at bounding box center [1179, 377] width 130 height 16
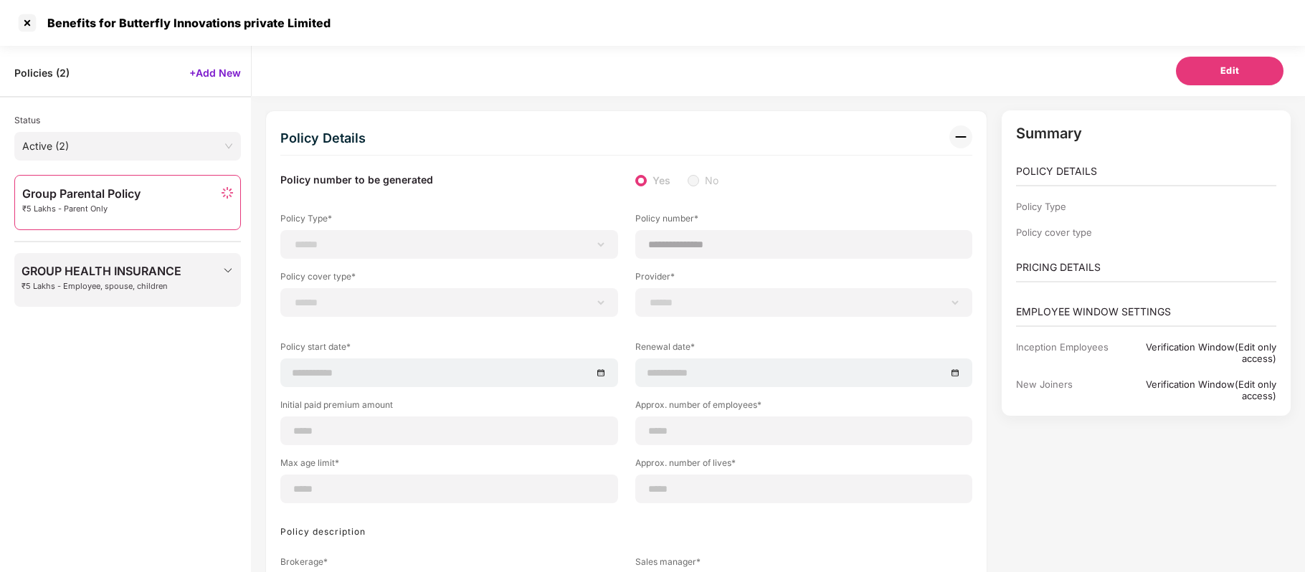
select select "**********"
select select "*"
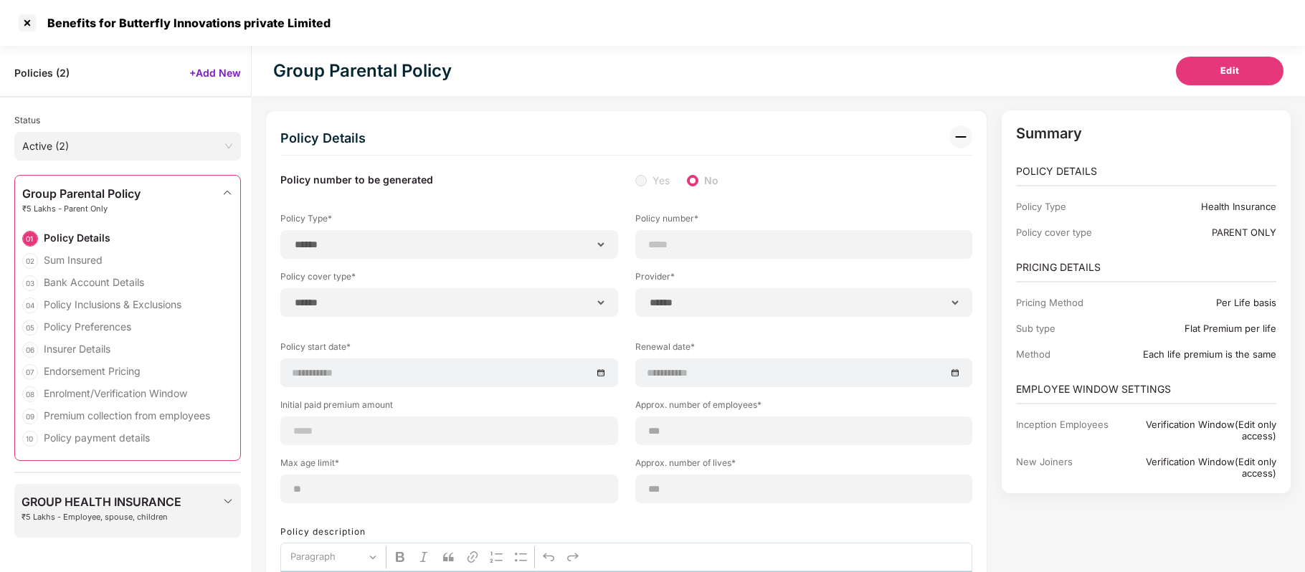
select select "**********"
type input "**********"
type input "***"
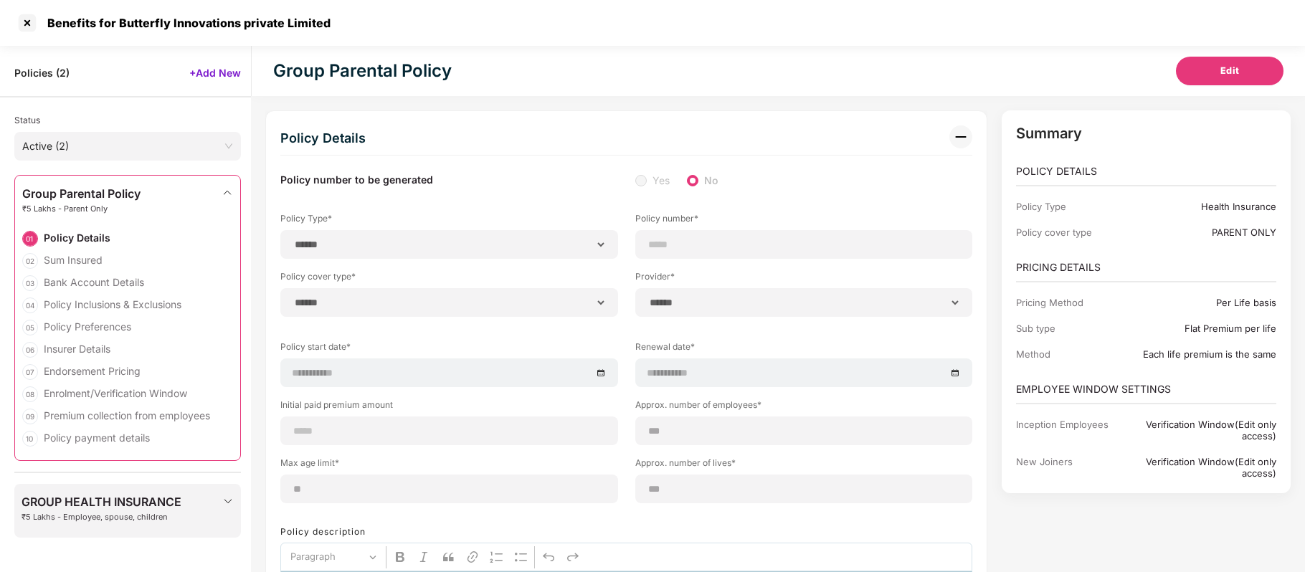
type input "**"
type input "***"
type input "*"
type input "**"
select select "*****"
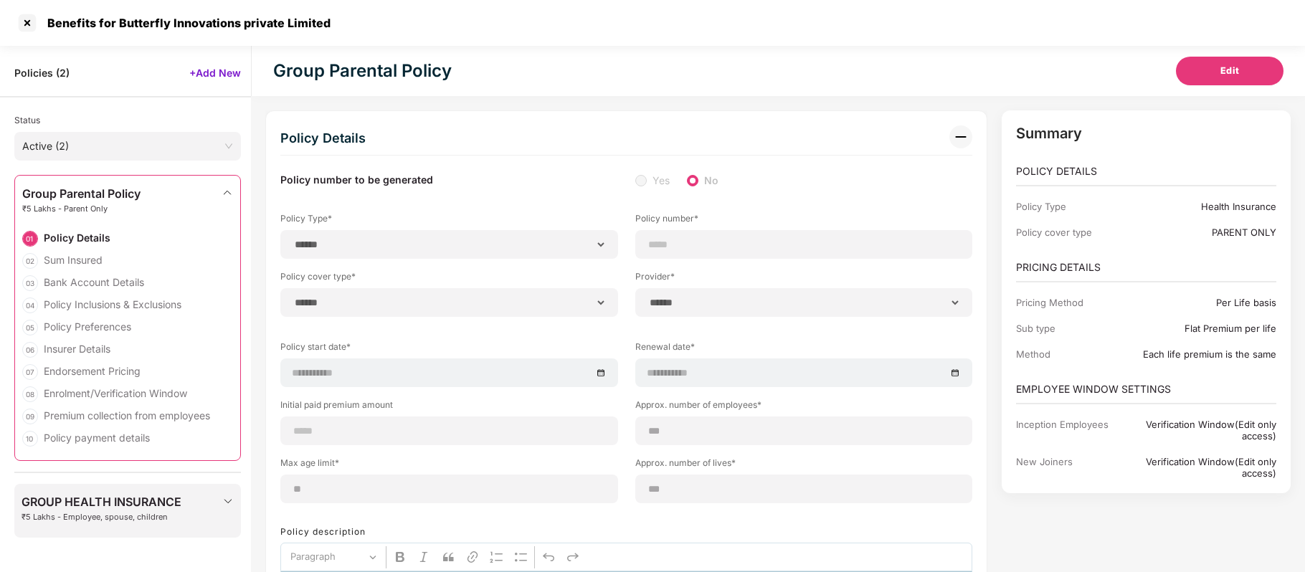
type input "******"
type input "**********"
select select "******"
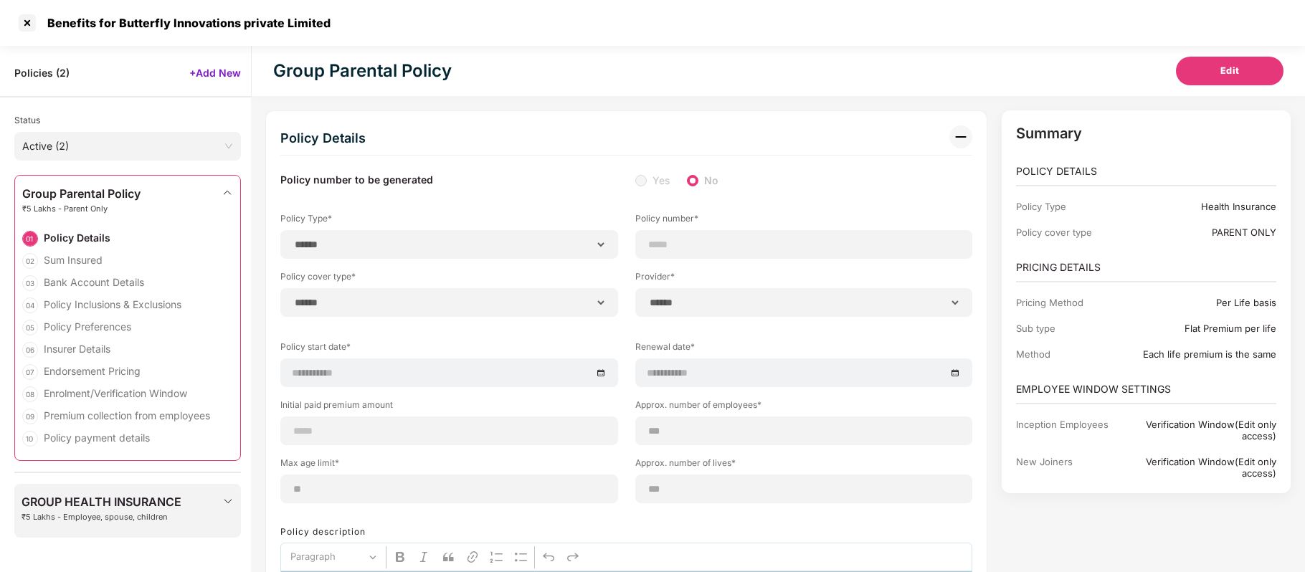
type input "********"
select select "********"
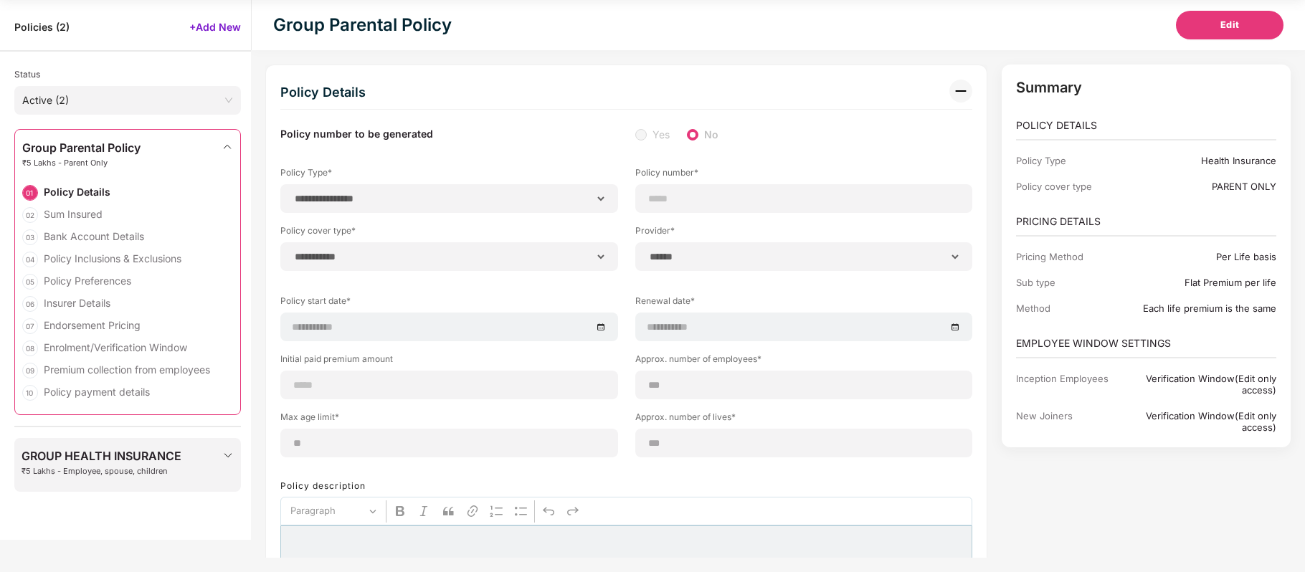
select select "********"
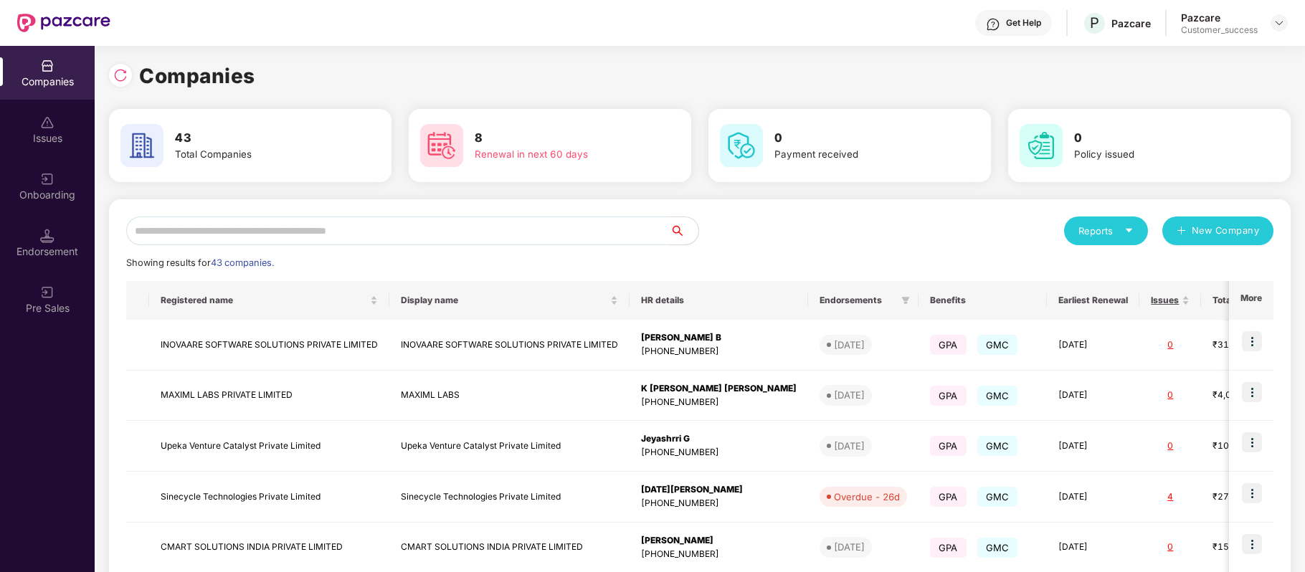
click at [315, 230] on input "text" at bounding box center [397, 230] width 543 height 29
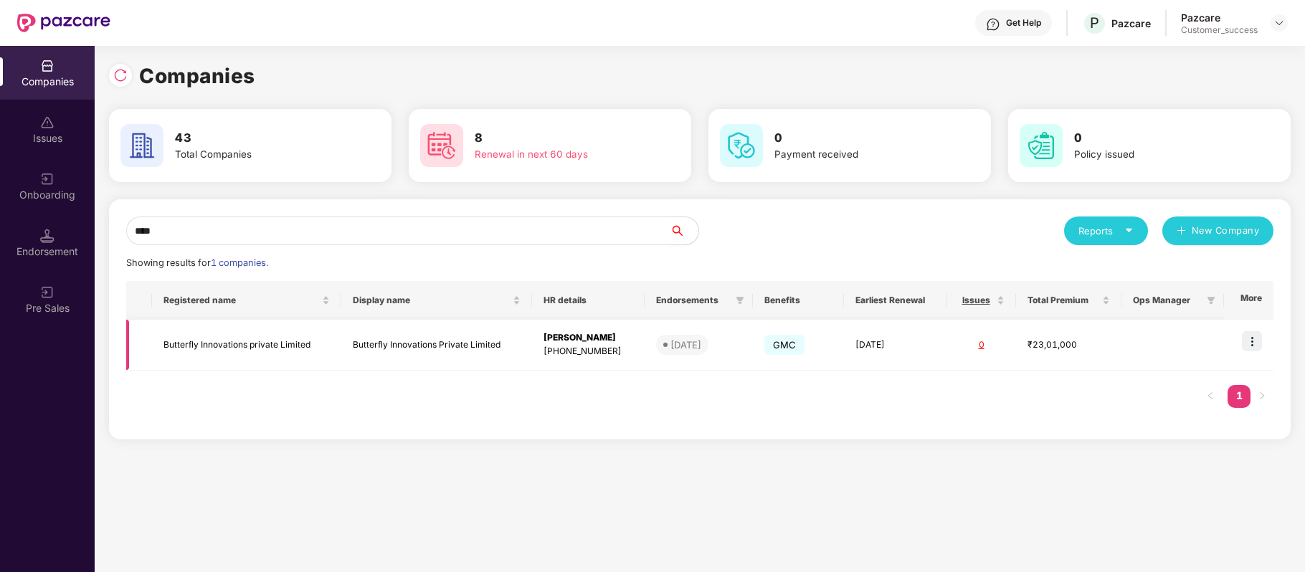
type input "****"
click at [279, 340] on td "Butterfly Innovations private Limited" at bounding box center [246, 345] width 189 height 51
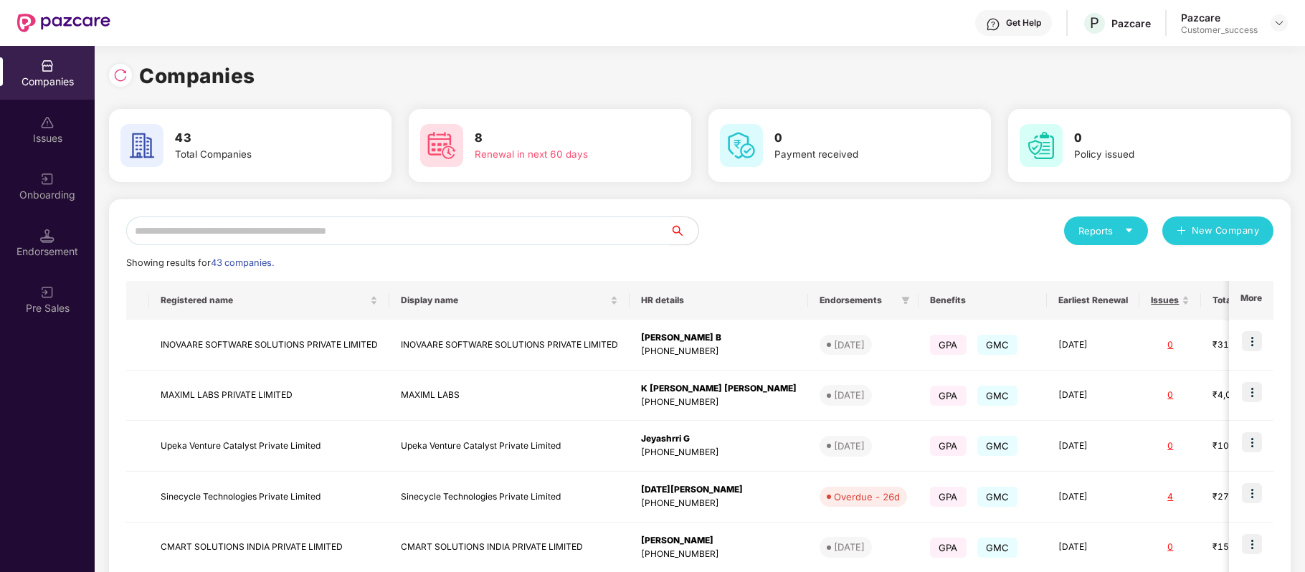
click at [297, 224] on input "text" at bounding box center [397, 230] width 543 height 29
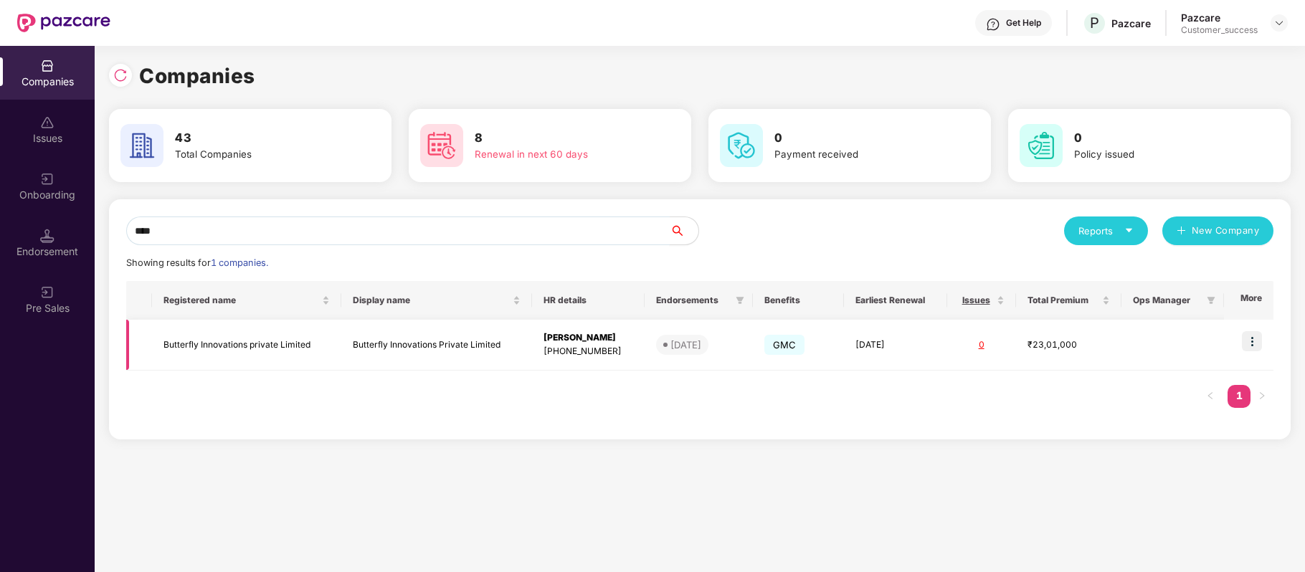
type input "****"
click at [1243, 344] on img at bounding box center [1251, 341] width 20 height 20
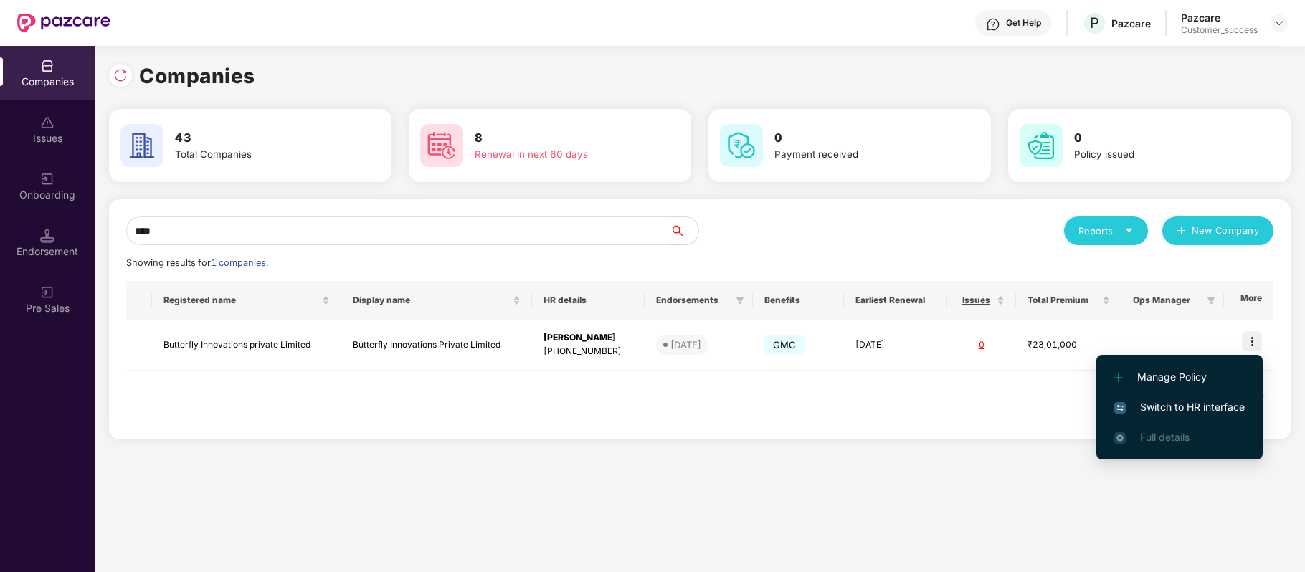
click at [1186, 402] on span "Switch to HR interface" at bounding box center [1179, 407] width 130 height 16
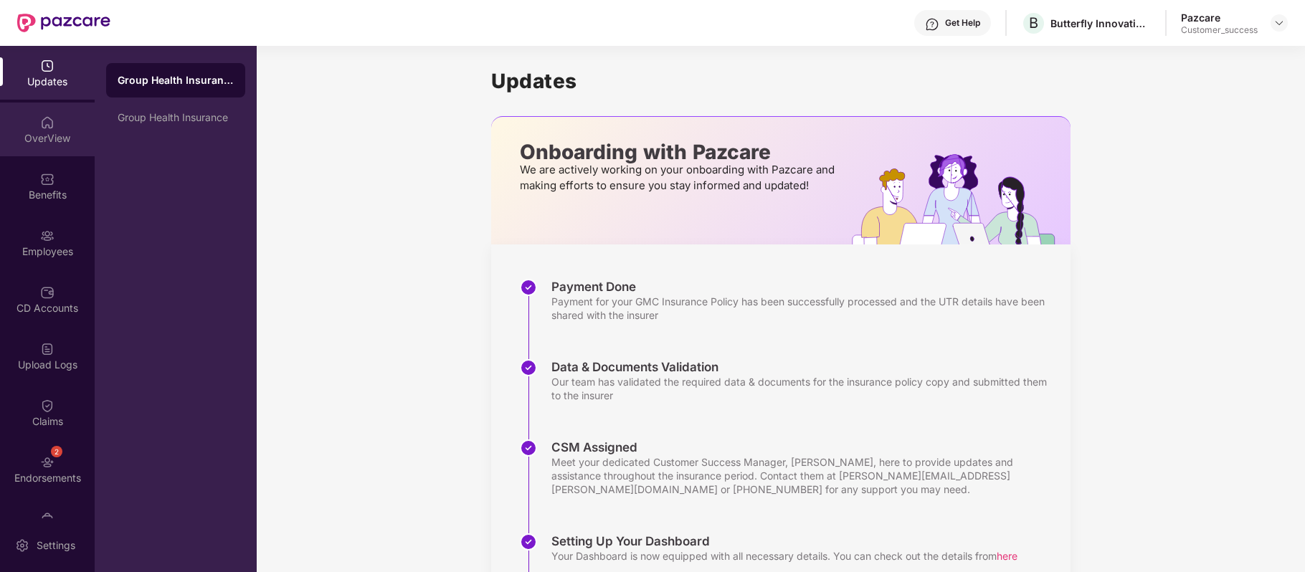
click at [34, 120] on div "OverView" at bounding box center [47, 130] width 95 height 54
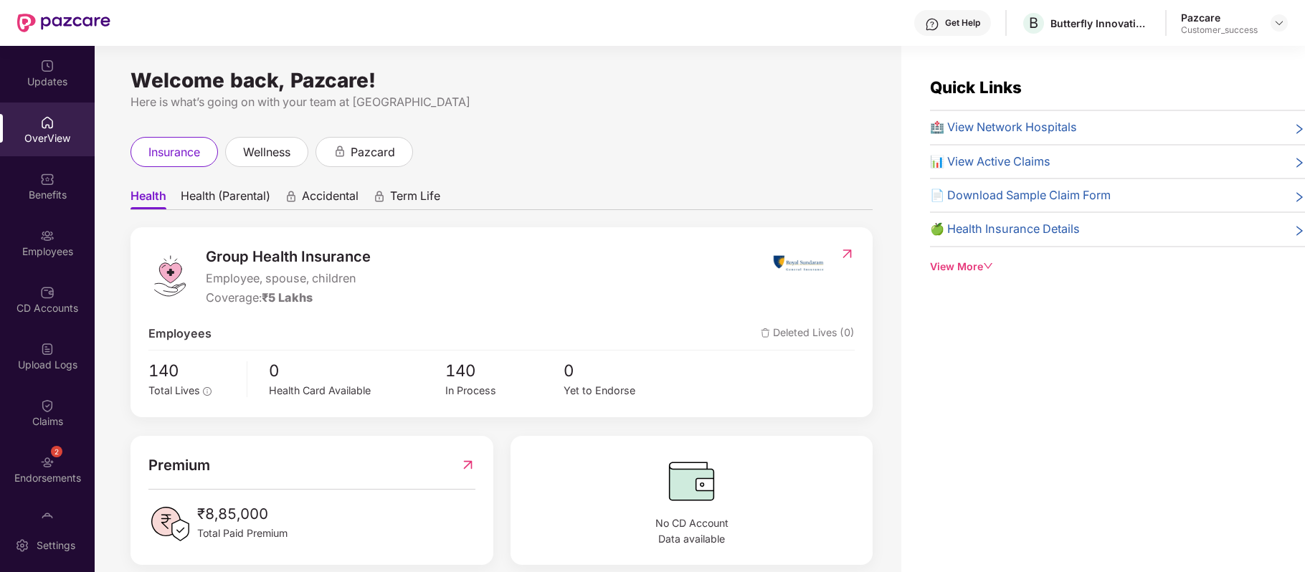
click at [46, 236] on img at bounding box center [47, 236] width 14 height 14
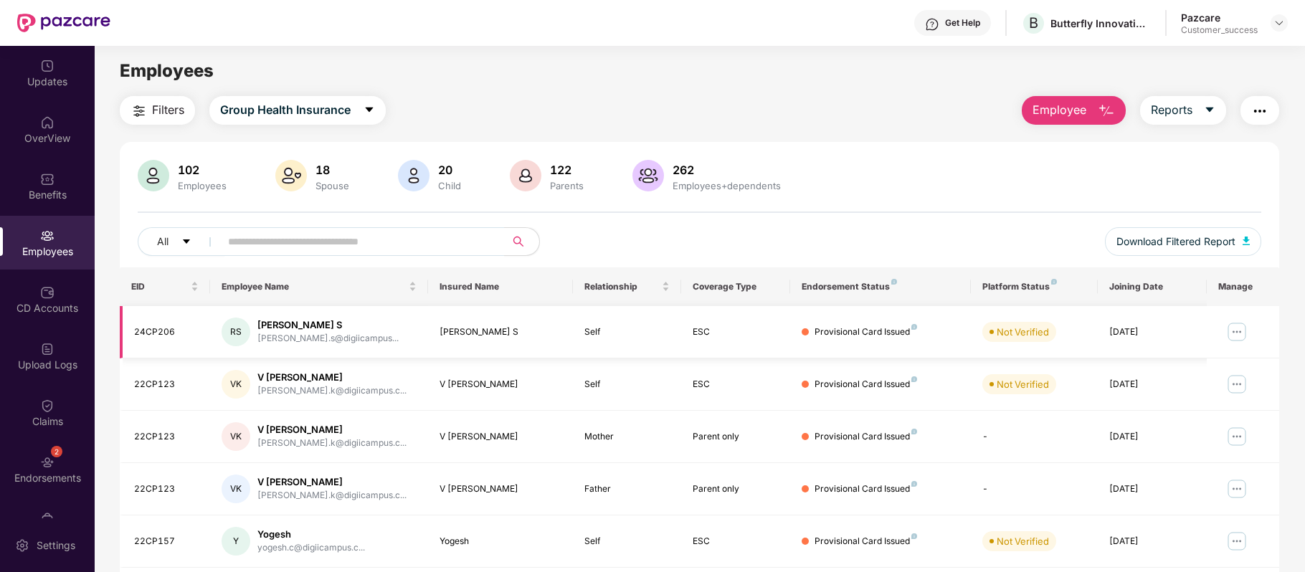
click at [1236, 330] on img at bounding box center [1236, 331] width 23 height 23
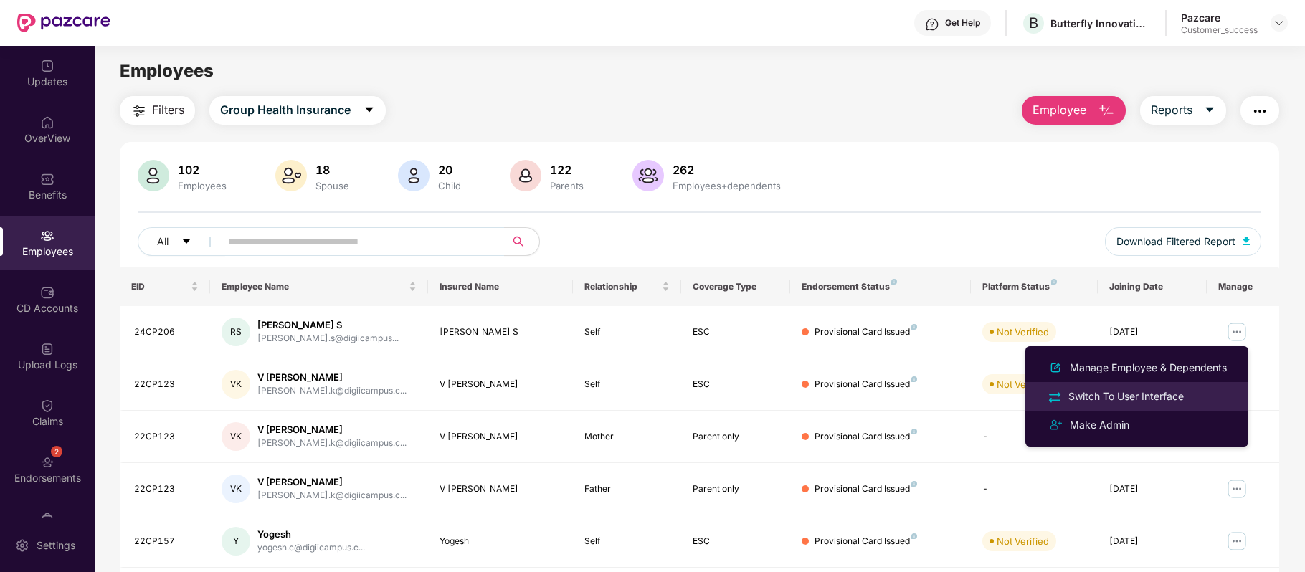
click at [1133, 393] on div "Switch To User Interface" at bounding box center [1125, 397] width 121 height 16
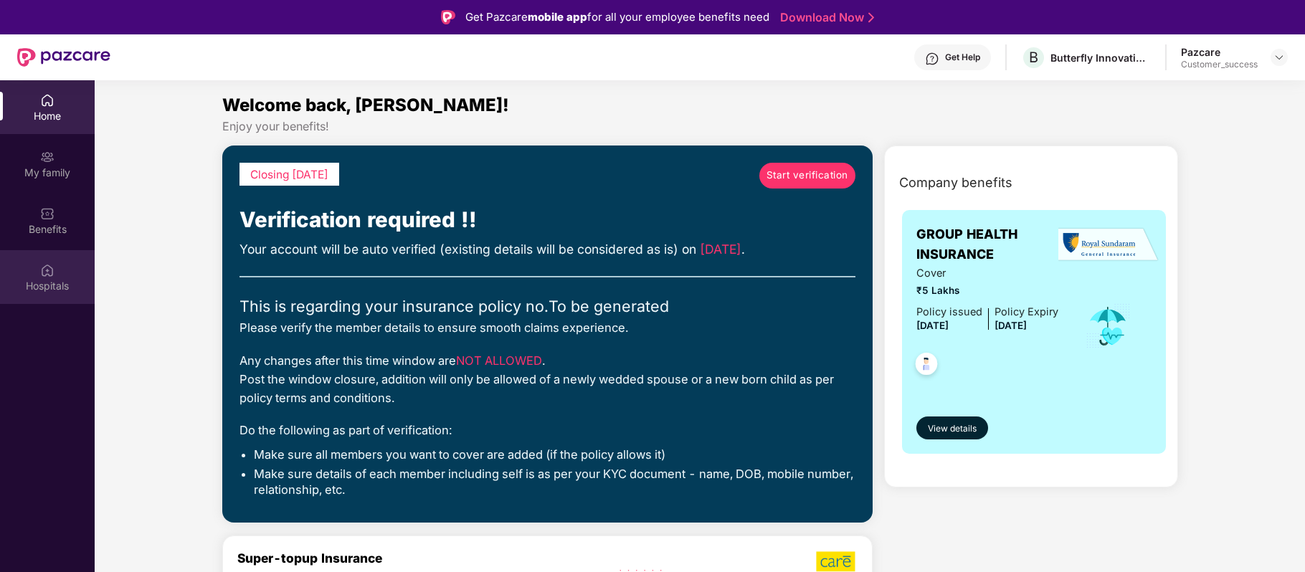
click at [53, 277] on div "Hospitals" at bounding box center [47, 277] width 95 height 54
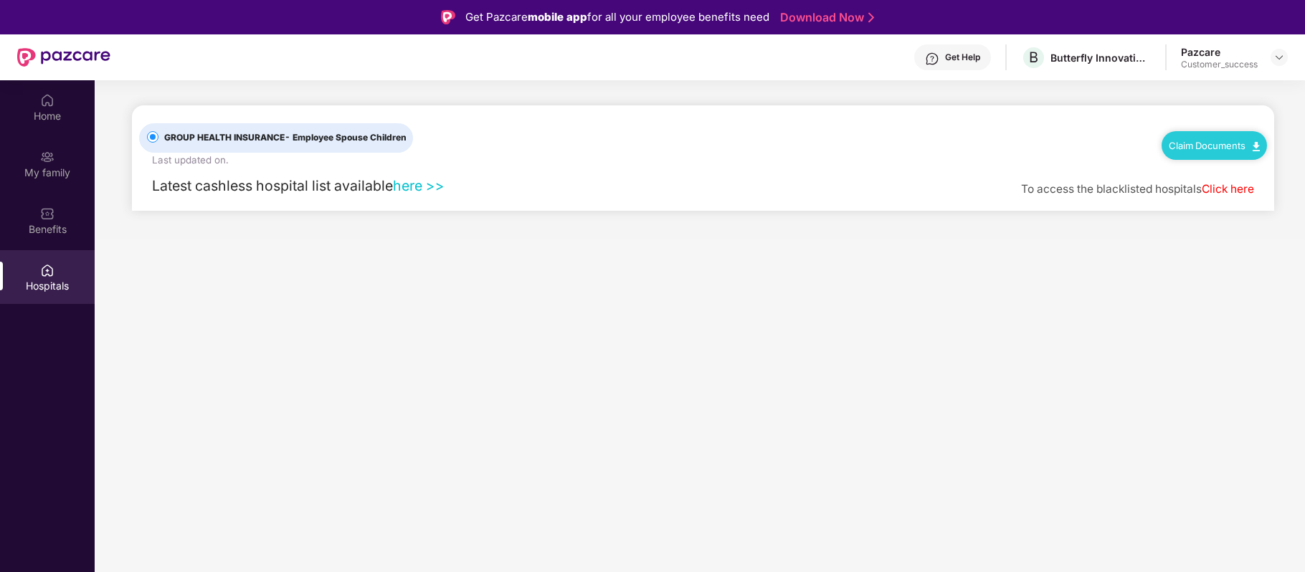
click at [1210, 136] on div "Claim Documents" at bounding box center [1213, 145] width 105 height 29
click at [1248, 146] on link "Claim Documents" at bounding box center [1213, 145] width 91 height 11
click at [1209, 167] on link "Claim Form" at bounding box center [1219, 170] width 93 height 31
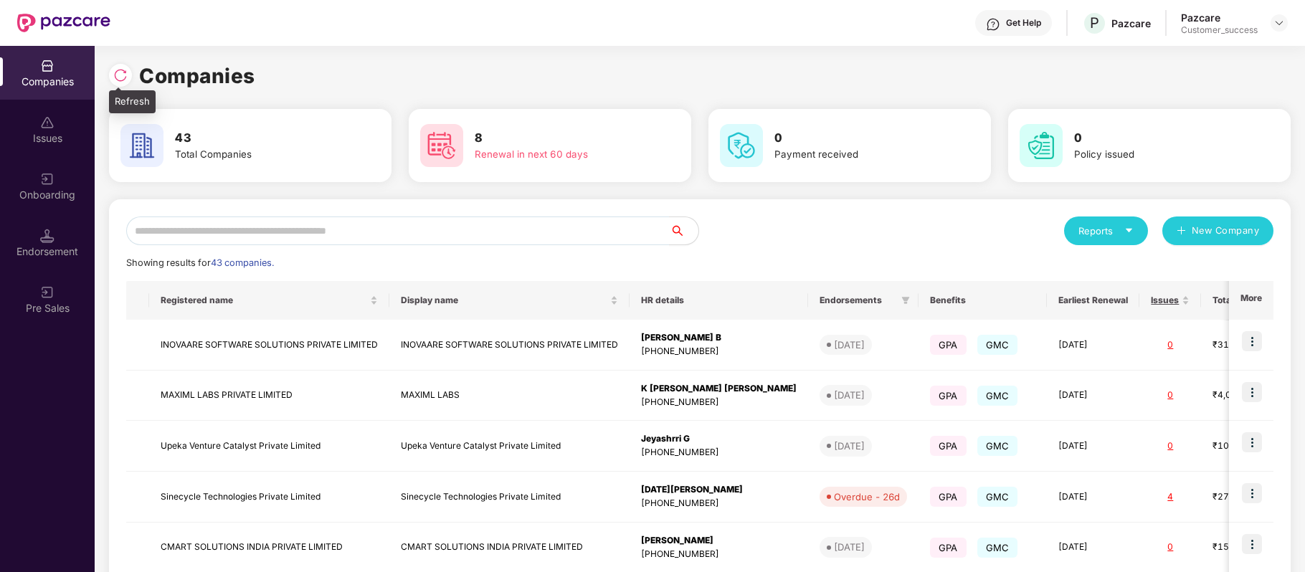
click at [115, 77] on img at bounding box center [120, 75] width 14 height 14
click at [314, 225] on input "text" at bounding box center [397, 230] width 543 height 29
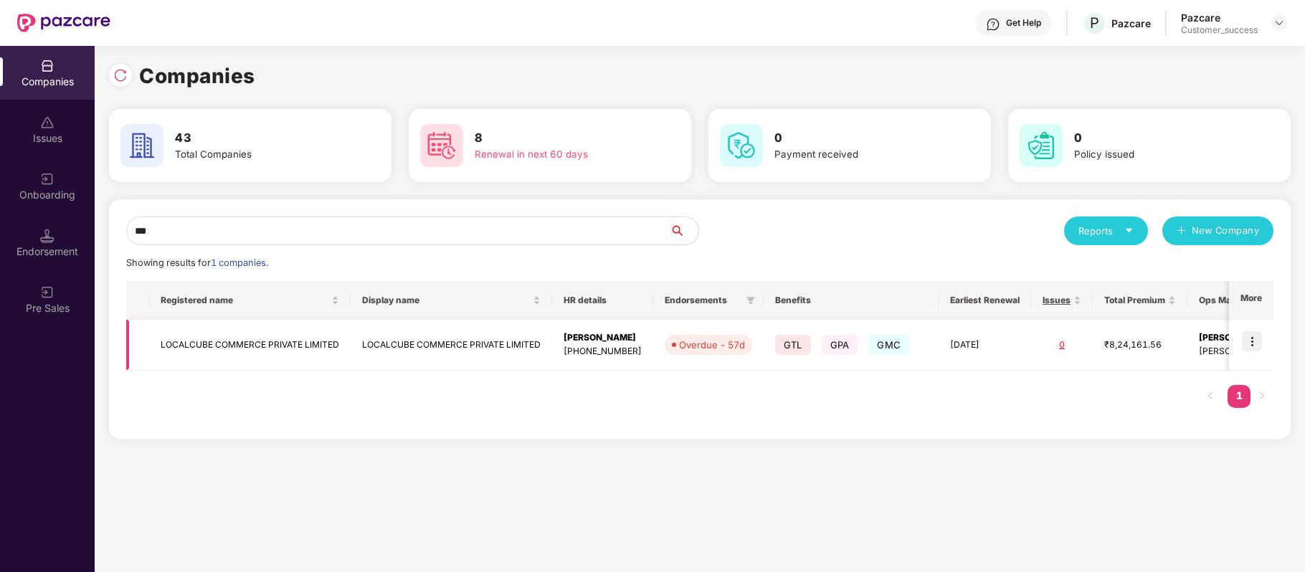
type input "***"
click at [1264, 343] on td at bounding box center [1251, 345] width 44 height 51
click at [1247, 347] on img at bounding box center [1251, 341] width 20 height 20
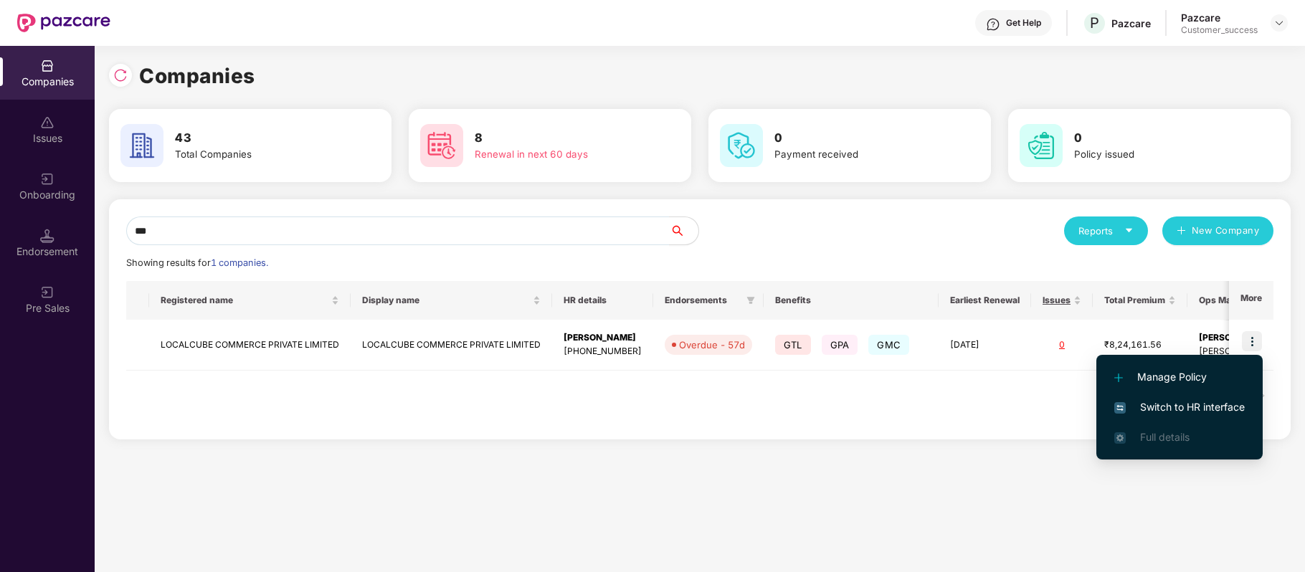
click at [1228, 396] on li "Switch to HR interface" at bounding box center [1179, 407] width 166 height 30
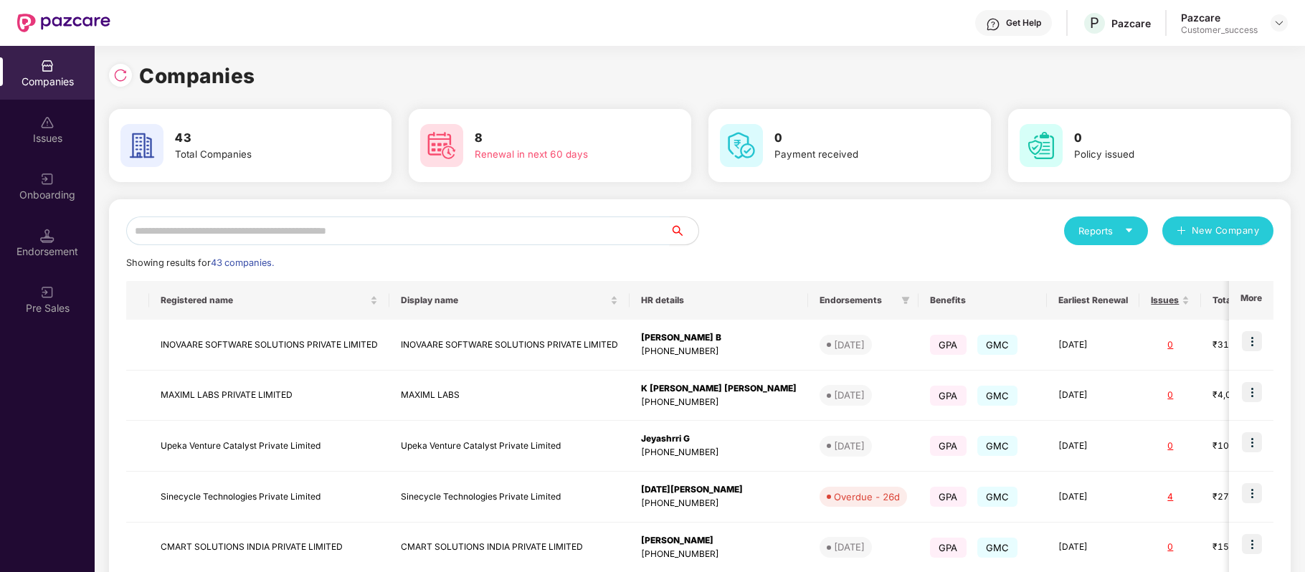
click at [356, 222] on input "text" at bounding box center [397, 230] width 543 height 29
click at [251, 228] on input "text" at bounding box center [397, 230] width 543 height 29
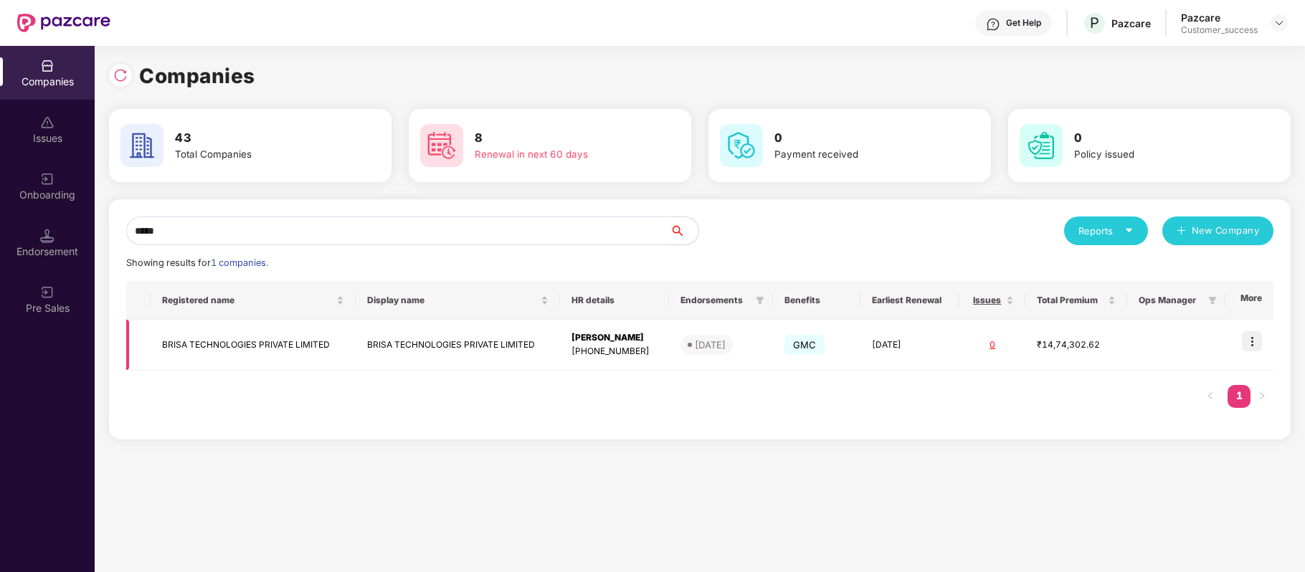
type input "*****"
click at [1254, 343] on img at bounding box center [1251, 341] width 20 height 20
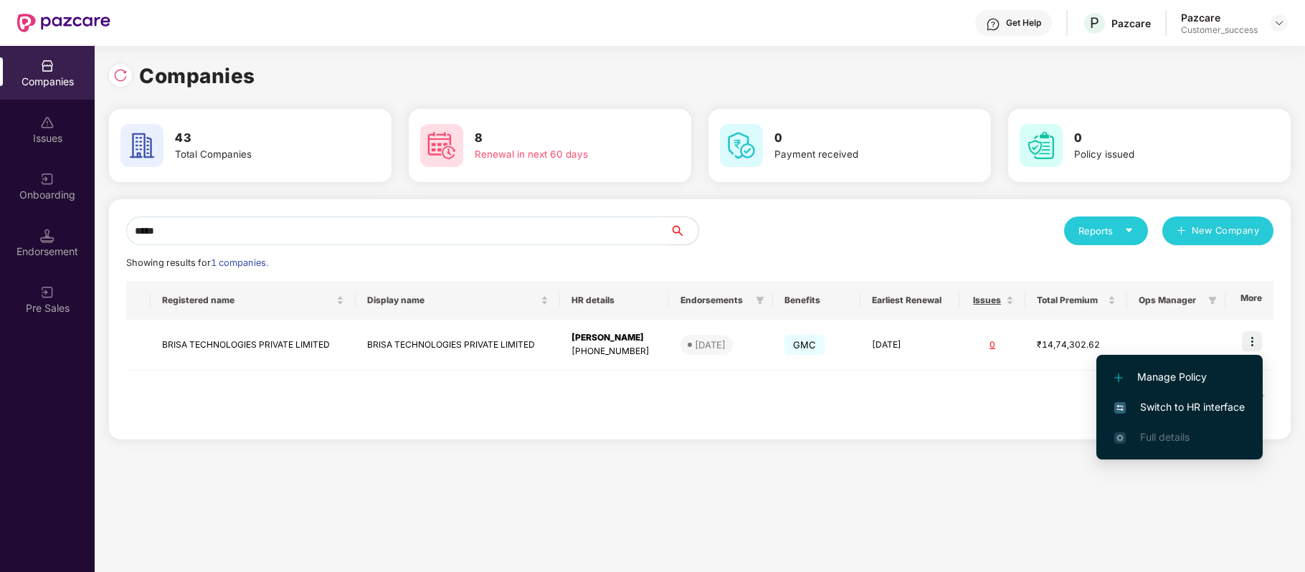
click at [1220, 411] on span "Switch to HR interface" at bounding box center [1179, 407] width 130 height 16
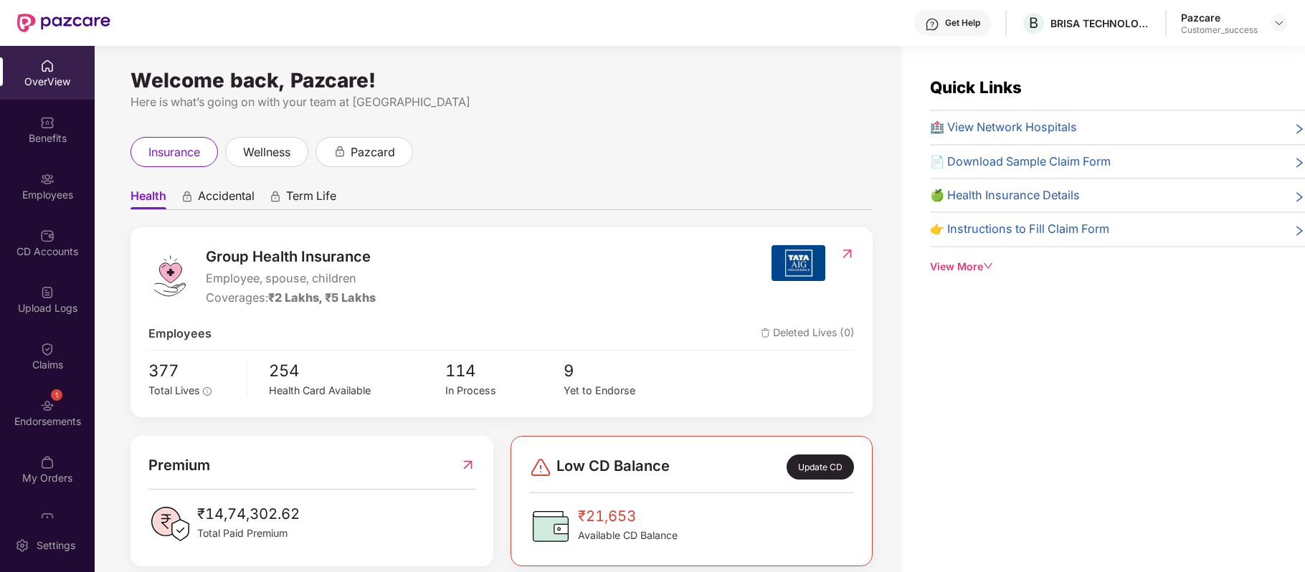
click at [50, 191] on div "Employees" at bounding box center [47, 195] width 95 height 14
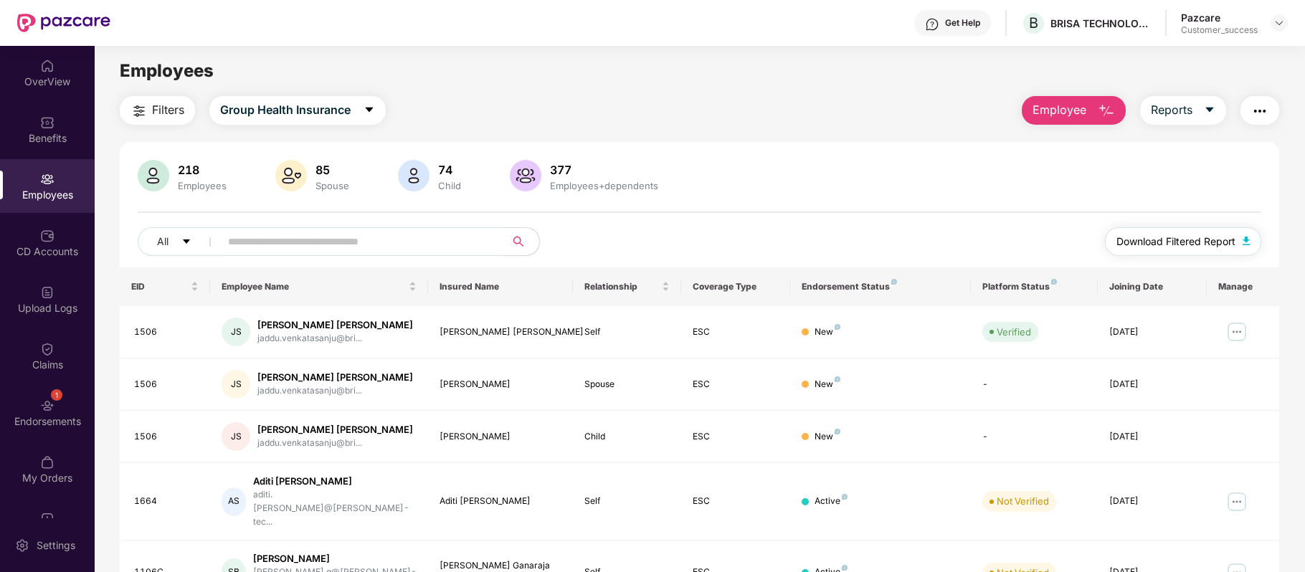
click at [1200, 244] on span "Download Filtered Report" at bounding box center [1175, 242] width 119 height 16
click at [1030, 24] on span "B" at bounding box center [1033, 22] width 9 height 17
click at [907, 87] on main "Employees Filters Group Health Insurance Employee Reports 218 Employees 85 Spou…" at bounding box center [699, 332] width 1209 height 572
drag, startPoint x: 1026, startPoint y: 43, endPoint x: 1073, endPoint y: 59, distance: 49.2
click at [1073, 59] on div "BRISA TECHNOLOGIES PRIVATE LIMITED" at bounding box center [1109, 56] width 179 height 34
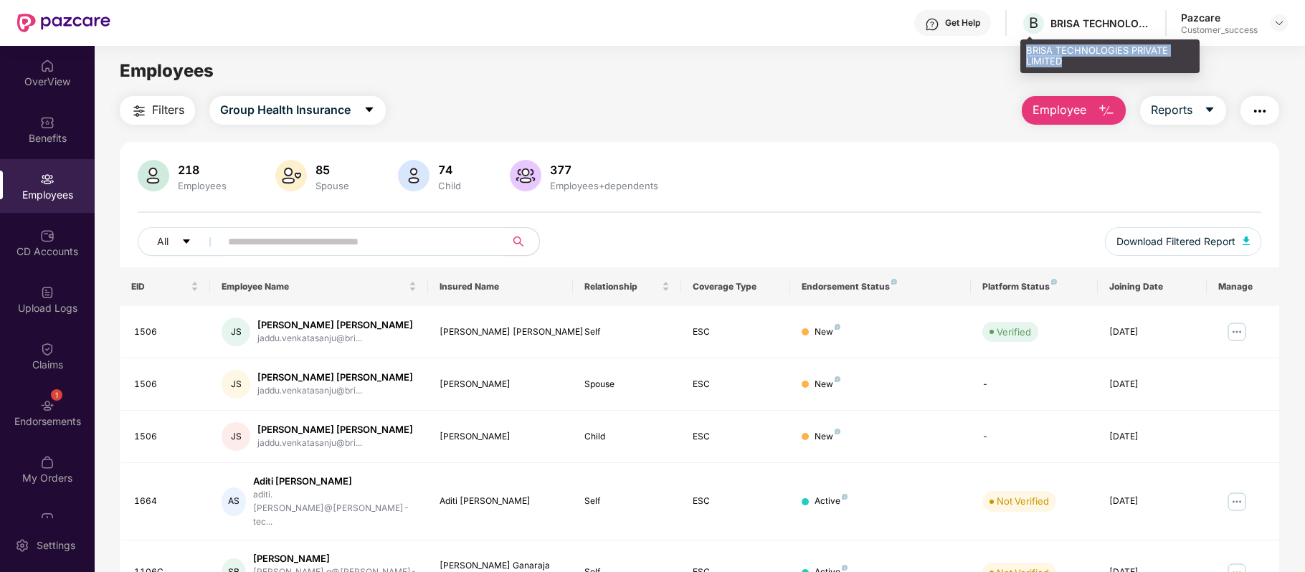
copy div "BRISA TECHNOLOGIES PRIVATE LIMITED"
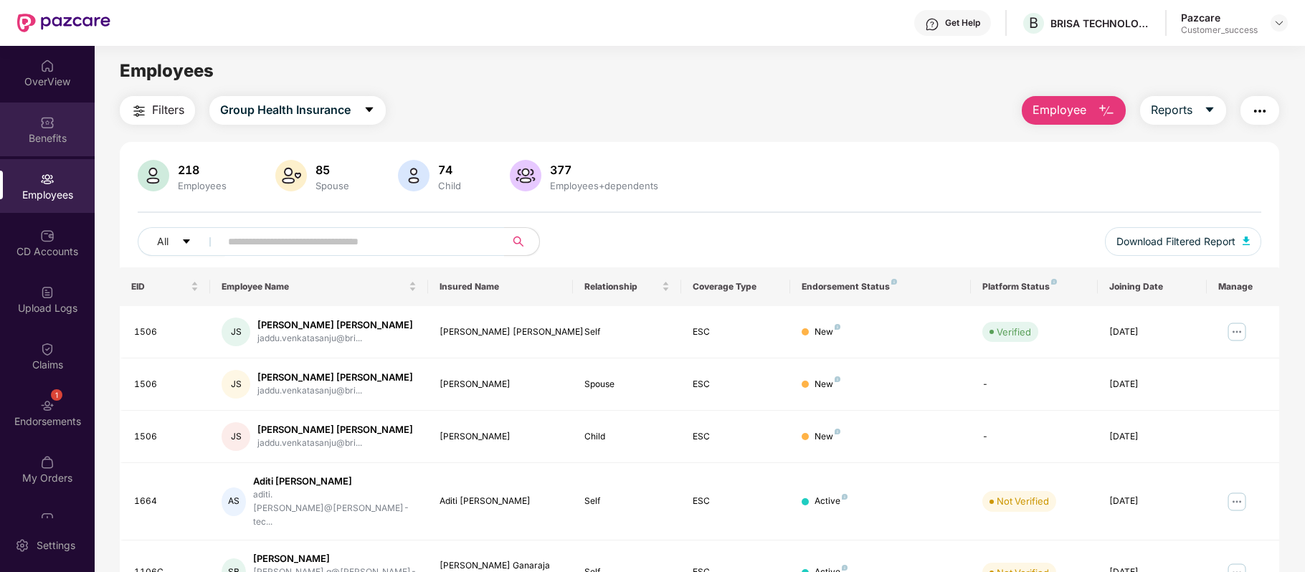
click at [52, 115] on img at bounding box center [47, 122] width 14 height 14
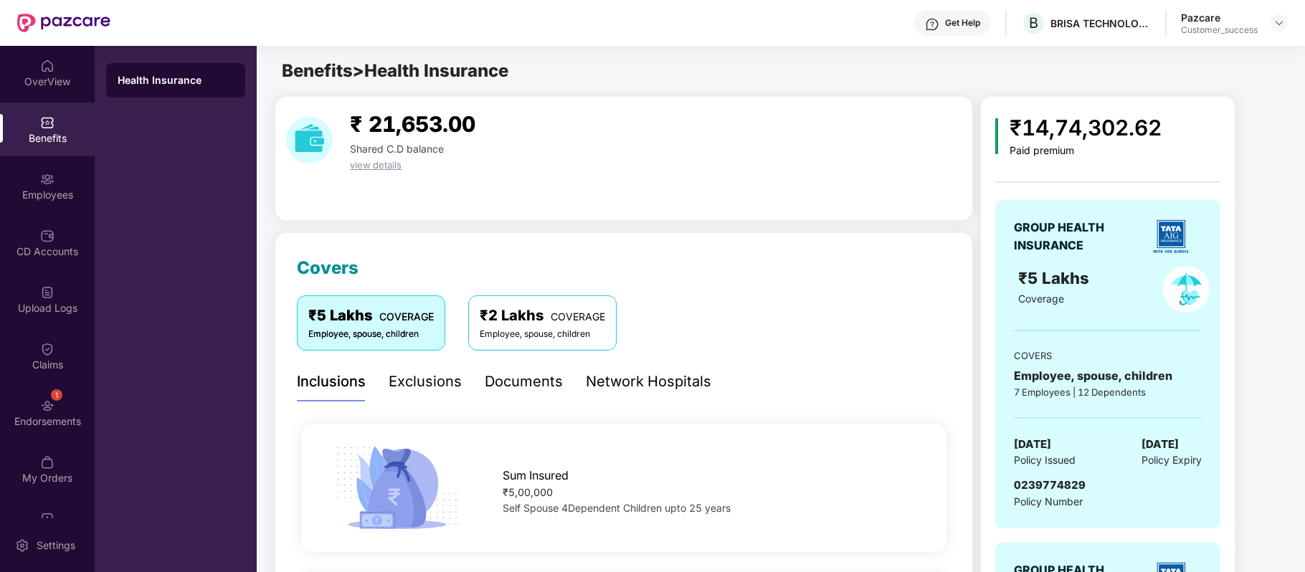
click at [1036, 485] on span "0239774829" at bounding box center [1050, 485] width 72 height 14
copy span "0239774829"
